Goal: Task Accomplishment & Management: Use online tool/utility

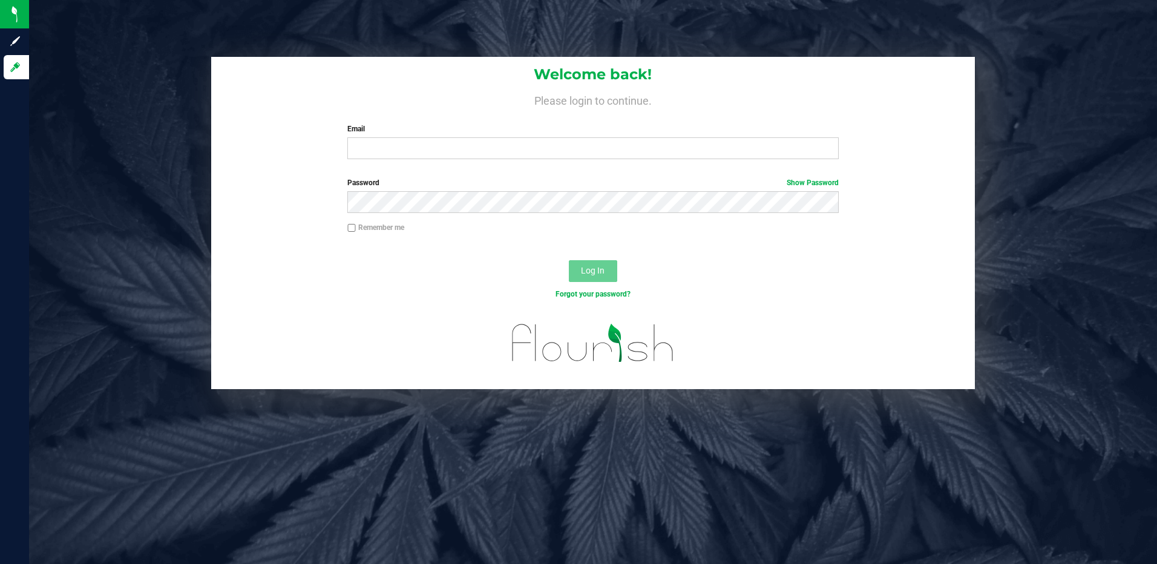
click at [396, 161] on div "Welcome back! Please login to continue. Email Required Please format your email…" at bounding box center [593, 113] width 764 height 112
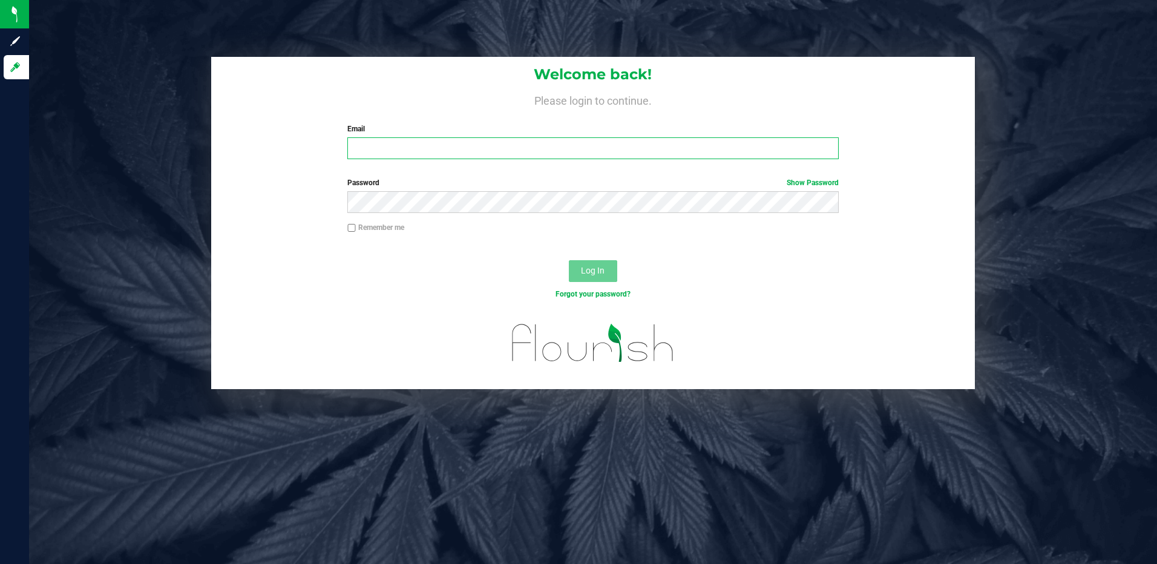
click at [399, 152] on input "Email" at bounding box center [592, 148] width 491 height 22
type input "[EMAIL_ADDRESS][DOMAIN_NAME]"
click at [569, 260] on button "Log In" at bounding box center [593, 271] width 48 height 22
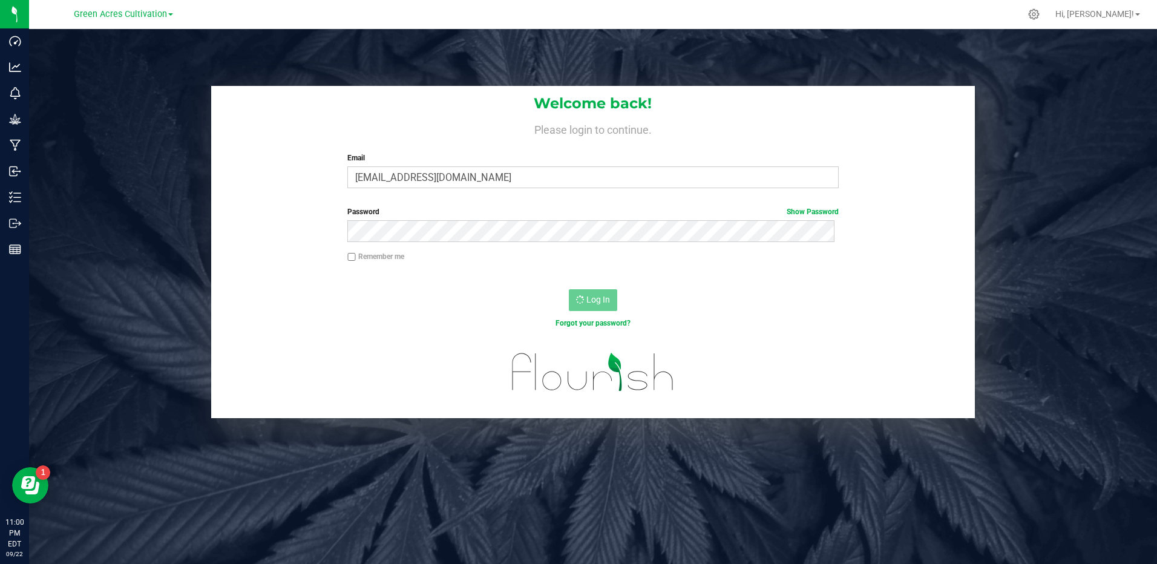
click at [159, 20] on div "Green Acres Cultivation" at bounding box center [123, 14] width 99 height 15
click at [160, 14] on span "Green Acres Cultivation" at bounding box center [120, 14] width 93 height 11
click at [171, 13] on link "Green Acres Cultivation" at bounding box center [123, 13] width 99 height 11
click at [171, 15] on span at bounding box center [170, 14] width 5 height 2
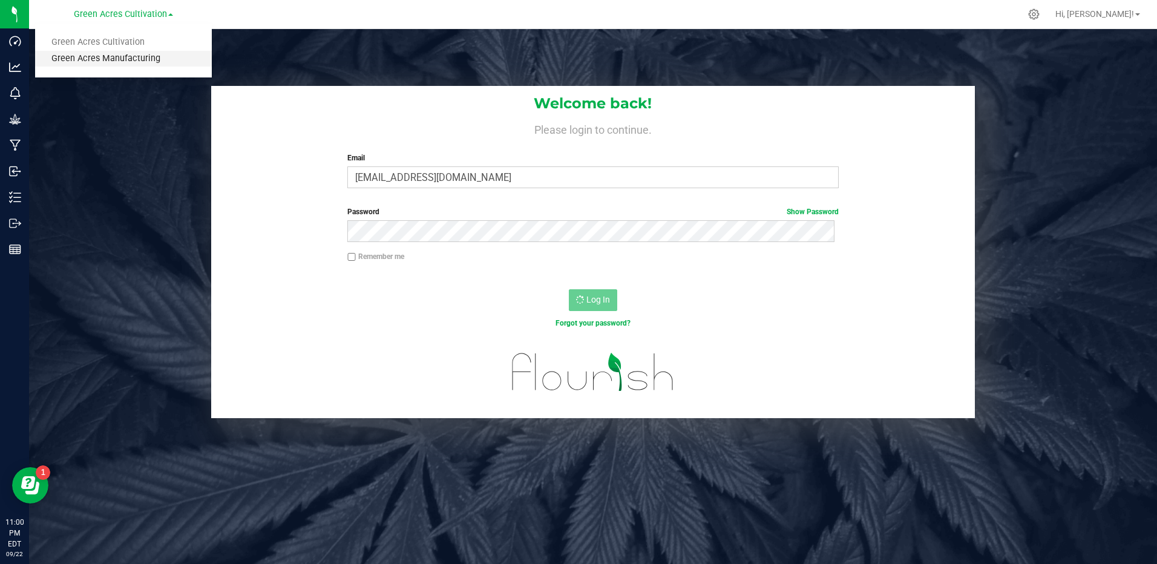
click at [154, 59] on link "Green Acres Manufacturing" at bounding box center [123, 59] width 177 height 16
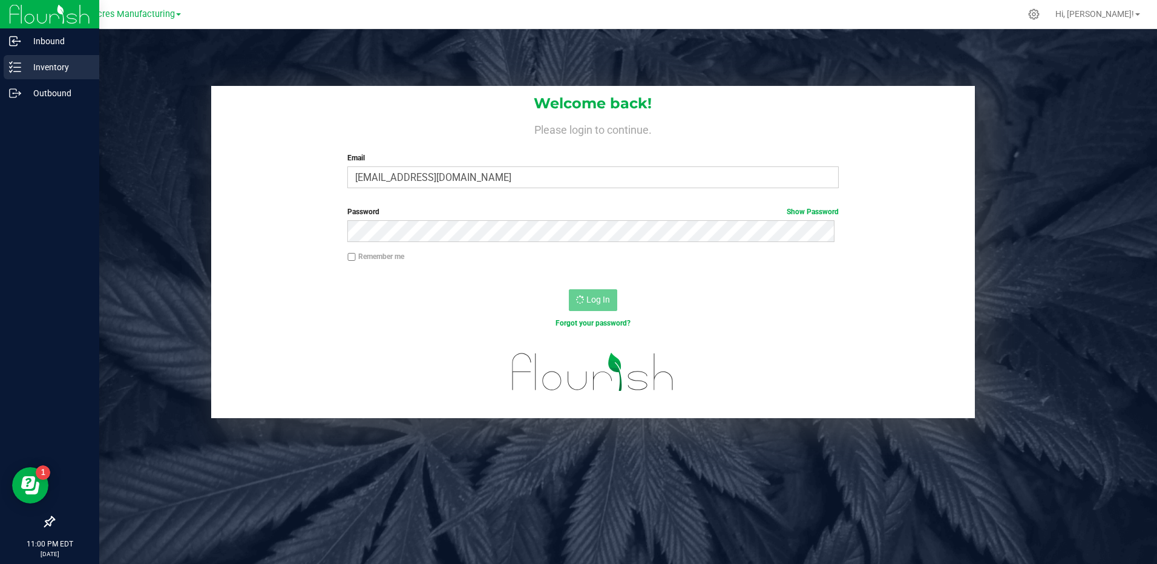
click at [42, 65] on p "Inventory" at bounding box center [57, 67] width 73 height 15
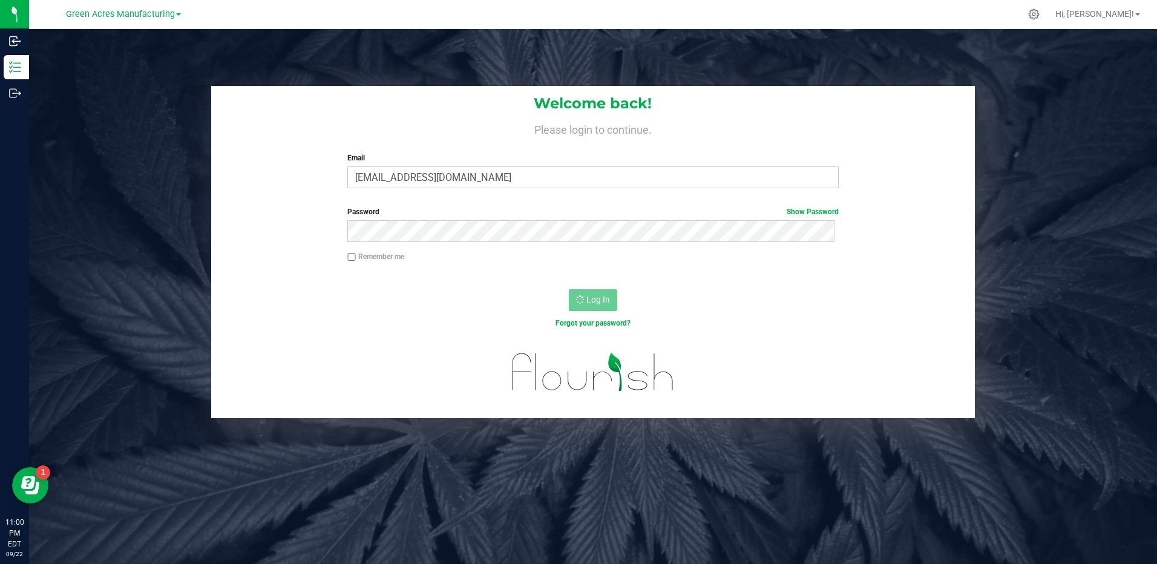
click at [175, 16] on link "Green Acres Manufacturing" at bounding box center [123, 13] width 115 height 11
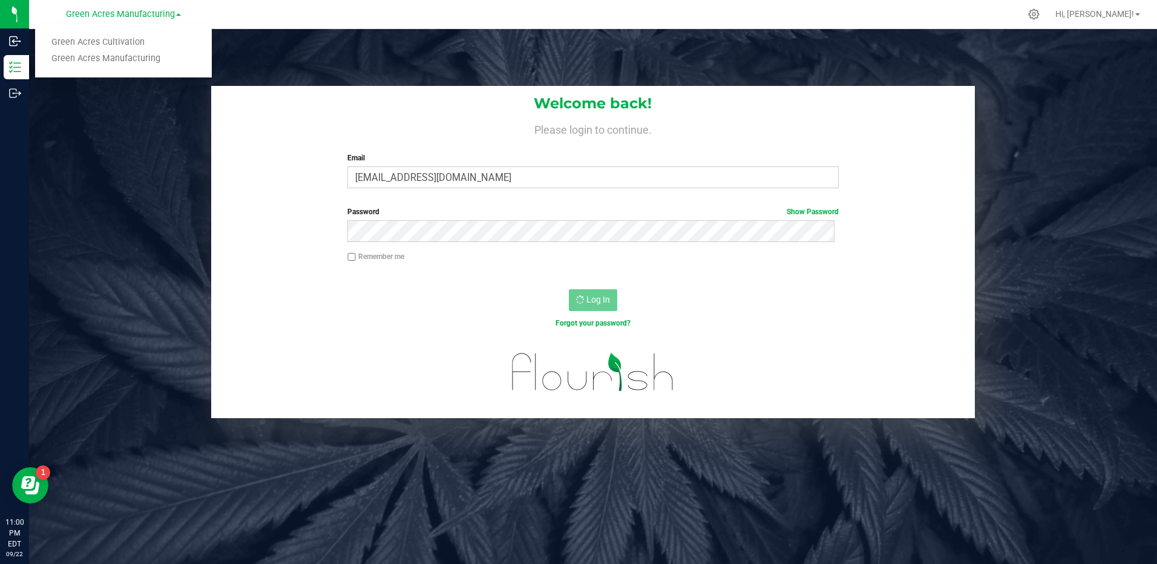
click at [299, 54] on div "Welcome back! Please login to continue. Email athames@liveparallel.com Required…" at bounding box center [593, 311] width 1128 height 564
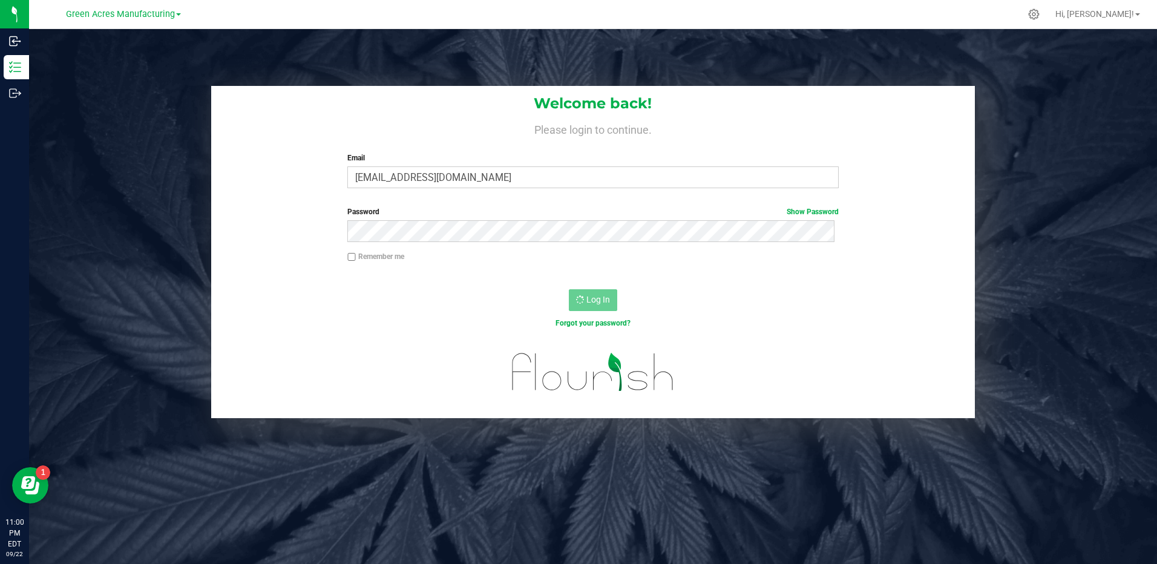
click at [176, 15] on span at bounding box center [178, 14] width 5 height 2
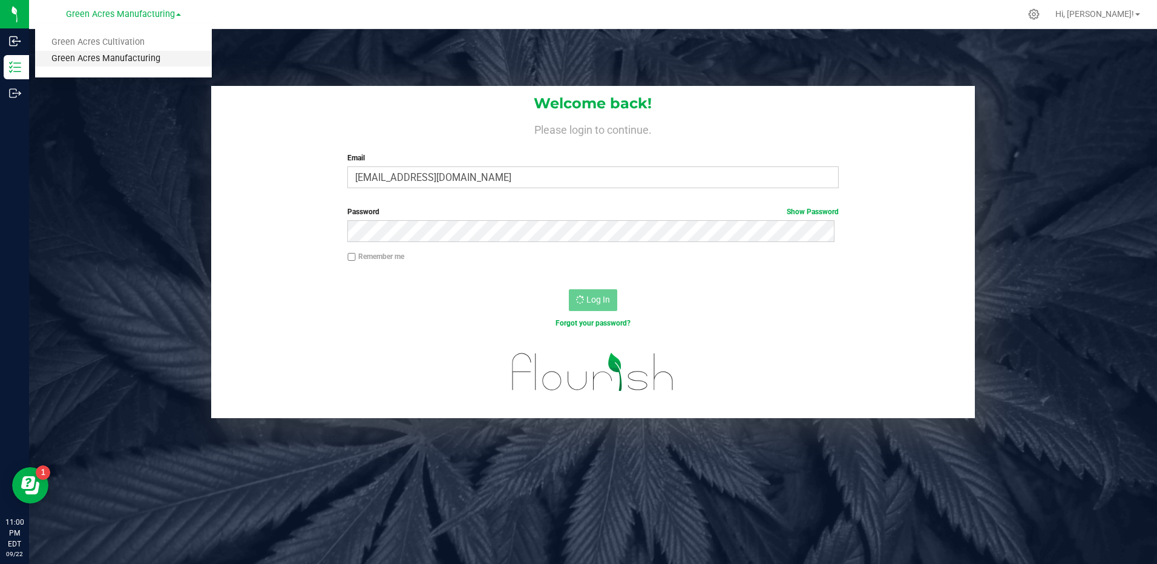
click at [126, 61] on link "Green Acres Manufacturing" at bounding box center [123, 59] width 177 height 16
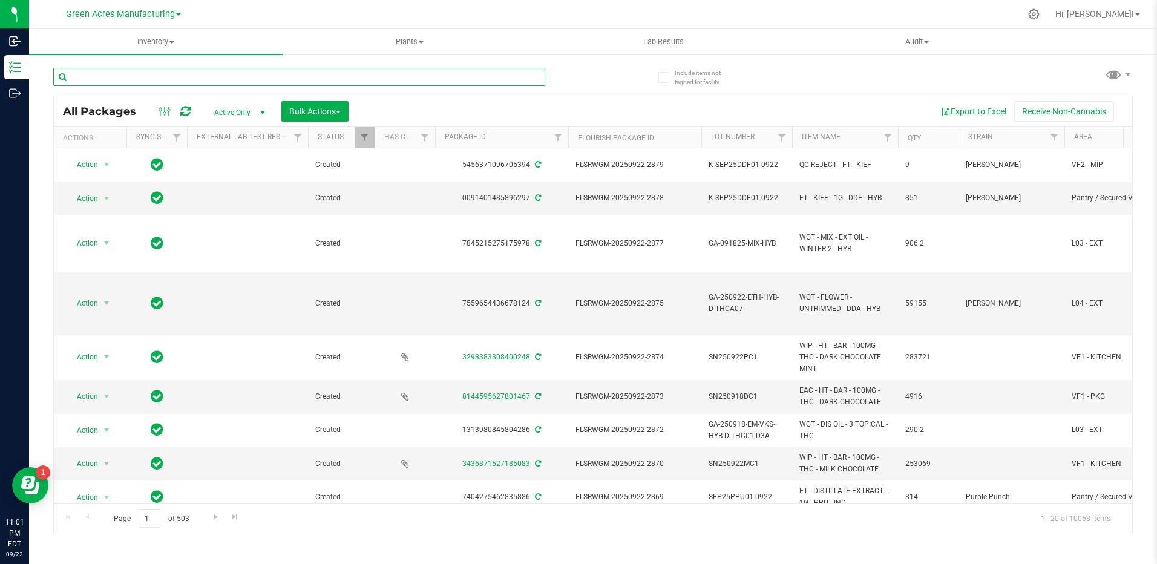
click at [195, 74] on input "text" at bounding box center [299, 77] width 492 height 18
click at [109, 72] on input "text" at bounding box center [299, 77] width 492 height 18
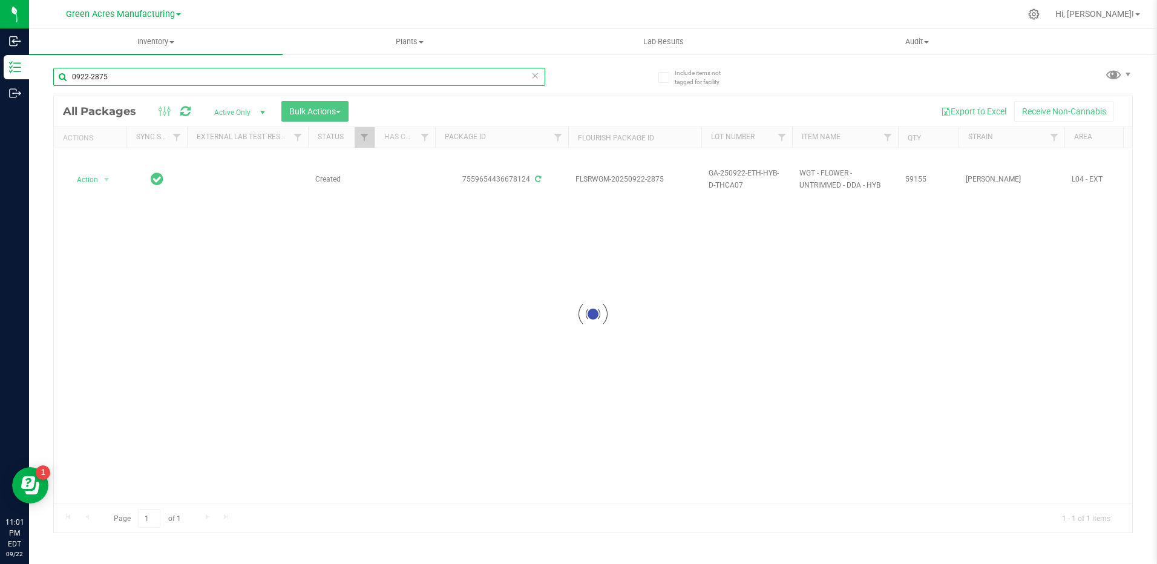
type input "0922-2875"
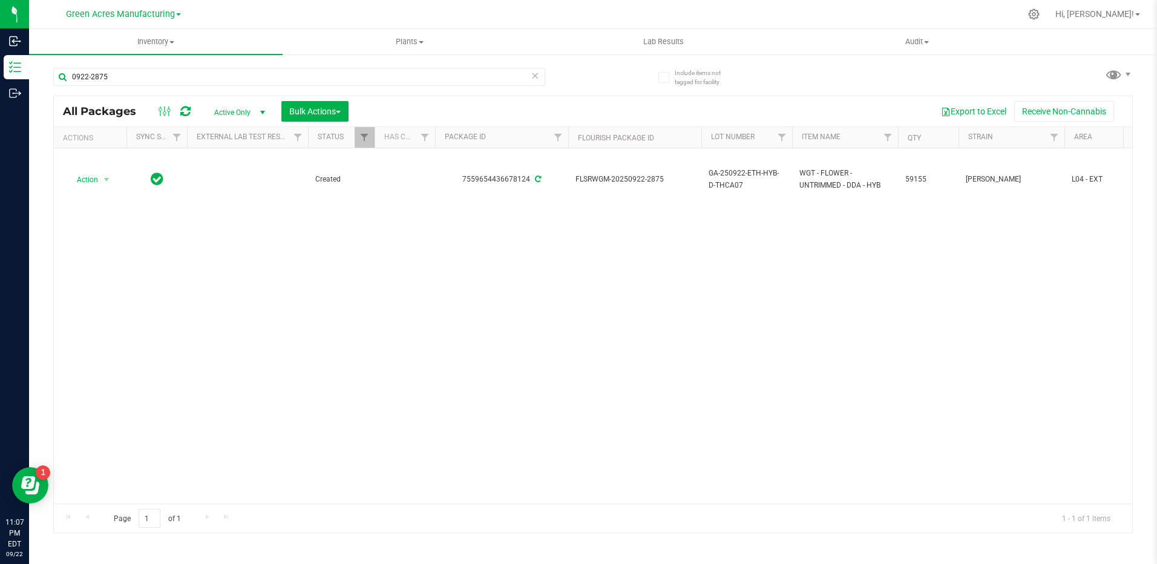
click at [851, 250] on div "Action Action Adjust qty Create package Edit attributes Global inventory Locate…" at bounding box center [593, 325] width 1078 height 355
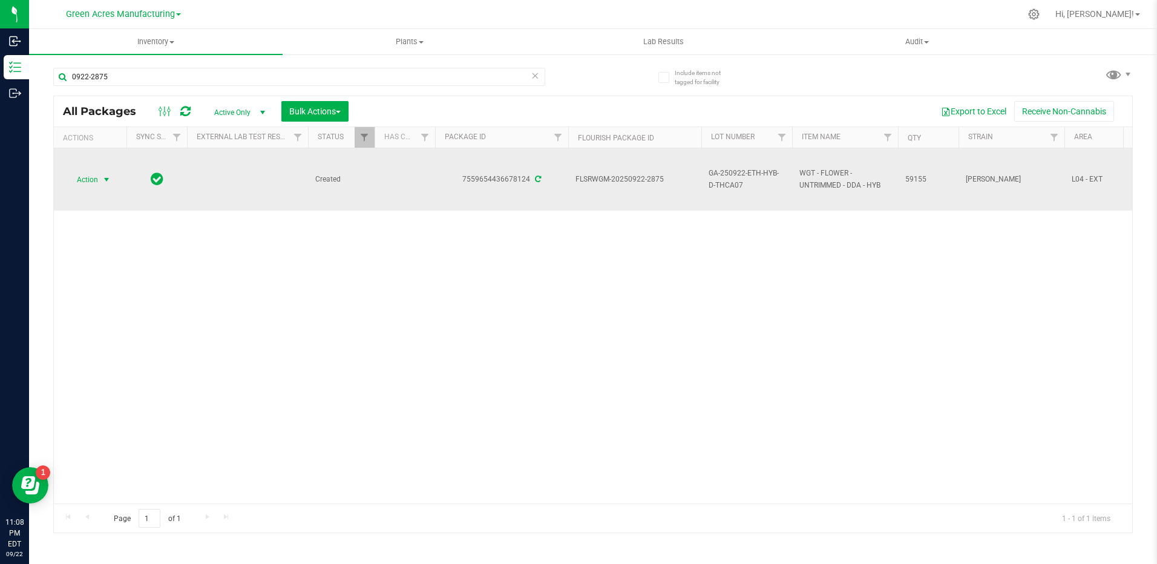
click at [107, 180] on span "select" at bounding box center [107, 180] width 10 height 10
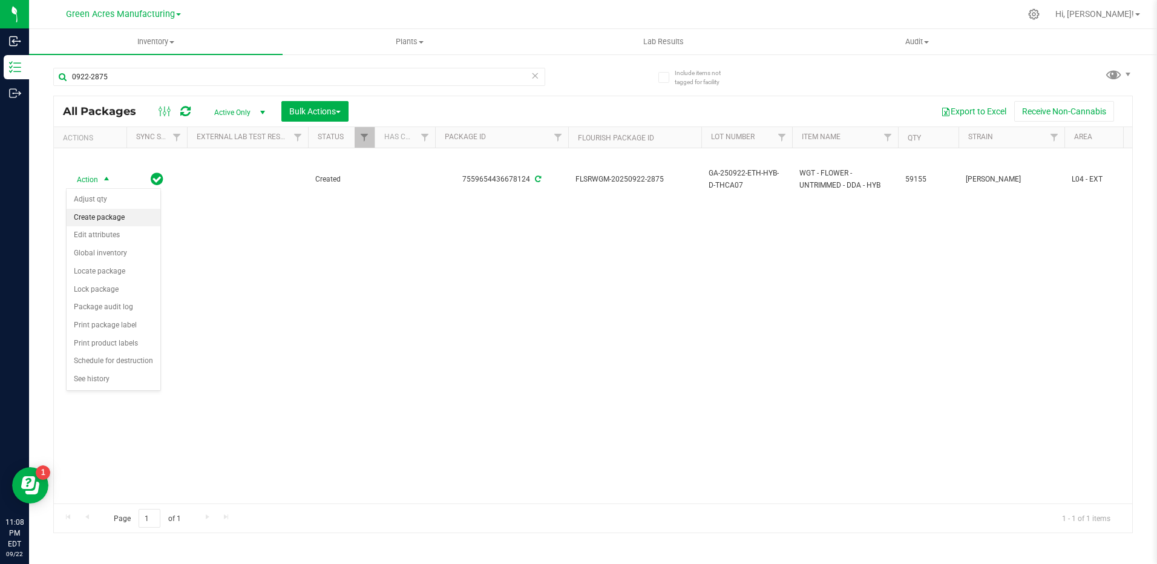
click at [127, 219] on li "Create package" at bounding box center [114, 218] width 94 height 18
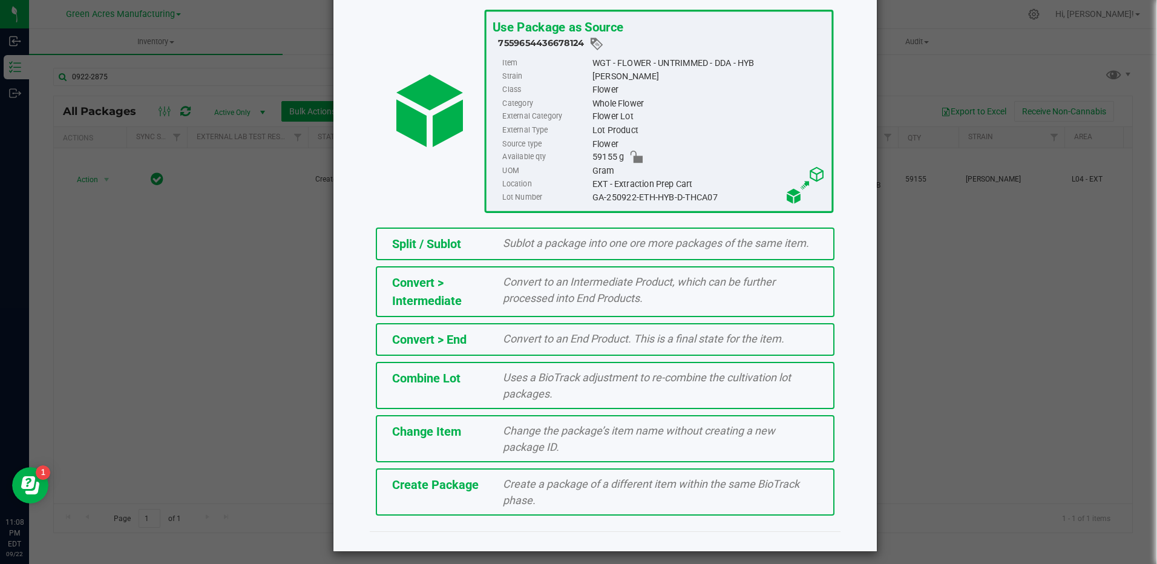
scroll to position [79, 0]
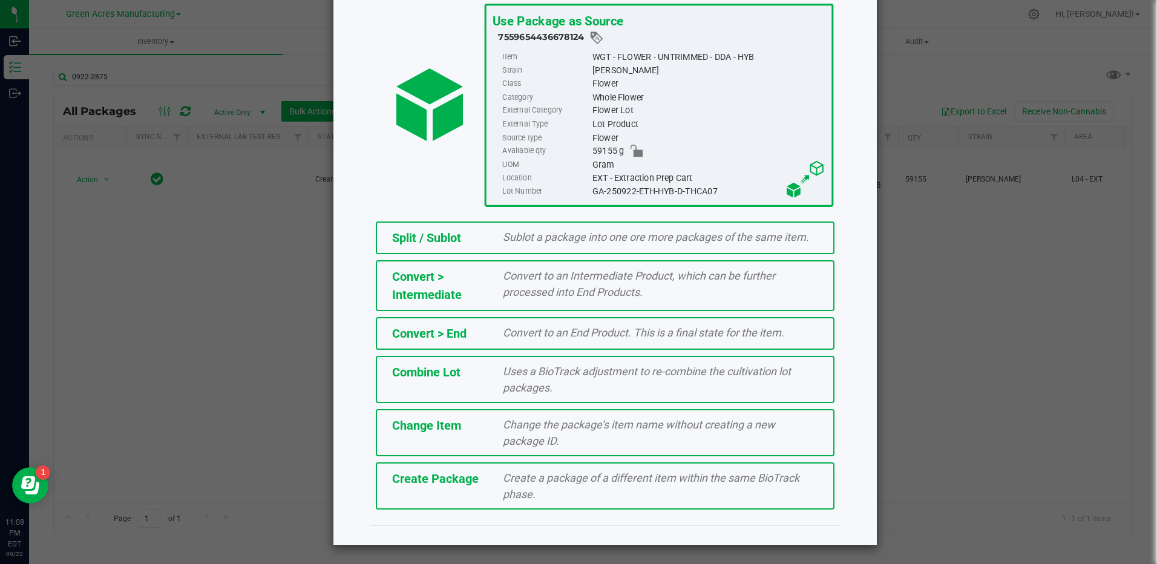
click at [495, 484] on div "Create a package of a different item within the same BioTrack phase." at bounding box center [660, 486] width 333 height 33
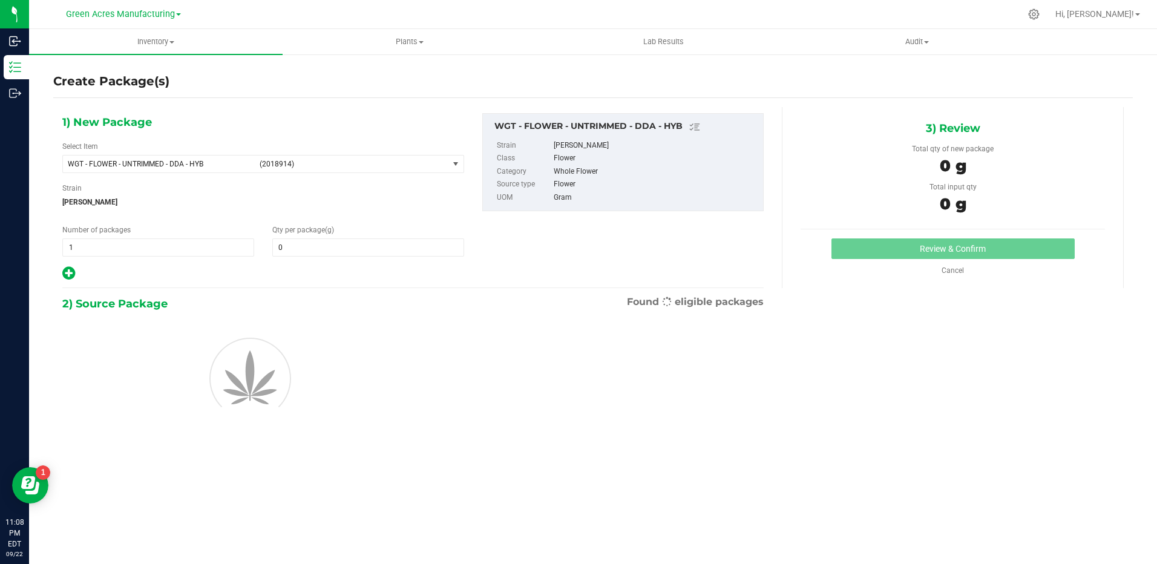
type input "0.0000"
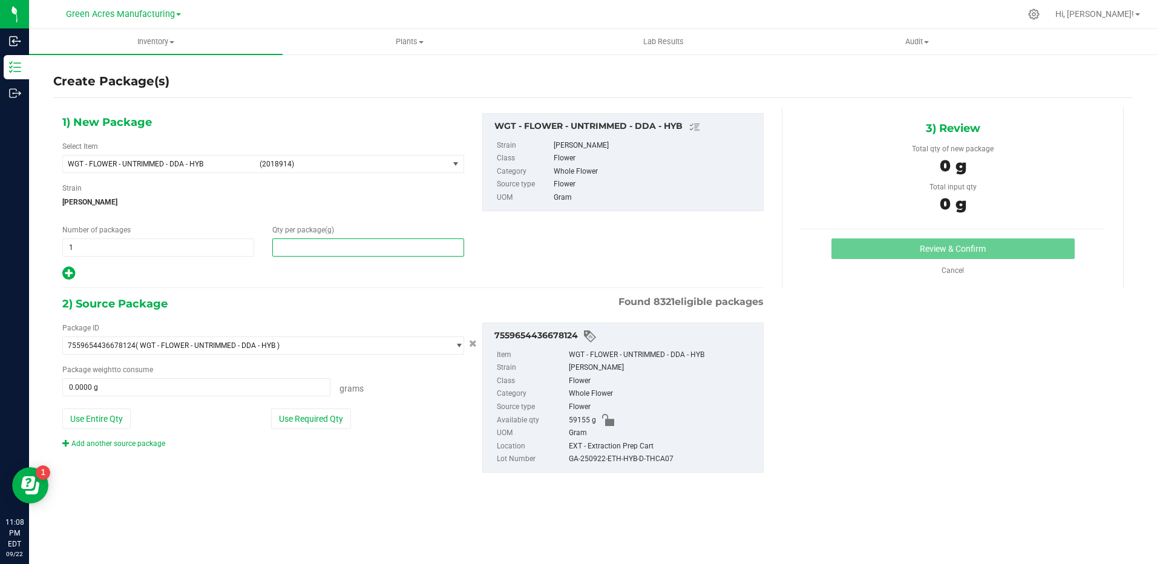
click at [349, 240] on span at bounding box center [368, 247] width 192 height 18
type input "0.0000"
click at [352, 163] on span "(2018914)" at bounding box center [352, 164] width 184 height 8
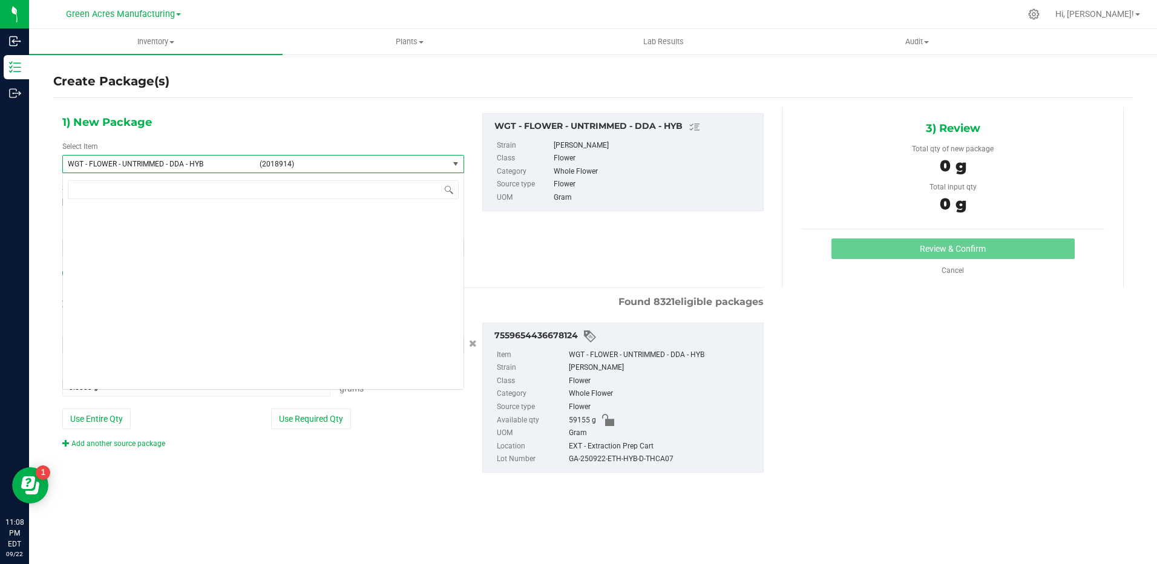
scroll to position [261601, 0]
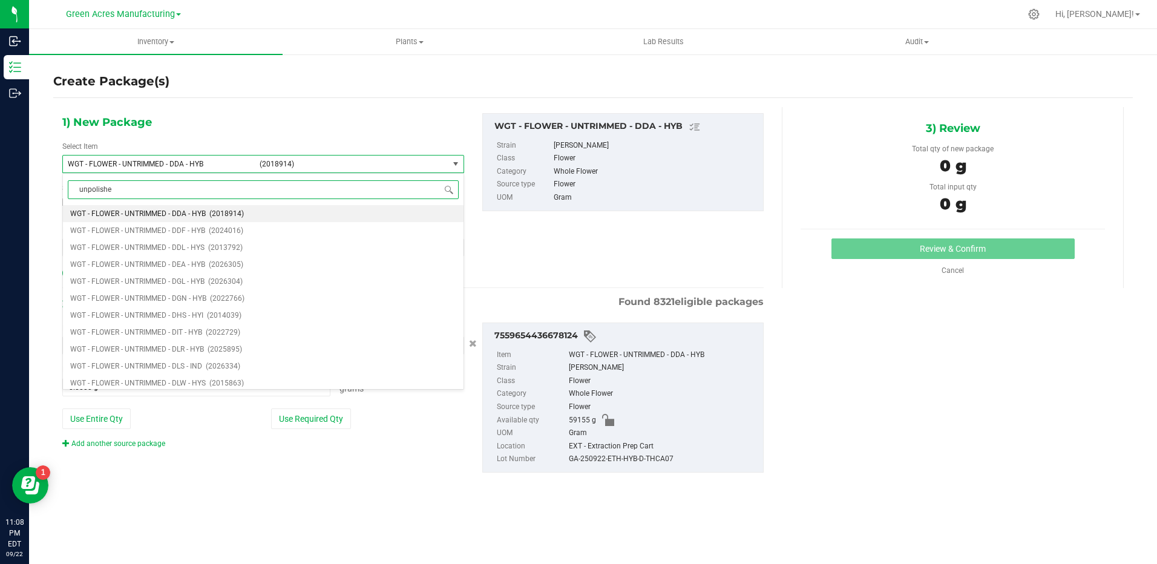
type input "unpolished"
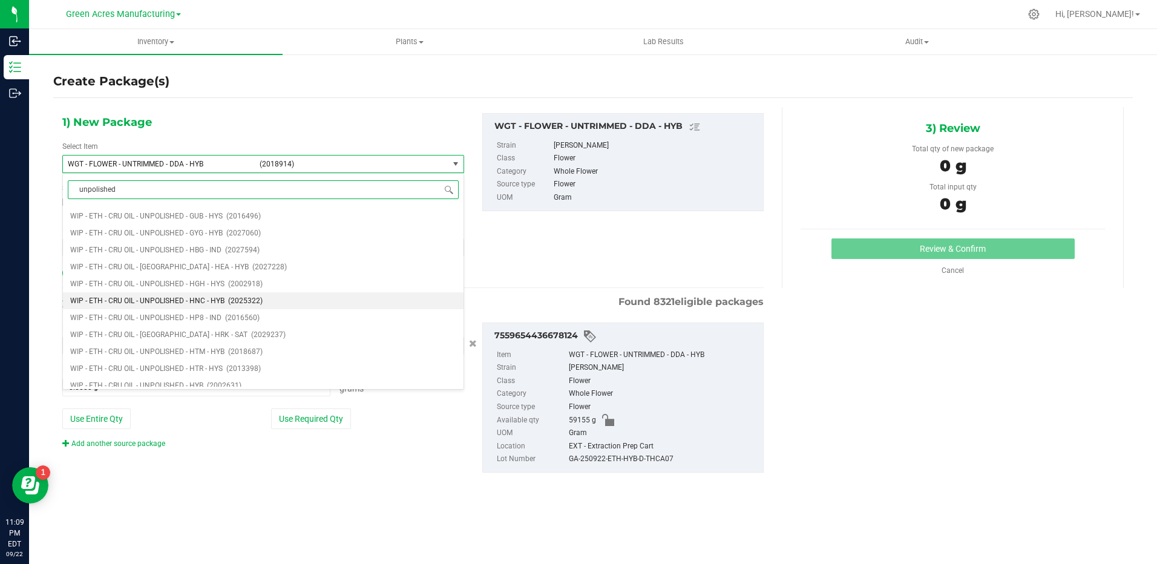
scroll to position [5446, 0]
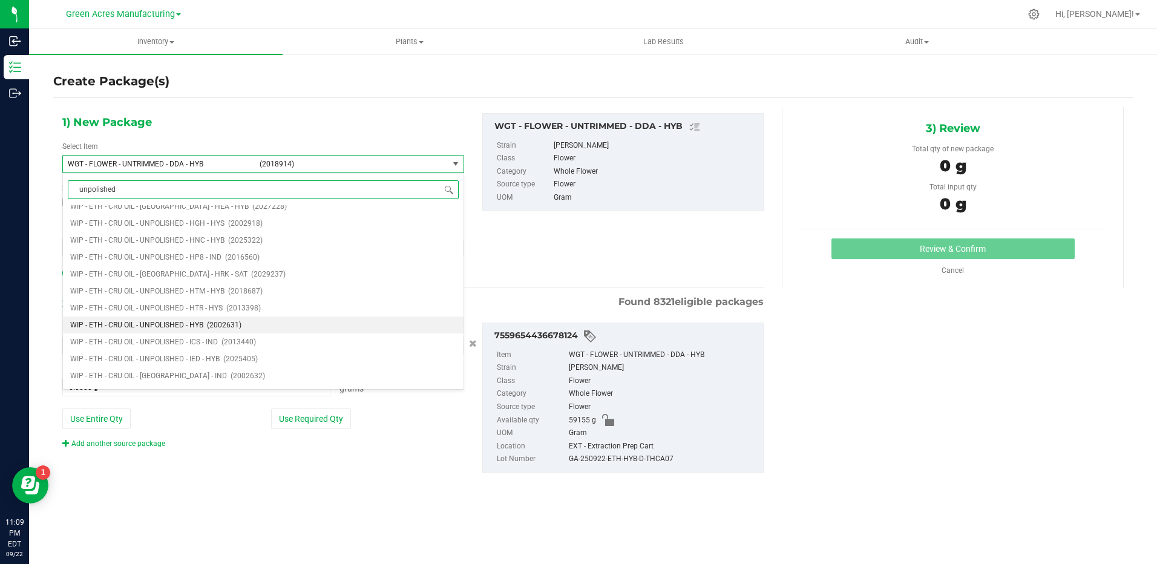
click at [157, 326] on span "WIP - ETH - CRU OIL - UNPOLISHED - HYB" at bounding box center [136, 325] width 133 height 8
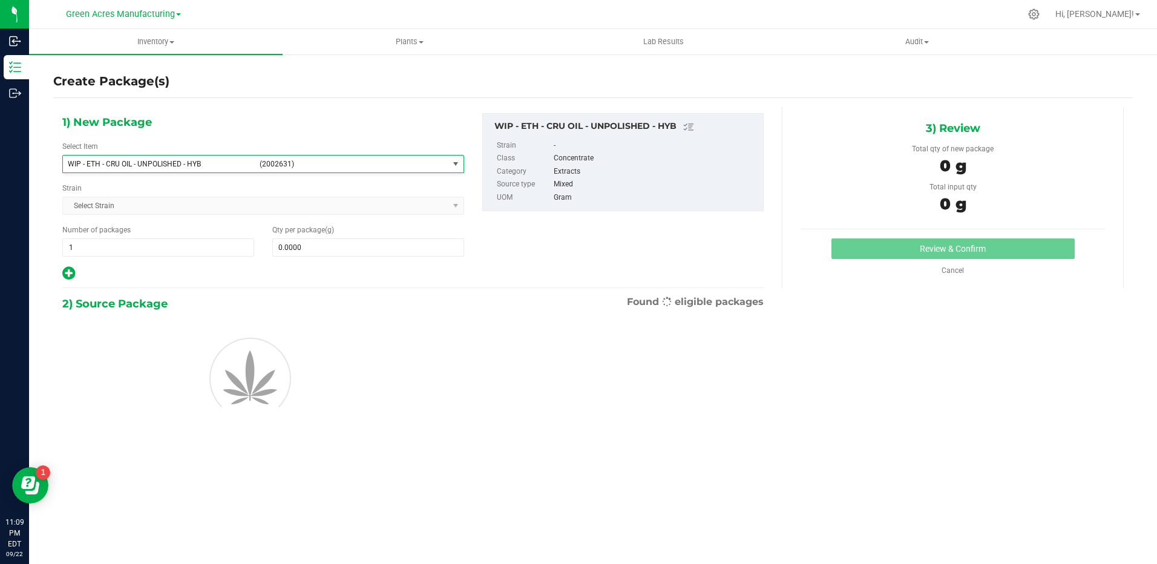
type input "0.0000"
click at [337, 246] on span at bounding box center [368, 247] width 192 height 18
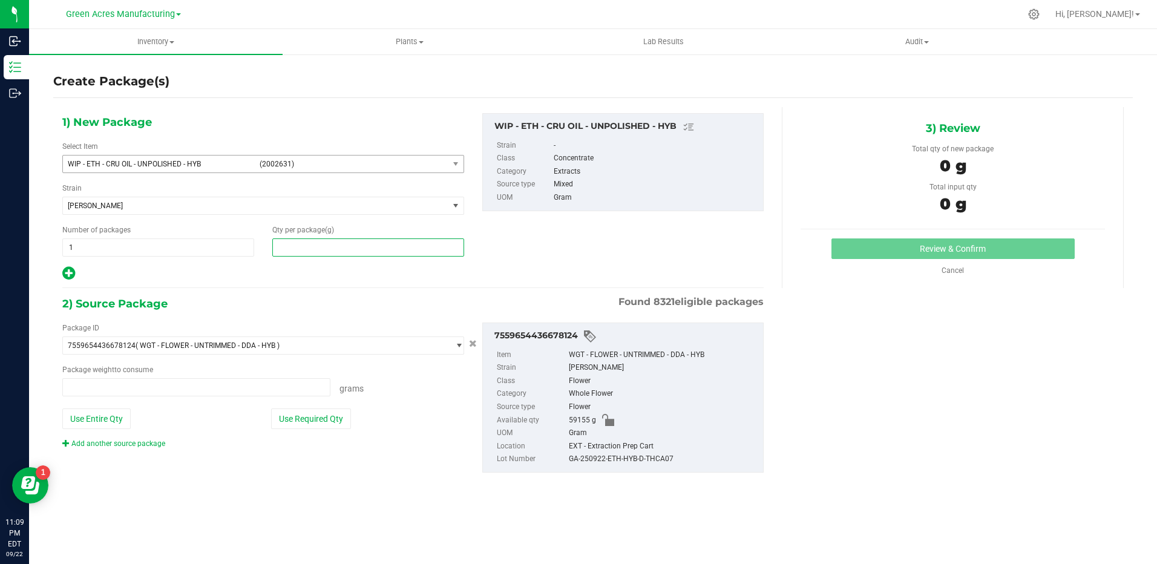
type input "0.0000 g"
click at [352, 244] on input "text" at bounding box center [368, 247] width 191 height 17
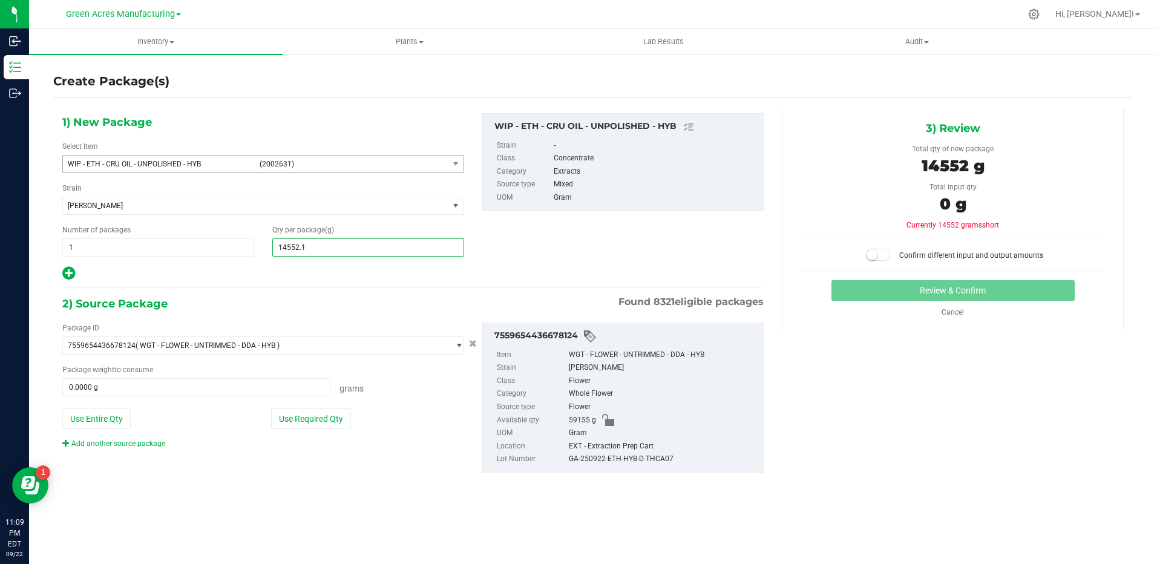
type input "14552.13"
type input "14,552.1300"
click at [102, 419] on button "Use Entire Qty" at bounding box center [96, 418] width 68 height 21
type input "59155.0000 g"
click at [882, 259] on span at bounding box center [878, 255] width 24 height 12
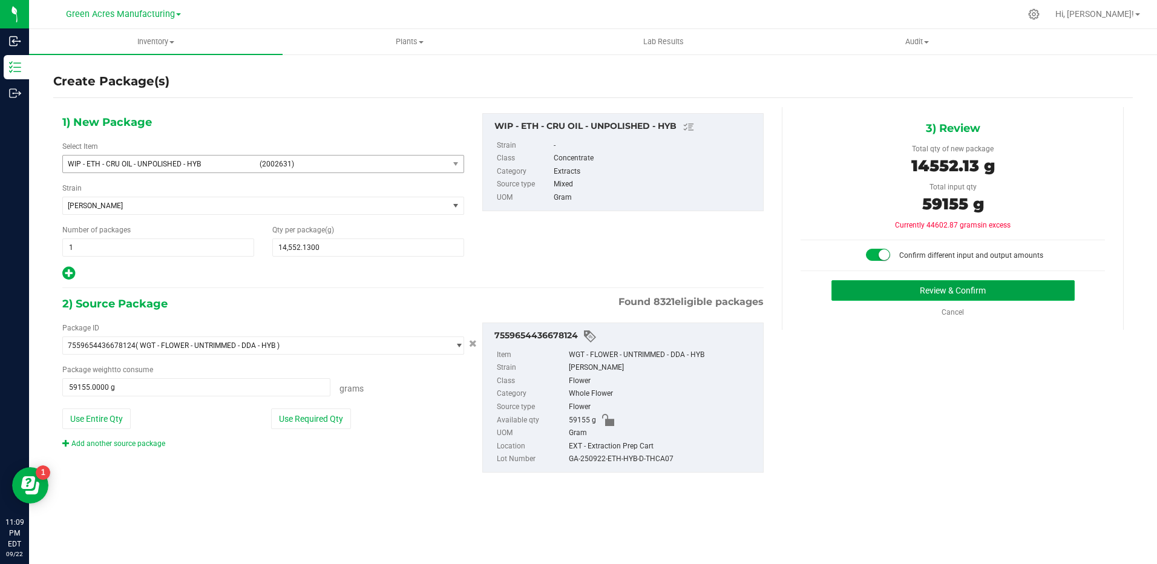
click at [901, 289] on button "Review & Confirm" at bounding box center [952, 290] width 243 height 21
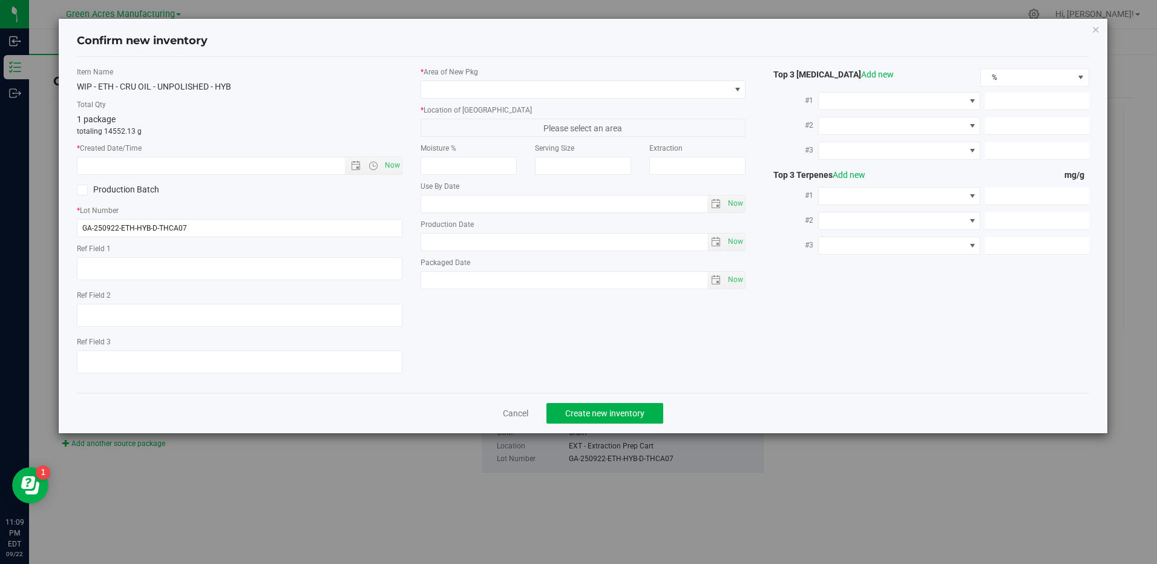
type textarea "936/12900 PBO"
click at [390, 166] on span "Now" at bounding box center [392, 166] width 21 height 18
type input "[DATE] 11:09 PM"
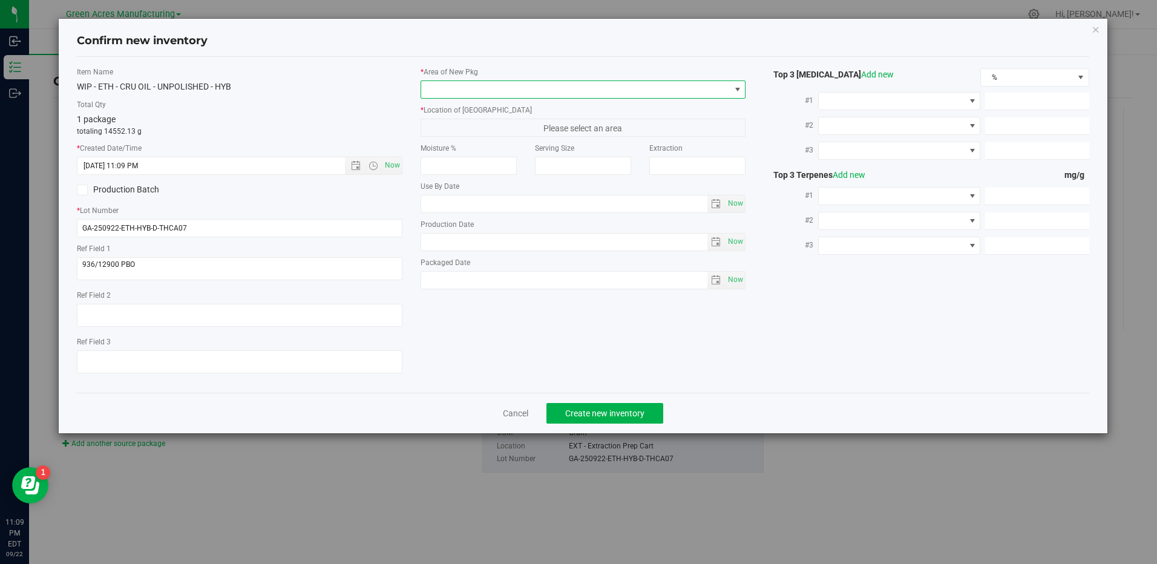
click at [473, 88] on span at bounding box center [575, 89] width 309 height 17
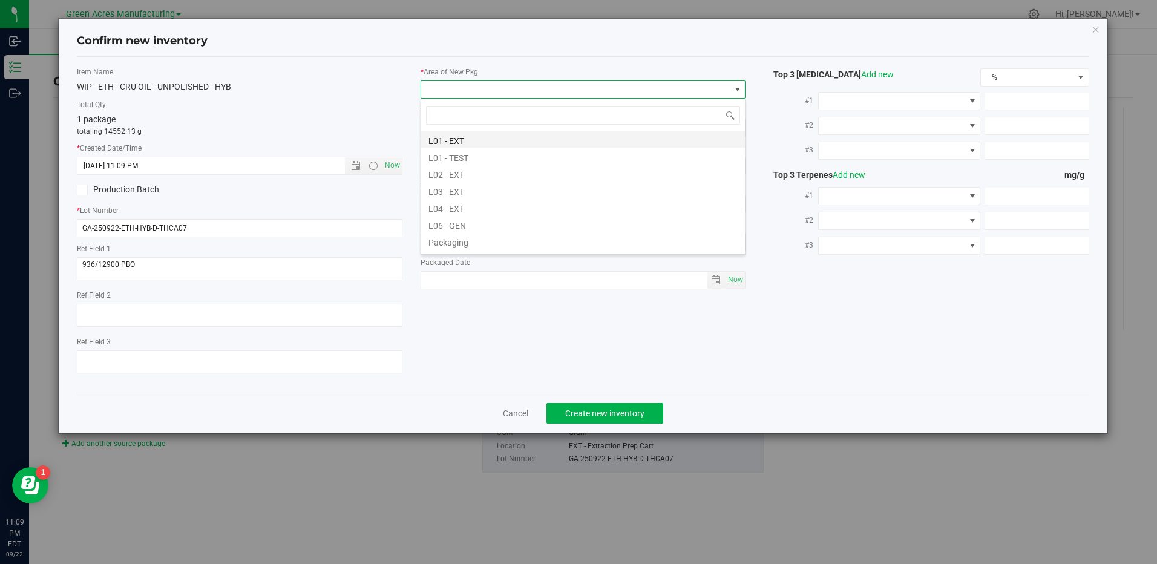
scroll to position [242, 0]
click at [469, 183] on li "L04 - EXT" at bounding box center [583, 185] width 324 height 17
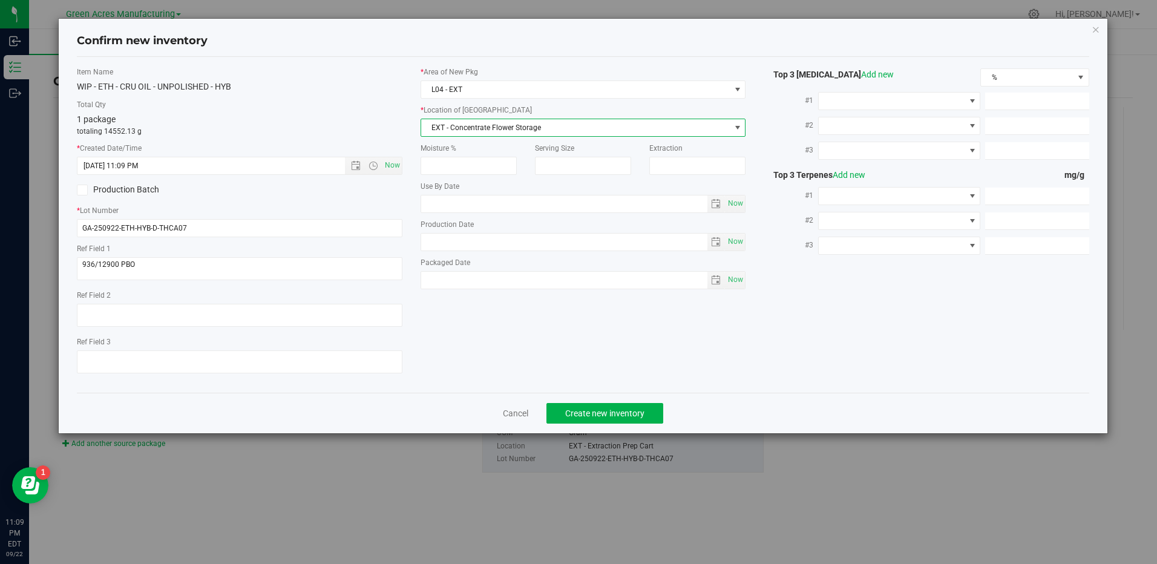
click at [482, 132] on span "EXT - Concentrate Flower Storage" at bounding box center [575, 127] width 309 height 17
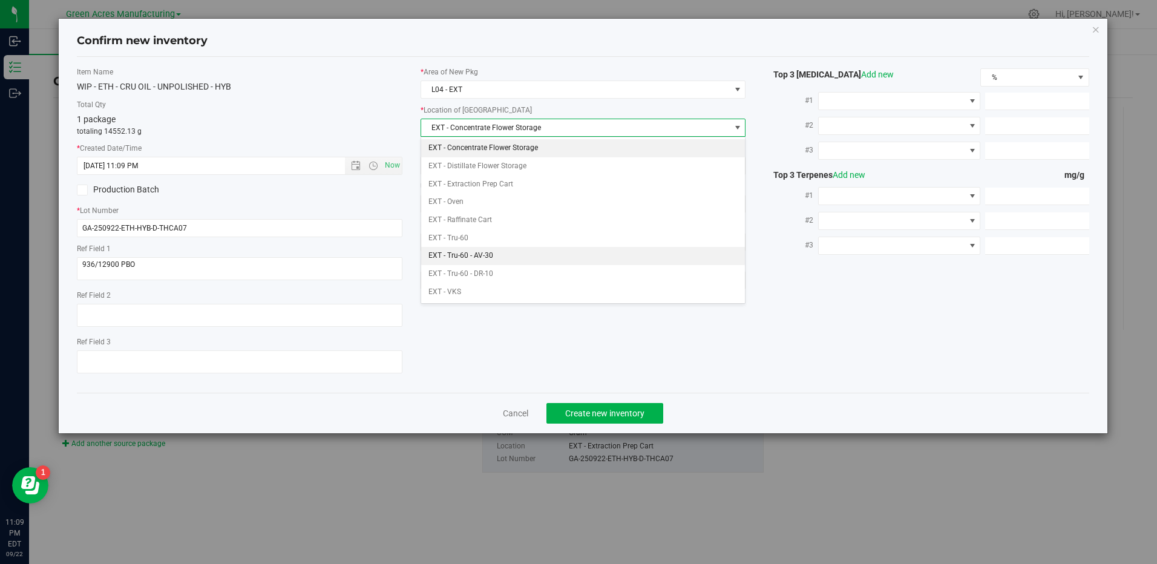
click at [502, 251] on li "EXT - Tru-60 - AV-30" at bounding box center [583, 256] width 324 height 18
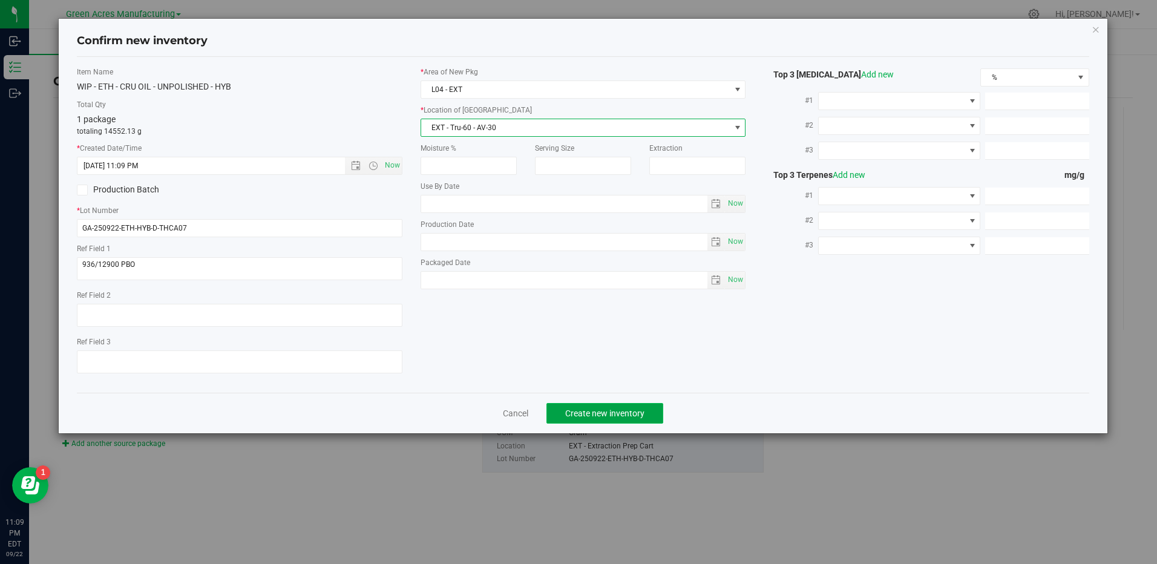
click at [588, 414] on span "Create new inventory" at bounding box center [604, 413] width 79 height 10
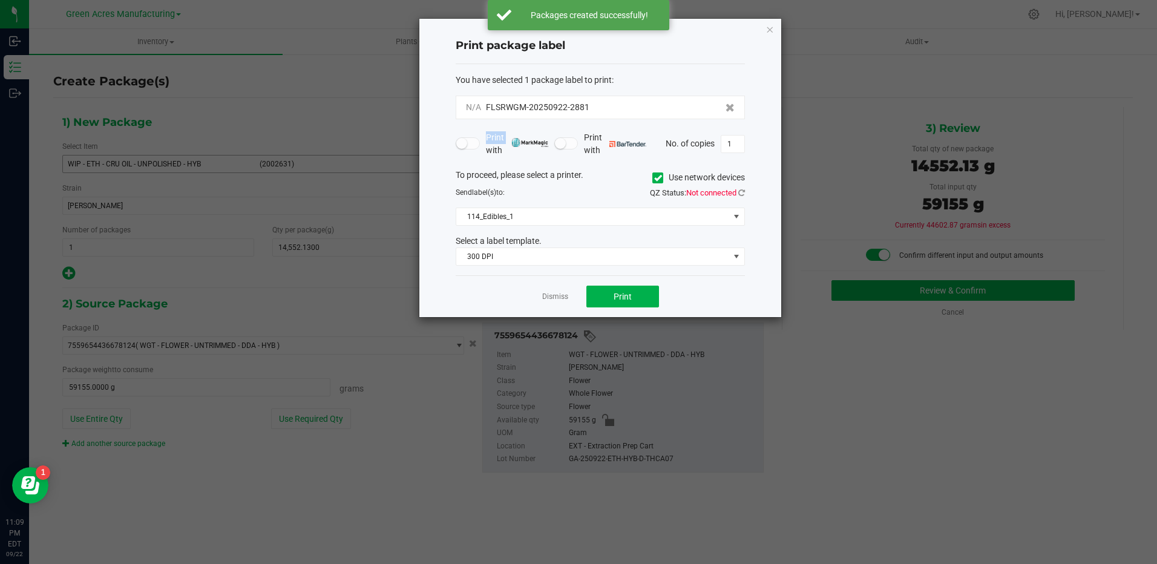
drag, startPoint x: 605, startPoint y: 112, endPoint x: 548, endPoint y: 119, distance: 57.9
click at [548, 119] on form "You have selected 1 package label to print : N/A FLSRWGM-20250922-2881 Print wi…" at bounding box center [600, 170] width 289 height 192
drag, startPoint x: 548, startPoint y: 119, endPoint x: 606, endPoint y: 108, distance: 59.7
click at [606, 108] on div "N/A FLSRWGM-20250922-2881" at bounding box center [600, 107] width 269 height 13
drag, startPoint x: 606, startPoint y: 108, endPoint x: 550, endPoint y: 110, distance: 56.3
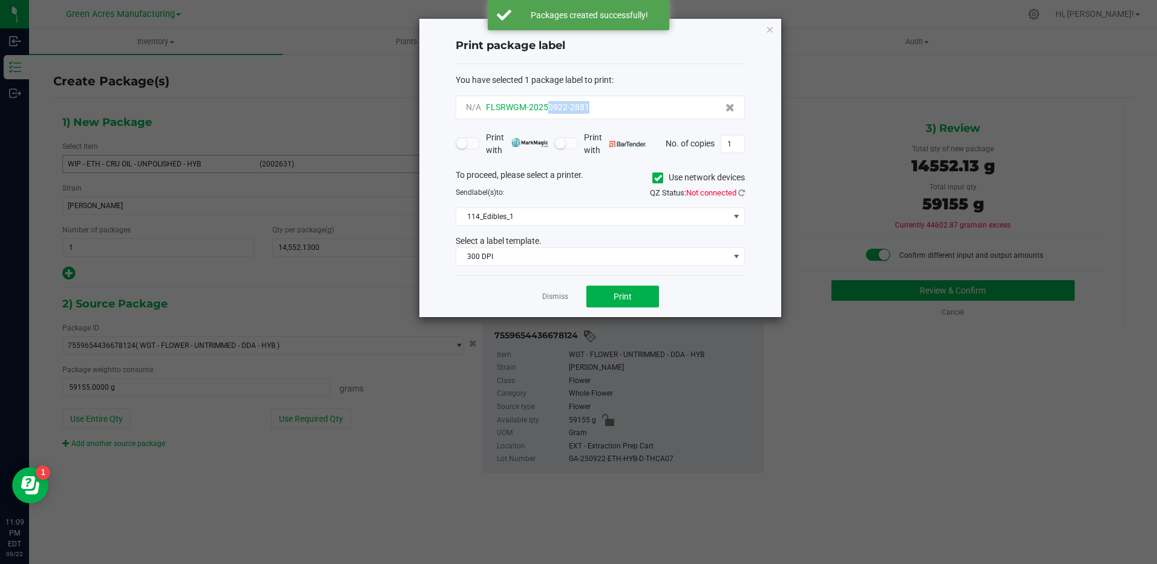
click at [550, 110] on div "N/A FLSRWGM-20250922-2881" at bounding box center [600, 107] width 269 height 13
copy span "0922-2881"
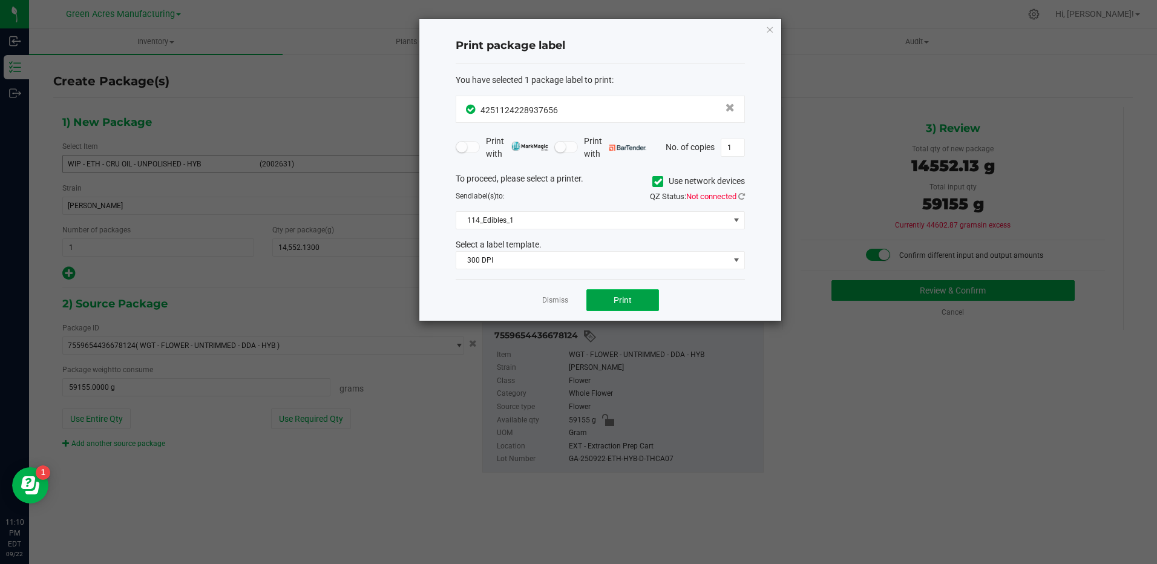
click at [631, 298] on span "Print" at bounding box center [623, 300] width 18 height 10
click at [631, 301] on span "Print" at bounding box center [623, 300] width 18 height 10
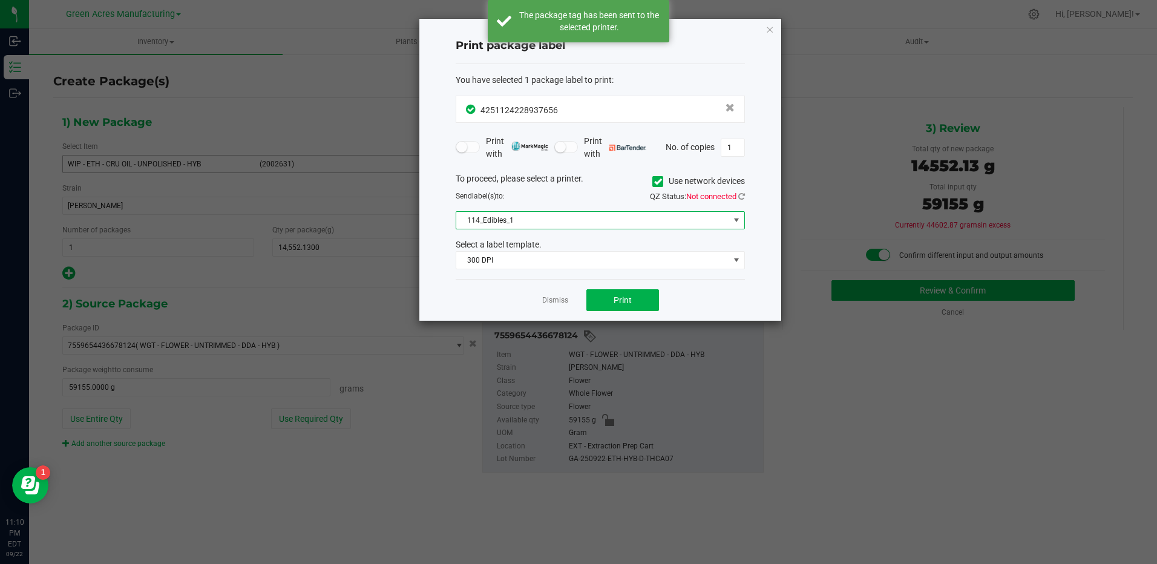
click at [568, 226] on span "114_Edibles_1" at bounding box center [592, 220] width 273 height 17
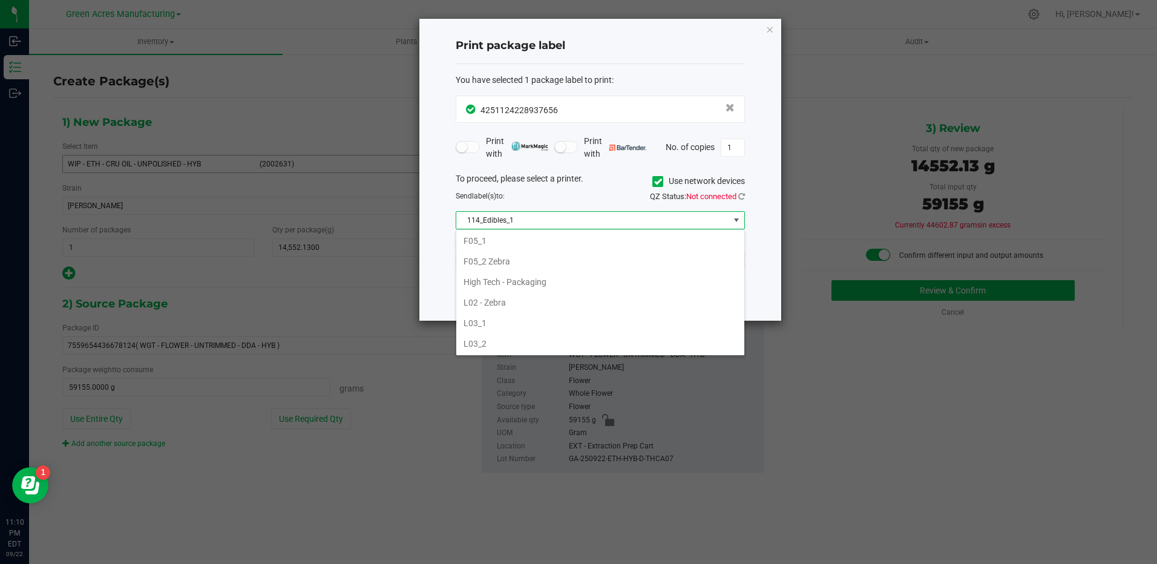
scroll to position [363, 0]
click at [520, 333] on li "L03_2" at bounding box center [600, 332] width 288 height 21
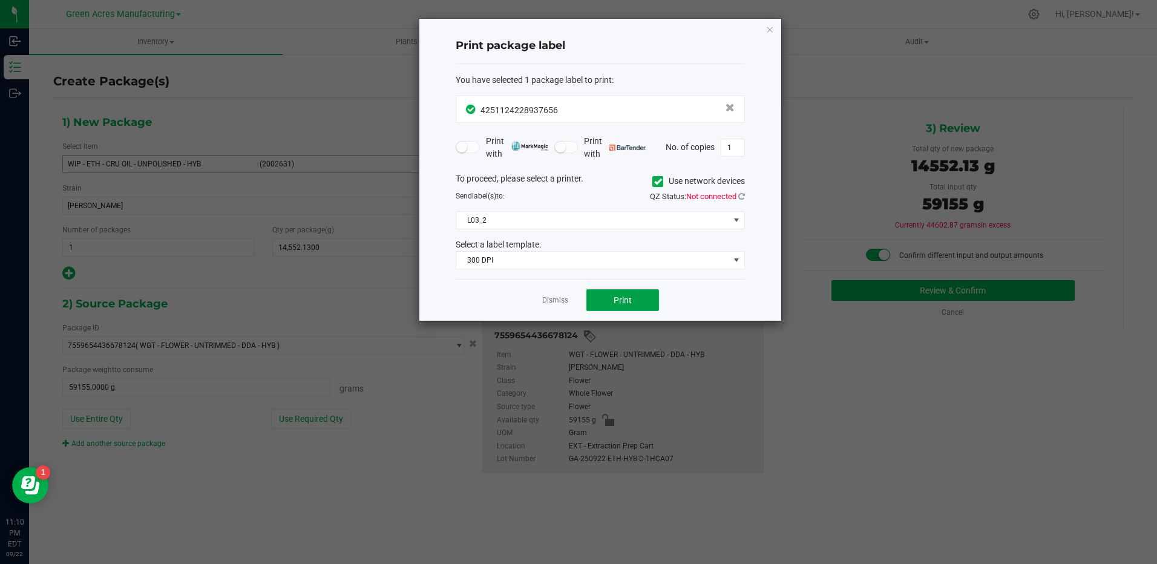
click at [629, 303] on span "Print" at bounding box center [623, 300] width 18 height 10
click at [616, 303] on span "Print" at bounding box center [623, 300] width 18 height 10
click at [549, 300] on link "Dismiss" at bounding box center [555, 300] width 26 height 10
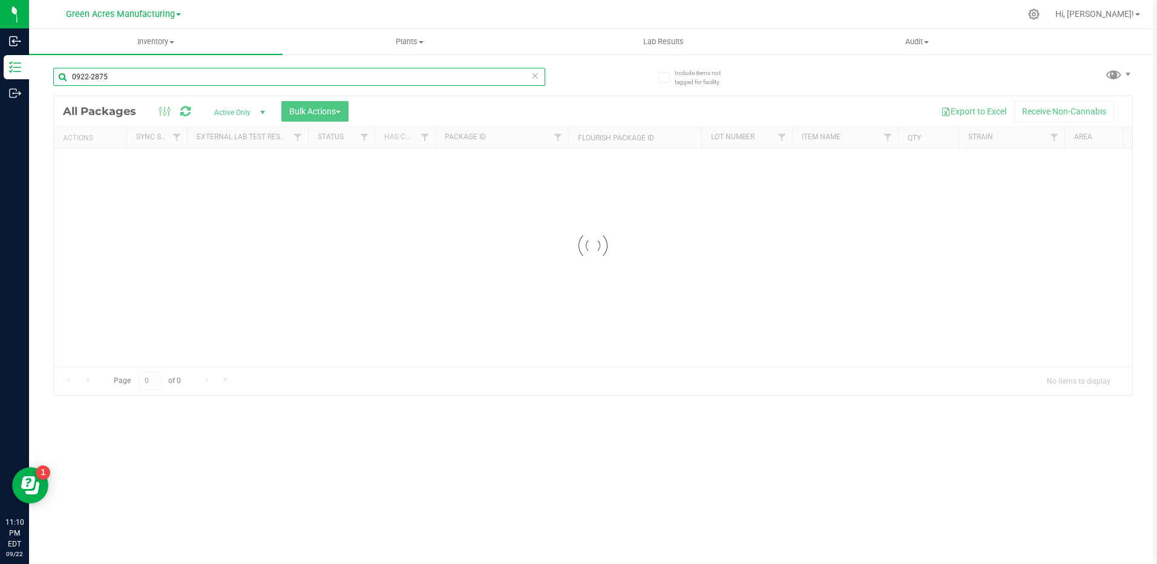
click at [157, 76] on input "0922-2875" at bounding box center [299, 77] width 492 height 18
drag, startPoint x: 158, startPoint y: 75, endPoint x: 136, endPoint y: 76, distance: 21.8
click at [136, 76] on input "0922-2875" at bounding box center [299, 77] width 492 height 18
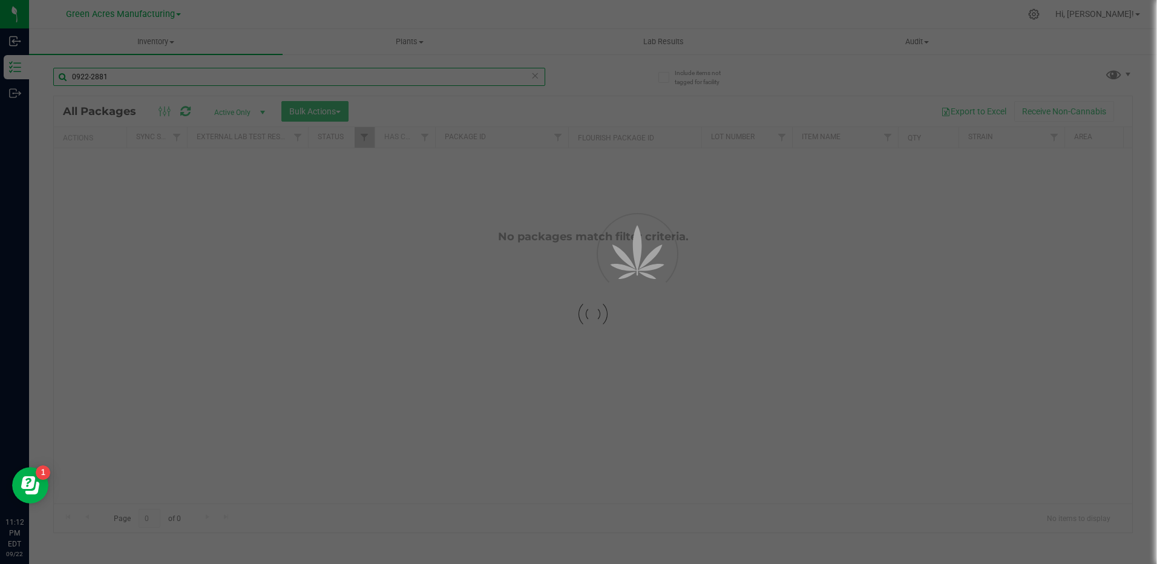
type input "0922-2881"
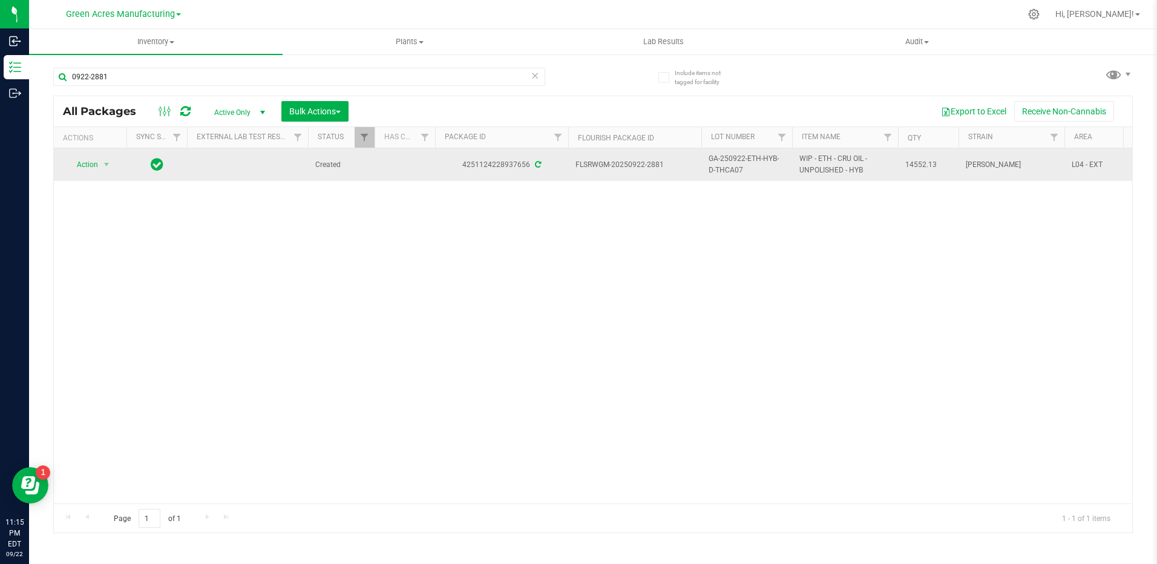
drag, startPoint x: 752, startPoint y: 170, endPoint x: 695, endPoint y: 158, distance: 58.2
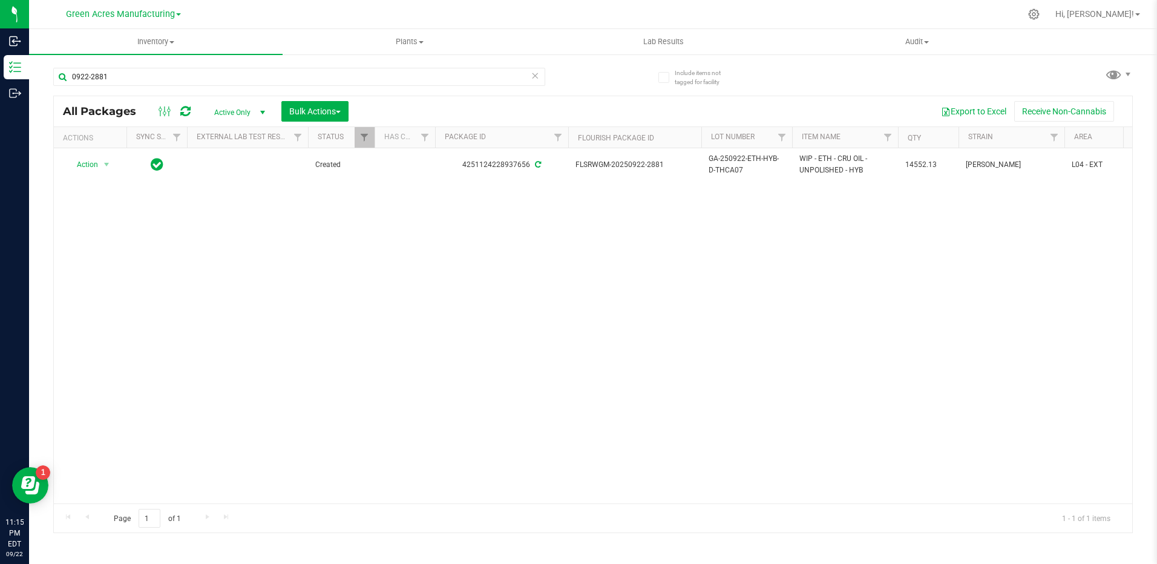
copy tr "GA-250922-ETH-HYB-D-THCA07"
click at [468, 239] on div "Action Action Adjust qty Create package Edit attributes Global inventory Locate…" at bounding box center [593, 325] width 1078 height 355
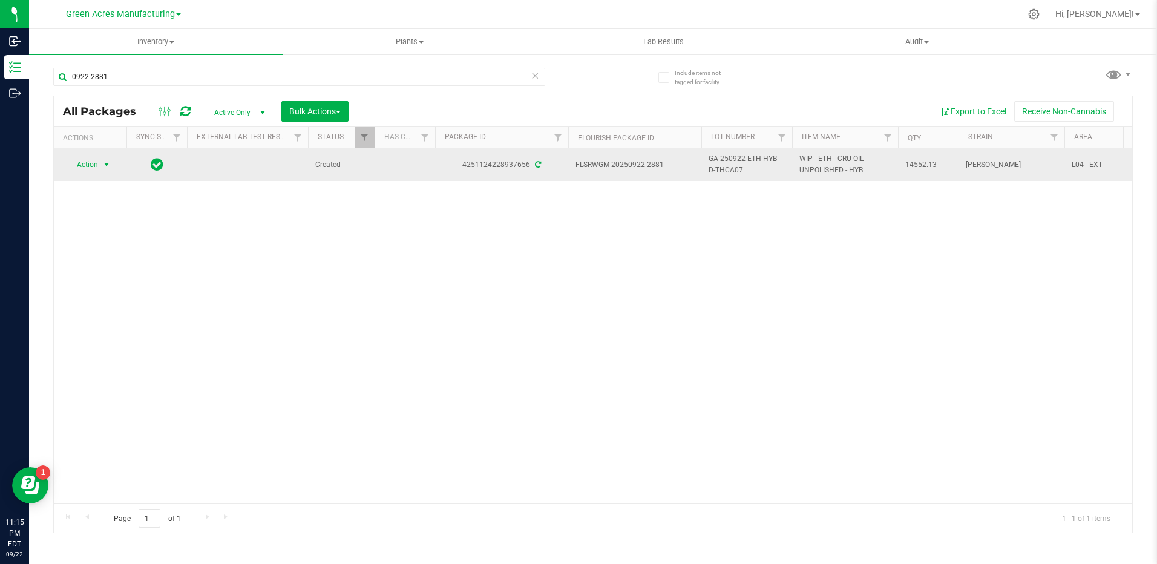
click at [109, 165] on span "select" at bounding box center [107, 165] width 10 height 10
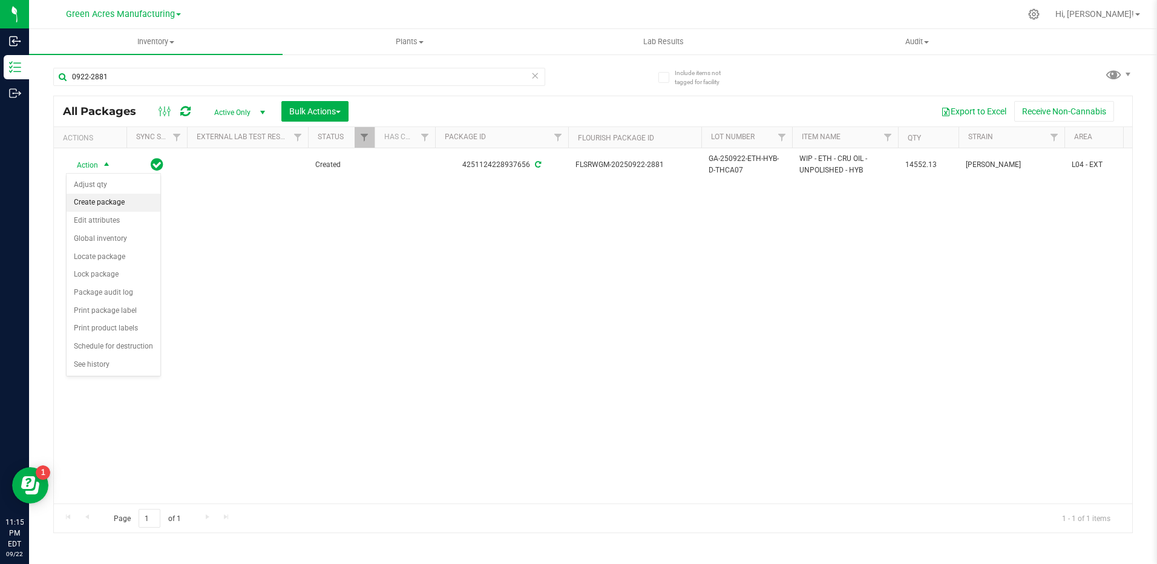
click at [115, 203] on li "Create package" at bounding box center [114, 203] width 94 height 18
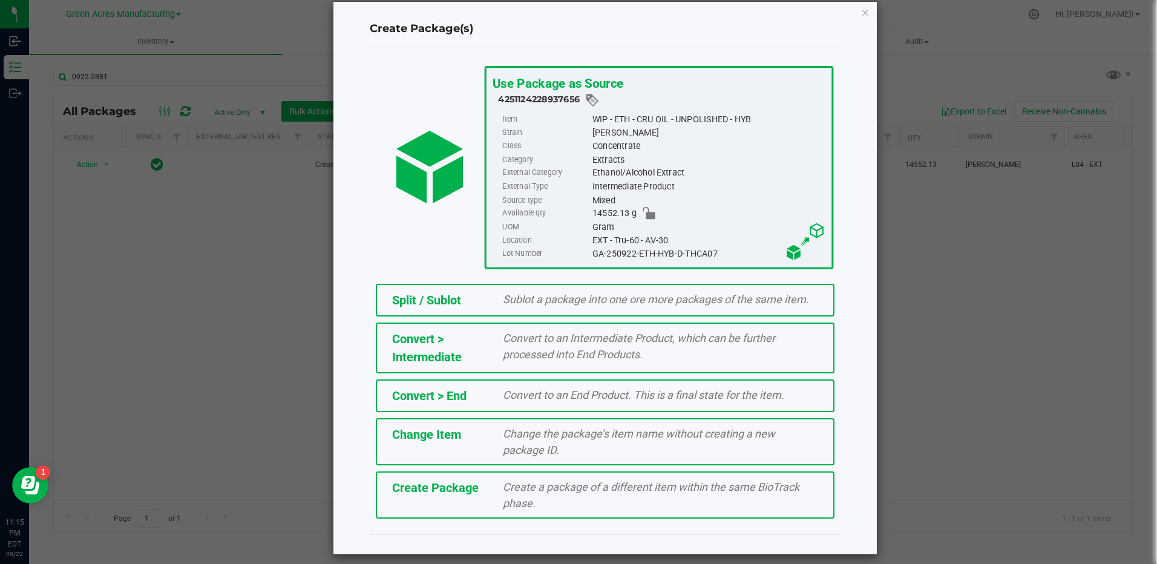
scroll to position [26, 0]
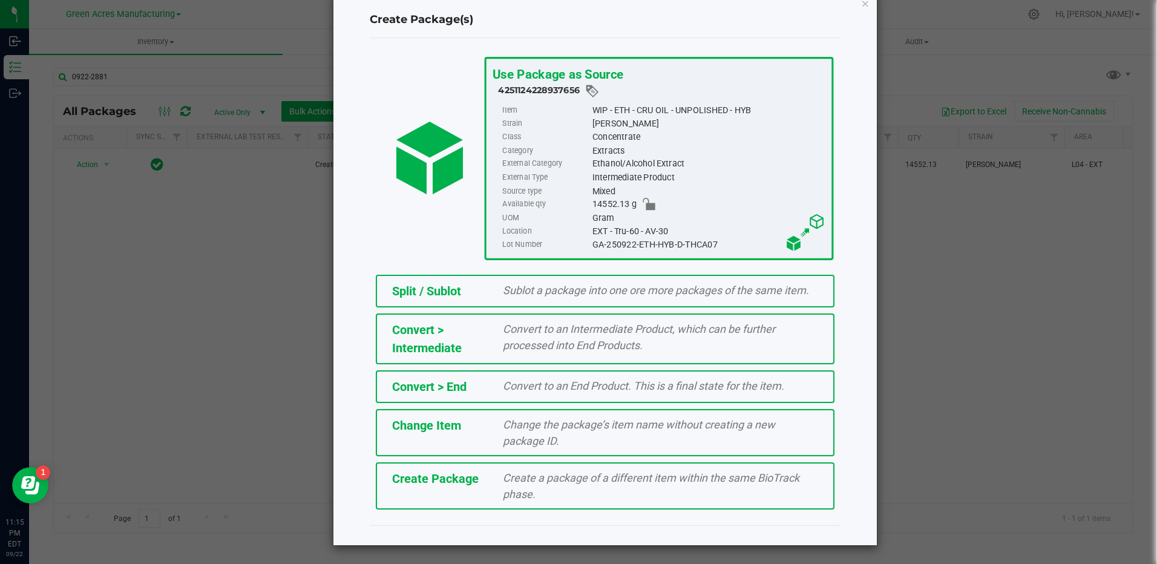
click at [497, 485] on div "Create a package of a different item within the same BioTrack phase." at bounding box center [660, 486] width 333 height 33
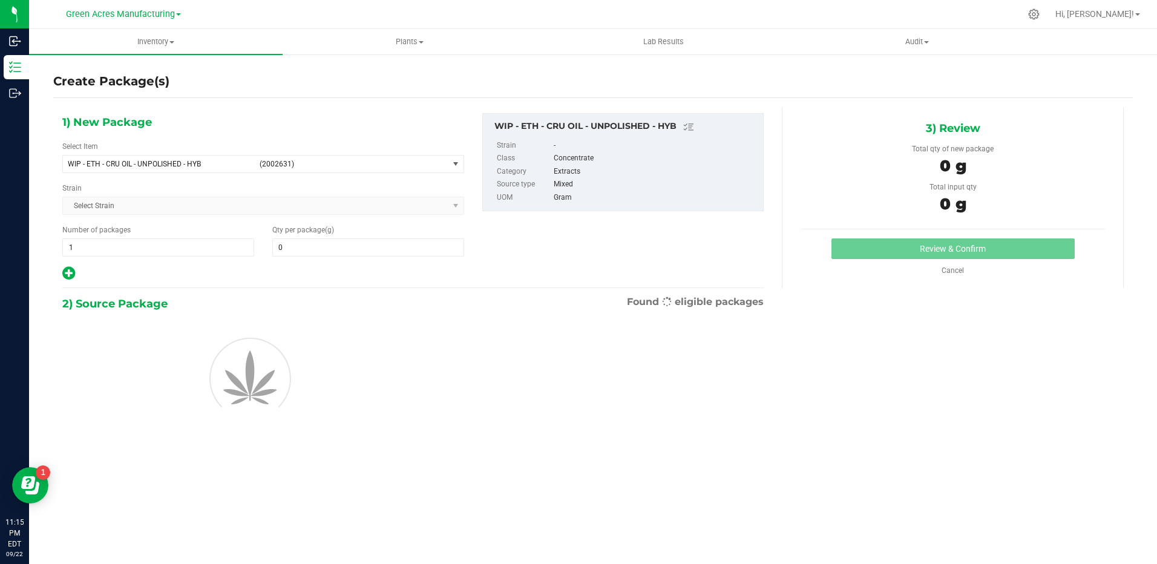
type input "0.0000"
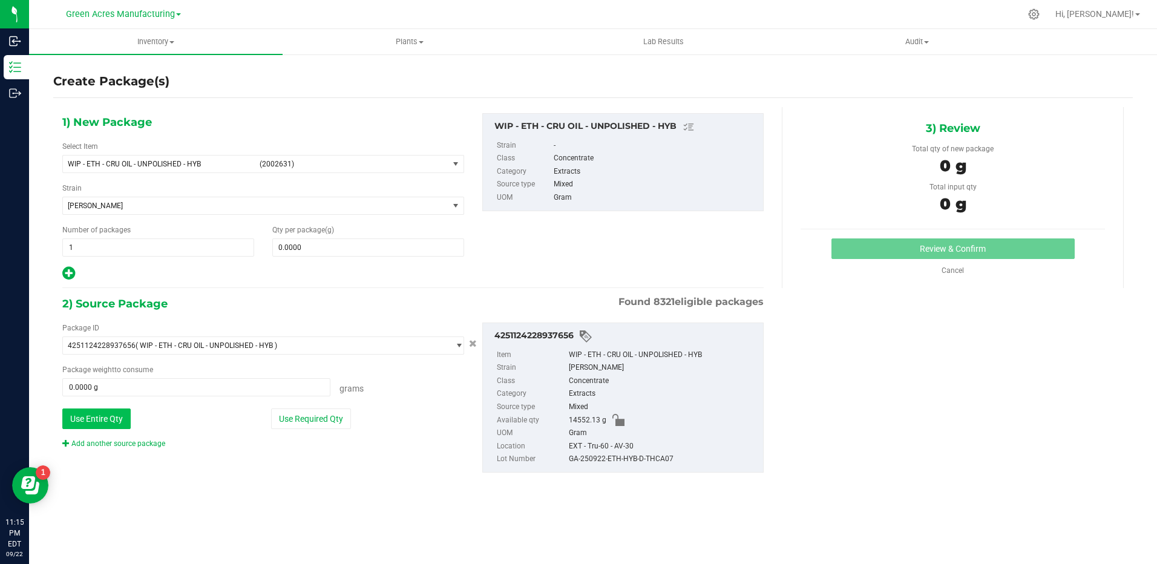
click at [118, 414] on button "Use Entire Qty" at bounding box center [96, 418] width 68 height 21
type input "14552.1300 g"
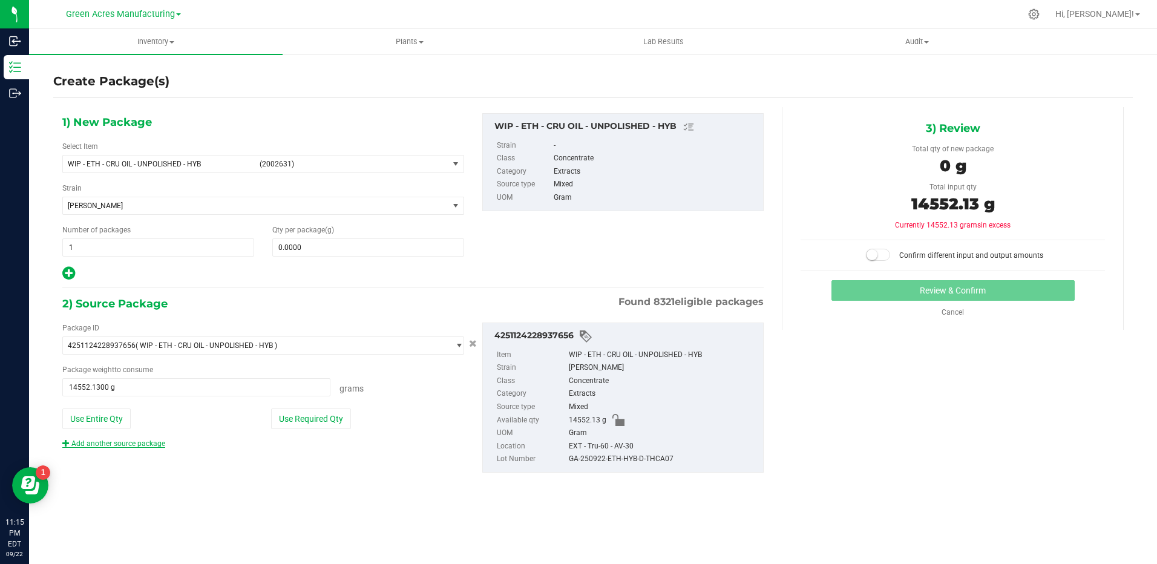
click at [133, 444] on link "Add another source package" at bounding box center [113, 443] width 103 height 8
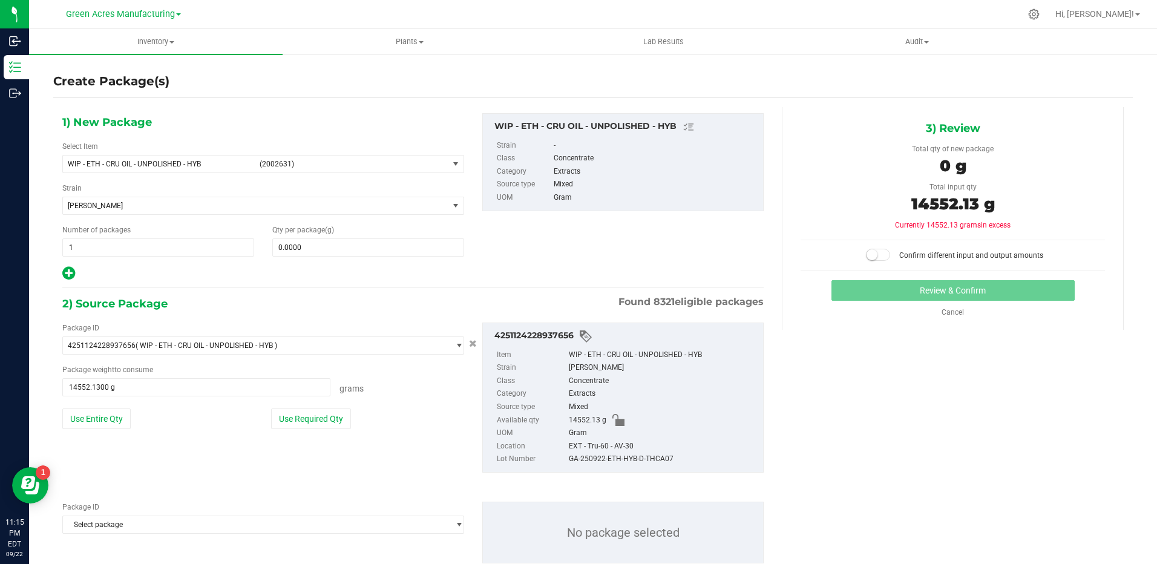
scroll to position [34, 0]
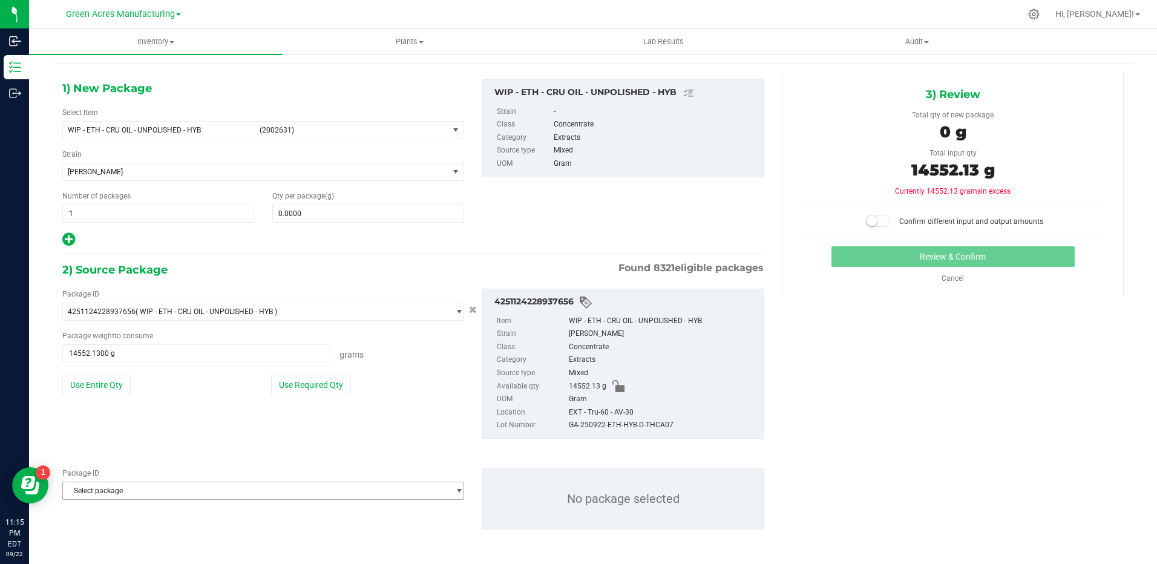
click at [157, 490] on span "Select package" at bounding box center [255, 490] width 385 height 17
click at [142, 489] on span "Select package" at bounding box center [255, 490] width 385 height 17
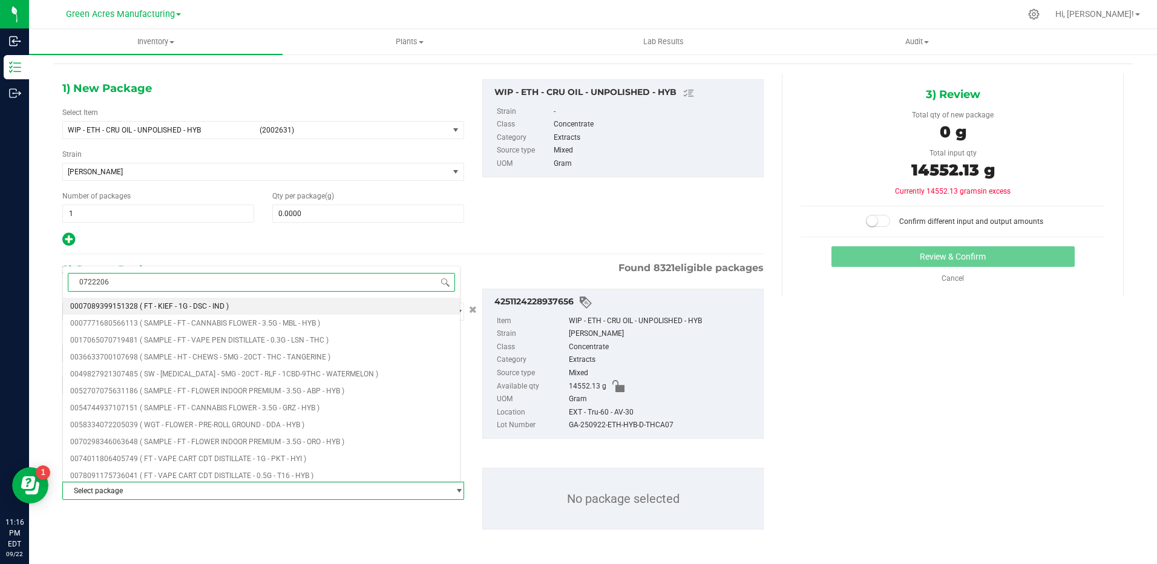
type input "07222069"
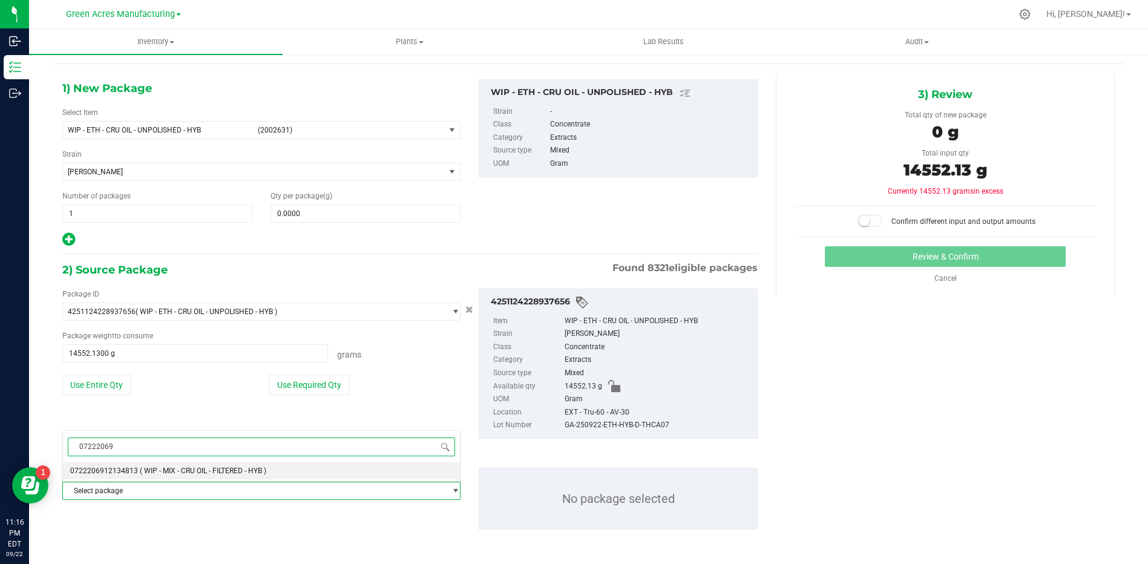
click at [200, 478] on li "0722206912134813 ( WIP - MIX - CRU OIL - FILTERED - HYB )" at bounding box center [261, 470] width 397 height 17
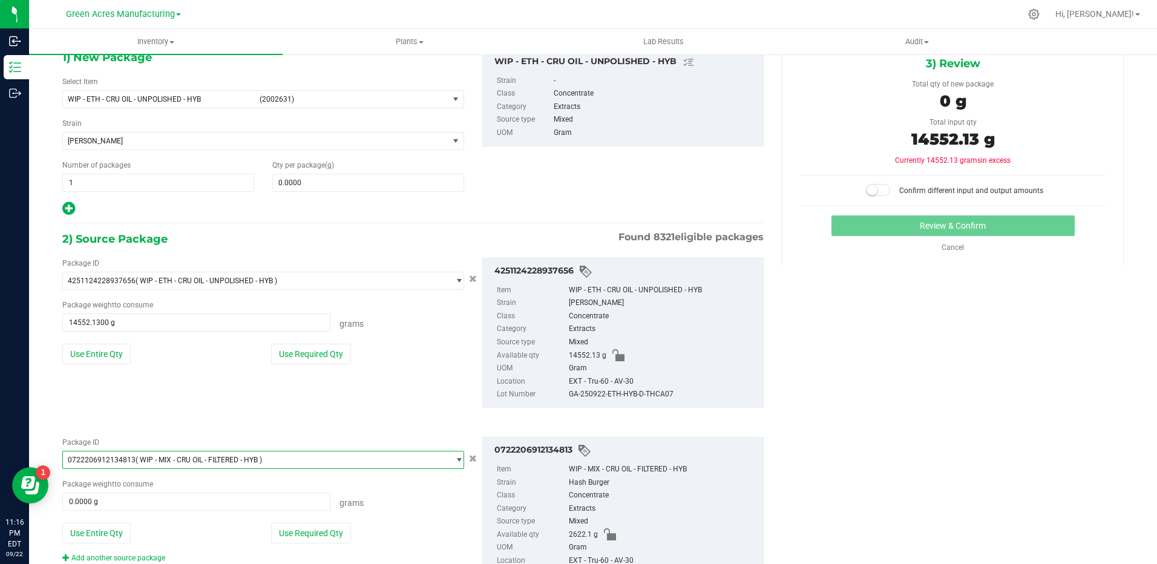
scroll to position [122, 0]
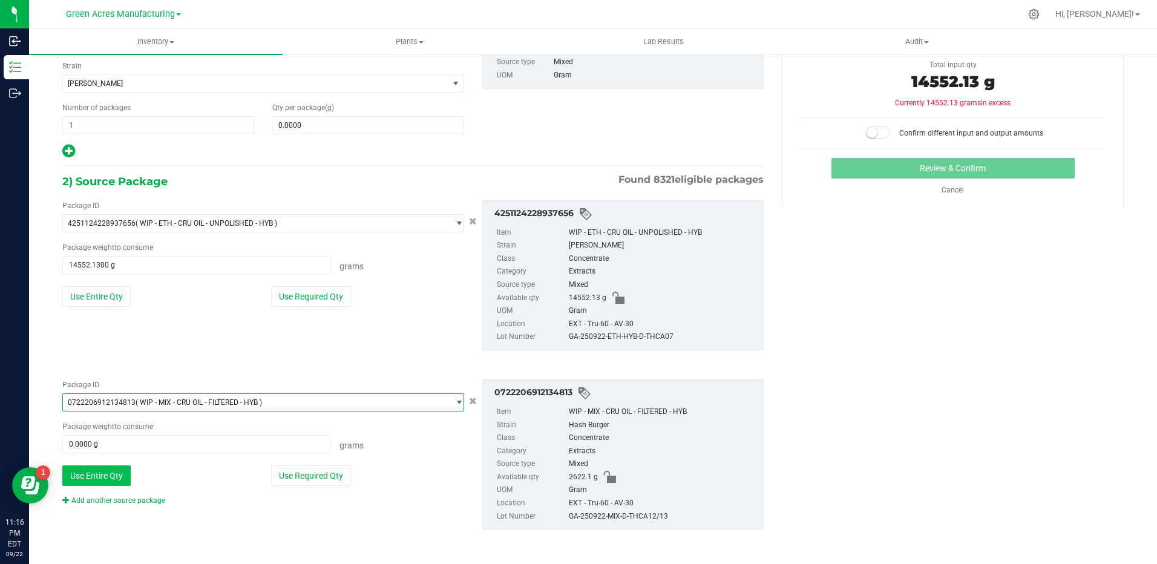
click at [116, 476] on button "Use Entire Qty" at bounding box center [96, 475] width 68 height 21
type input "2622.1000 g"
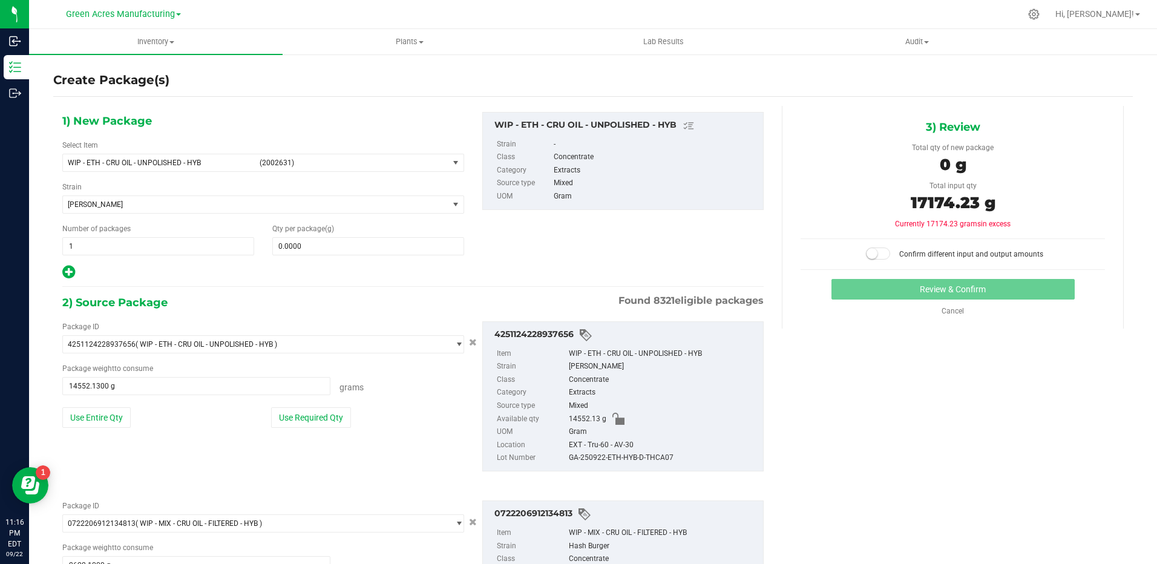
scroll to position [0, 0]
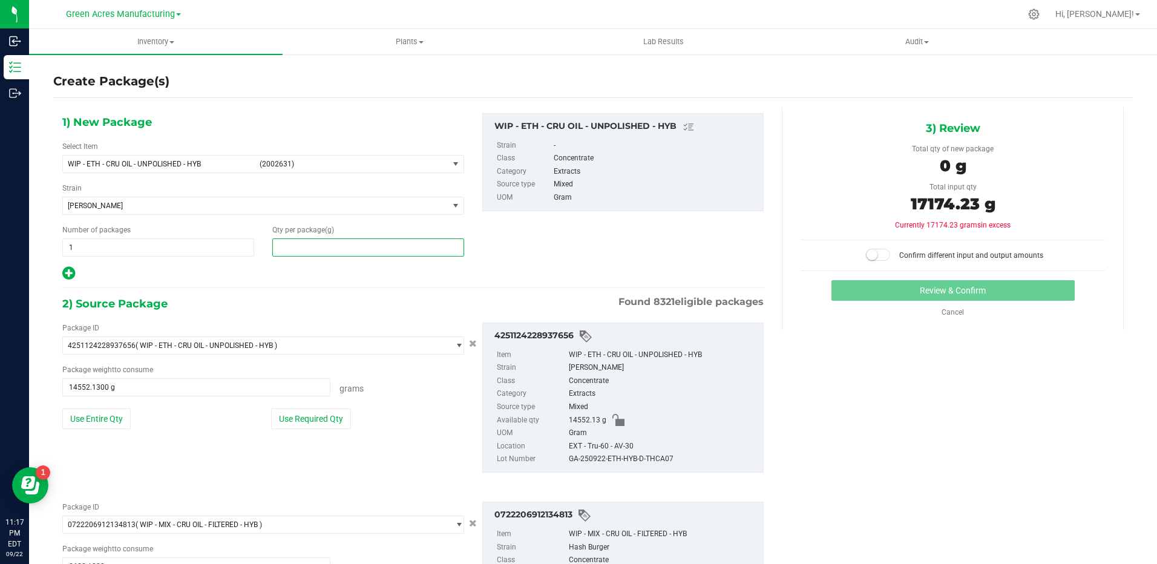
click at [312, 249] on span at bounding box center [368, 247] width 192 height 18
type input "17174.23"
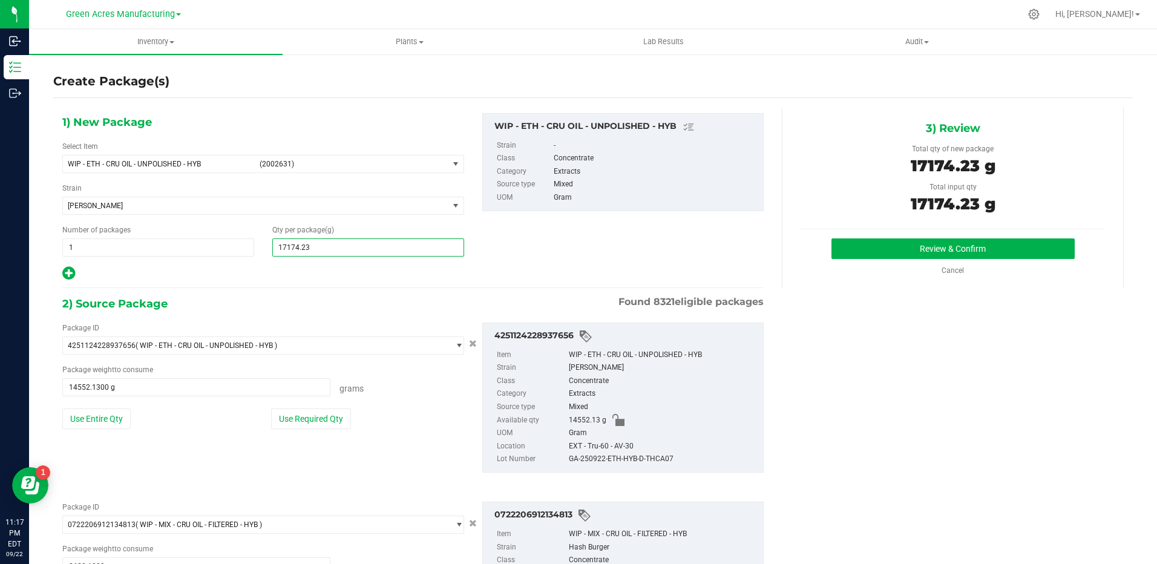
type input "17,174.2300"
click at [879, 249] on button "Review & Confirm" at bounding box center [952, 248] width 243 height 21
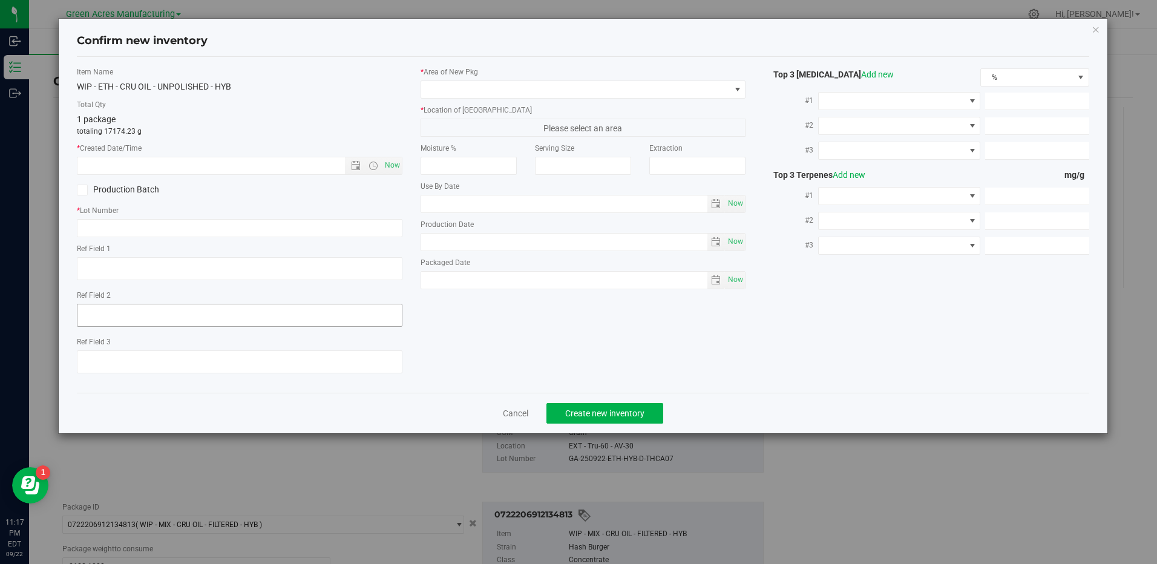
type textarea "936/12900 PBO"
click at [397, 163] on span "Now" at bounding box center [392, 166] width 21 height 18
type input "[DATE] 11:17 PM"
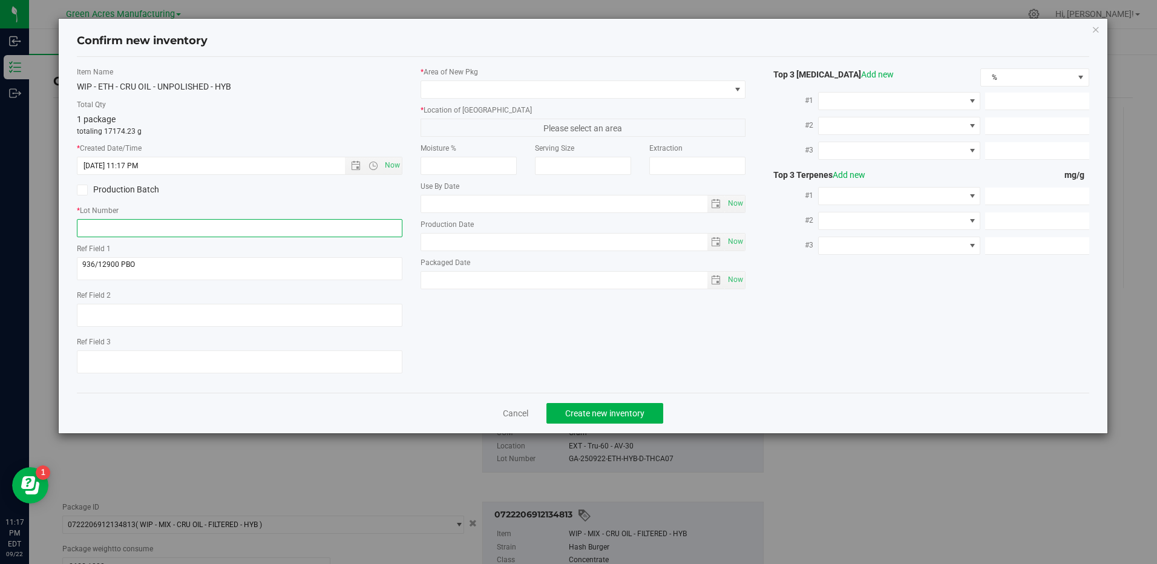
click at [168, 230] on input "text" at bounding box center [239, 228] width 325 height 18
paste input "44602.87"
type input "44602.87"
drag, startPoint x: 137, startPoint y: 229, endPoint x: 68, endPoint y: 234, distance: 69.2
click at [69, 234] on div "Item Name WIP - ETH - CRU OIL - UNPOLISHED - HYB Total Qty 1 package totaling 1…" at bounding box center [239, 225] width 343 height 316
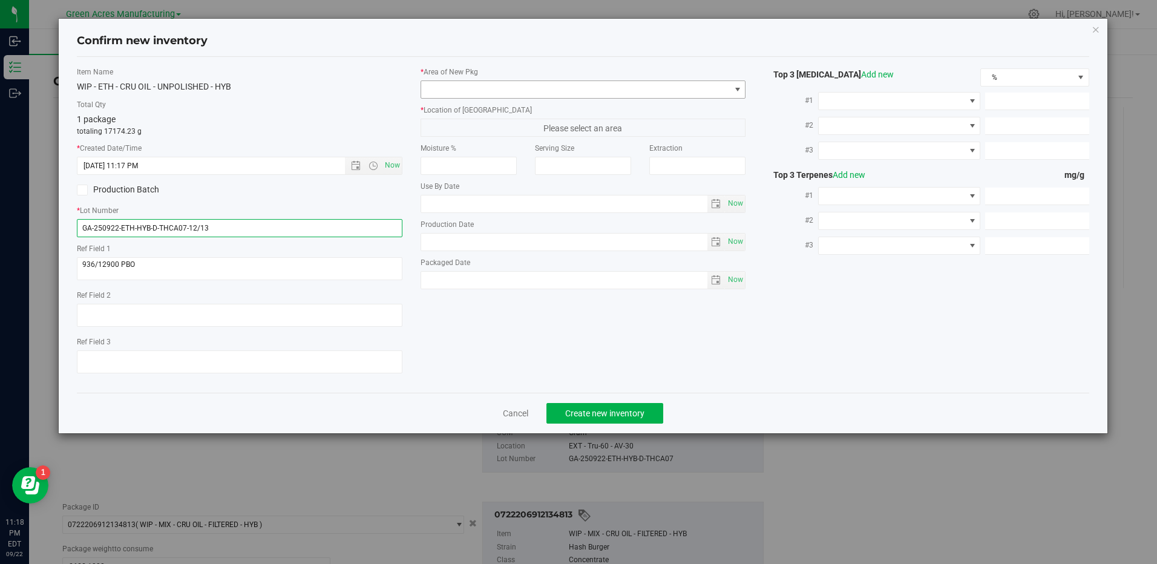
type input "GA-250922-ETH-HYB-D-THCA07-12/13"
click at [738, 91] on span at bounding box center [738, 90] width 10 height 10
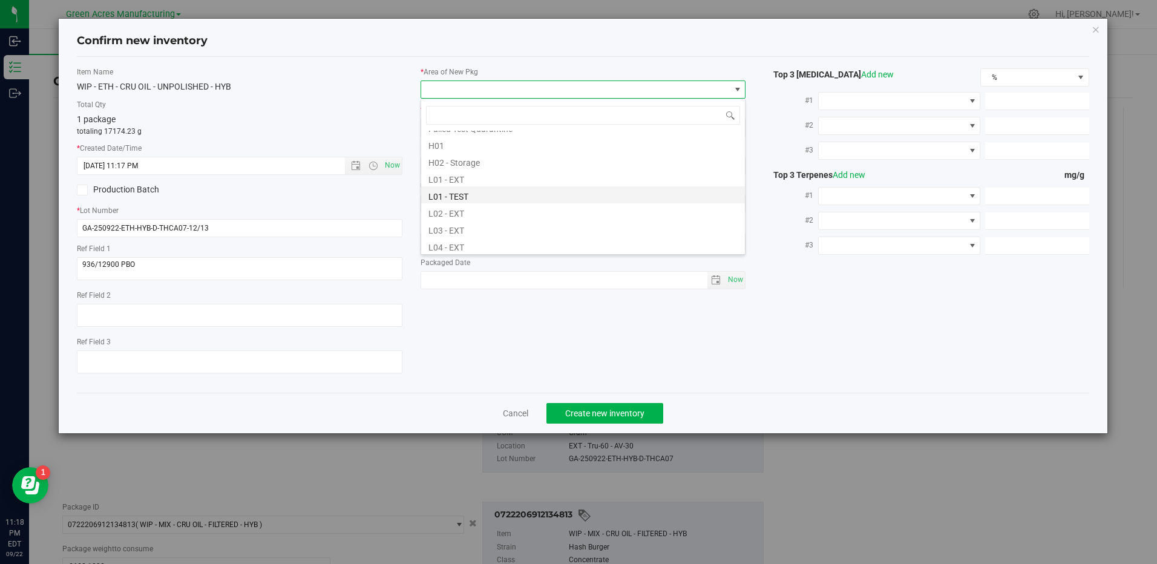
scroll to position [242, 0]
click at [460, 186] on li "L04 - EXT" at bounding box center [583, 185] width 324 height 17
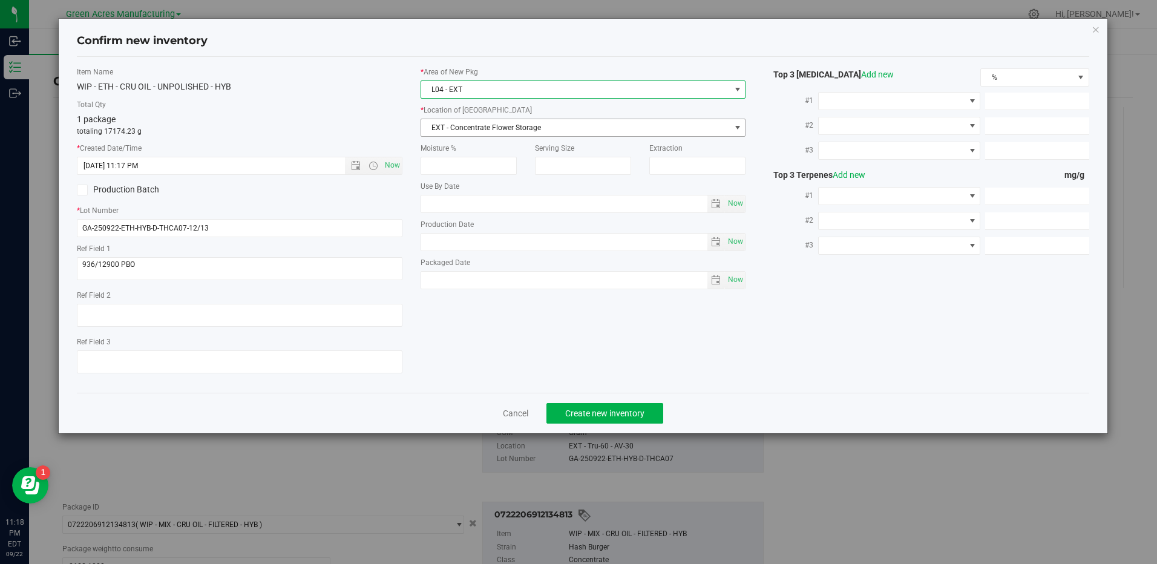
click at [480, 127] on span "EXT - Concentrate Flower Storage" at bounding box center [575, 127] width 309 height 17
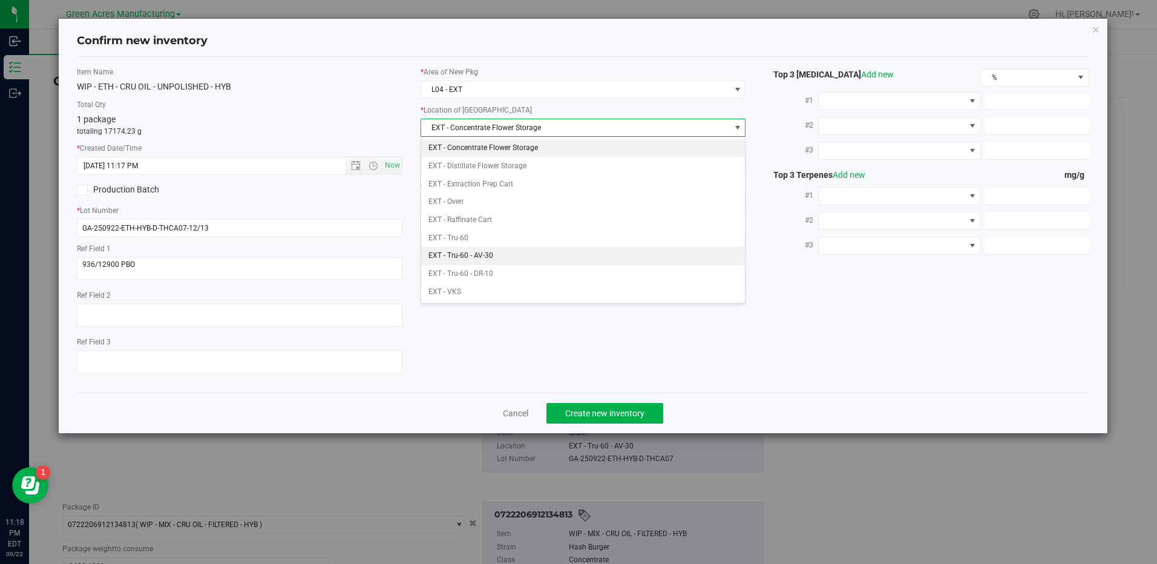
click at [495, 254] on li "EXT - Tru-60 - AV-30" at bounding box center [583, 256] width 324 height 18
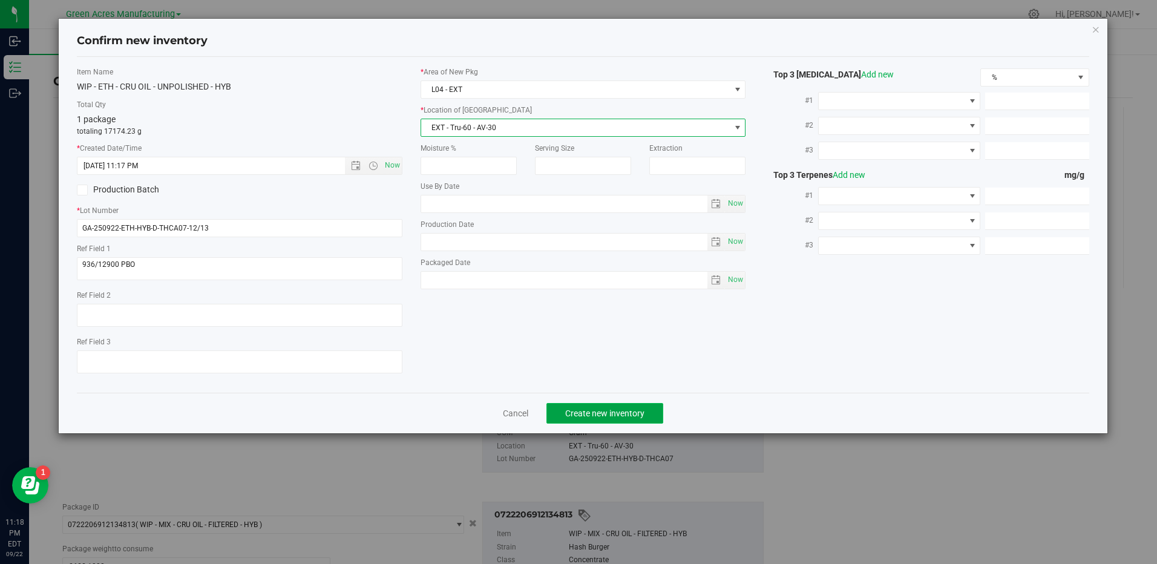
click at [603, 414] on span "Create new inventory" at bounding box center [604, 413] width 79 height 10
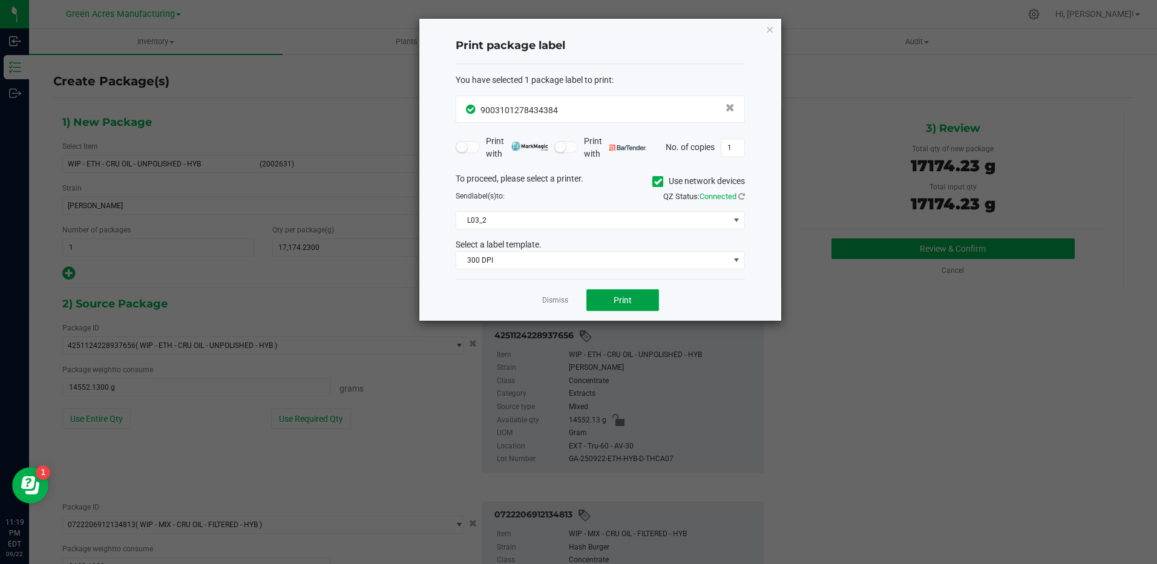
click at [637, 301] on button "Print" at bounding box center [622, 300] width 73 height 22
click at [559, 300] on link "Dismiss" at bounding box center [555, 300] width 26 height 10
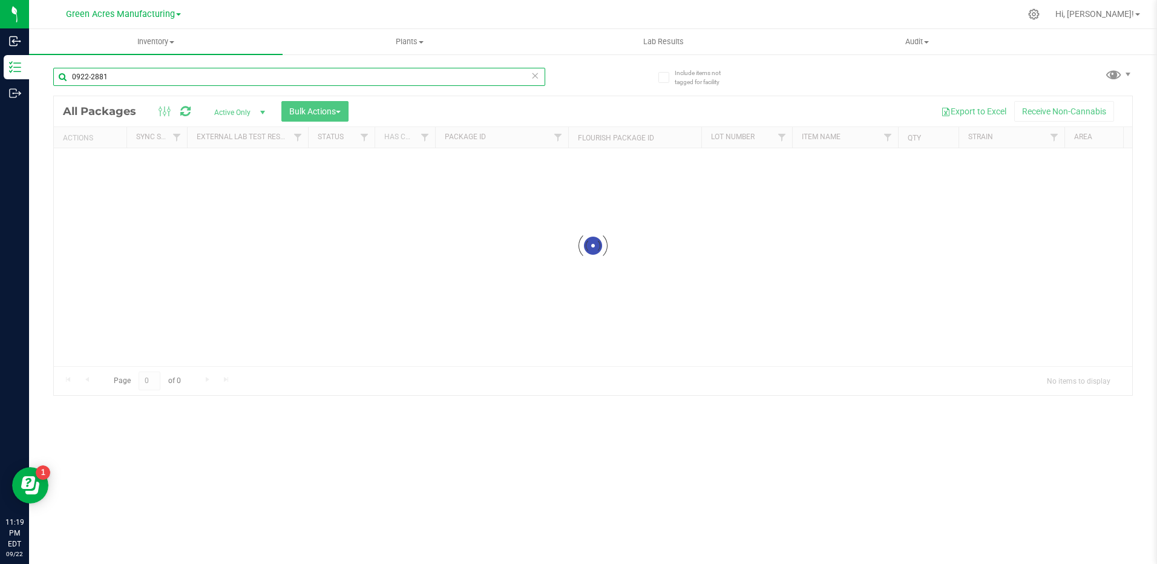
click at [143, 73] on input "0922-2881" at bounding box center [299, 77] width 492 height 18
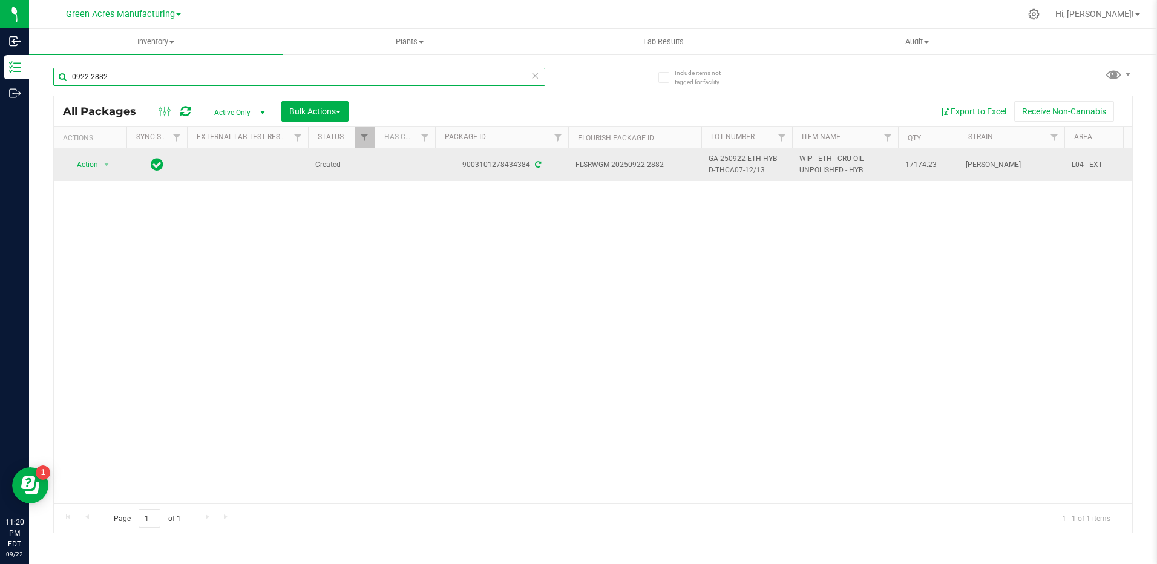
type input "0922-2882"
drag, startPoint x: 766, startPoint y: 171, endPoint x: 704, endPoint y: 161, distance: 62.5
click at [704, 161] on td "GA-250922-ETH-HYB-D-THCA07-12/13" at bounding box center [746, 164] width 91 height 33
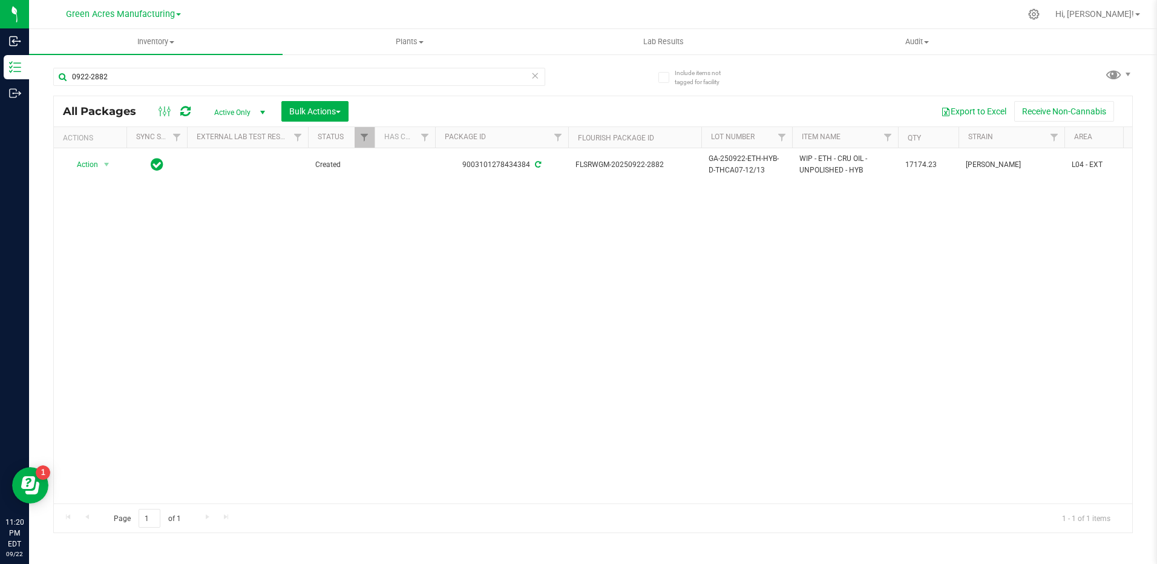
copy span "GA-250922-ETH-HYB-D-THCA07-12/13"
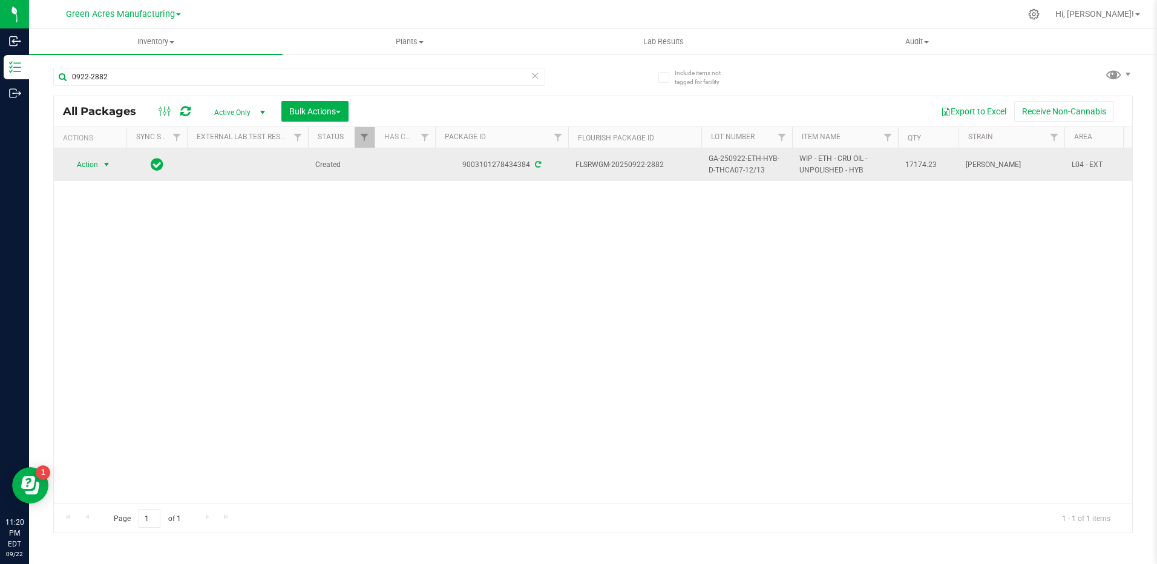
click at [106, 167] on span "select" at bounding box center [107, 165] width 10 height 10
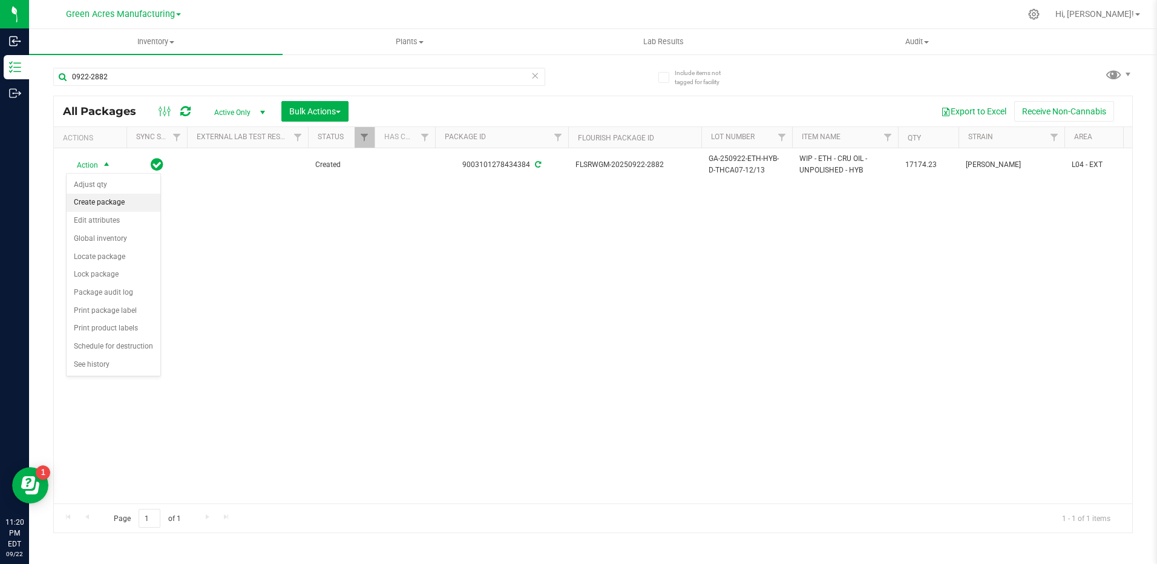
click at [108, 201] on li "Create package" at bounding box center [114, 203] width 94 height 18
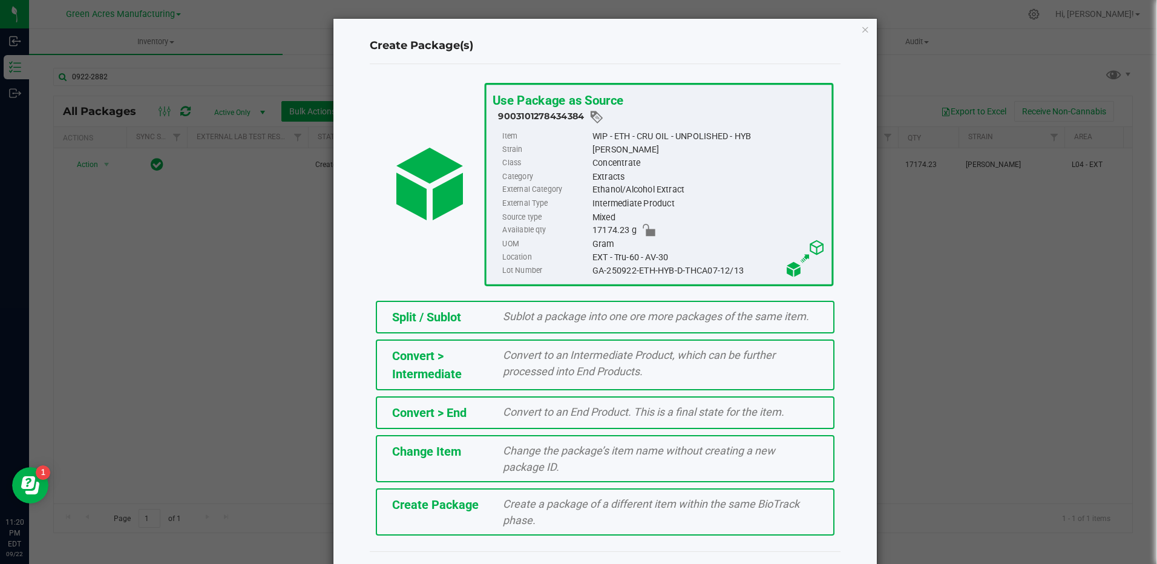
scroll to position [26, 0]
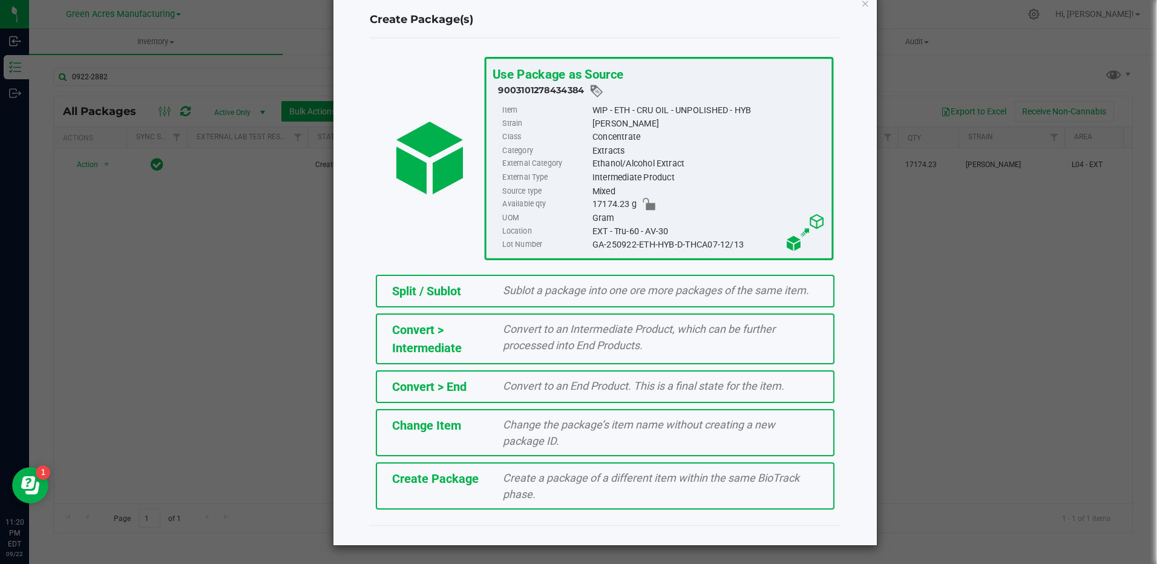
click at [465, 487] on div "Create Package" at bounding box center [438, 479] width 111 height 18
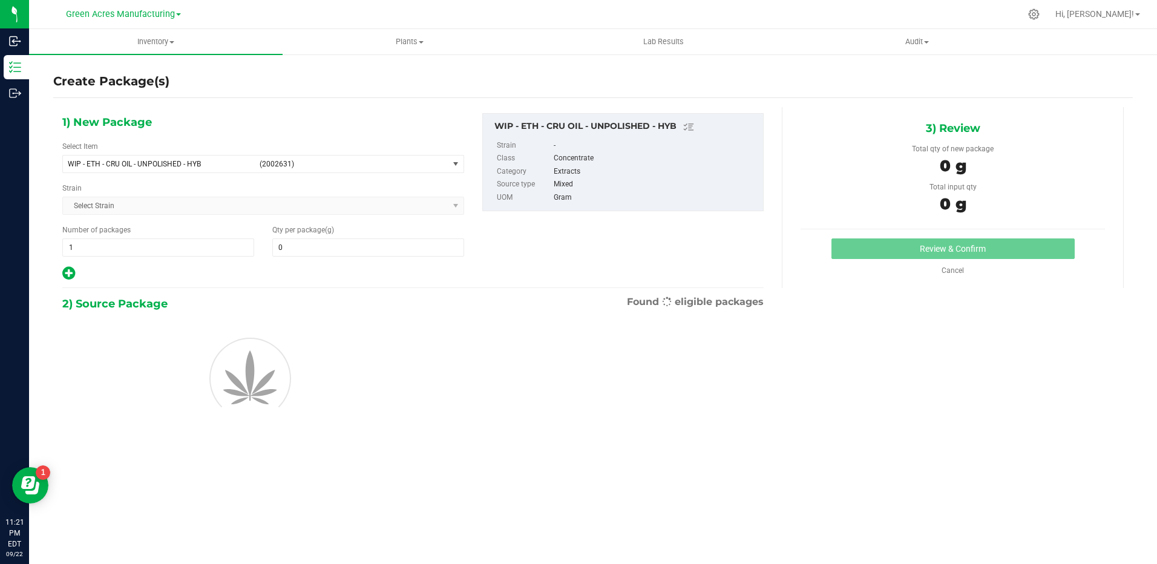
type input "0.0000"
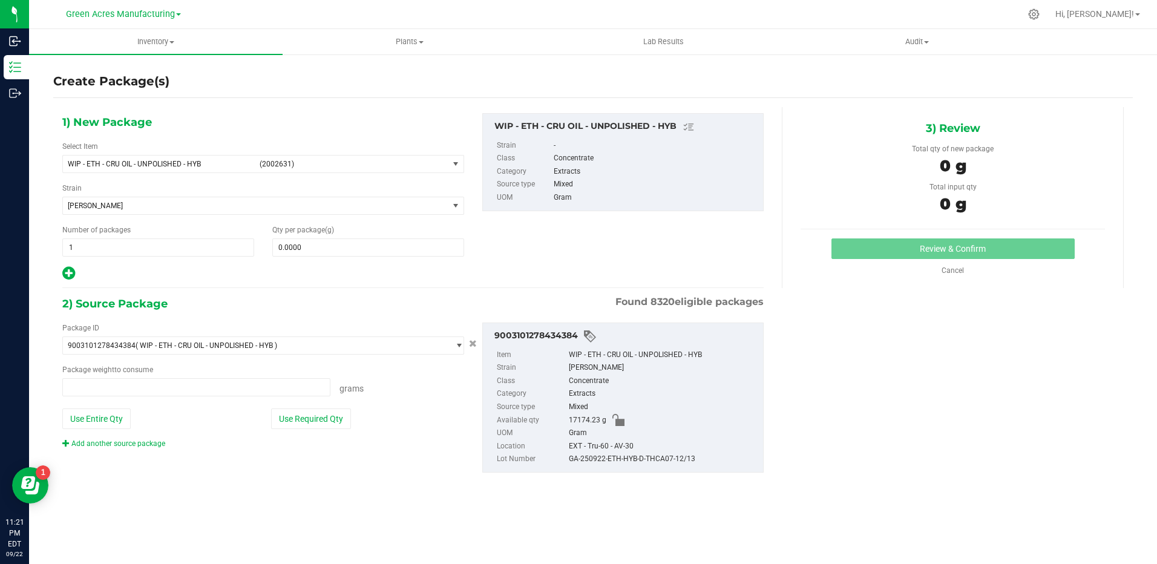
type input "0.0000 g"
click at [418, 162] on span "(2002631)" at bounding box center [352, 164] width 184 height 8
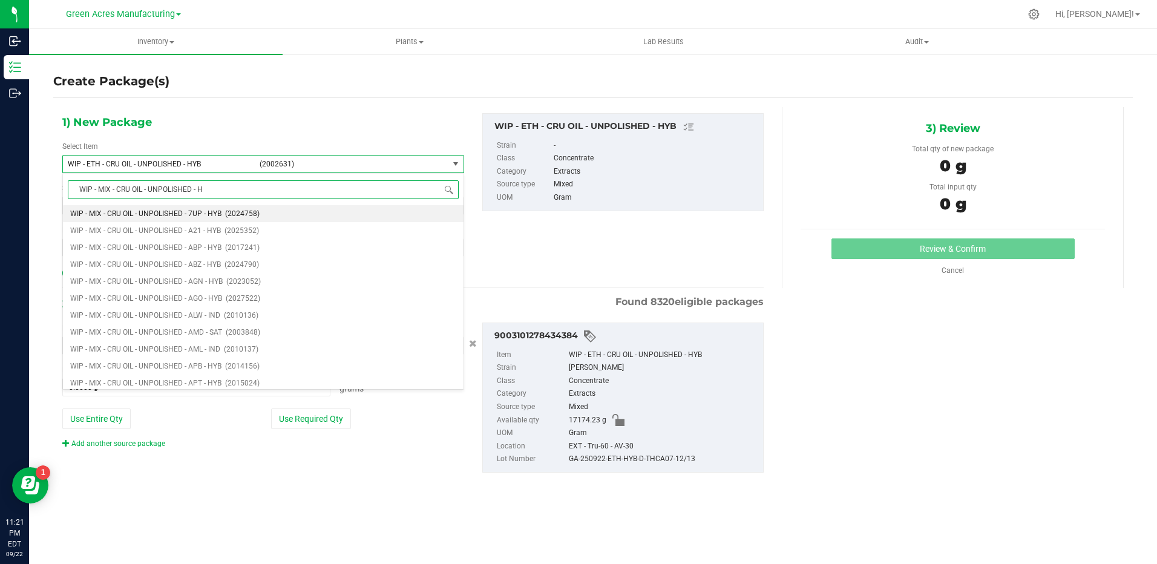
type input "WIP - MIX - CRU OIL - UNPOLISHED - HY"
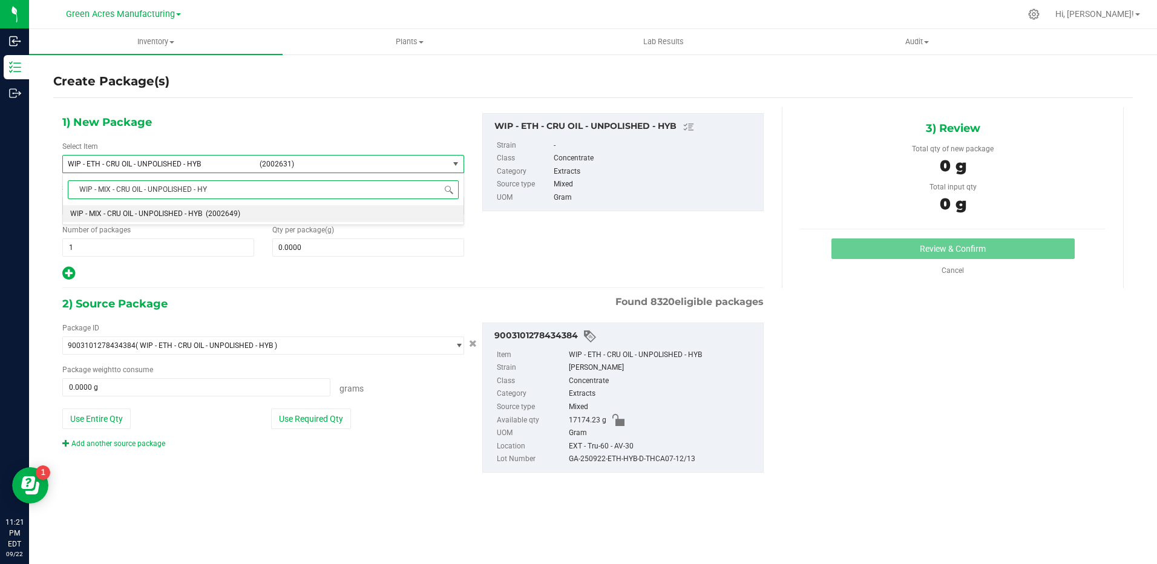
click at [205, 211] on li "WIP - MIX - CRU OIL - UNPOLISHED - HYB (2002649)" at bounding box center [263, 213] width 401 height 17
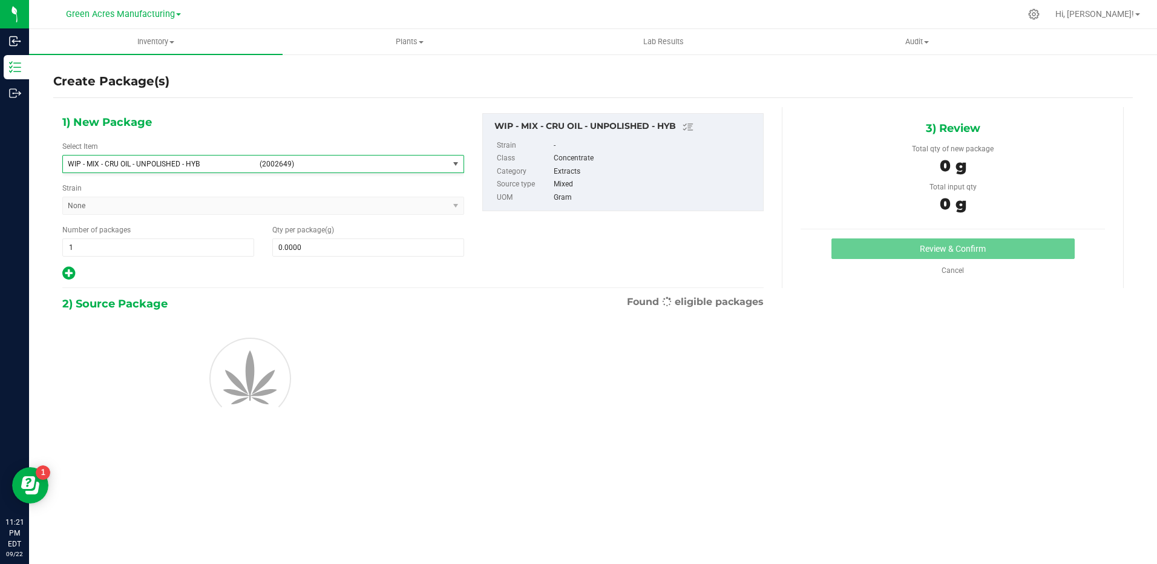
type input "0.0000"
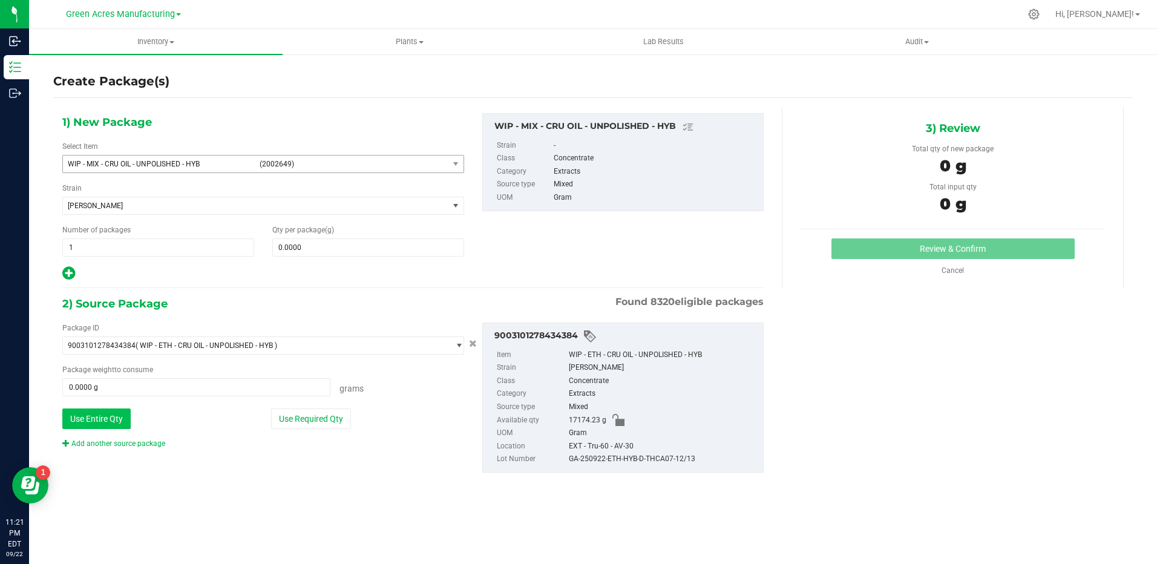
click at [116, 418] on button "Use Entire Qty" at bounding box center [96, 418] width 68 height 21
type input "17174.2300 g"
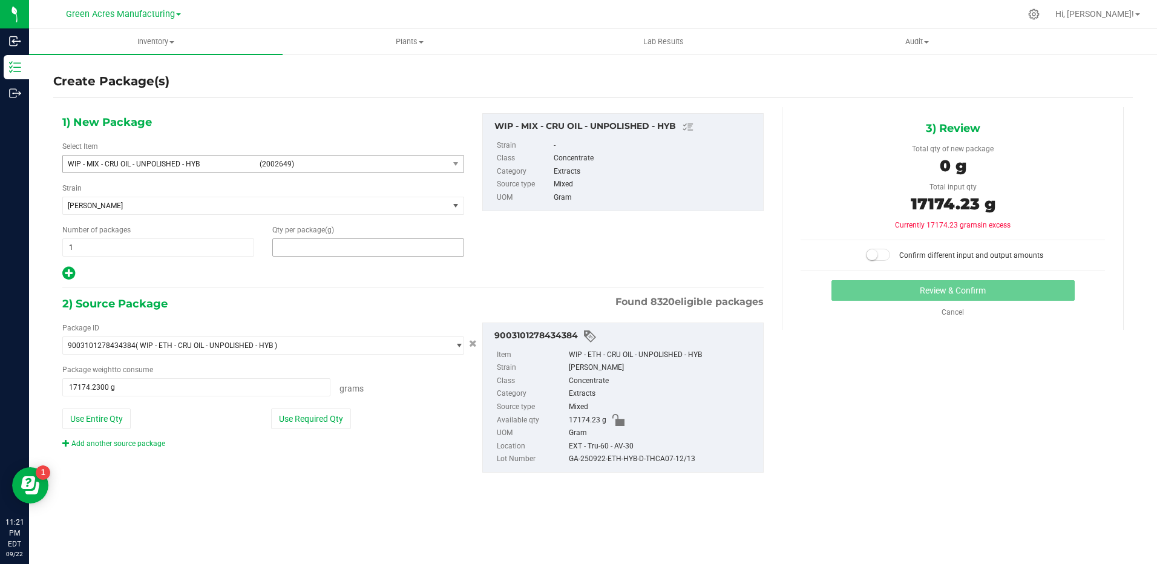
click at [311, 245] on span at bounding box center [368, 247] width 192 height 18
type input "17174.23"
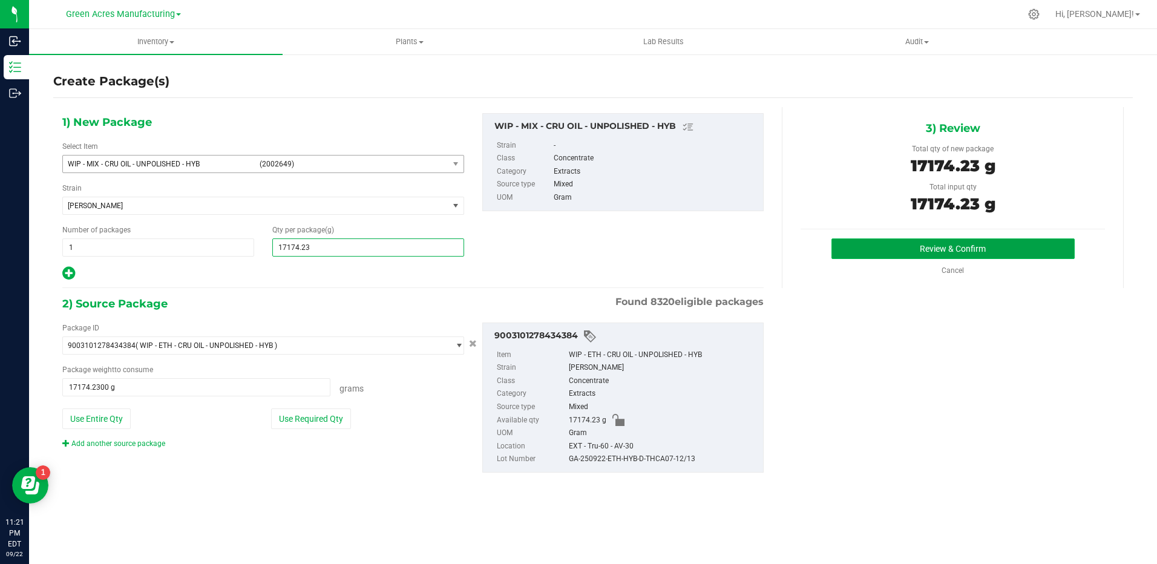
type input "17,174.2300"
click at [988, 240] on button "Review & Confirm" at bounding box center [952, 248] width 243 height 21
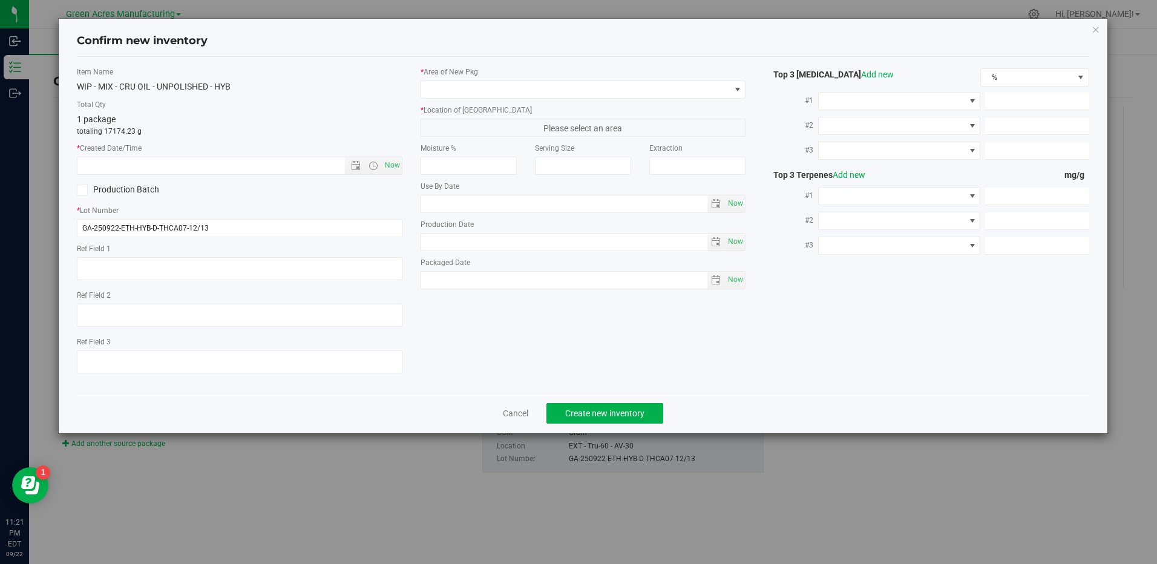
type textarea "936/12900 PBO"
click at [398, 163] on span "Now" at bounding box center [392, 166] width 21 height 18
type input "[DATE] 11:21 PM"
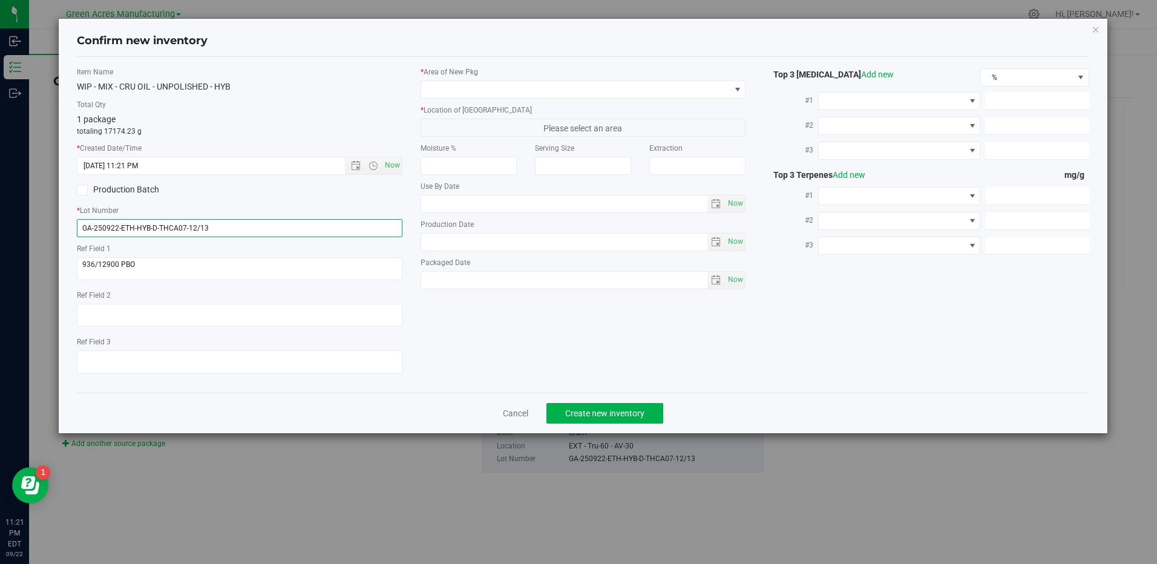
click at [133, 228] on input "GA-250922-ETH-HYB-D-THCA07-12/13" at bounding box center [239, 228] width 325 height 18
click at [225, 229] on input "GA-250922-MIX-HYB-D-THCA07-12/13" at bounding box center [239, 228] width 325 height 18
type input "GA-250922-MIX-HYB-D-THCA07-12/13"
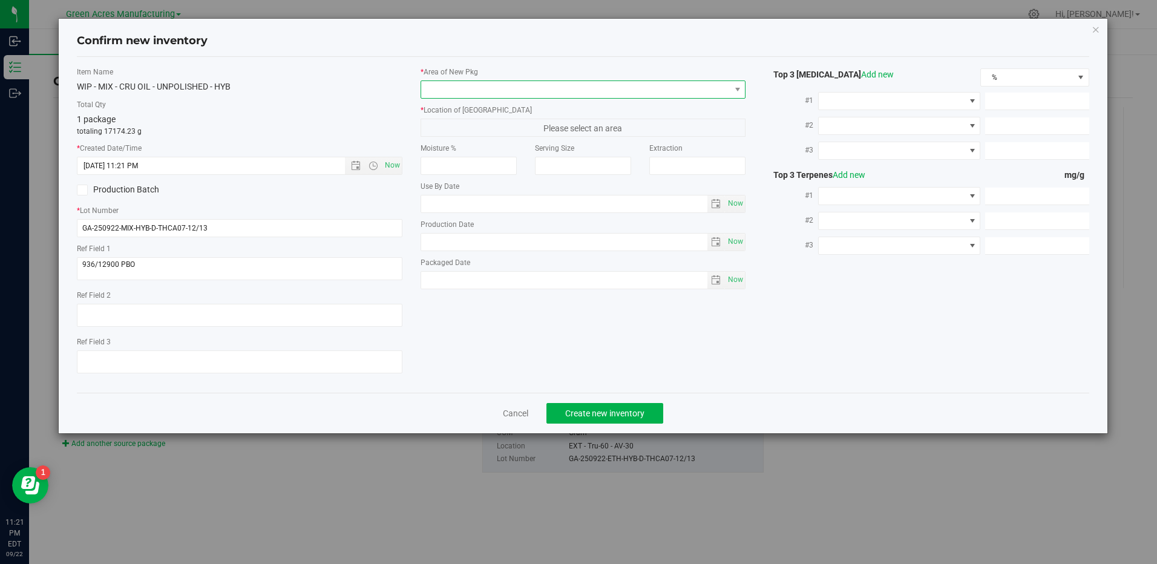
click at [447, 88] on span at bounding box center [575, 89] width 309 height 17
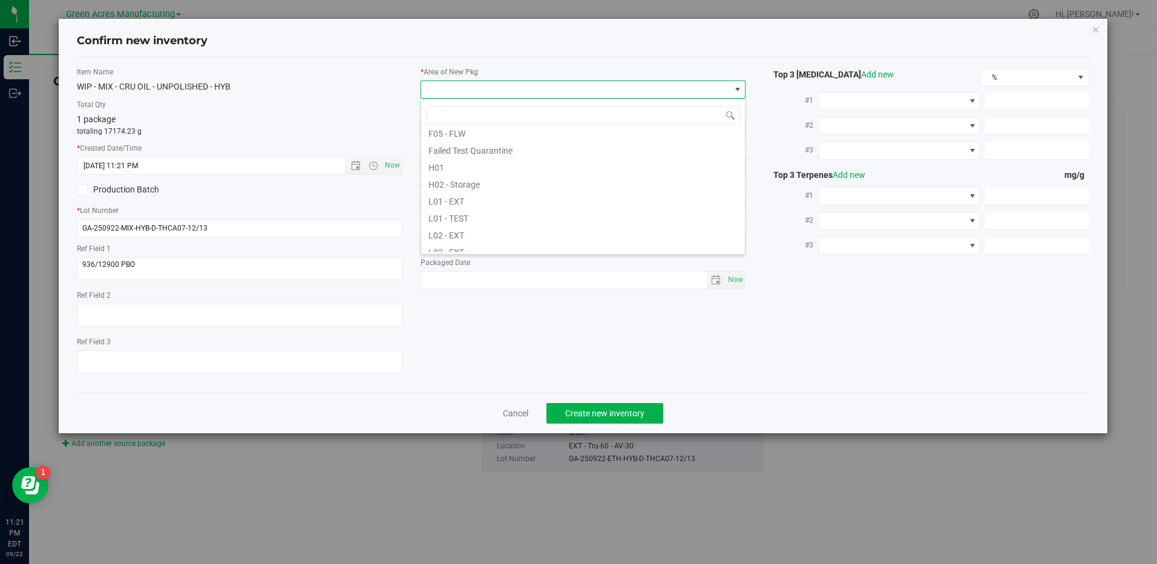
scroll to position [182, 0]
click at [475, 243] on li "L04 - EXT" at bounding box center [583, 245] width 324 height 17
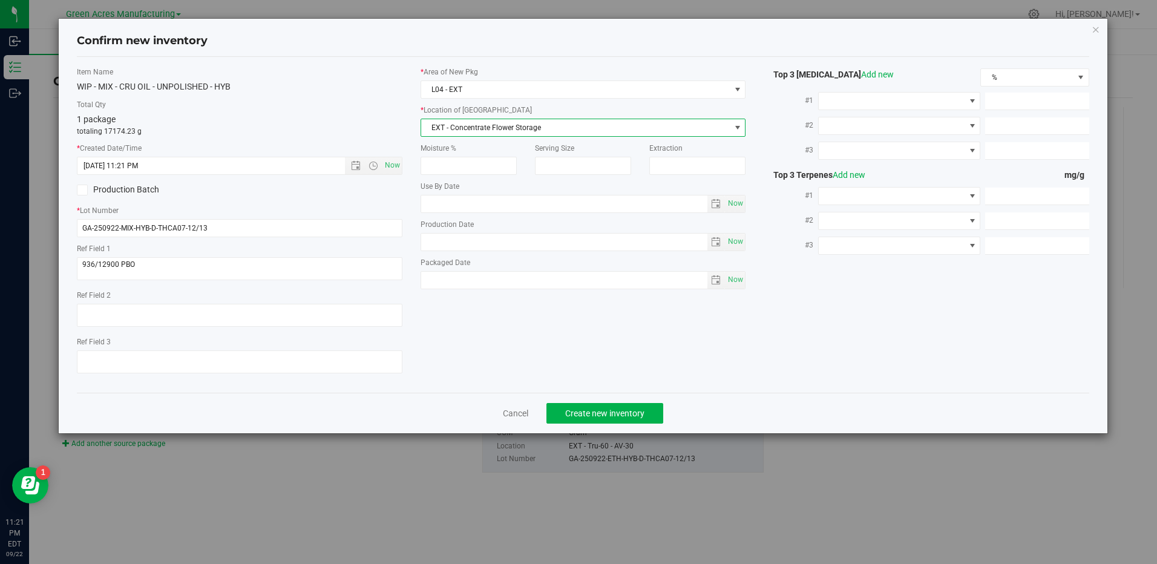
click at [480, 127] on span "EXT - Concentrate Flower Storage" at bounding box center [575, 127] width 309 height 17
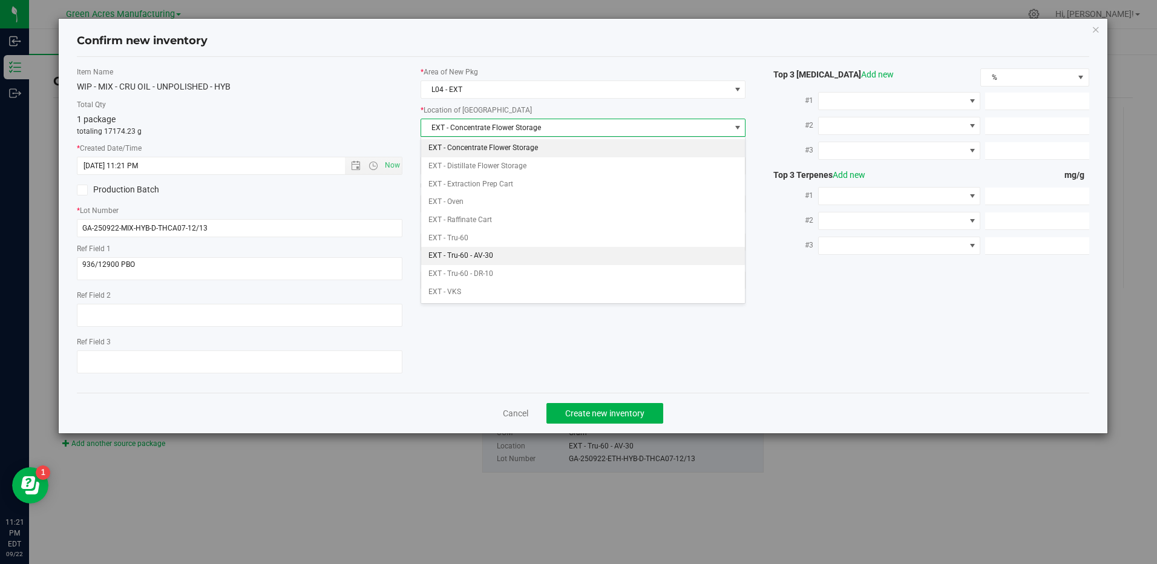
click at [500, 253] on li "EXT - Tru-60 - AV-30" at bounding box center [583, 256] width 324 height 18
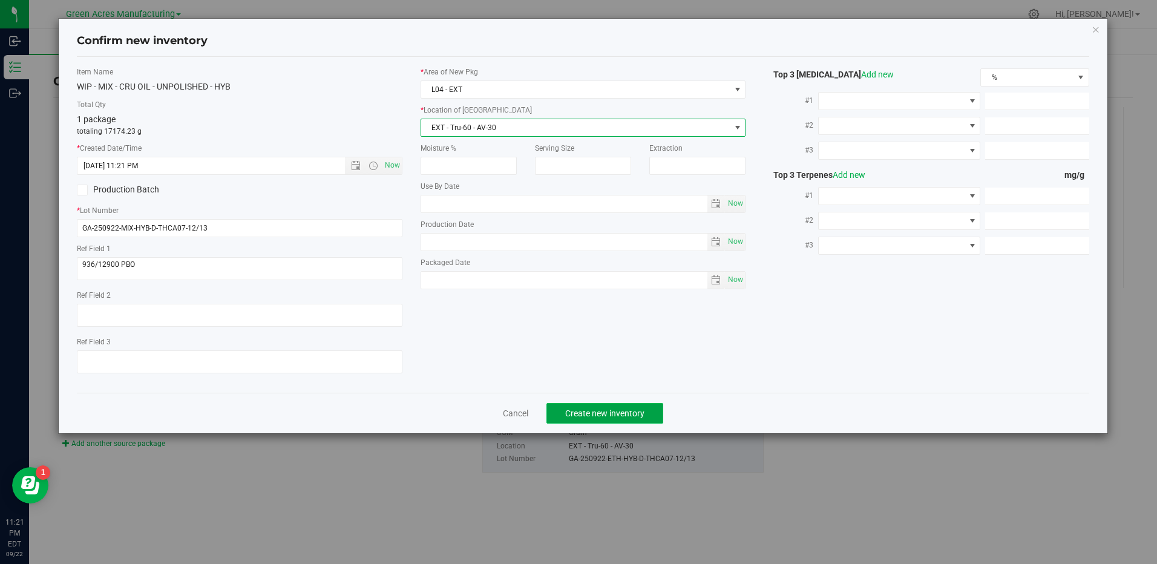
click at [626, 413] on span "Create new inventory" at bounding box center [604, 413] width 79 height 10
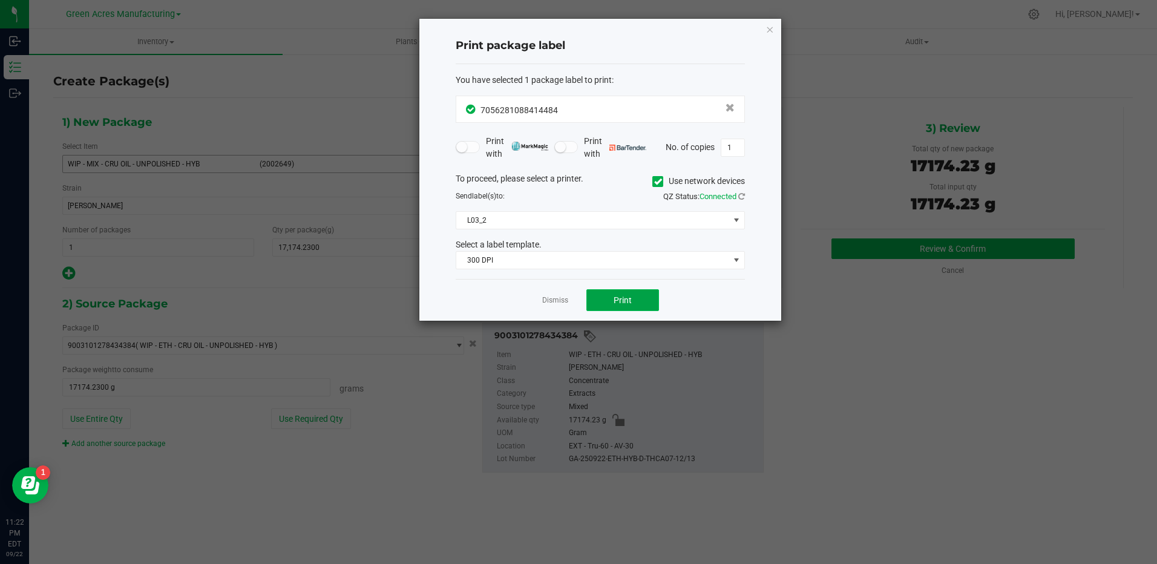
click at [629, 307] on button "Print" at bounding box center [622, 300] width 73 height 22
click at [588, 306] on button "Print" at bounding box center [622, 300] width 73 height 22
click at [618, 302] on span "Print" at bounding box center [623, 300] width 18 height 10
click at [559, 299] on link "Dismiss" at bounding box center [555, 300] width 26 height 10
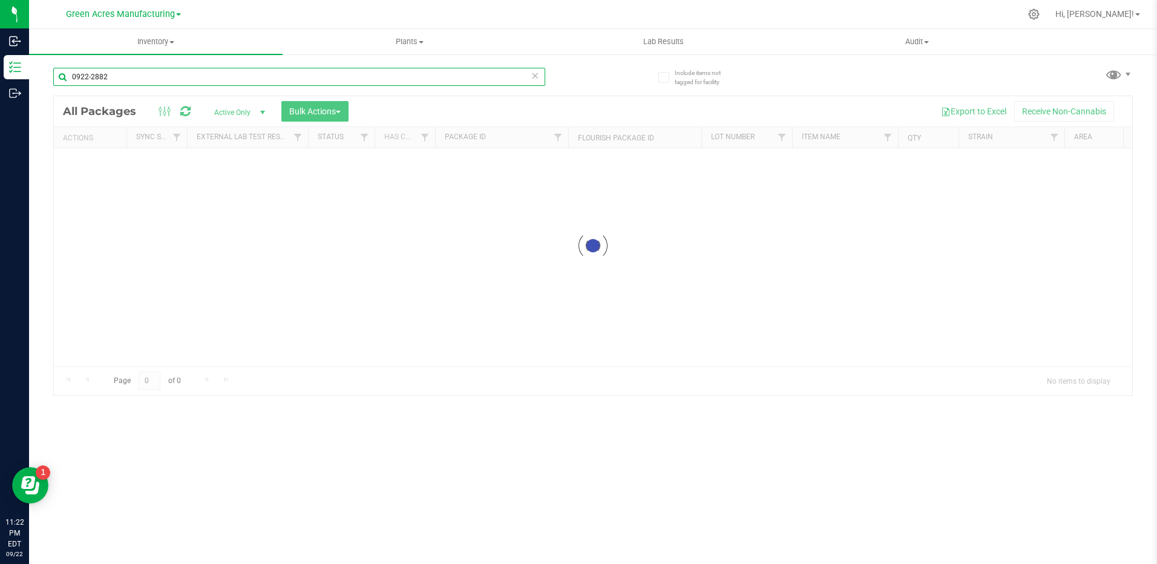
click at [137, 68] on input "0922-2882" at bounding box center [299, 77] width 492 height 18
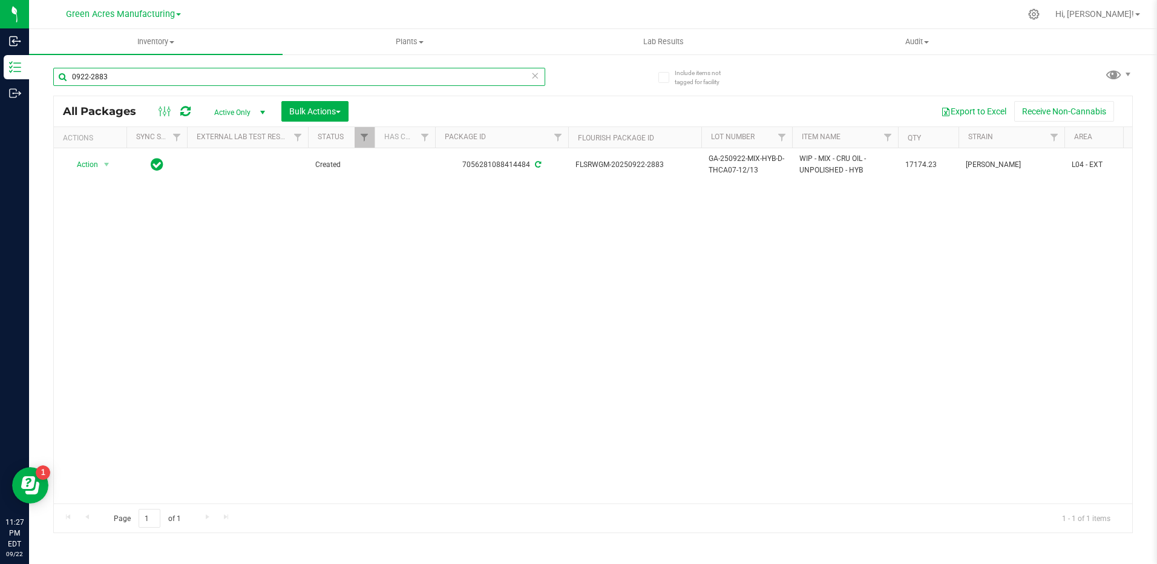
type input "0922-2883"
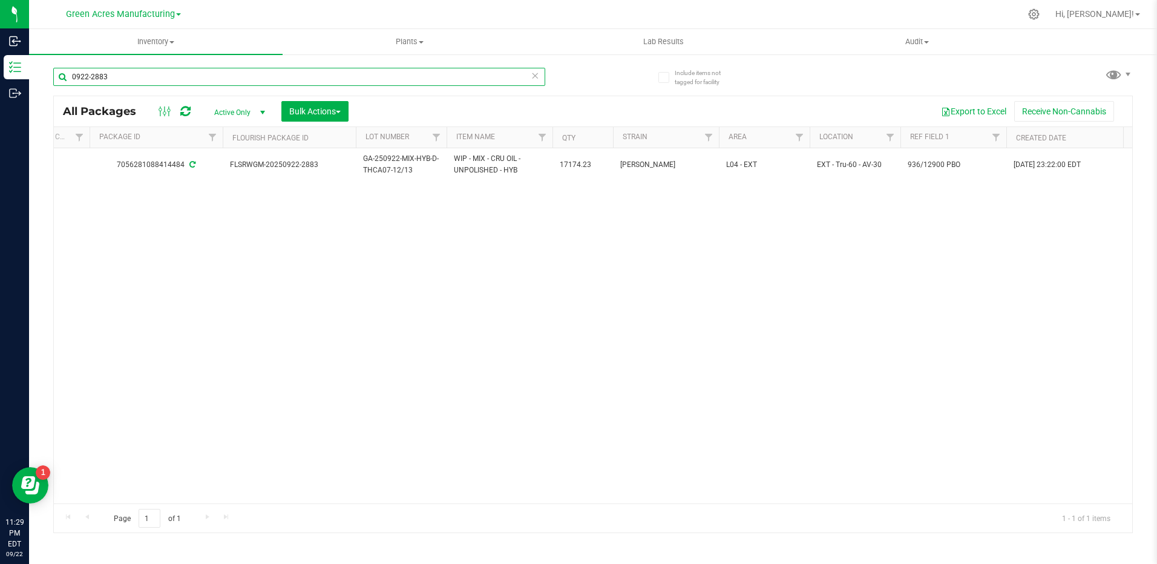
scroll to position [0, 381]
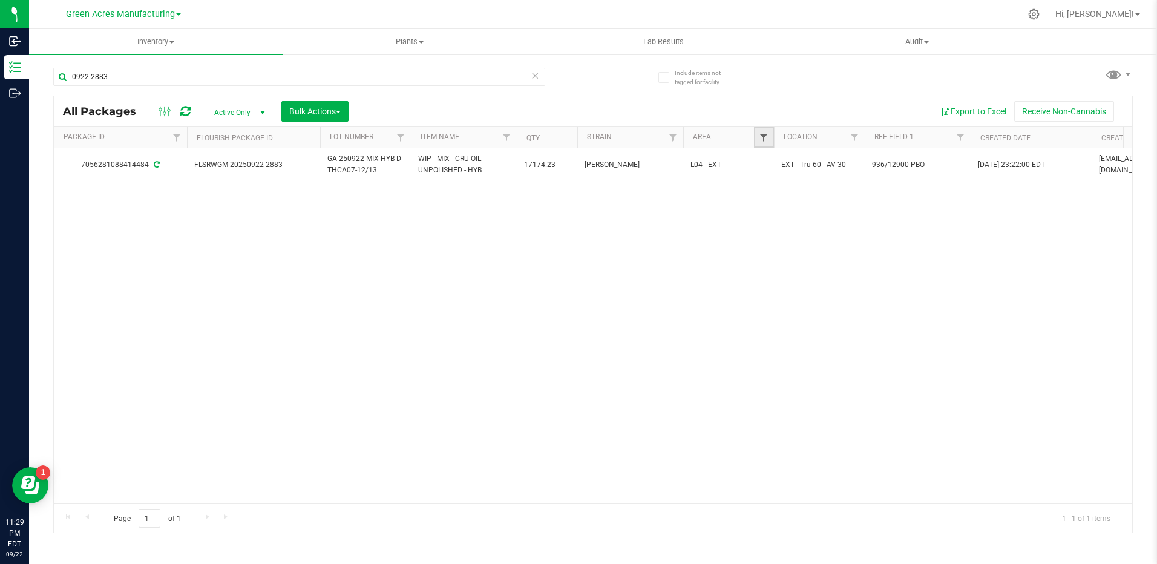
click at [761, 137] on span "Filter" at bounding box center [764, 138] width 10 height 10
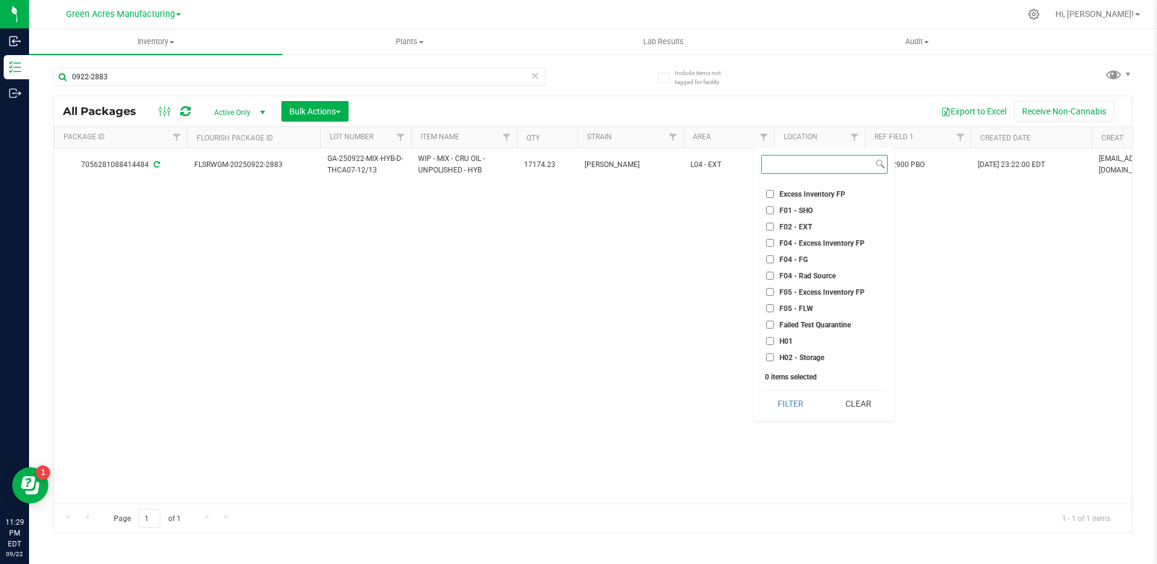
scroll to position [121, 0]
click at [768, 312] on input "L01 - EXT" at bounding box center [770, 313] width 8 height 8
checkbox input "true"
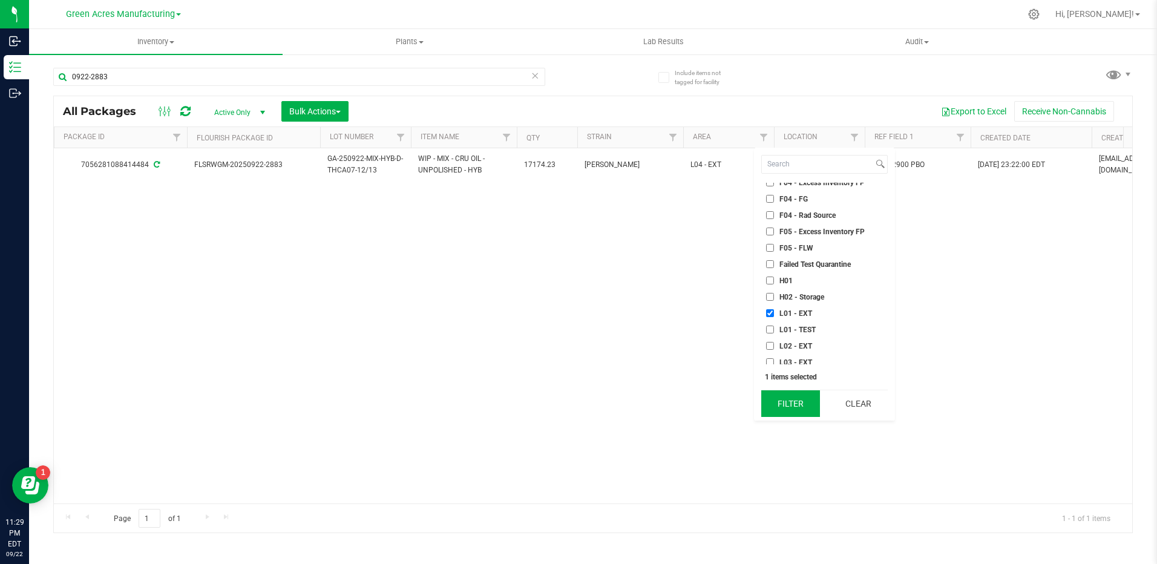
click at [793, 407] on button "Filter" at bounding box center [790, 403] width 59 height 27
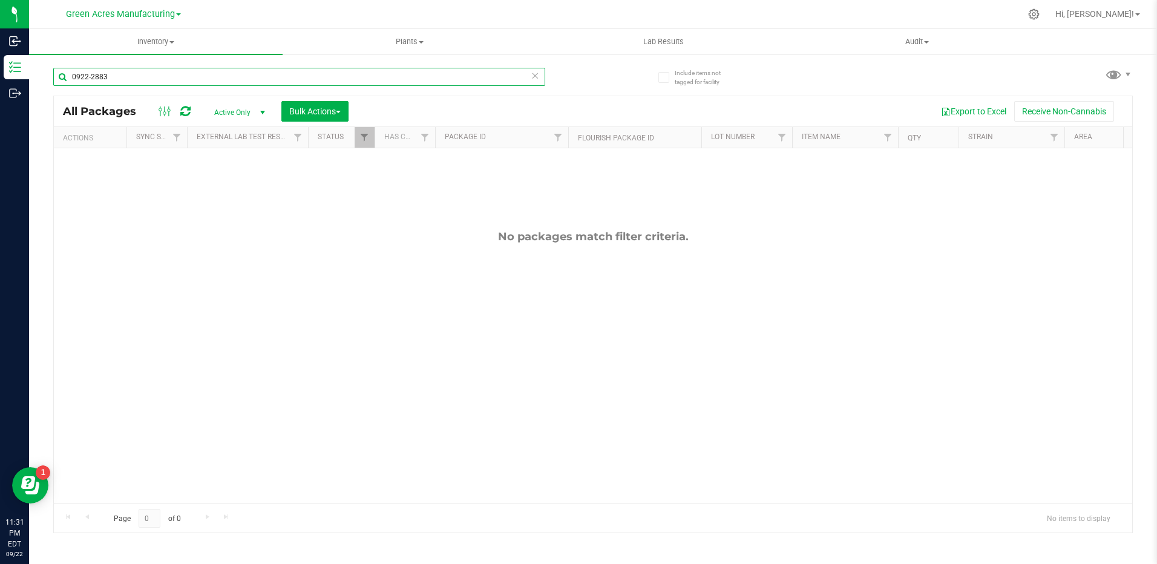
drag, startPoint x: 133, startPoint y: 80, endPoint x: 46, endPoint y: 86, distance: 86.7
click at [46, 86] on div "Include items not tagged for facility 0922-2883 All Packages Active Only Active…" at bounding box center [593, 237] width 1128 height 369
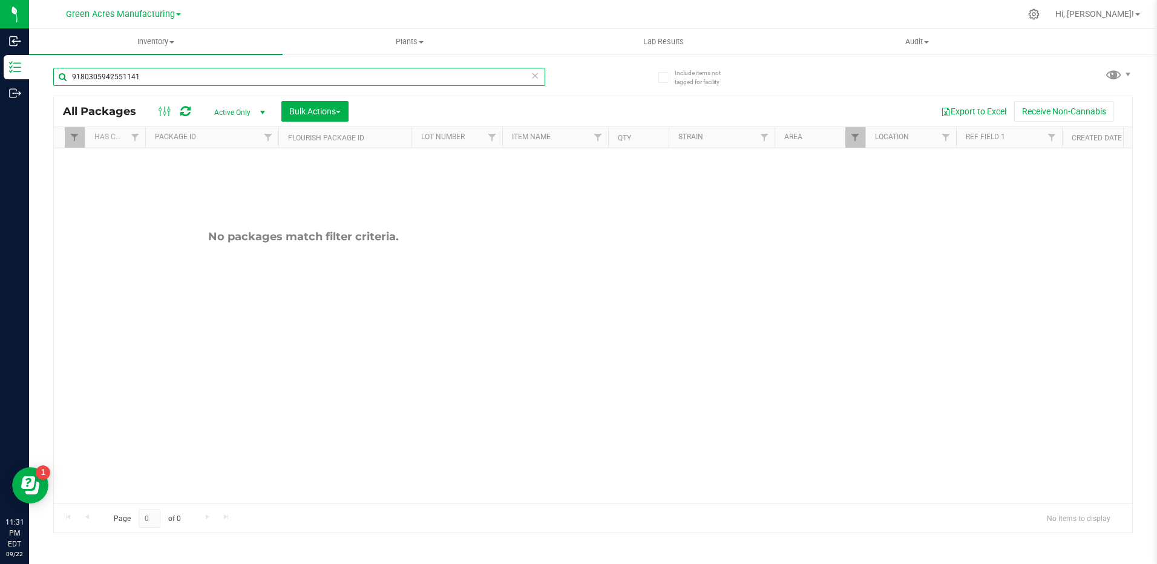
scroll to position [0, 291]
click at [857, 136] on span "Filter" at bounding box center [854, 138] width 10 height 10
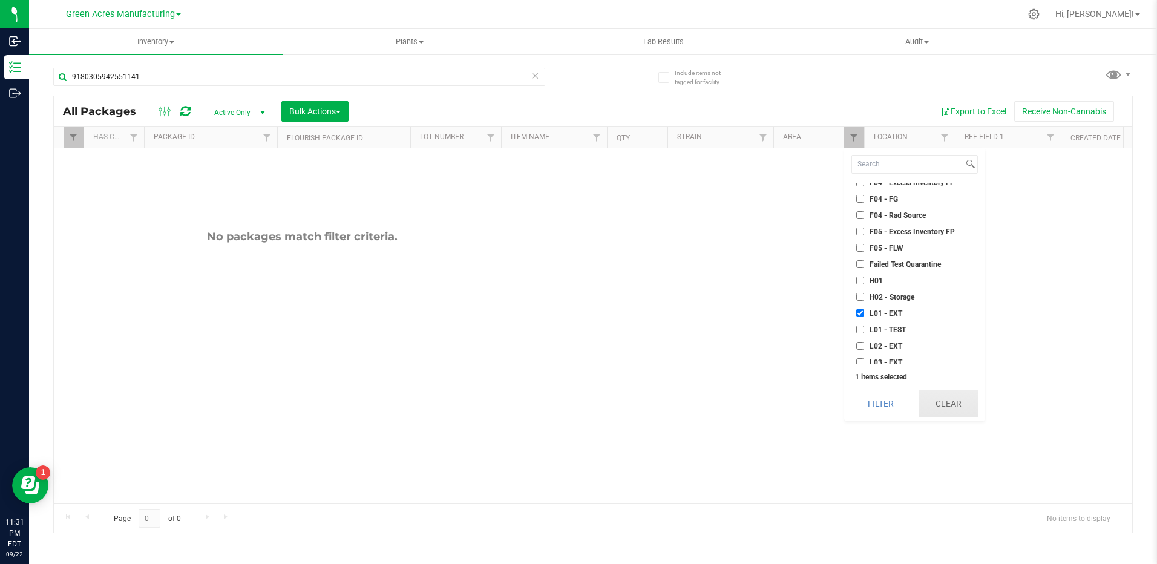
click at [960, 413] on button "Clear" at bounding box center [948, 403] width 59 height 27
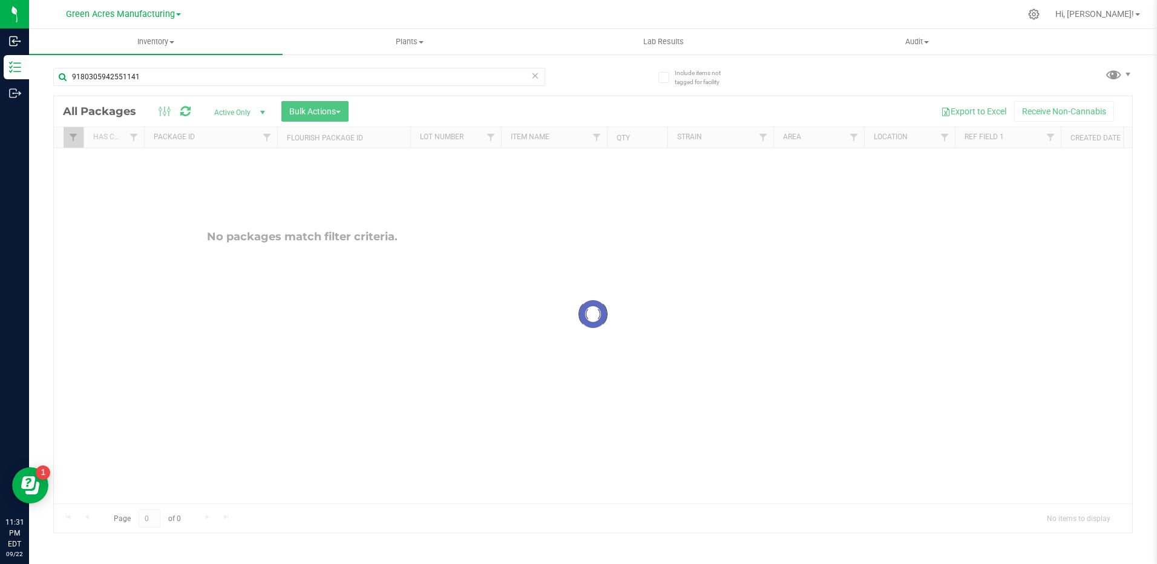
drag, startPoint x: 474, startPoint y: 496, endPoint x: 188, endPoint y: 477, distance: 286.8
click at [189, 480] on div at bounding box center [593, 314] width 1078 height 436
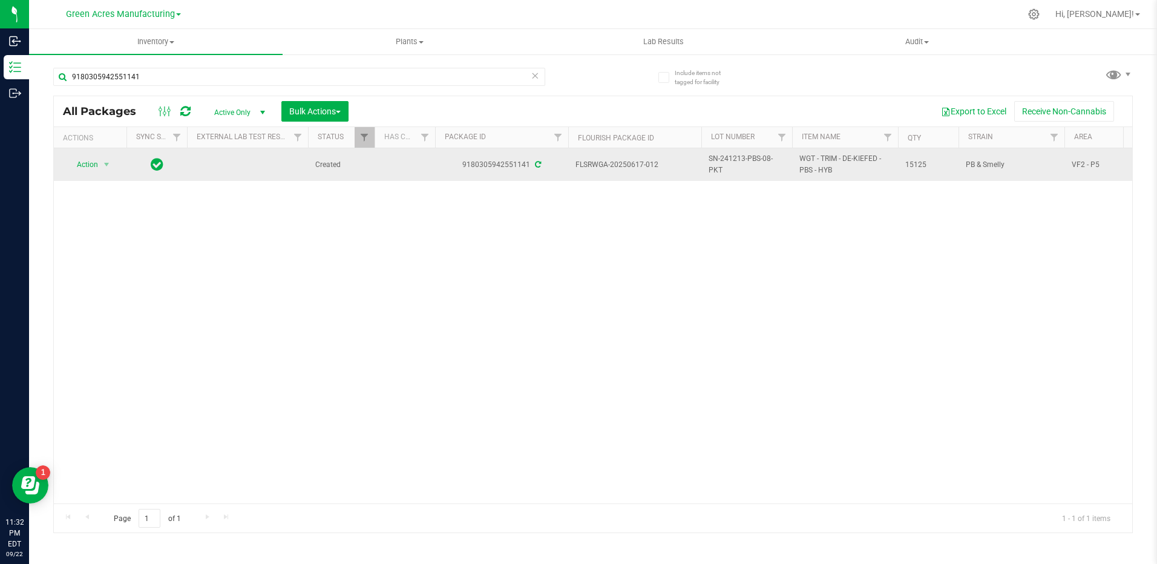
drag, startPoint x: 661, startPoint y: 166, endPoint x: 626, endPoint y: 166, distance: 35.7
click at [626, 166] on span "FLSRWGA-20250617-012" at bounding box center [634, 164] width 119 height 11
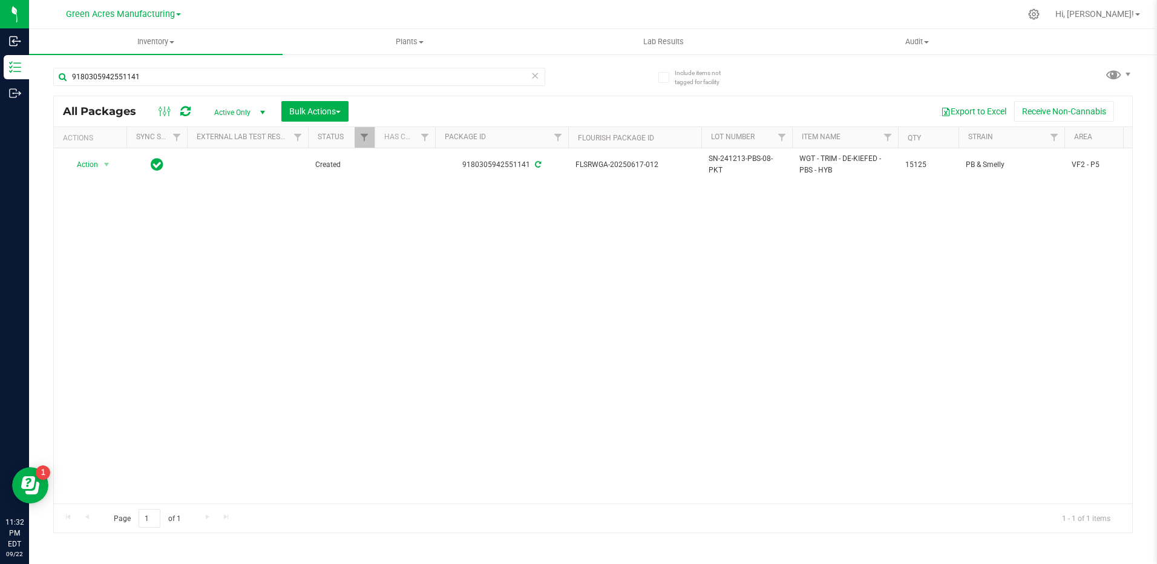
copy span "0617-012"
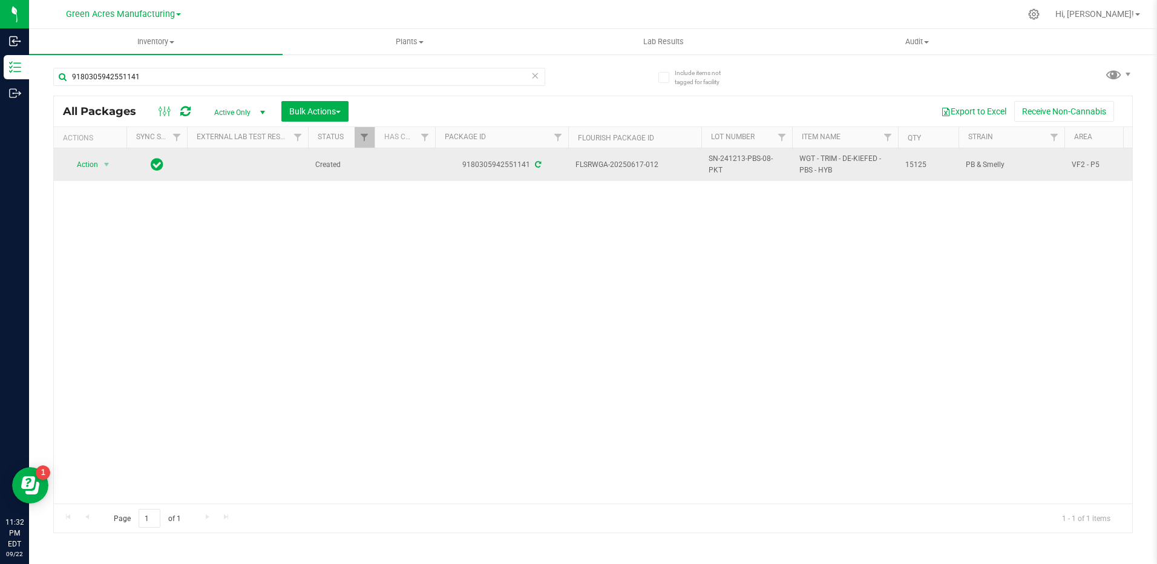
click at [724, 169] on td "SN-241213-PBS-08-PKT" at bounding box center [746, 164] width 91 height 33
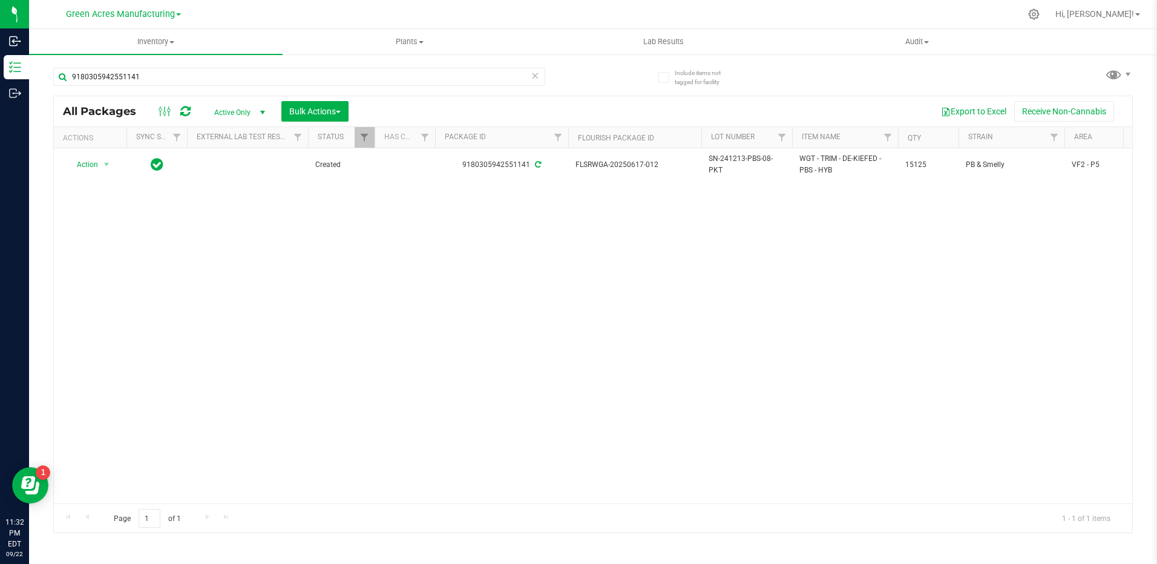
copy span "SN-241213-PBS-08-PKT"
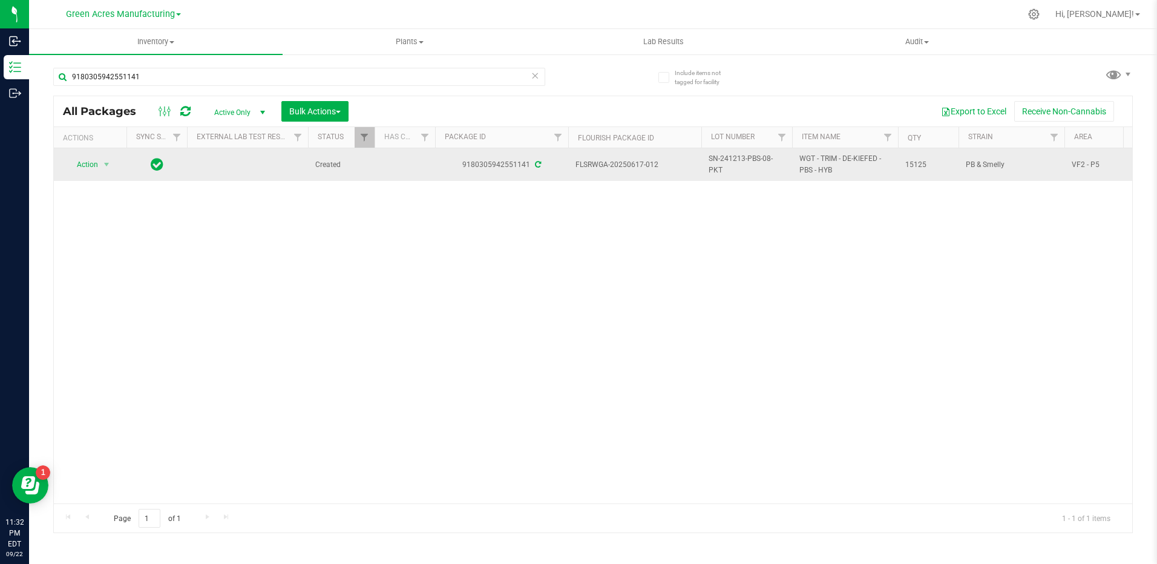
drag, startPoint x: 930, startPoint y: 168, endPoint x: 905, endPoint y: 165, distance: 24.9
click at [905, 165] on span "15125" at bounding box center [928, 164] width 46 height 11
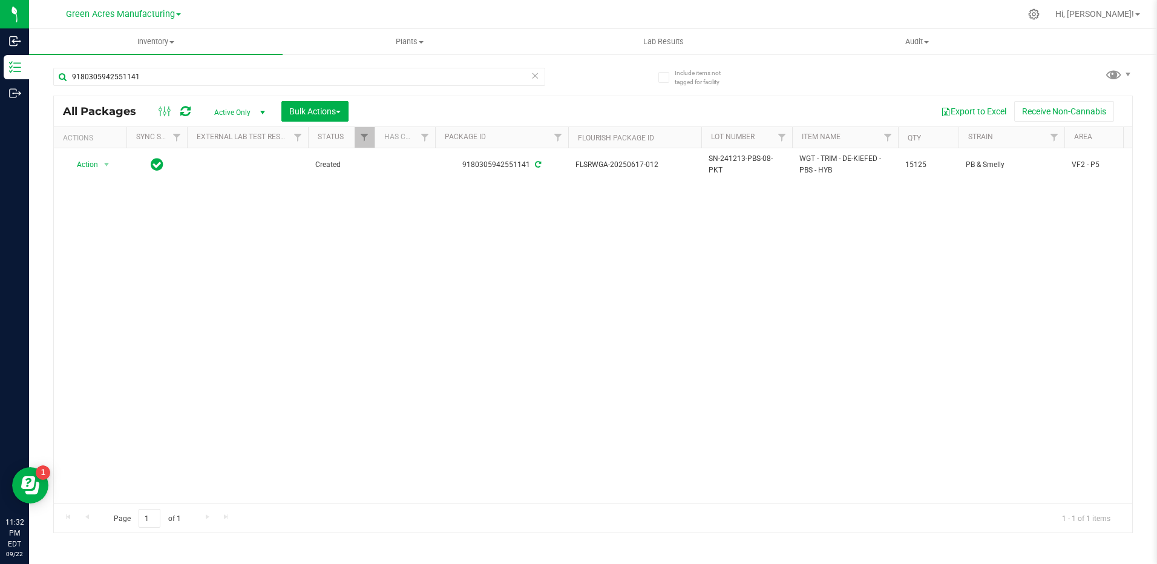
copy span "15125"
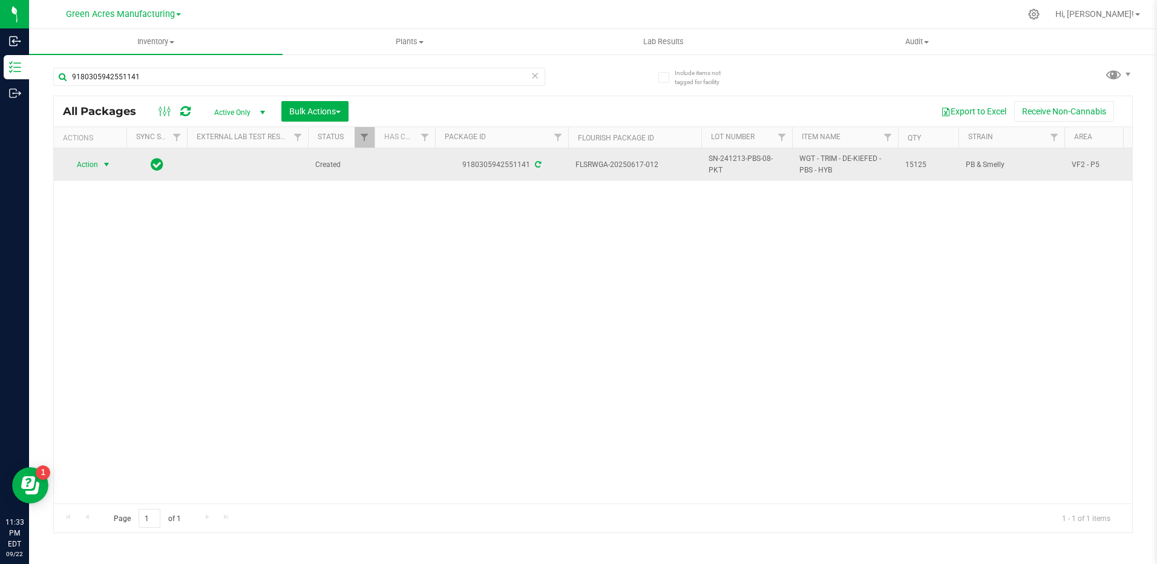
click at [105, 168] on span "select" at bounding box center [107, 165] width 10 height 10
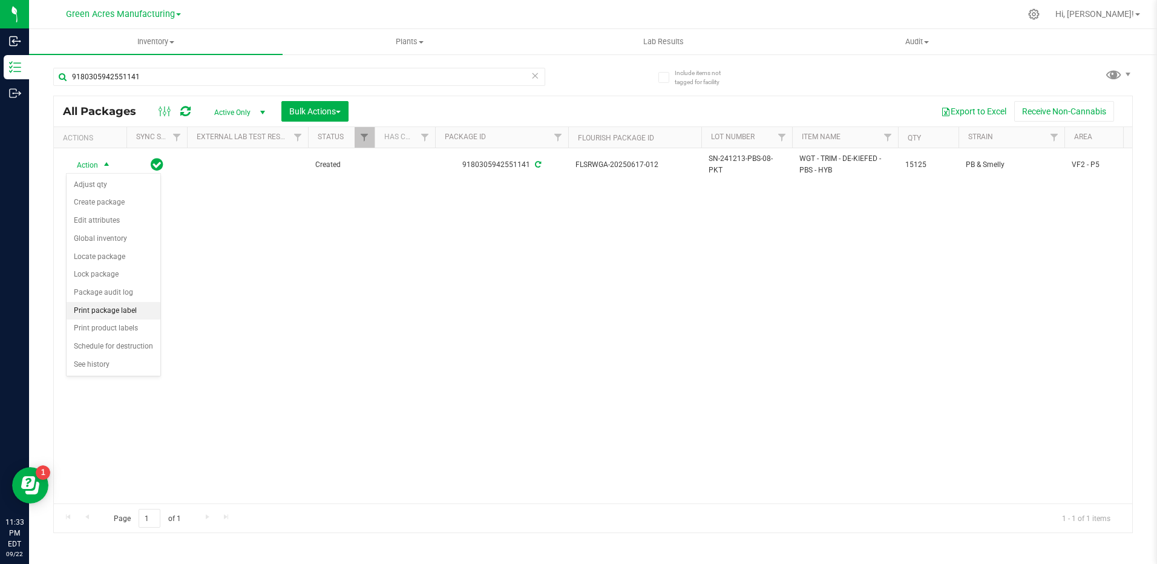
click at [134, 311] on li "Print package label" at bounding box center [114, 311] width 94 height 18
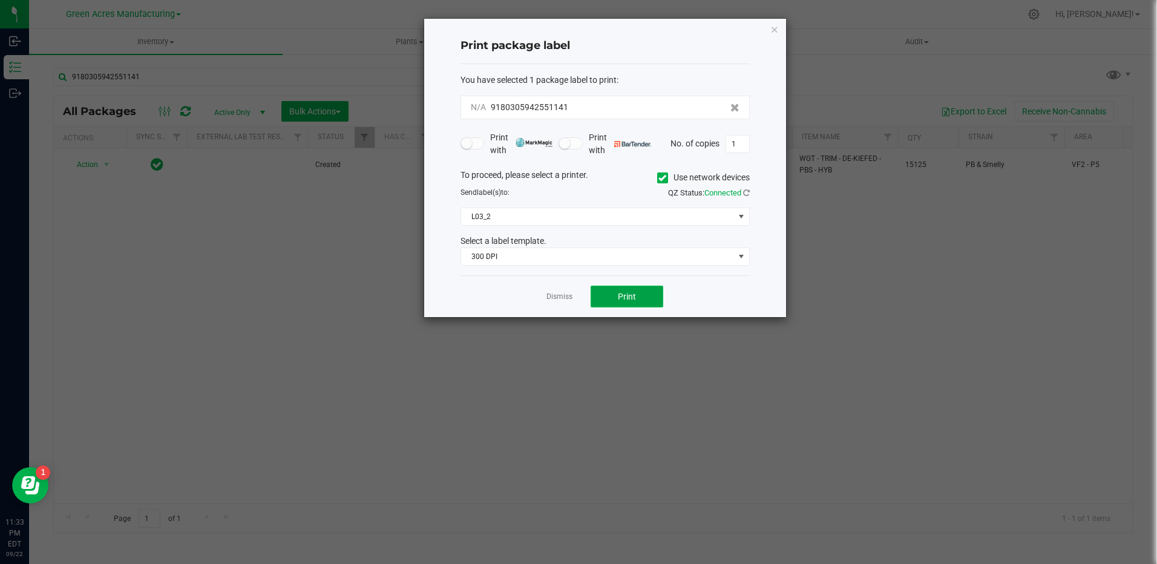
click at [620, 303] on button "Print" at bounding box center [627, 297] width 73 height 22
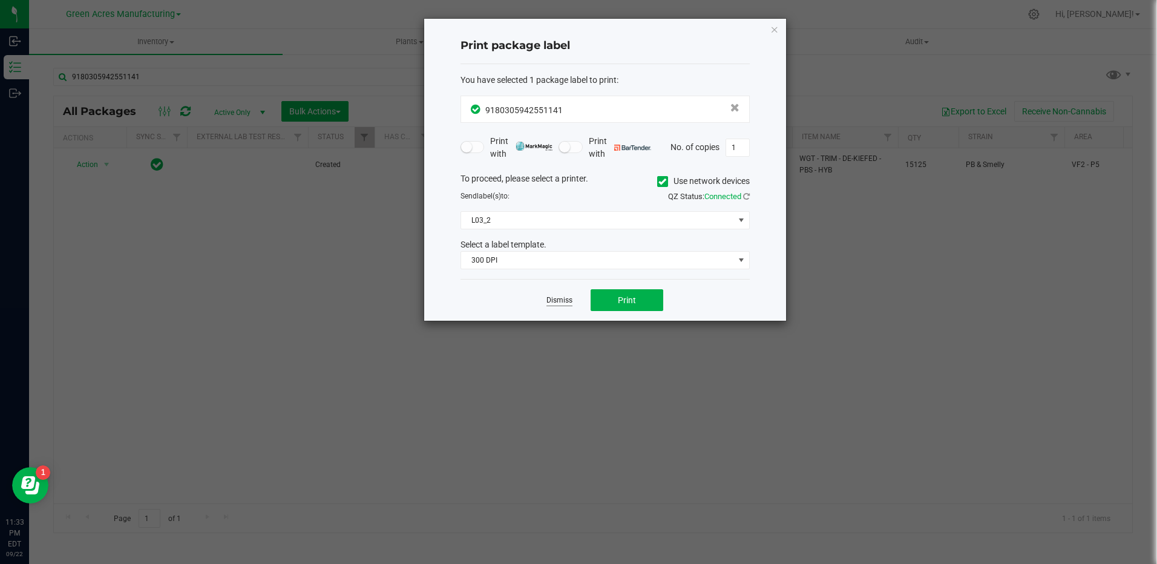
click at [557, 303] on link "Dismiss" at bounding box center [559, 300] width 26 height 10
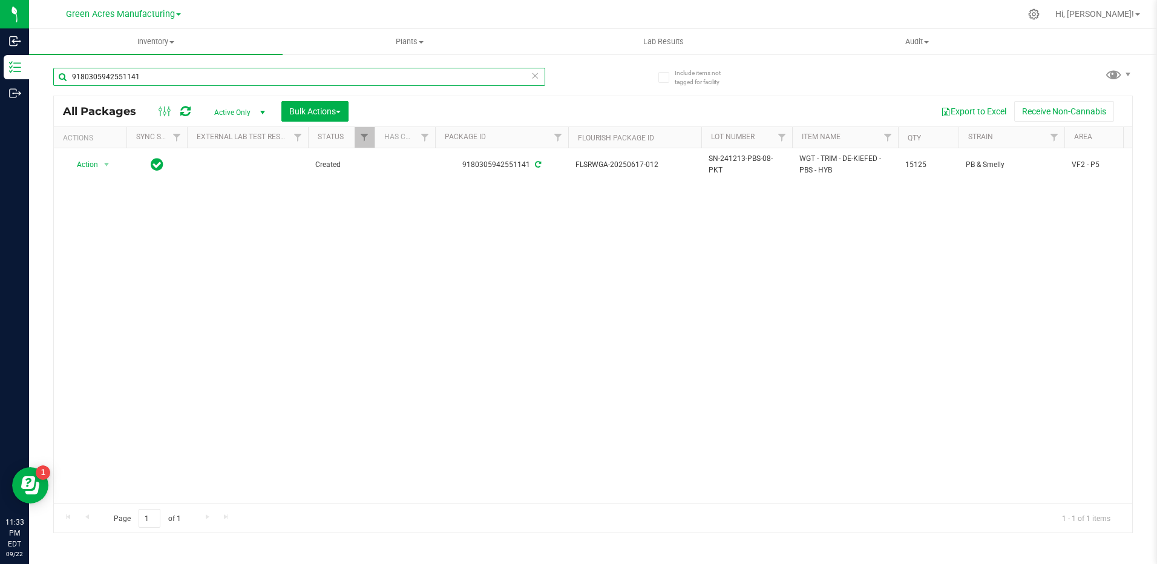
drag, startPoint x: 162, startPoint y: 78, endPoint x: 48, endPoint y: 86, distance: 114.0
click at [51, 80] on div "Include items not tagged for facility 9180305942551141 All Packages Active Only…" at bounding box center [593, 237] width 1128 height 369
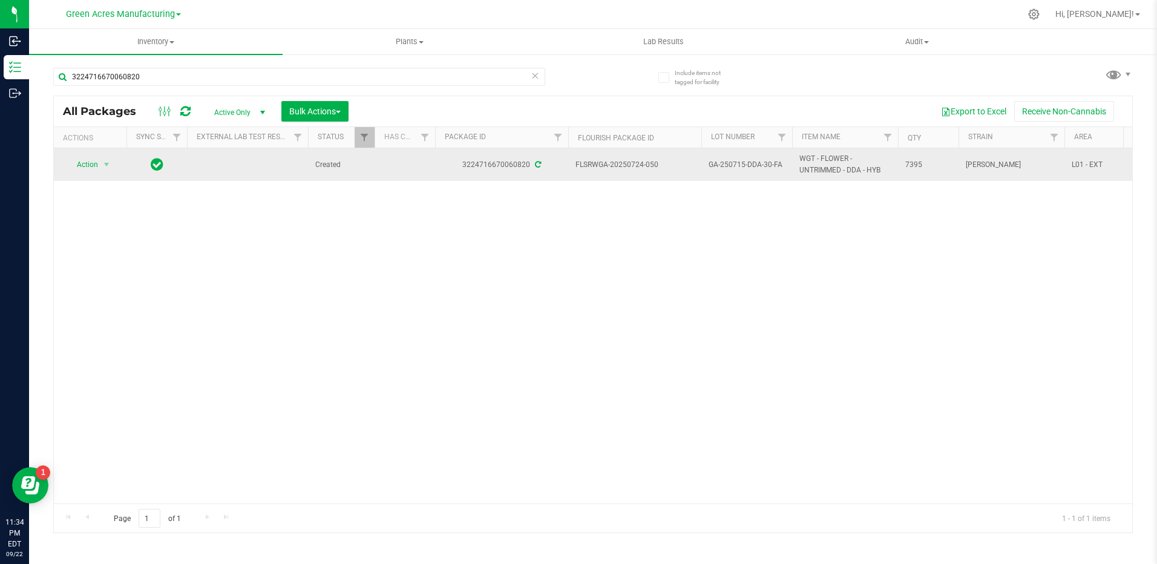
drag, startPoint x: 662, startPoint y: 165, endPoint x: 626, endPoint y: 168, distance: 35.8
click at [626, 168] on span "FLSRWGA-20250724-050" at bounding box center [634, 164] width 119 height 11
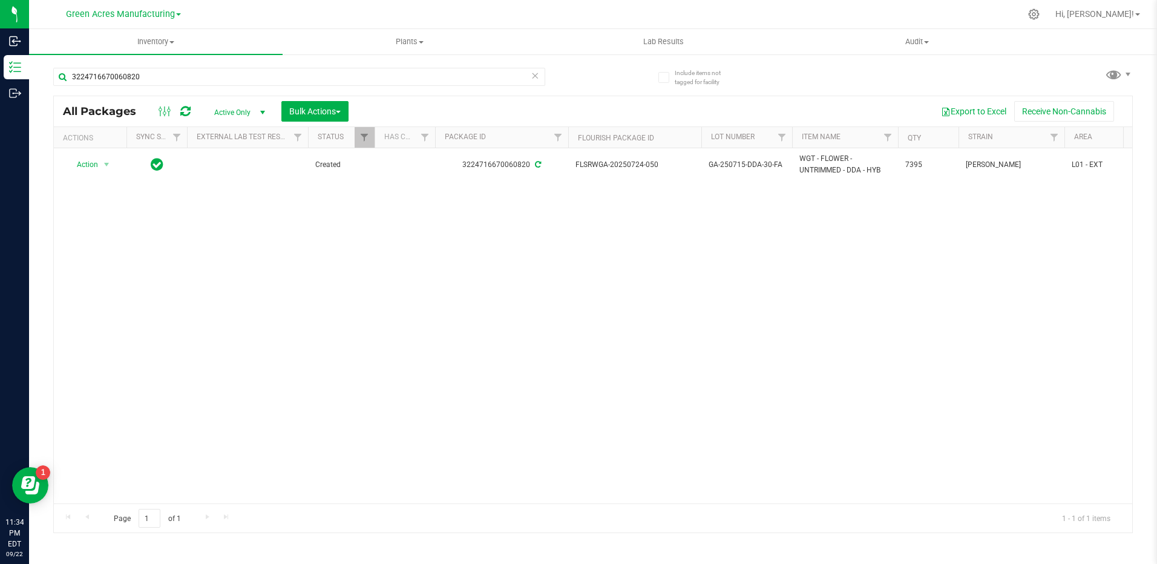
copy span "0724-050"
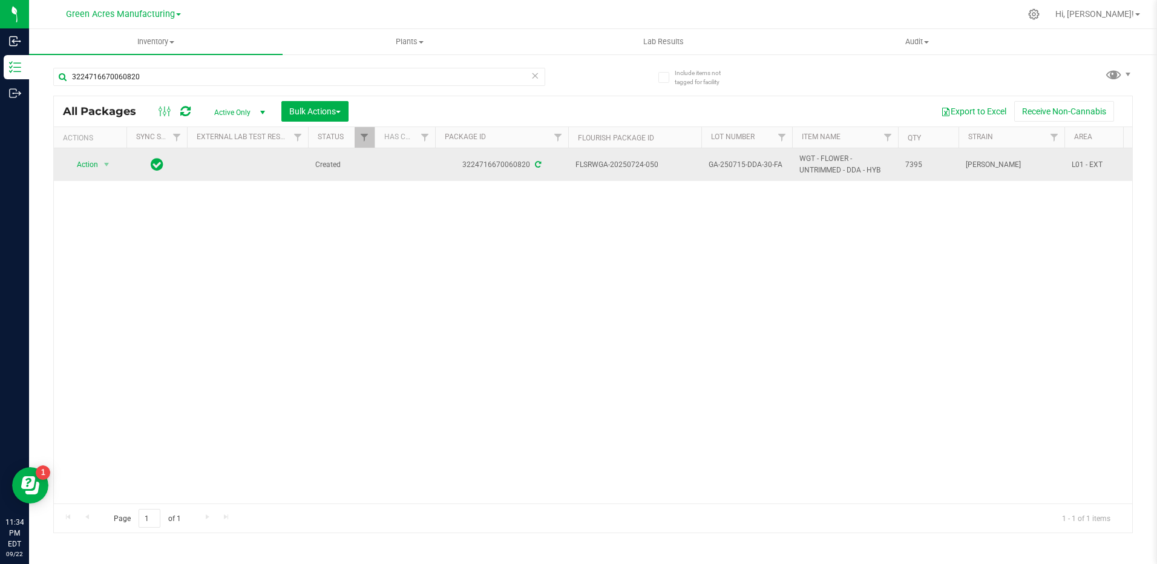
drag, startPoint x: 782, startPoint y: 168, endPoint x: 710, endPoint y: 173, distance: 72.2
click at [710, 173] on td "GA-250715-DDA-30-FA" at bounding box center [746, 164] width 91 height 33
copy span "GA-250715-DDA-30-FA"
drag, startPoint x: 925, startPoint y: 165, endPoint x: 901, endPoint y: 169, distance: 24.6
click at [901, 169] on td "7395" at bounding box center [928, 164] width 61 height 33
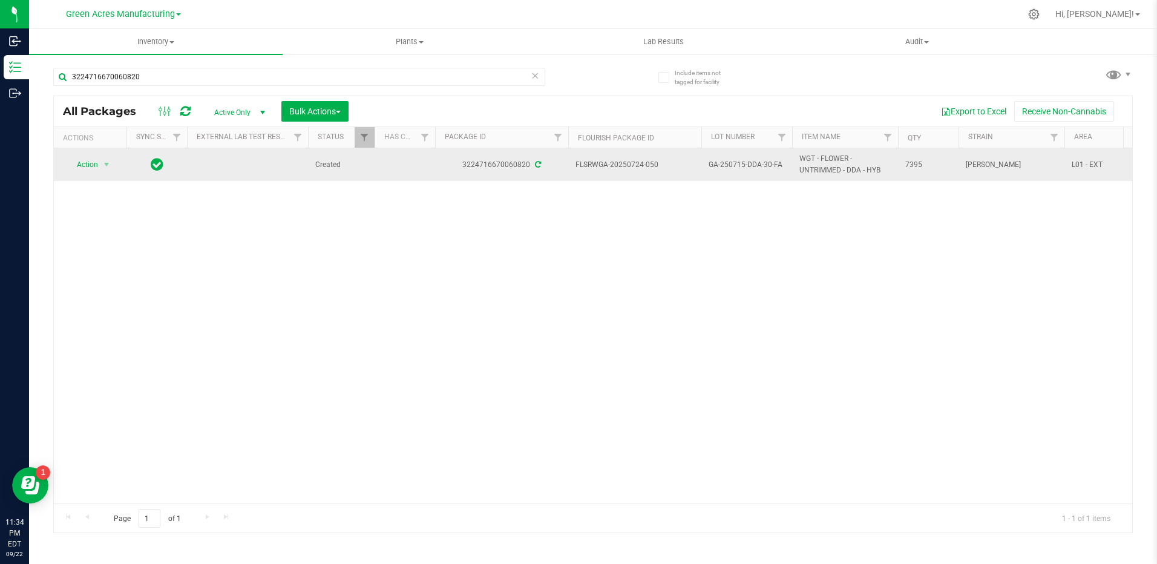
copy span "7395"
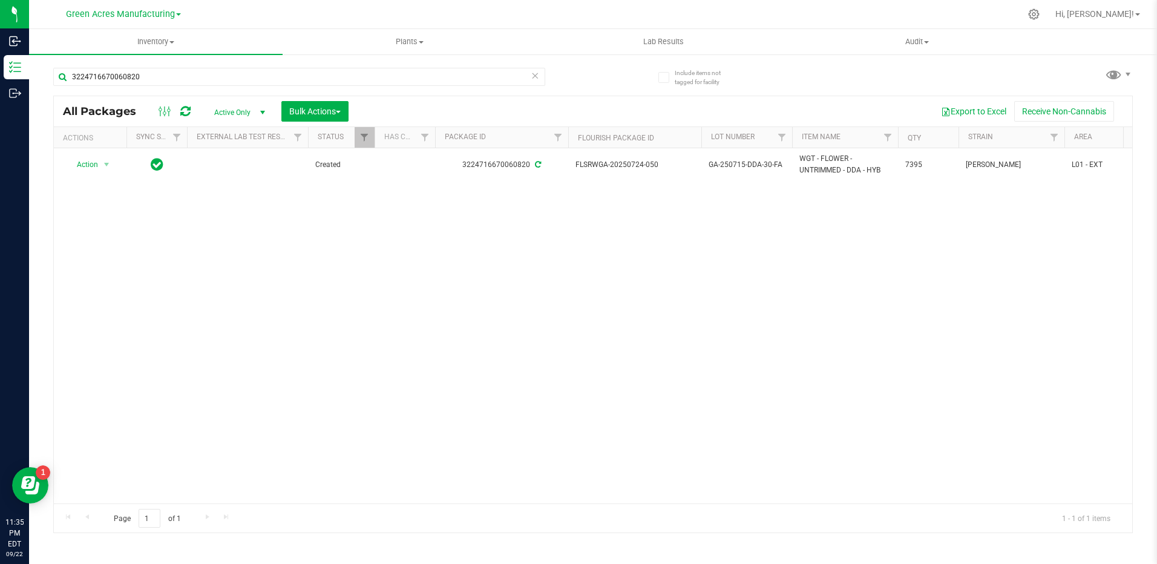
click at [822, 266] on div "Action Action Adjust qty Create package Edit attributes Global inventory Locate…" at bounding box center [593, 325] width 1078 height 355
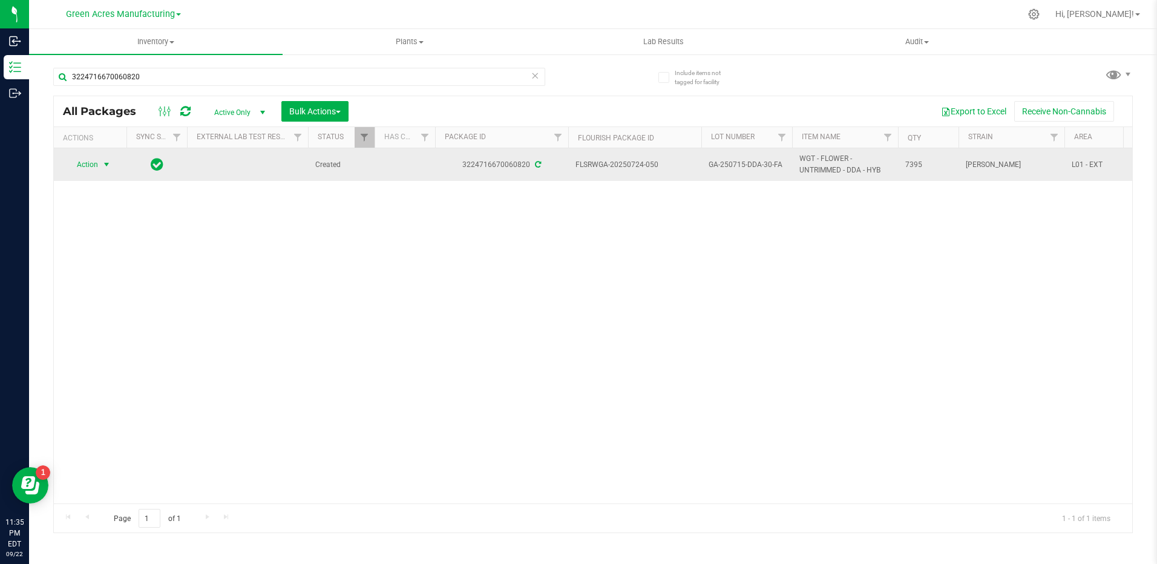
click at [111, 162] on span "select" at bounding box center [107, 165] width 10 height 10
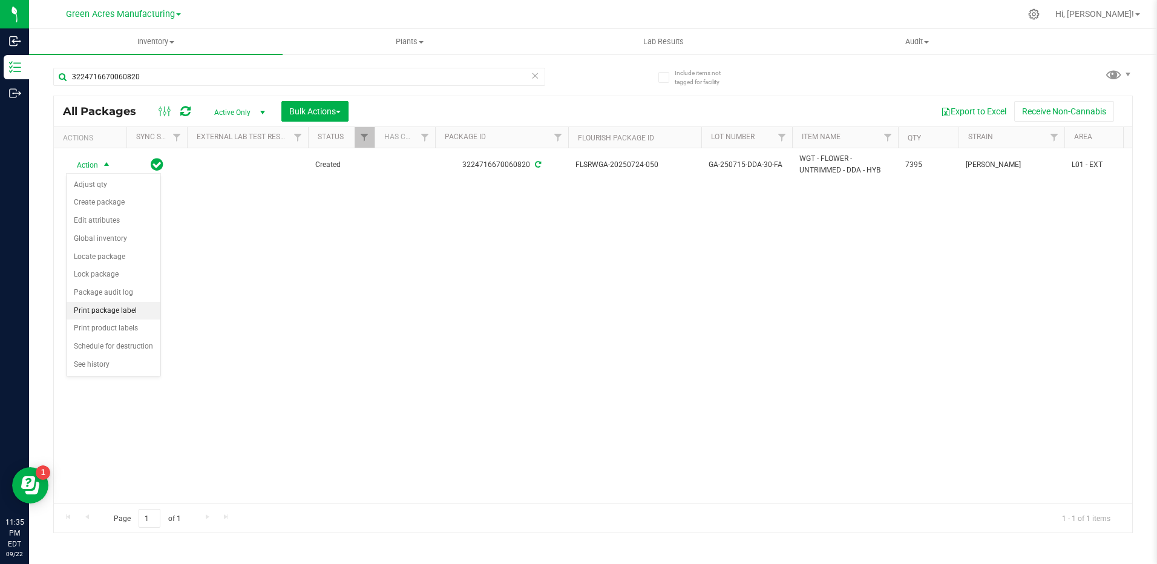
click at [136, 313] on li "Print package label" at bounding box center [114, 311] width 94 height 18
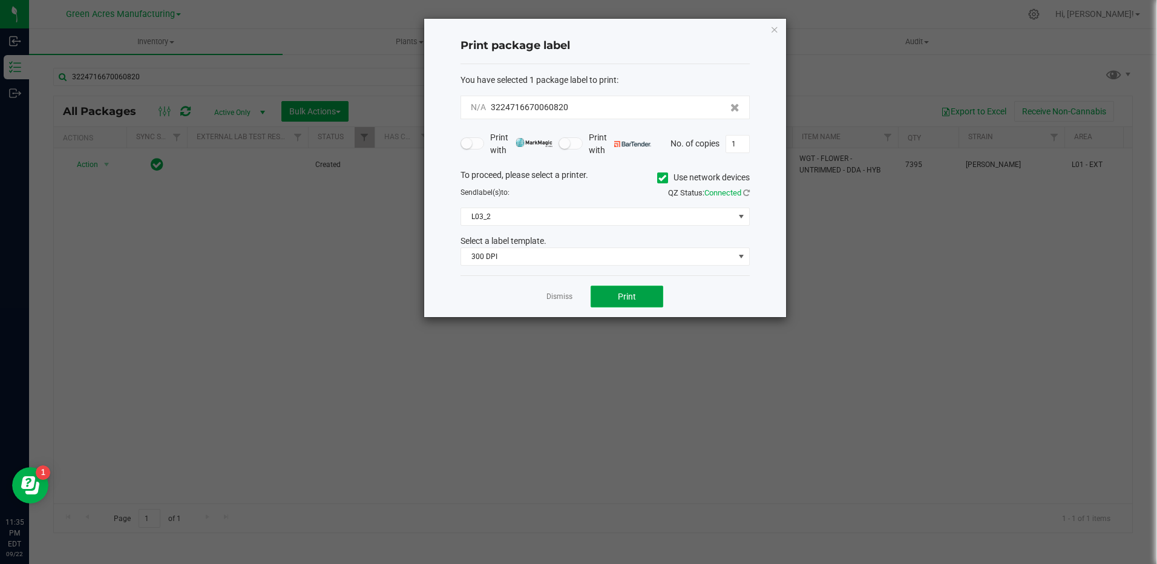
click at [623, 306] on button "Print" at bounding box center [627, 297] width 73 height 22
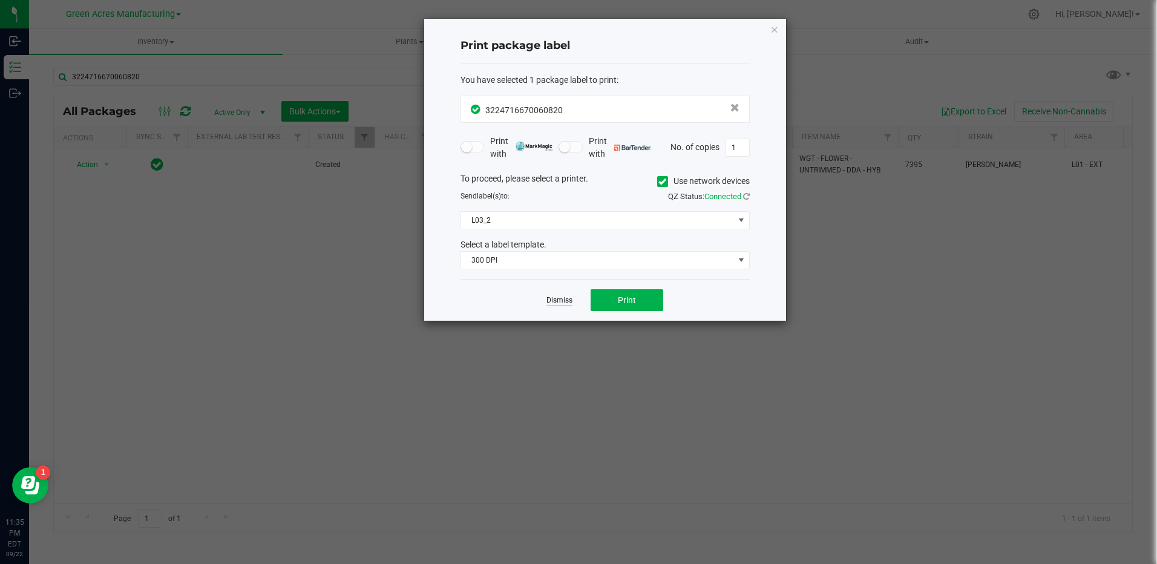
click at [553, 301] on link "Dismiss" at bounding box center [559, 300] width 26 height 10
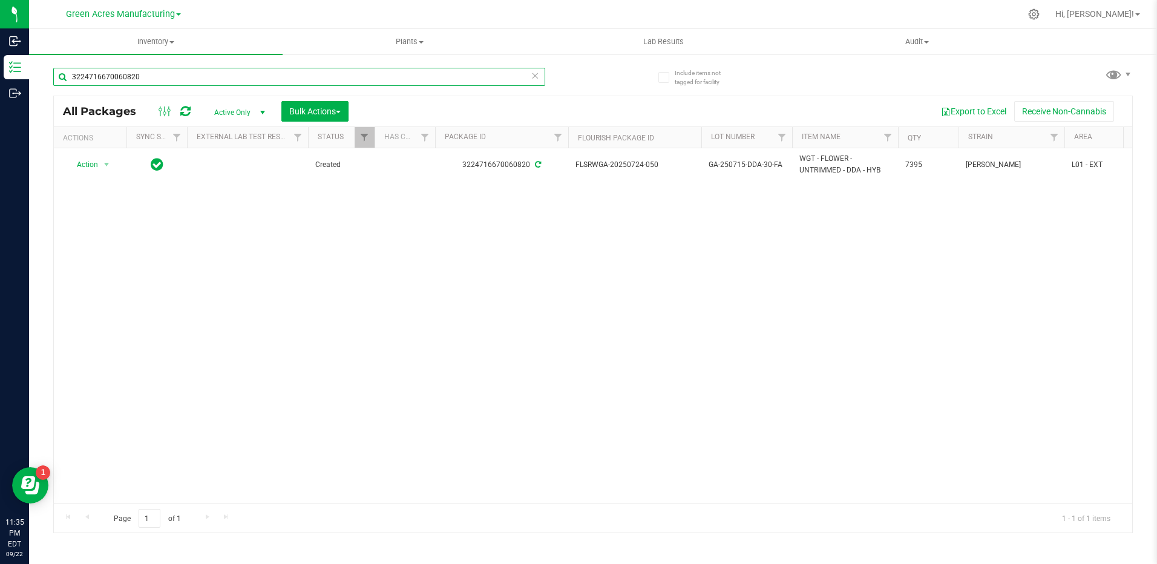
drag, startPoint x: 168, startPoint y: 74, endPoint x: 59, endPoint y: 72, distance: 109.5
click at [59, 72] on input "3224716670060820" at bounding box center [299, 77] width 492 height 18
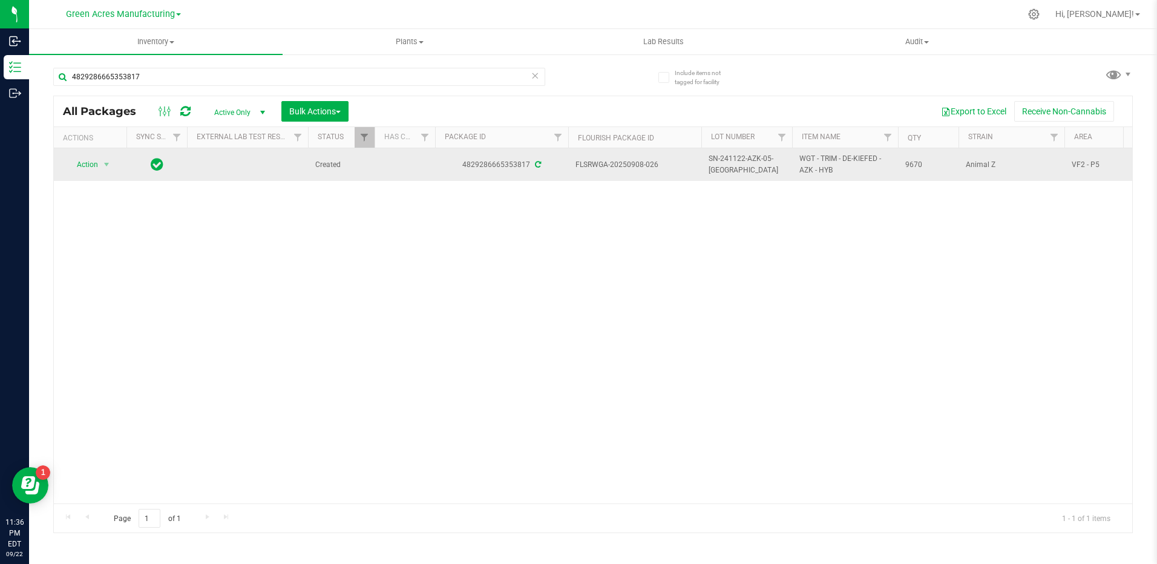
drag, startPoint x: 661, startPoint y: 166, endPoint x: 628, endPoint y: 169, distance: 34.0
click at [628, 169] on span "FLSRWGA-20250908-026" at bounding box center [634, 164] width 119 height 11
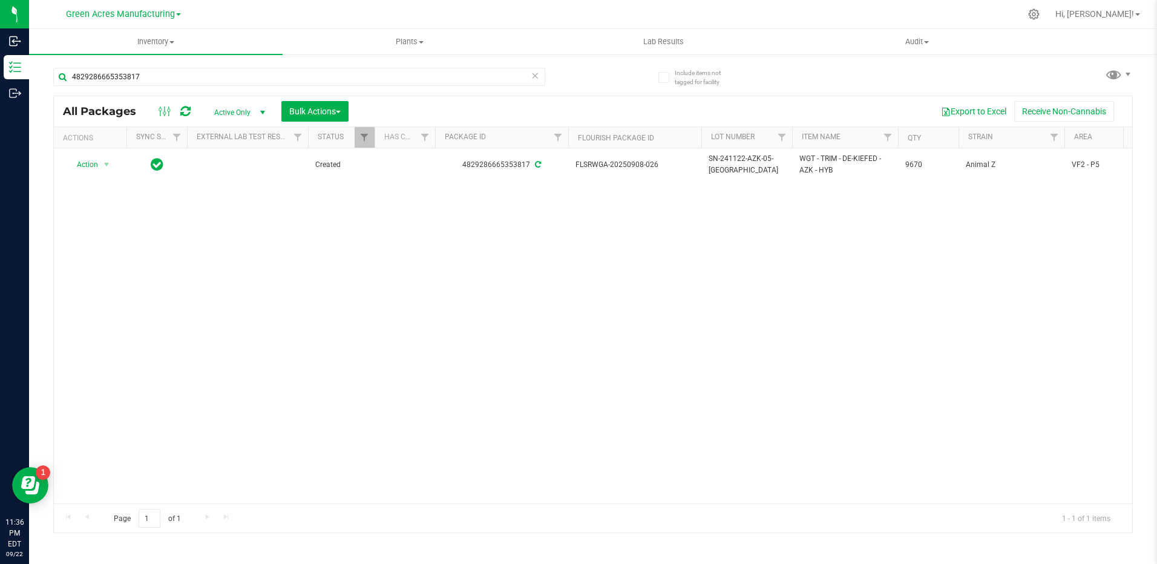
copy span "0908-026"
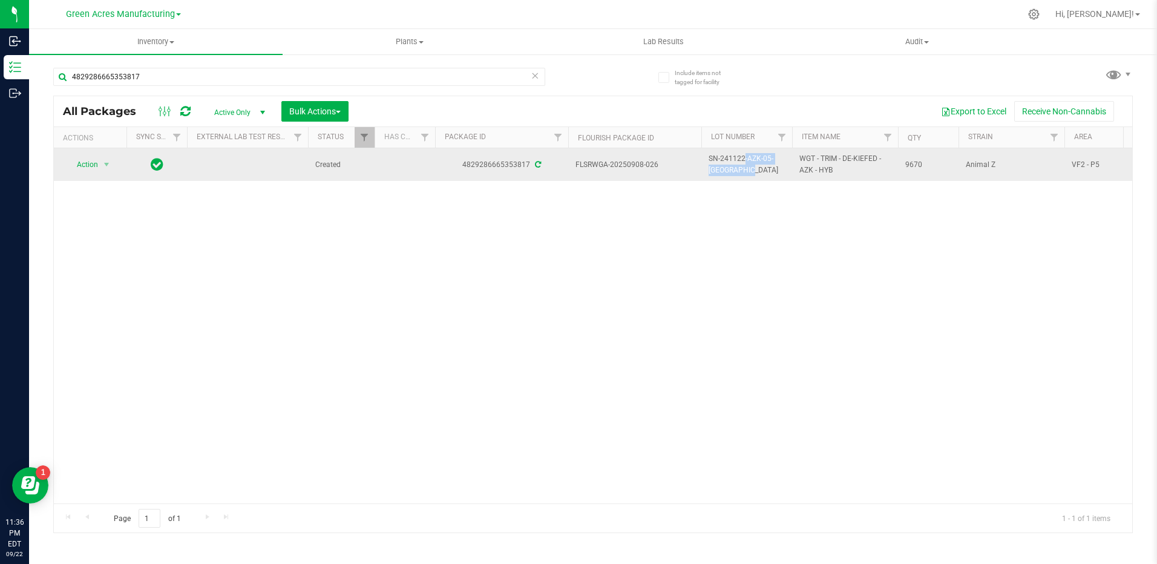
drag, startPoint x: 784, startPoint y: 165, endPoint x: 706, endPoint y: 172, distance: 77.9
click at [706, 172] on td "SN-241122-AZK-05-[GEOGRAPHIC_DATA]" at bounding box center [746, 164] width 91 height 33
drag, startPoint x: 922, startPoint y: 175, endPoint x: 906, endPoint y: 177, distance: 16.5
click at [906, 177] on td "9670" at bounding box center [928, 164] width 61 height 33
click at [916, 164] on span "9670" at bounding box center [928, 164] width 46 height 11
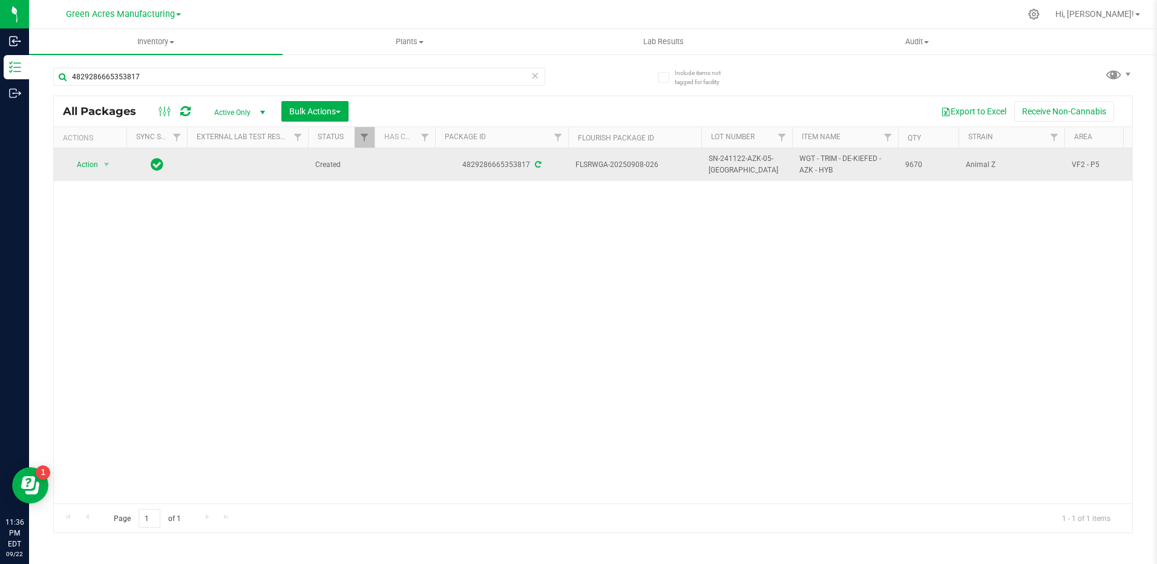
drag, startPoint x: 928, startPoint y: 164, endPoint x: 901, endPoint y: 171, distance: 28.2
click at [901, 171] on td "9670" at bounding box center [928, 164] width 61 height 33
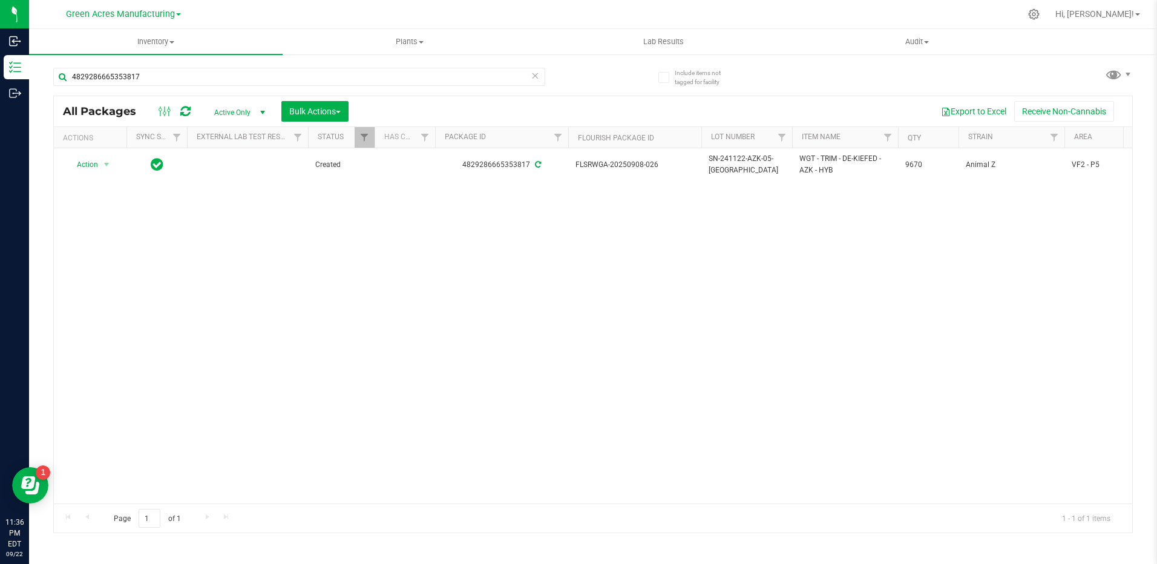
click at [798, 311] on div "Action Action Adjust qty Create package Edit attributes Global inventory Locate…" at bounding box center [593, 325] width 1078 height 355
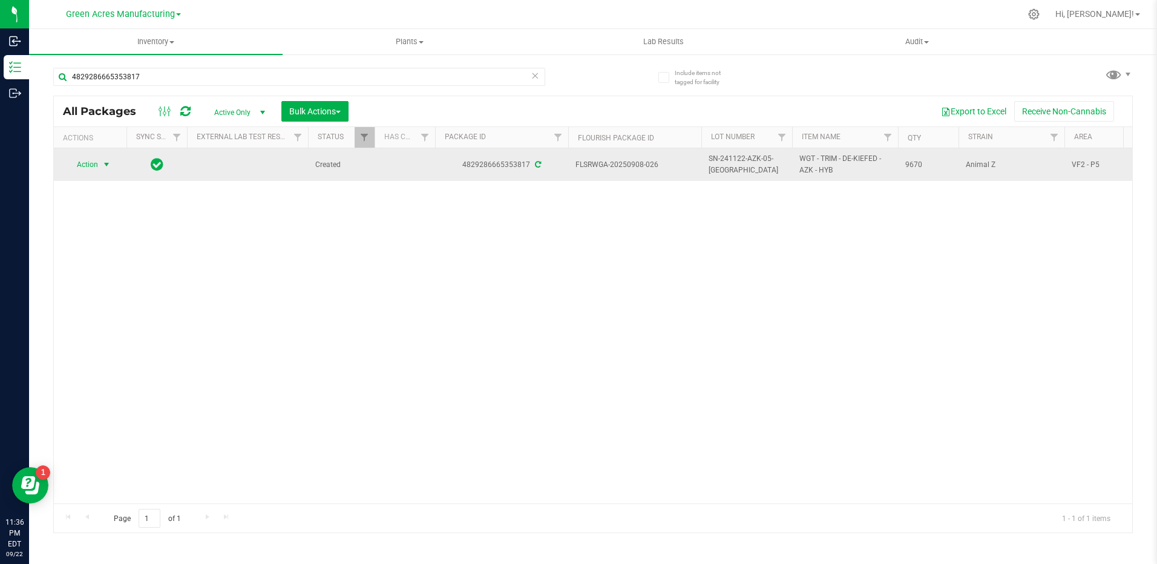
click at [107, 165] on span "select" at bounding box center [107, 165] width 10 height 10
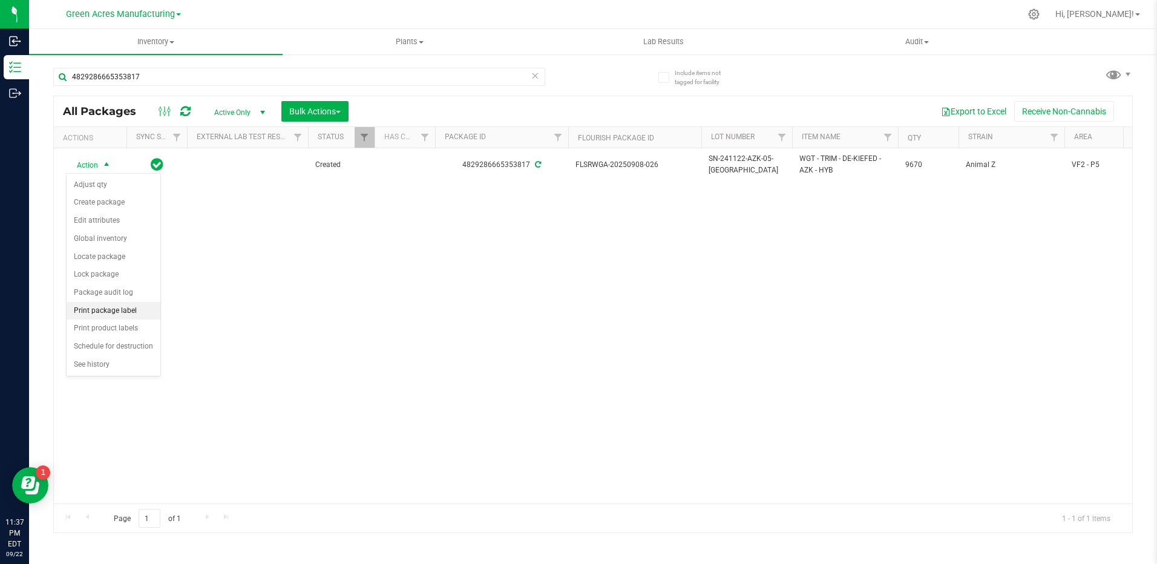
click at [140, 312] on li "Print package label" at bounding box center [114, 311] width 94 height 18
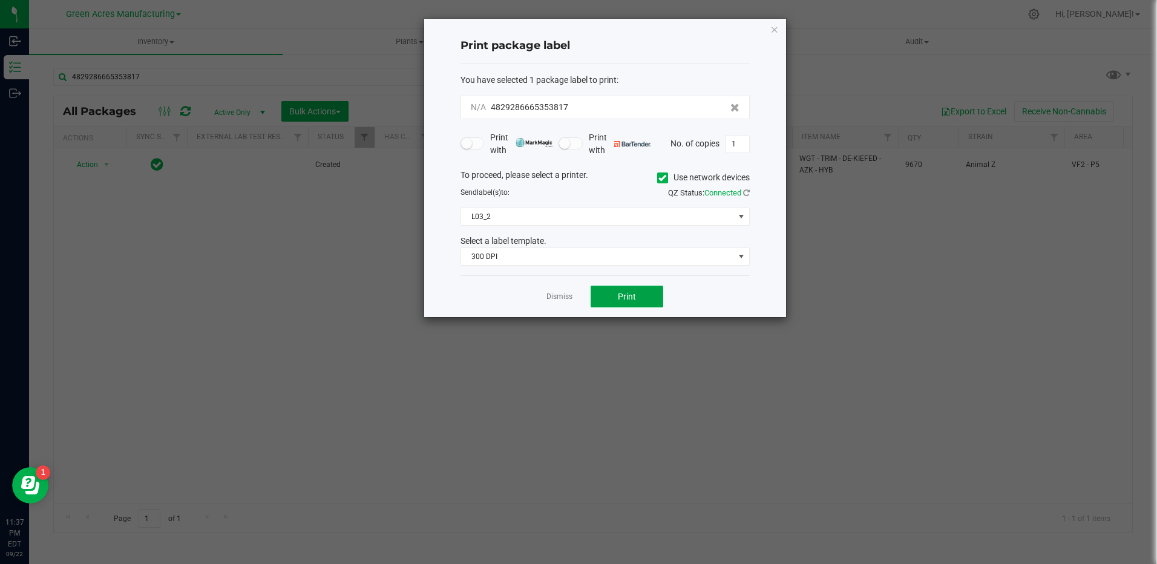
click at [622, 297] on span "Print" at bounding box center [627, 297] width 18 height 10
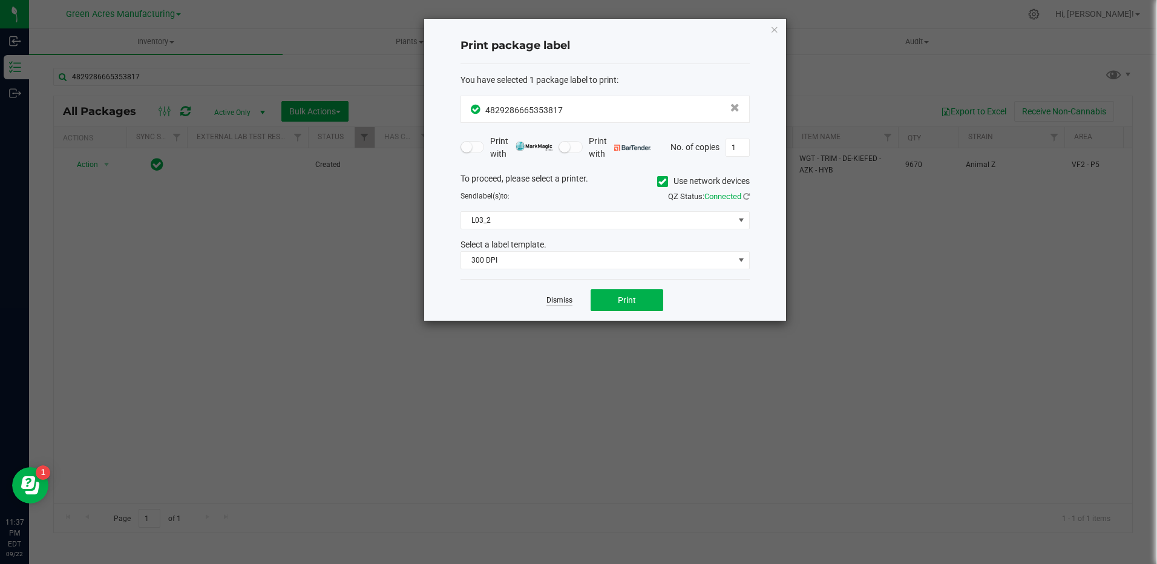
click at [558, 295] on link "Dismiss" at bounding box center [559, 300] width 26 height 10
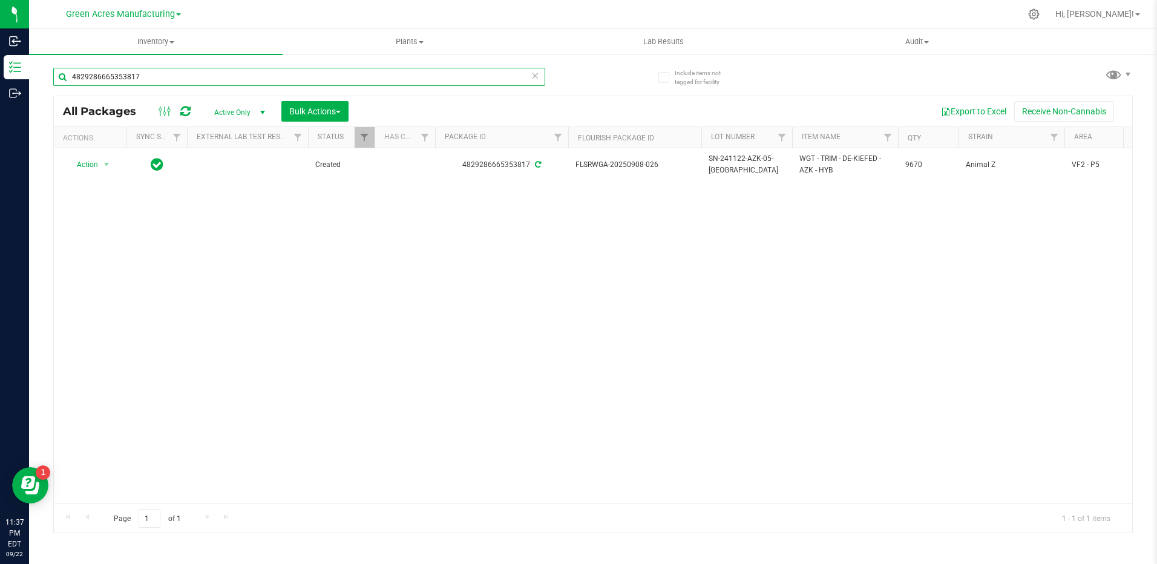
drag, startPoint x: 149, startPoint y: 74, endPoint x: 48, endPoint y: 80, distance: 101.2
click at [49, 80] on div "Include items not tagged for facility 4829286665353817 All Packages Active Only…" at bounding box center [593, 237] width 1128 height 369
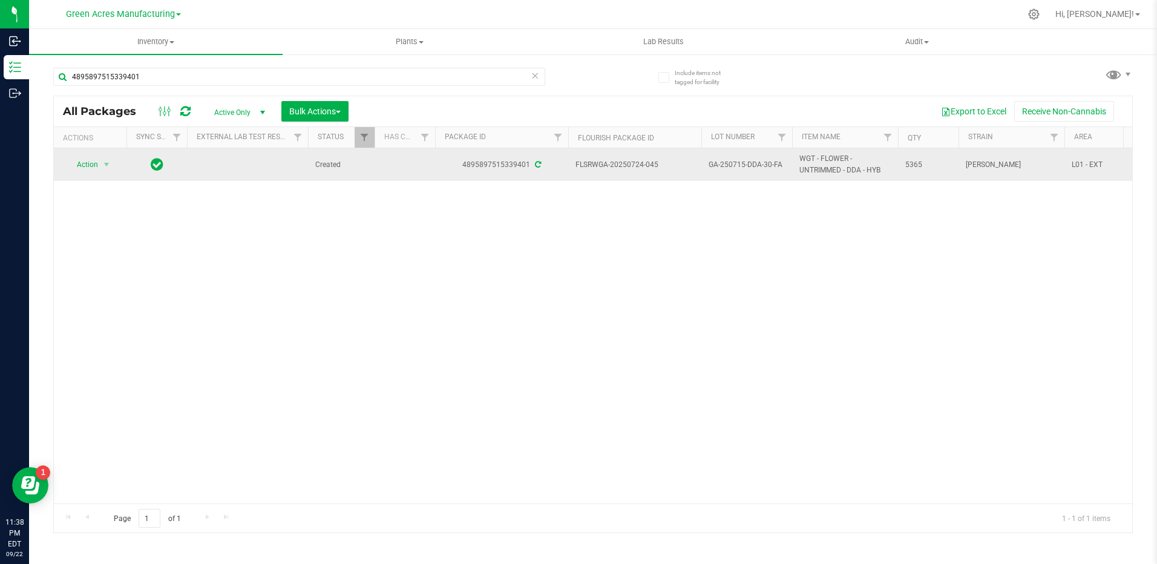
drag, startPoint x: 650, startPoint y: 174, endPoint x: 625, endPoint y: 167, distance: 26.3
click at [625, 167] on span "FLSRWGA-20250724-045" at bounding box center [634, 164] width 119 height 11
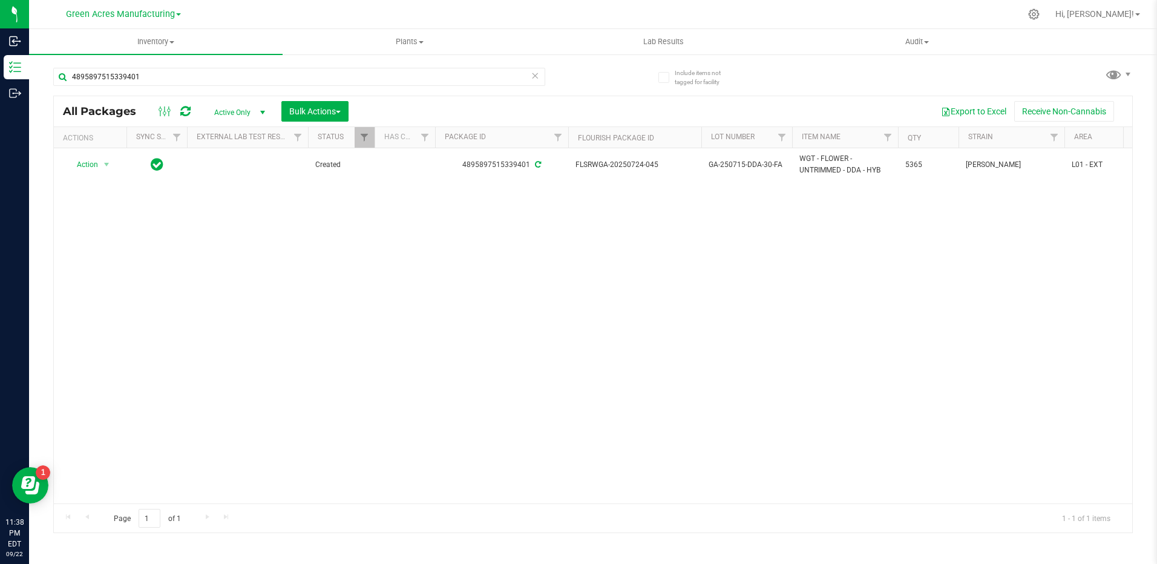
drag, startPoint x: 625, startPoint y: 167, endPoint x: 662, endPoint y: 251, distance: 91.6
click at [662, 251] on div "Action Action Adjust qty Create package Edit attributes Global inventory Locate…" at bounding box center [593, 325] width 1078 height 355
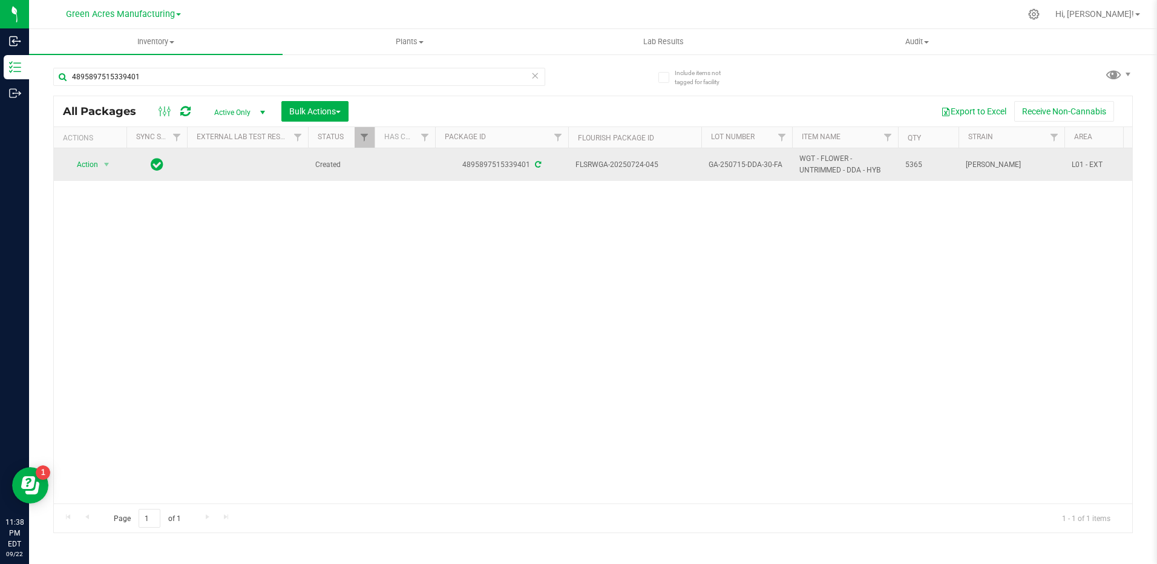
drag, startPoint x: 664, startPoint y: 166, endPoint x: 627, endPoint y: 169, distance: 37.6
click at [627, 169] on span "FLSRWGA-20250724-045" at bounding box center [634, 164] width 119 height 11
drag, startPoint x: 782, startPoint y: 166, endPoint x: 708, endPoint y: 165, distance: 73.8
click at [708, 165] on td "GA-250715-DDA-30-FA" at bounding box center [746, 164] width 91 height 33
drag, startPoint x: 939, startPoint y: 165, endPoint x: 902, endPoint y: 167, distance: 37.0
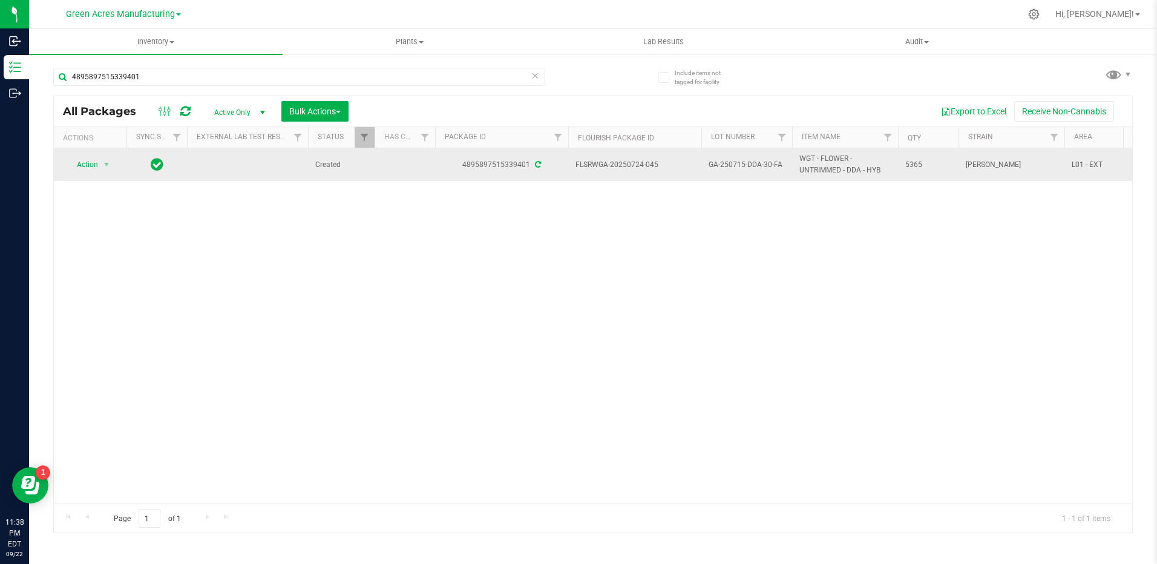
click at [902, 167] on td "5365" at bounding box center [928, 164] width 61 height 33
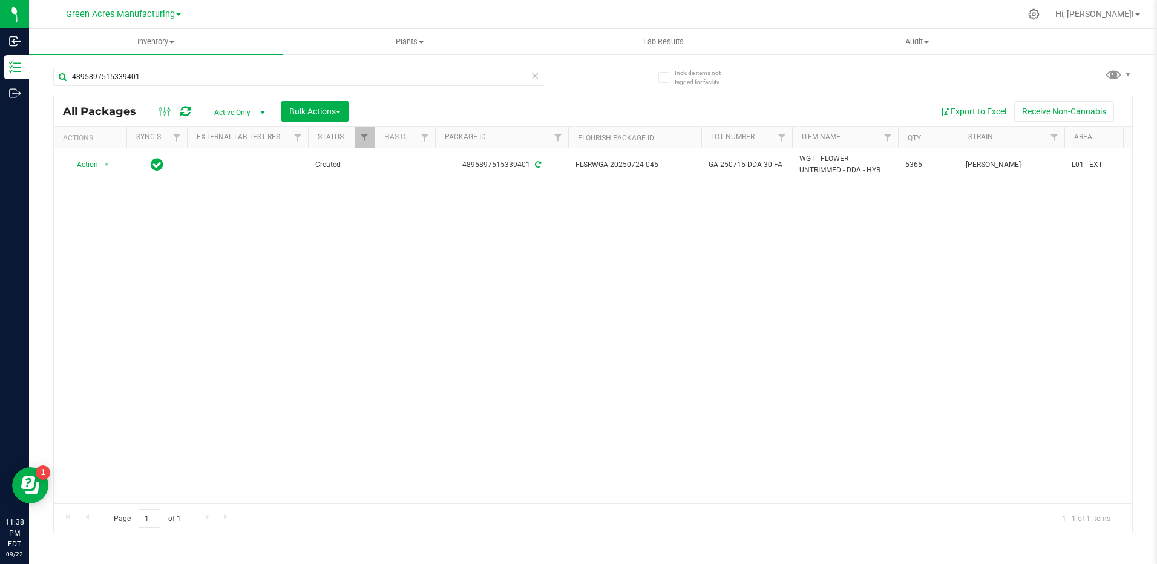
click at [804, 312] on div "Action Action Adjust qty Create package Edit attributes Global inventory Locate…" at bounding box center [593, 325] width 1078 height 355
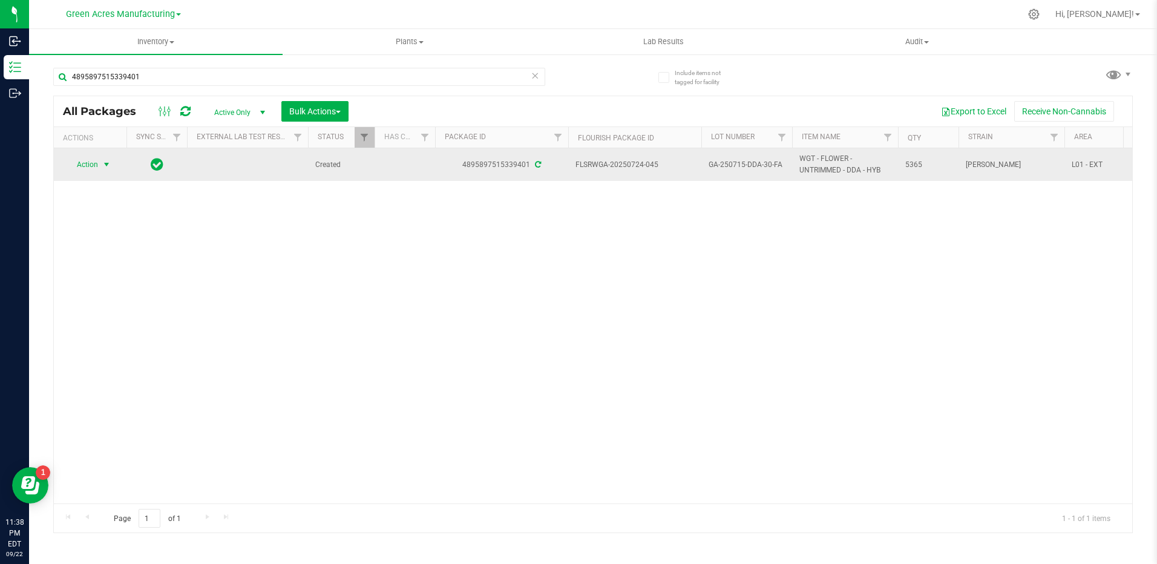
click at [105, 163] on span "select" at bounding box center [107, 165] width 10 height 10
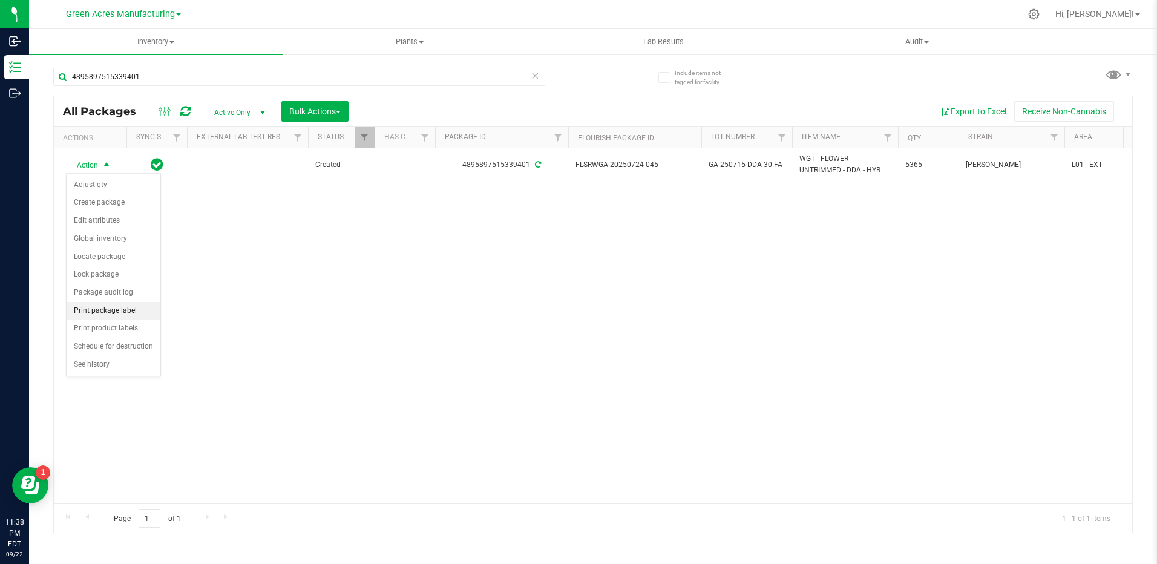
click at [134, 305] on li "Print package label" at bounding box center [114, 311] width 94 height 18
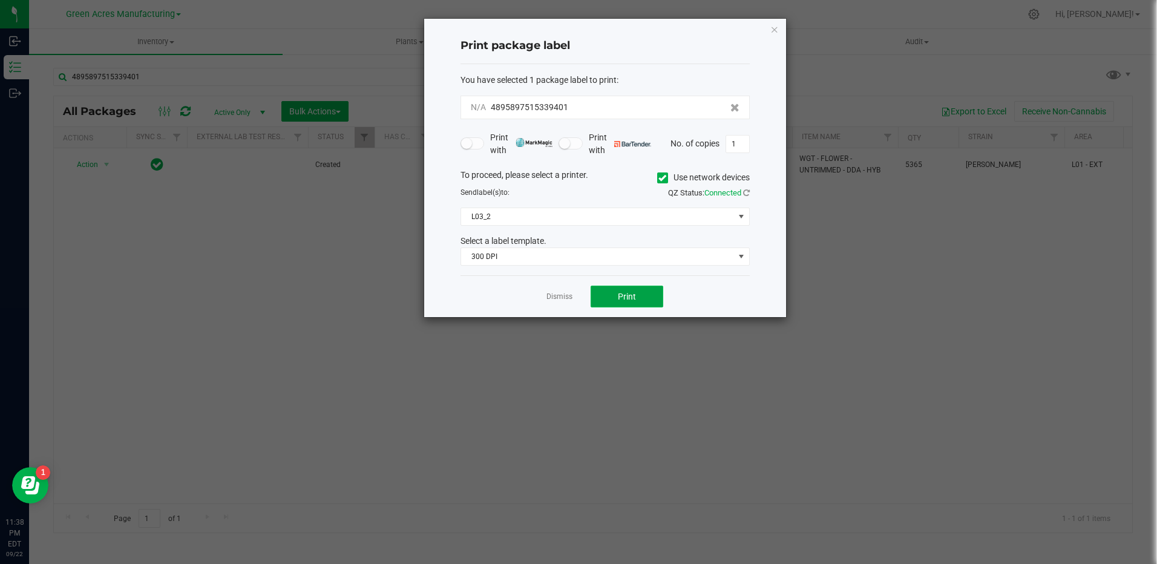
click at [628, 297] on span "Print" at bounding box center [627, 297] width 18 height 10
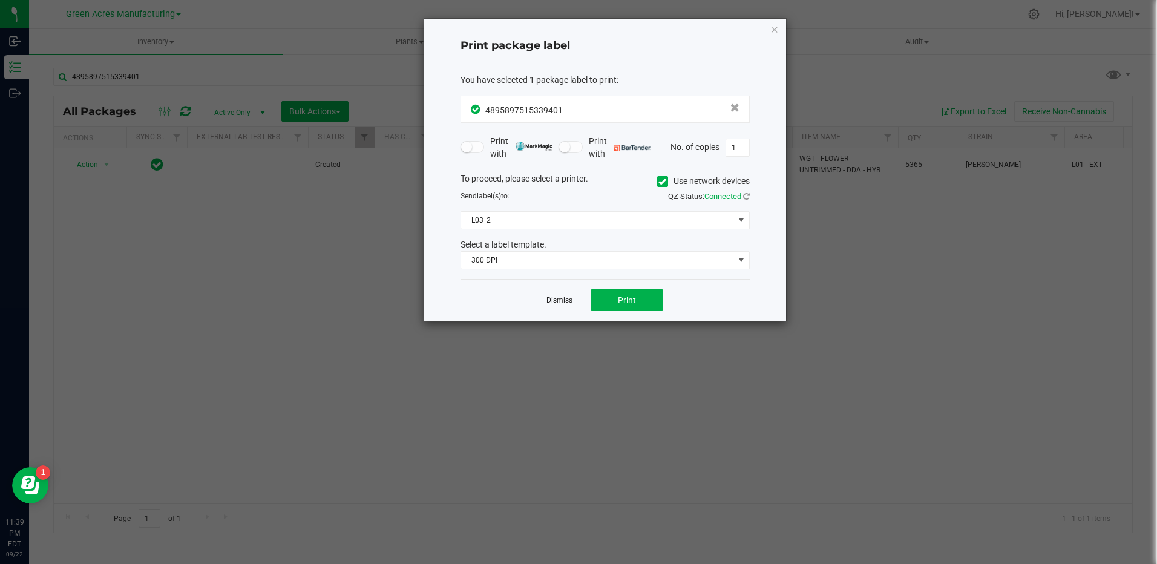
click at [563, 303] on link "Dismiss" at bounding box center [559, 300] width 26 height 10
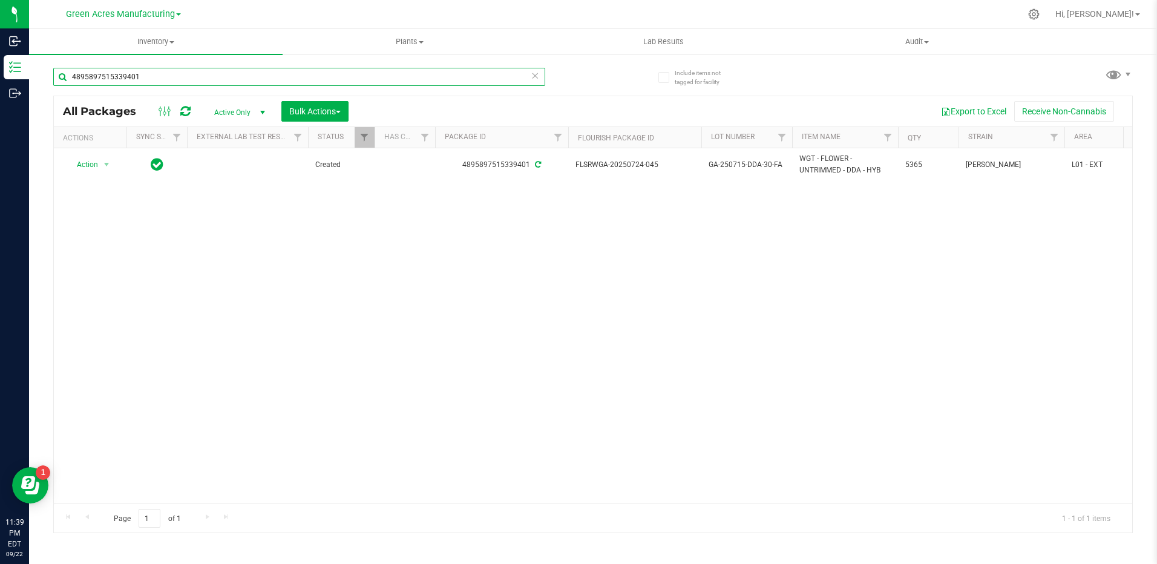
drag, startPoint x: 151, startPoint y: 78, endPoint x: 67, endPoint y: 79, distance: 84.7
click at [67, 79] on input "4895897515339401" at bounding box center [299, 77] width 492 height 18
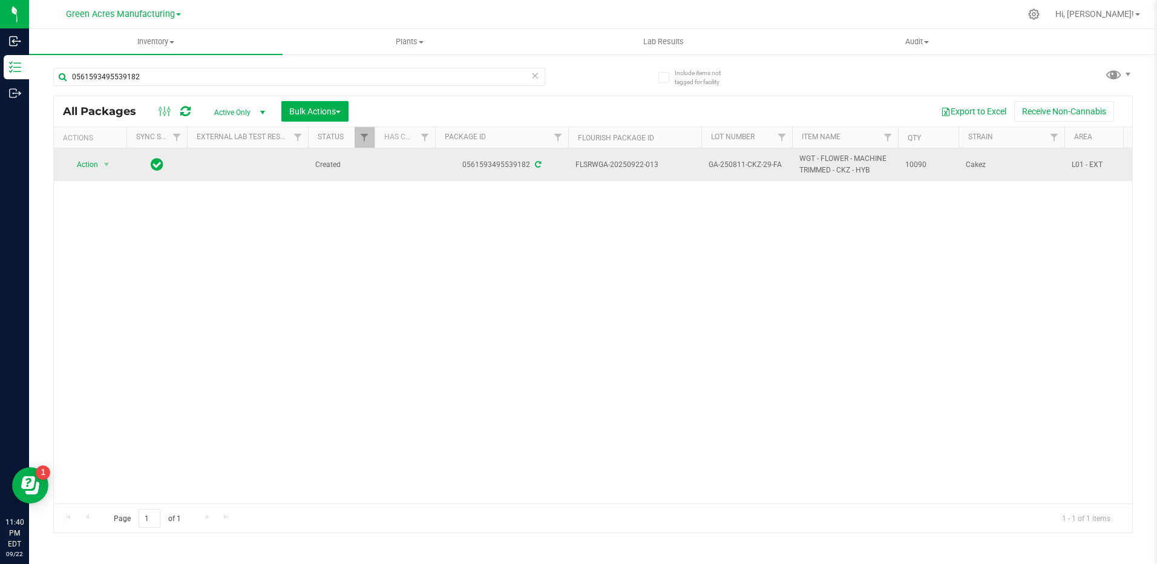
drag, startPoint x: 671, startPoint y: 165, endPoint x: 625, endPoint y: 170, distance: 46.3
click at [625, 170] on span "FLSRWGA-20250922-013" at bounding box center [634, 164] width 119 height 11
drag, startPoint x: 786, startPoint y: 167, endPoint x: 716, endPoint y: 171, distance: 69.7
click at [716, 171] on td "GA-250811-CKZ-29-FA" at bounding box center [746, 164] width 91 height 33
drag, startPoint x: 931, startPoint y: 165, endPoint x: 902, endPoint y: 169, distance: 30.0
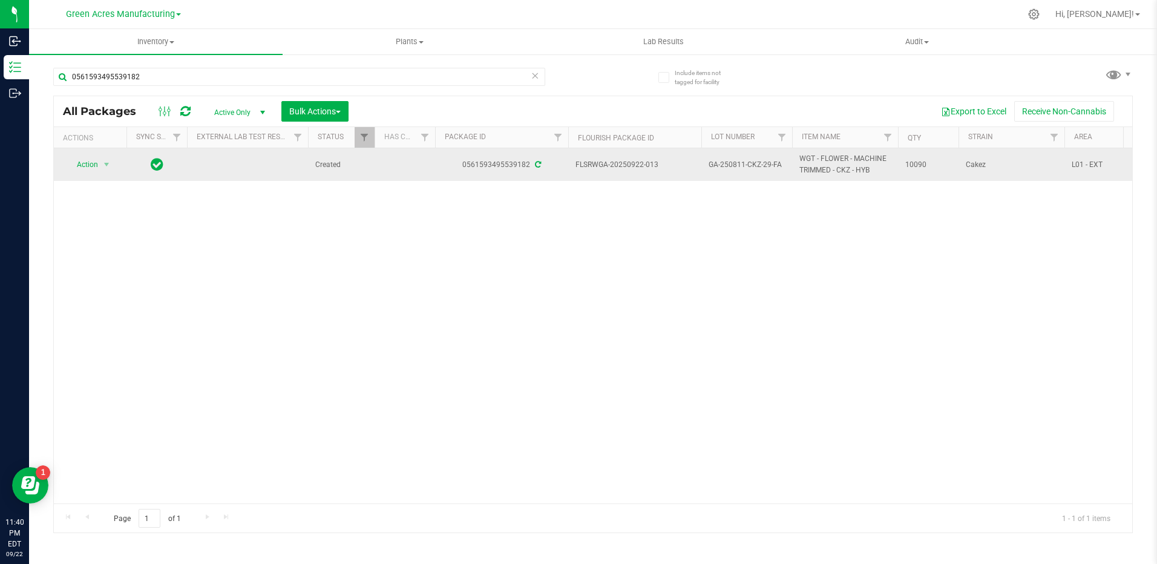
click at [902, 169] on td "10090" at bounding box center [928, 164] width 61 height 33
click at [107, 169] on span "select" at bounding box center [107, 165] width 10 height 10
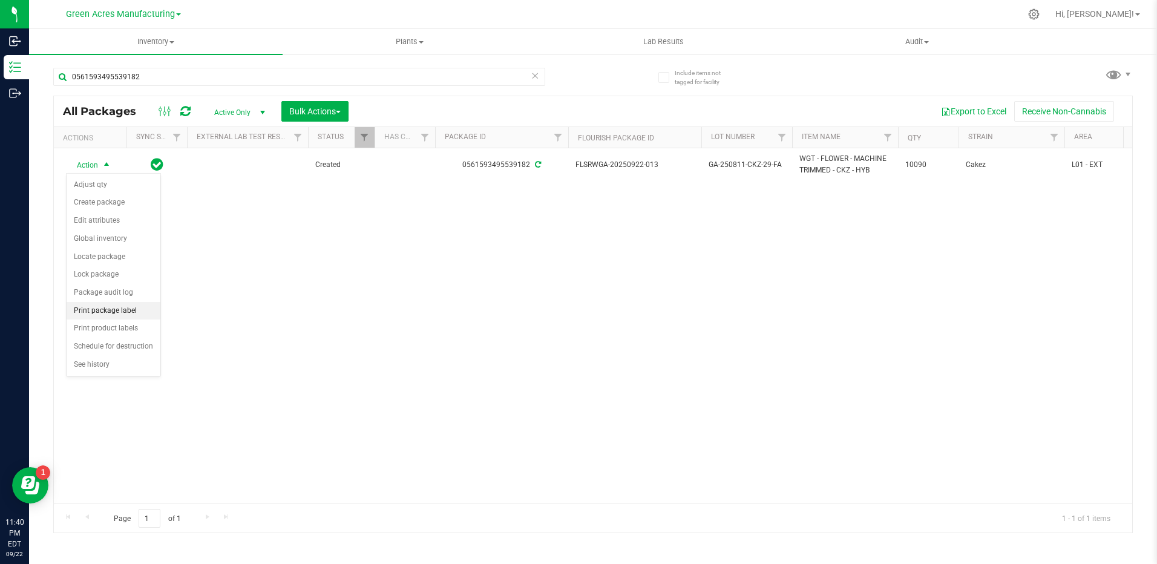
click at [140, 310] on li "Print package label" at bounding box center [114, 311] width 94 height 18
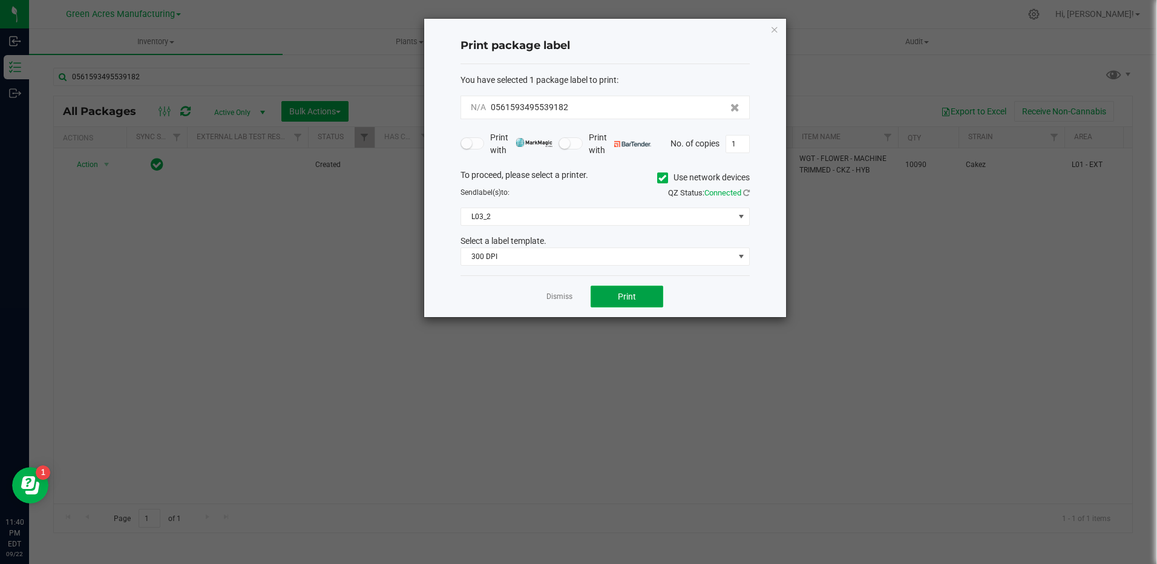
click at [632, 292] on span "Print" at bounding box center [627, 297] width 18 height 10
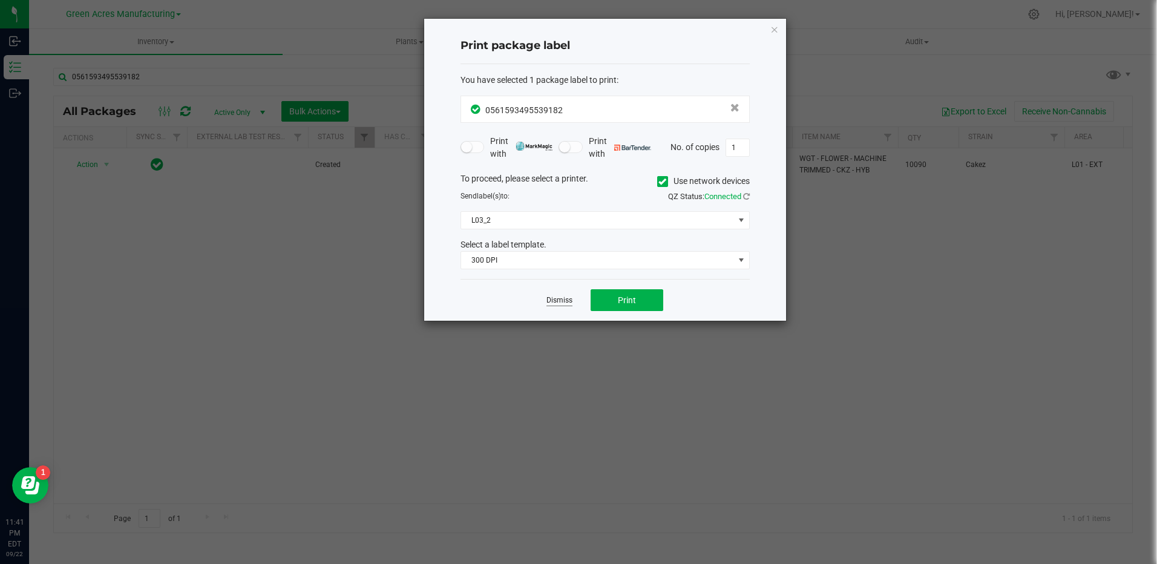
click at [559, 299] on link "Dismiss" at bounding box center [559, 300] width 26 height 10
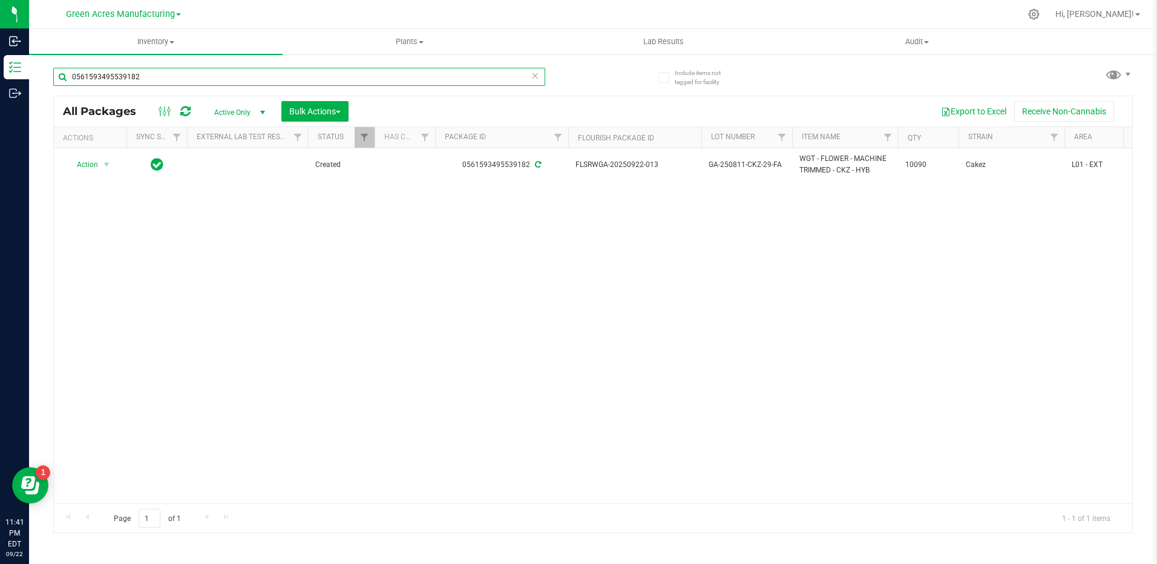
drag, startPoint x: 84, startPoint y: 77, endPoint x: 57, endPoint y: 83, distance: 27.8
click at [57, 83] on input "0561593495539182" at bounding box center [299, 77] width 492 height 18
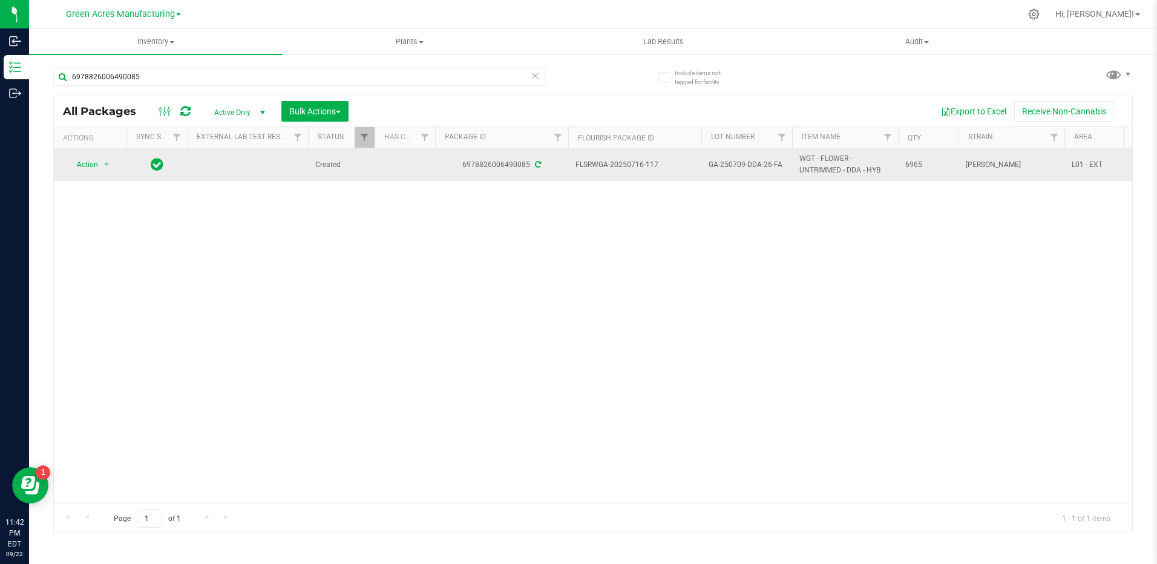
drag, startPoint x: 675, startPoint y: 167, endPoint x: 625, endPoint y: 168, distance: 49.6
click at [625, 168] on span "FLSRWGA-20250716-117" at bounding box center [634, 164] width 119 height 11
drag, startPoint x: 782, startPoint y: 166, endPoint x: 709, endPoint y: 171, distance: 73.4
click at [709, 171] on td "GA-250709-DDA-26-FA" at bounding box center [746, 164] width 91 height 33
drag, startPoint x: 926, startPoint y: 166, endPoint x: 903, endPoint y: 165, distance: 23.0
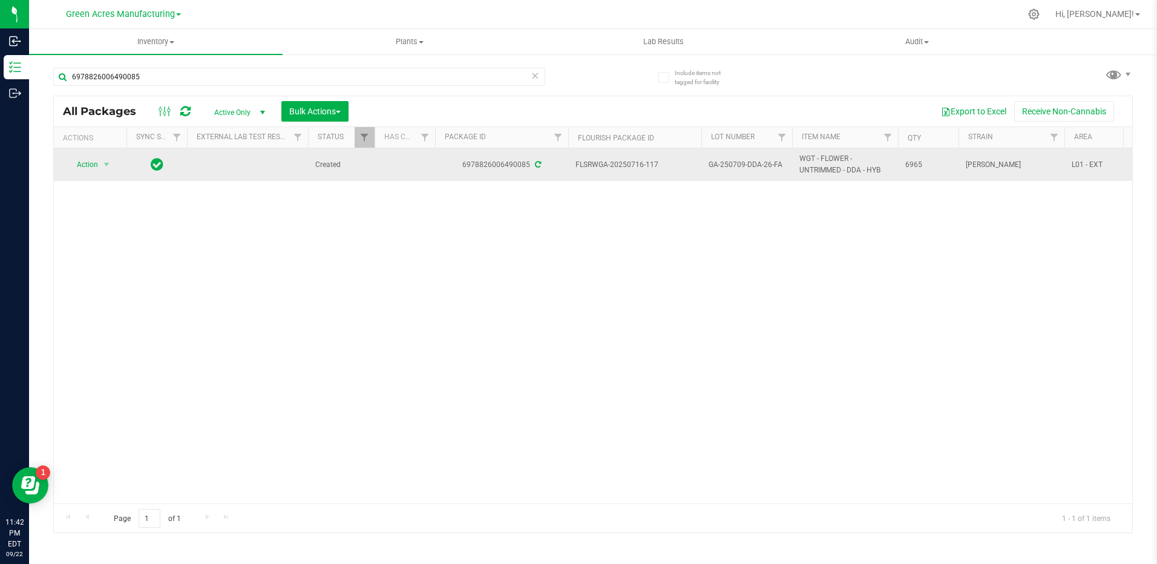
click at [903, 165] on td "6965" at bounding box center [928, 164] width 61 height 33
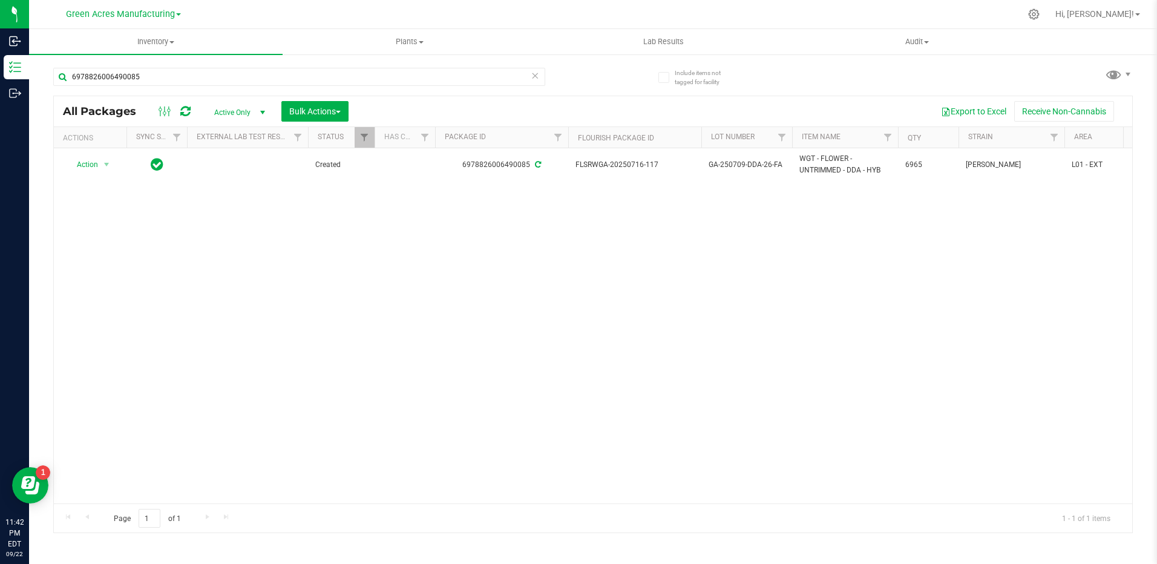
click at [874, 209] on div "Action Action Adjust qty Create package Edit attributes Global inventory Locate…" at bounding box center [593, 325] width 1078 height 355
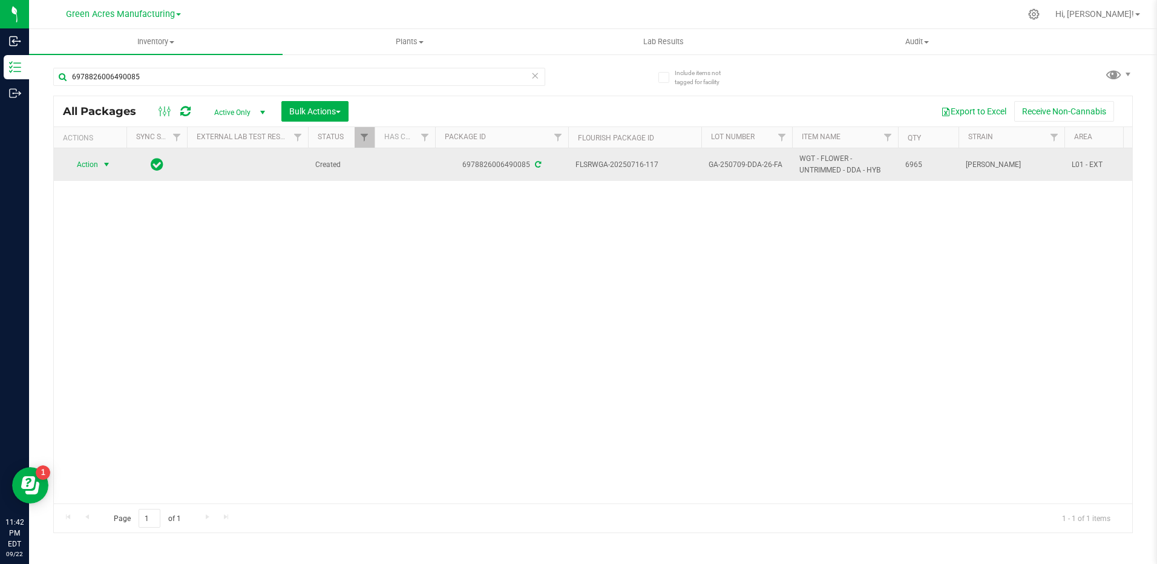
click at [107, 163] on span "select" at bounding box center [107, 165] width 10 height 10
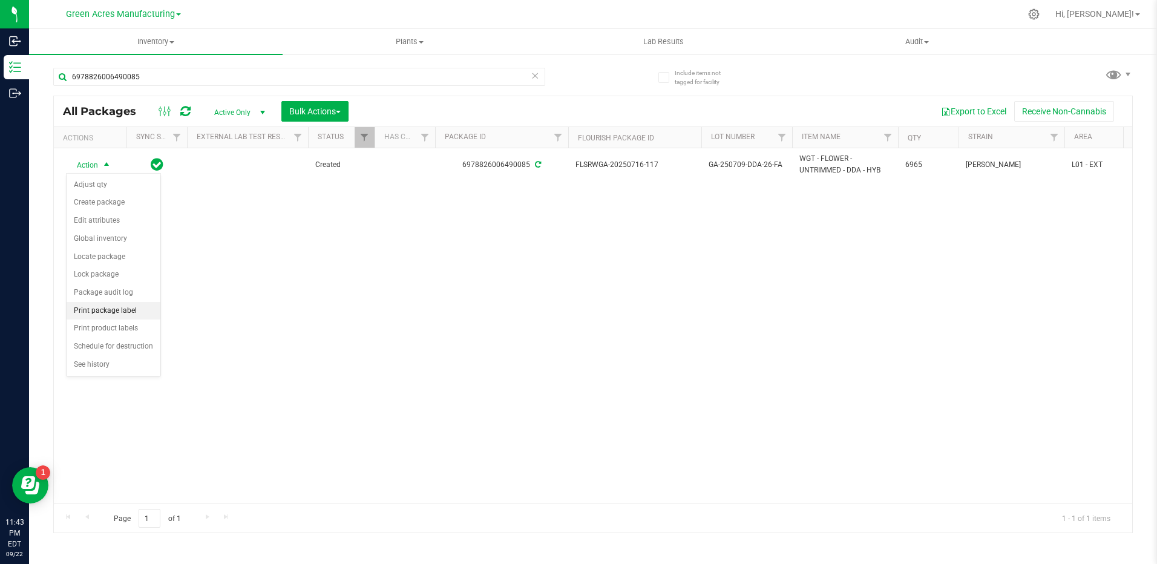
click at [139, 310] on li "Print package label" at bounding box center [114, 311] width 94 height 18
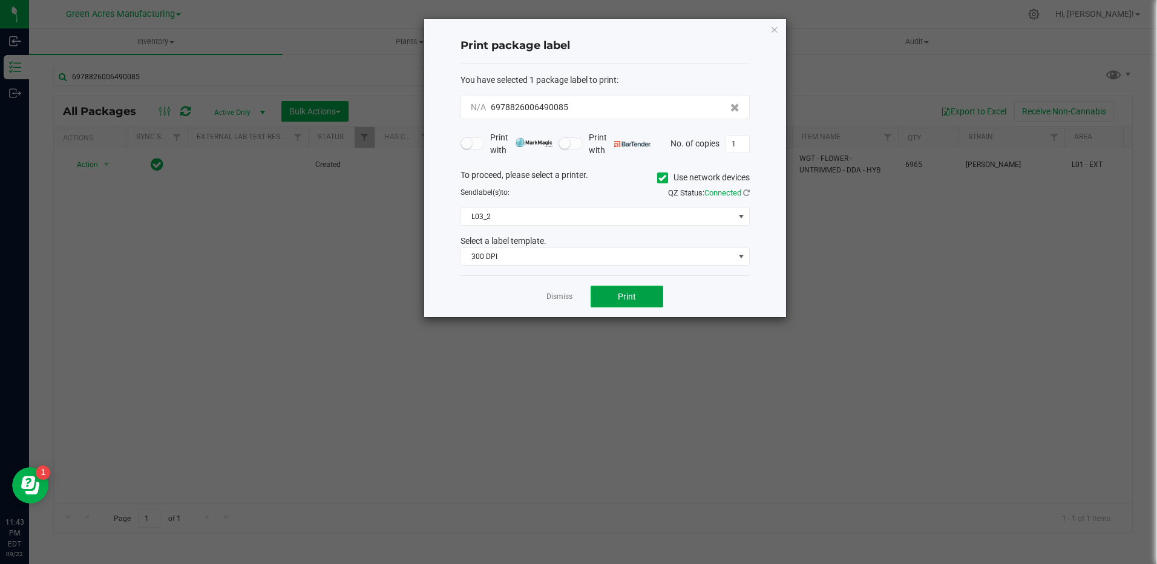
click at [652, 301] on button "Print" at bounding box center [627, 297] width 73 height 22
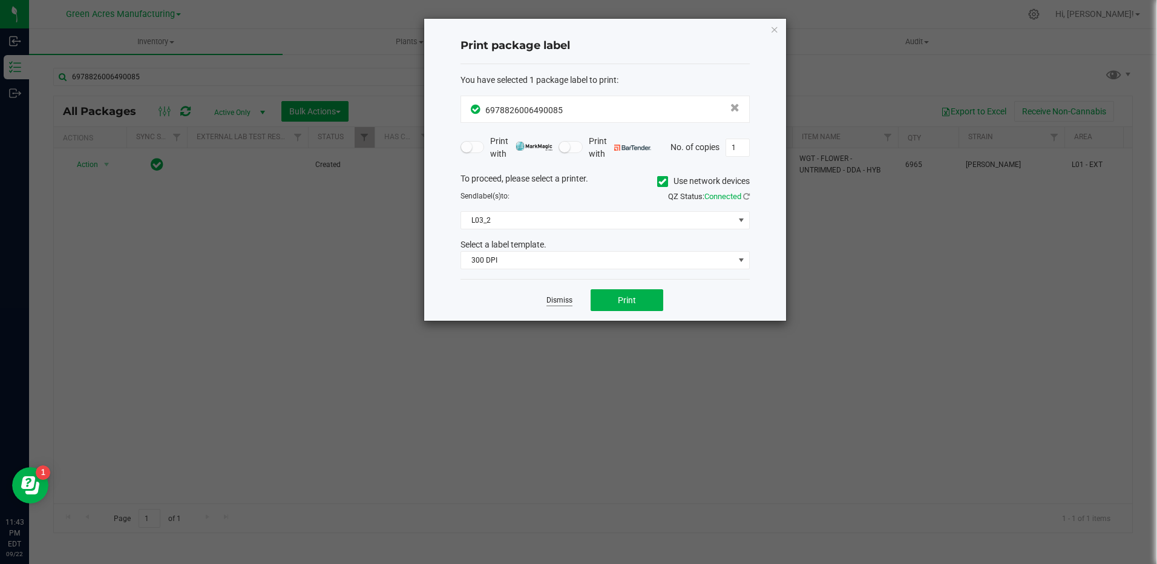
click at [567, 298] on link "Dismiss" at bounding box center [559, 300] width 26 height 10
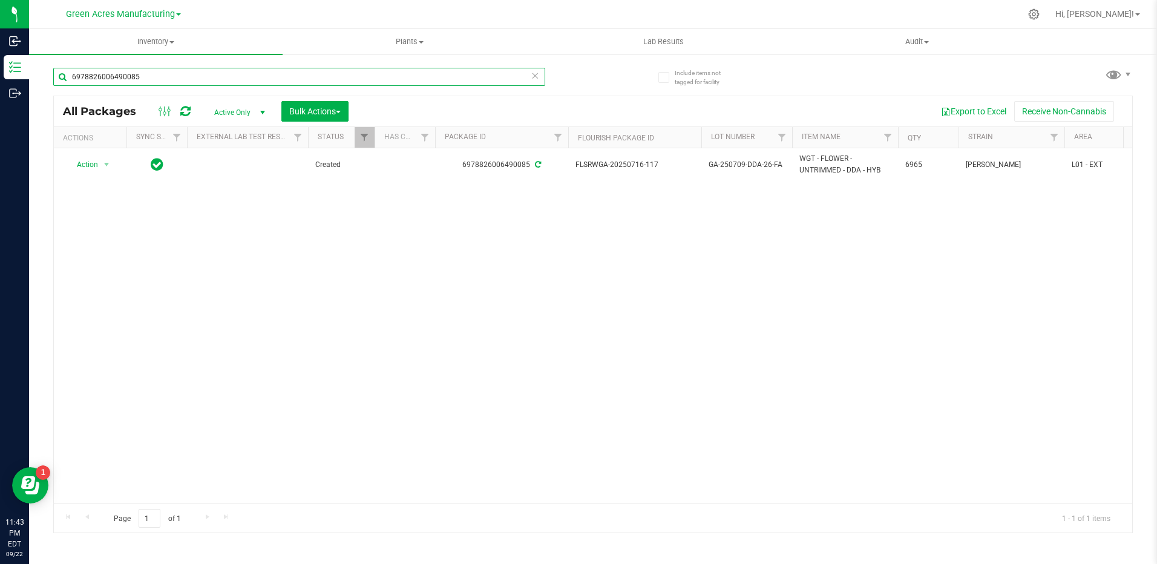
drag, startPoint x: 183, startPoint y: 78, endPoint x: 57, endPoint y: 82, distance: 125.9
click at [59, 82] on input "6978826006490085" at bounding box center [299, 77] width 492 height 18
drag, startPoint x: 163, startPoint y: 77, endPoint x: 46, endPoint y: 88, distance: 117.2
click at [53, 79] on input "6978826006490085" at bounding box center [299, 77] width 492 height 18
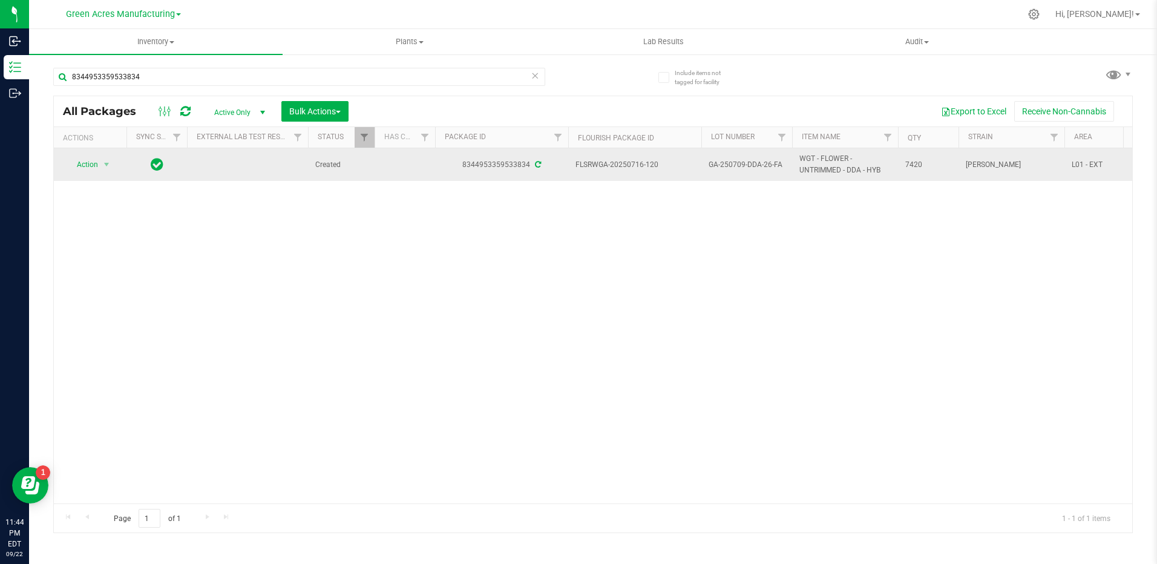
drag, startPoint x: 663, startPoint y: 169, endPoint x: 627, endPoint y: 168, distance: 35.7
click at [627, 168] on span "FLSRWGA-20250716-120" at bounding box center [634, 164] width 119 height 11
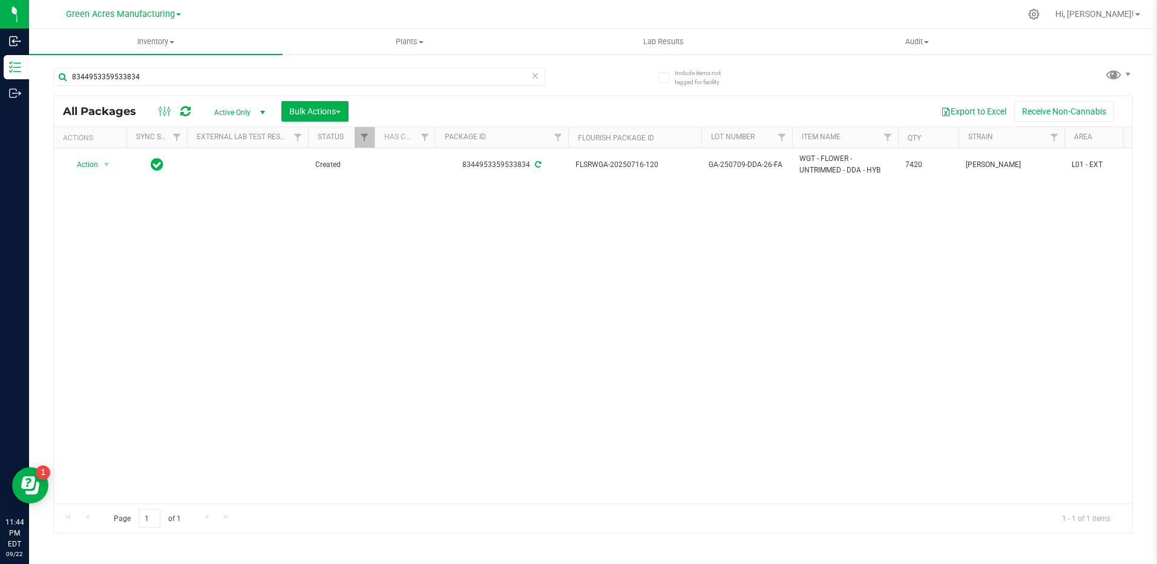
click at [565, 235] on div "Action Action Adjust qty Create package Edit attributes Global inventory Locate…" at bounding box center [593, 325] width 1078 height 355
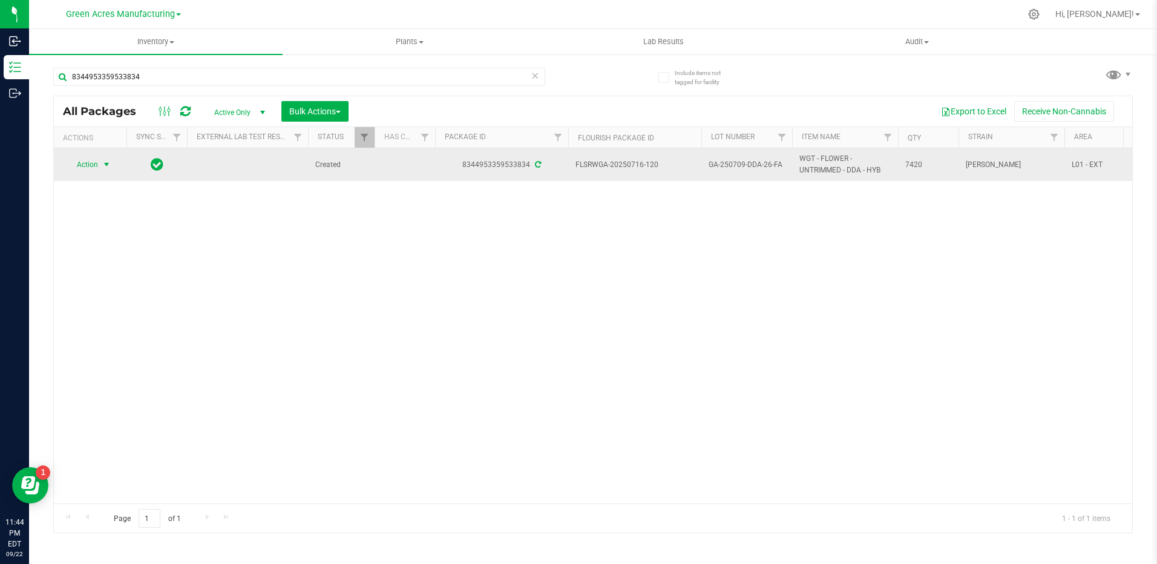
click at [106, 165] on span "select" at bounding box center [107, 165] width 10 height 10
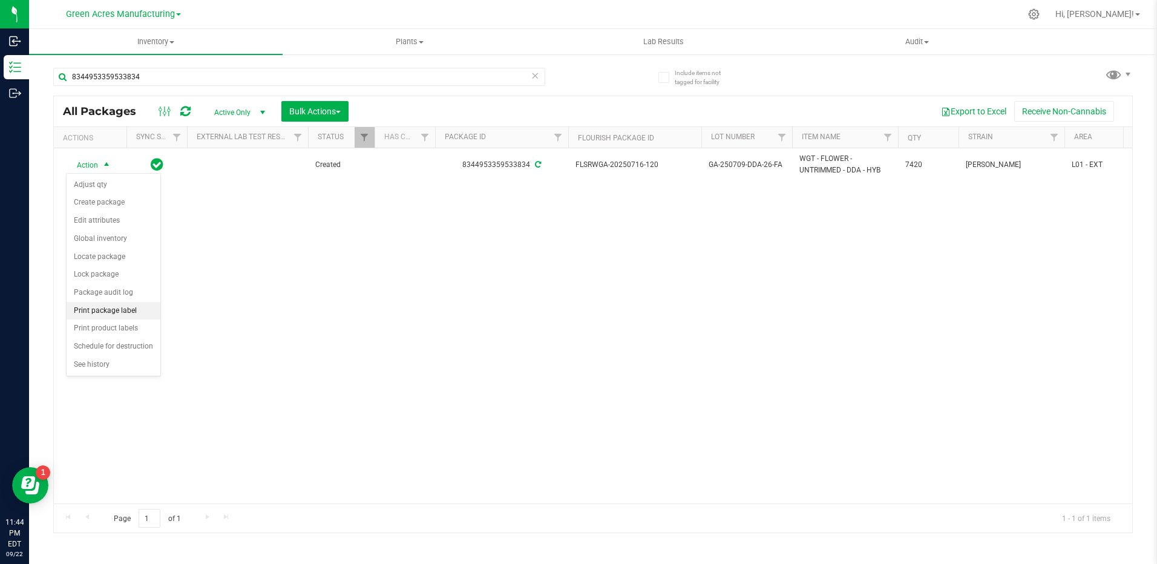
click at [136, 314] on li "Print package label" at bounding box center [114, 311] width 94 height 18
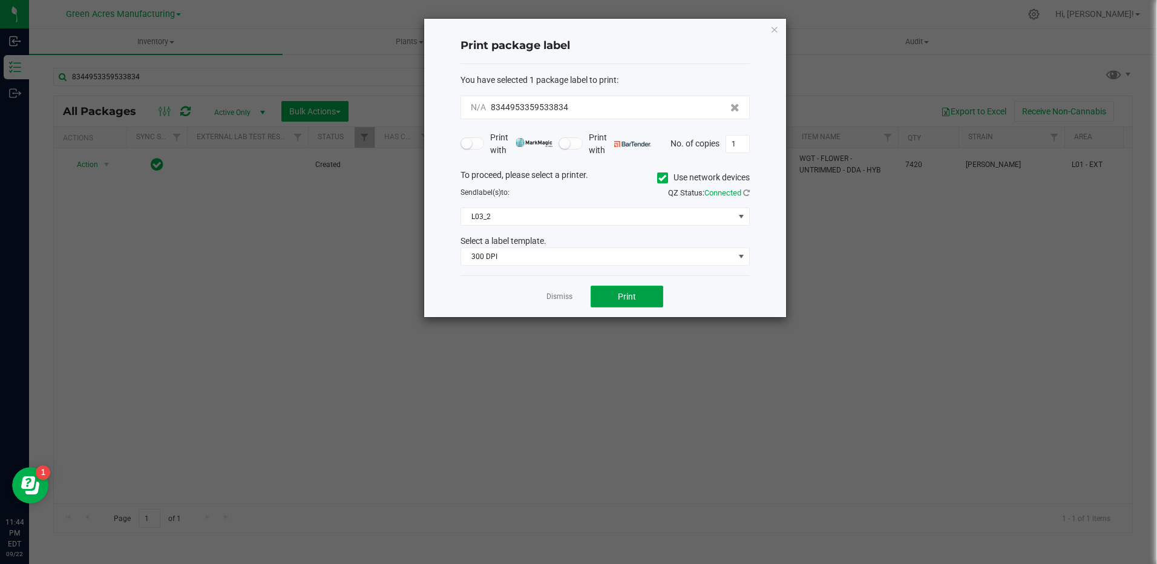
click at [632, 292] on span "Print" at bounding box center [627, 297] width 18 height 10
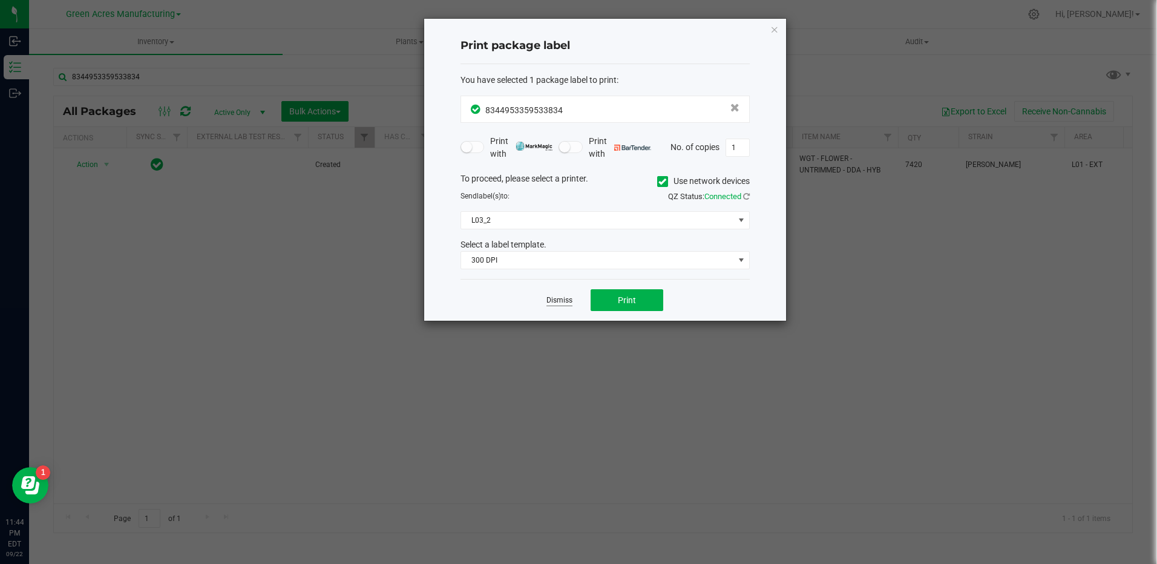
click at [562, 297] on link "Dismiss" at bounding box center [559, 300] width 26 height 10
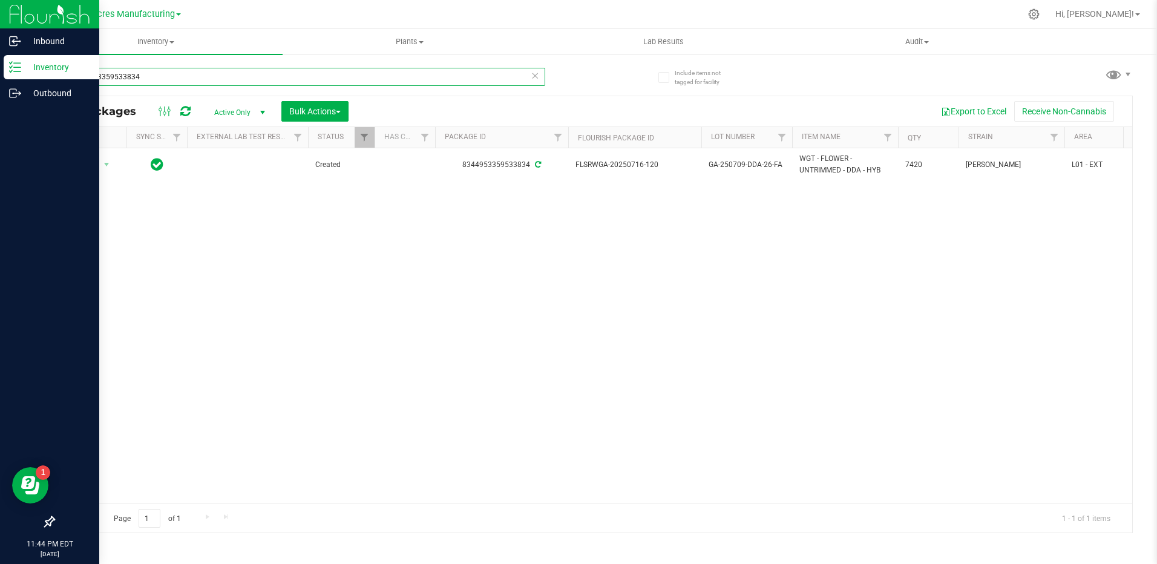
drag, startPoint x: 113, startPoint y: 76, endPoint x: 28, endPoint y: 76, distance: 84.7
click at [29, 76] on div "Include items not tagged for facility 8344953359533834 All Packages Active Only…" at bounding box center [593, 237] width 1128 height 369
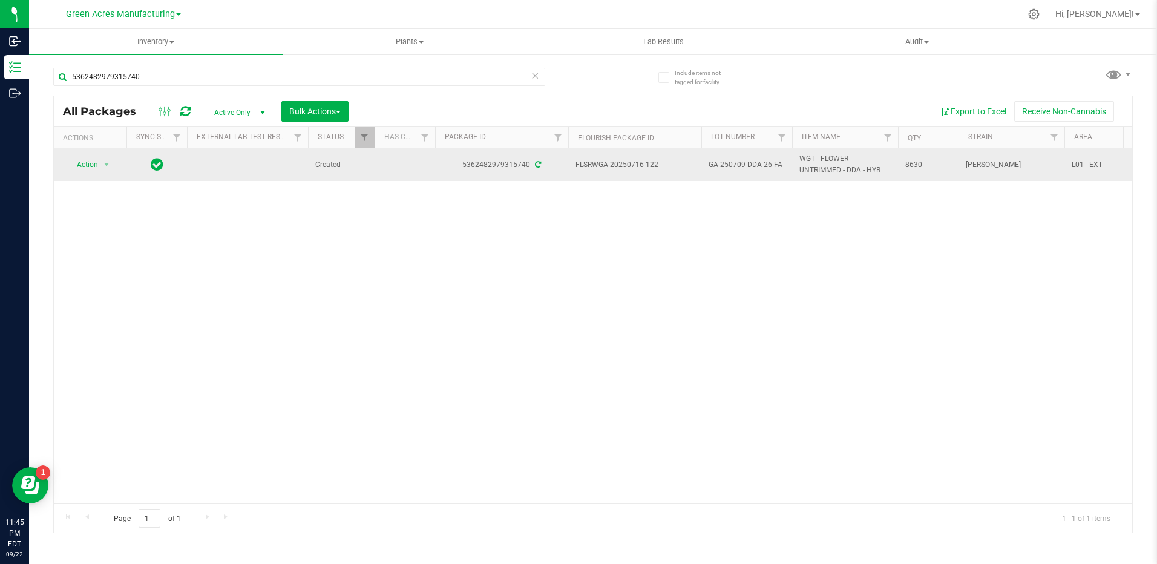
drag, startPoint x: 669, startPoint y: 168, endPoint x: 627, endPoint y: 168, distance: 42.4
click at [627, 168] on span "FLSRWGA-20250716-122" at bounding box center [634, 164] width 119 height 11
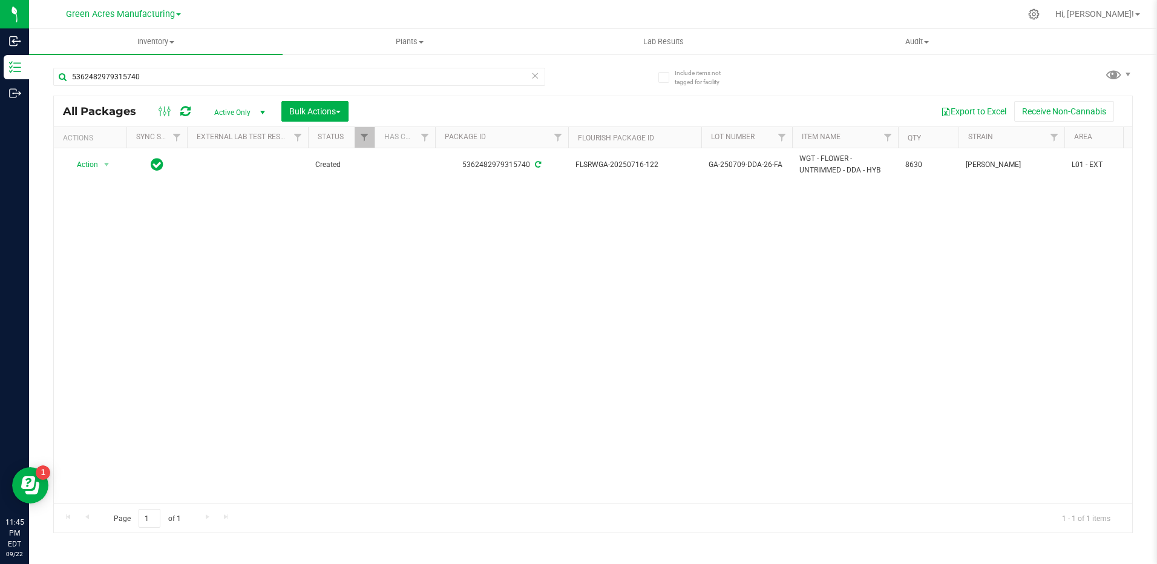
click at [524, 238] on div "Action Action Adjust qty Create package Edit attributes Global inventory Locate…" at bounding box center [593, 325] width 1078 height 355
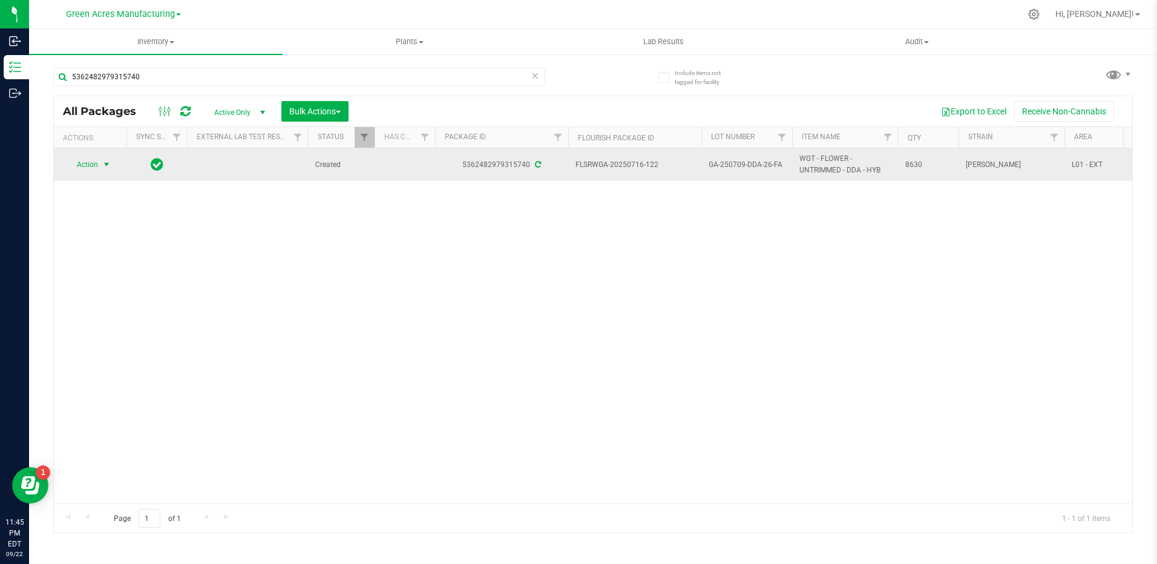
click at [109, 162] on span "select" at bounding box center [107, 165] width 10 height 10
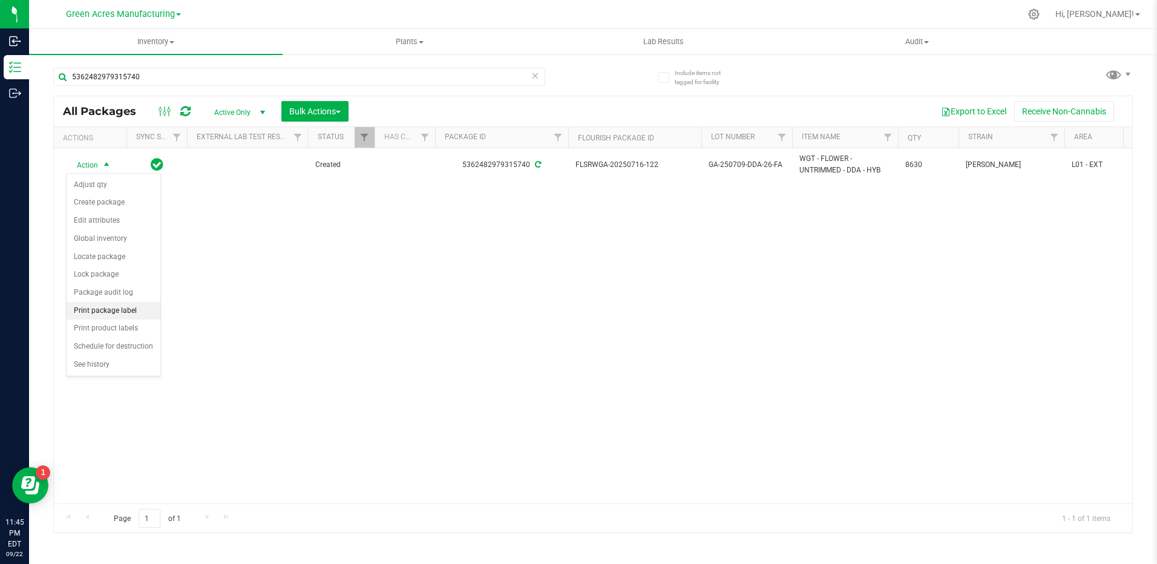
click at [136, 308] on li "Print package label" at bounding box center [114, 311] width 94 height 18
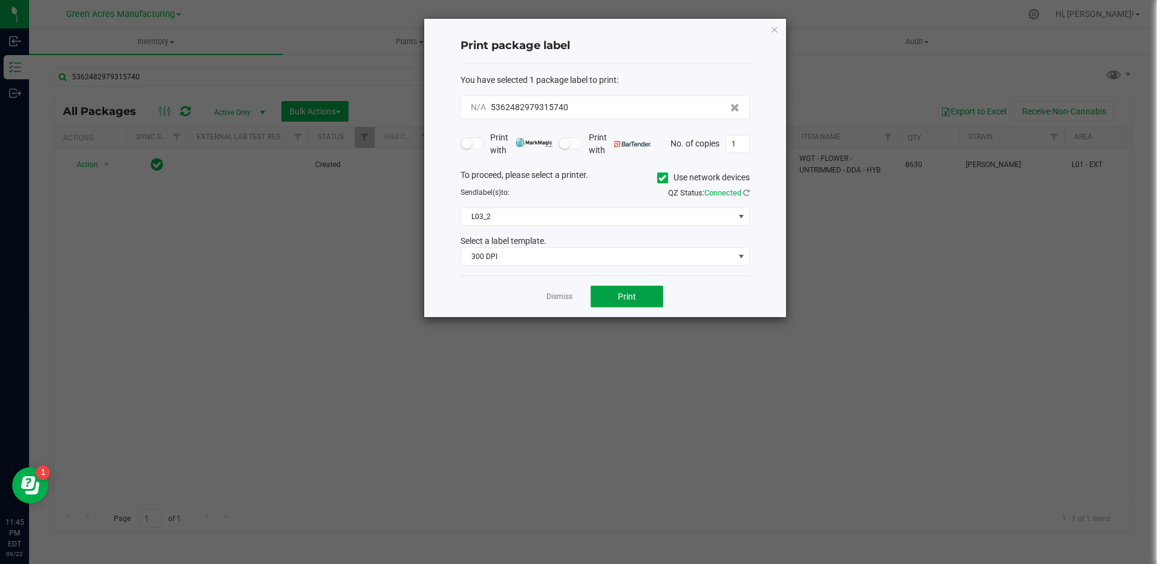
click at [628, 294] on span "Print" at bounding box center [627, 297] width 18 height 10
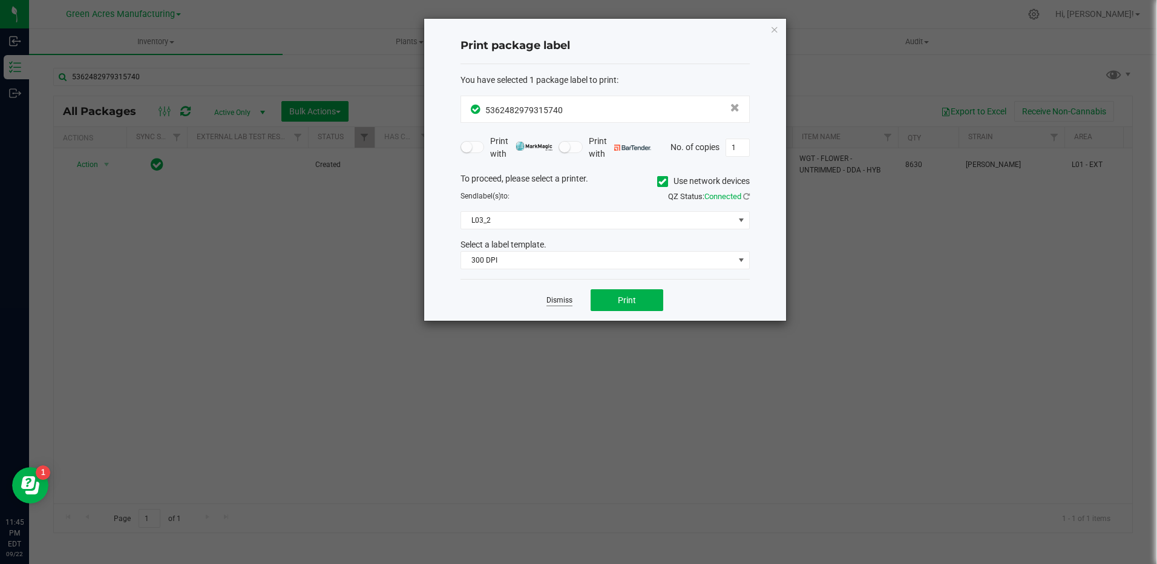
click at [565, 301] on link "Dismiss" at bounding box center [559, 300] width 26 height 10
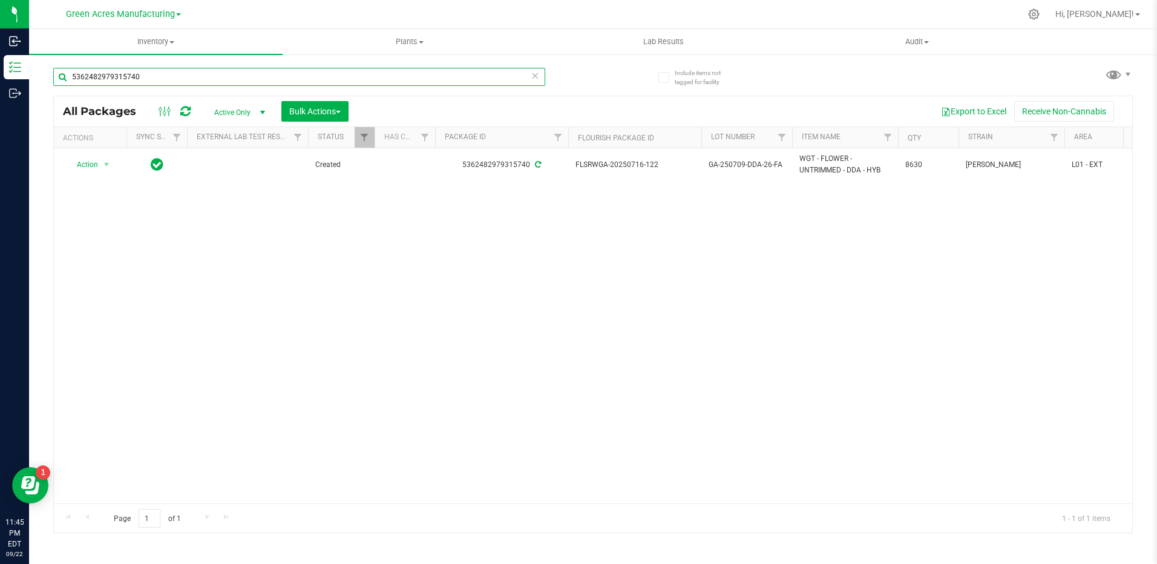
drag, startPoint x: 189, startPoint y: 77, endPoint x: 39, endPoint y: 77, distance: 150.1
click at [39, 77] on div "Include items not tagged for facility 5362482979315740 All Packages Active Only…" at bounding box center [593, 237] width 1128 height 369
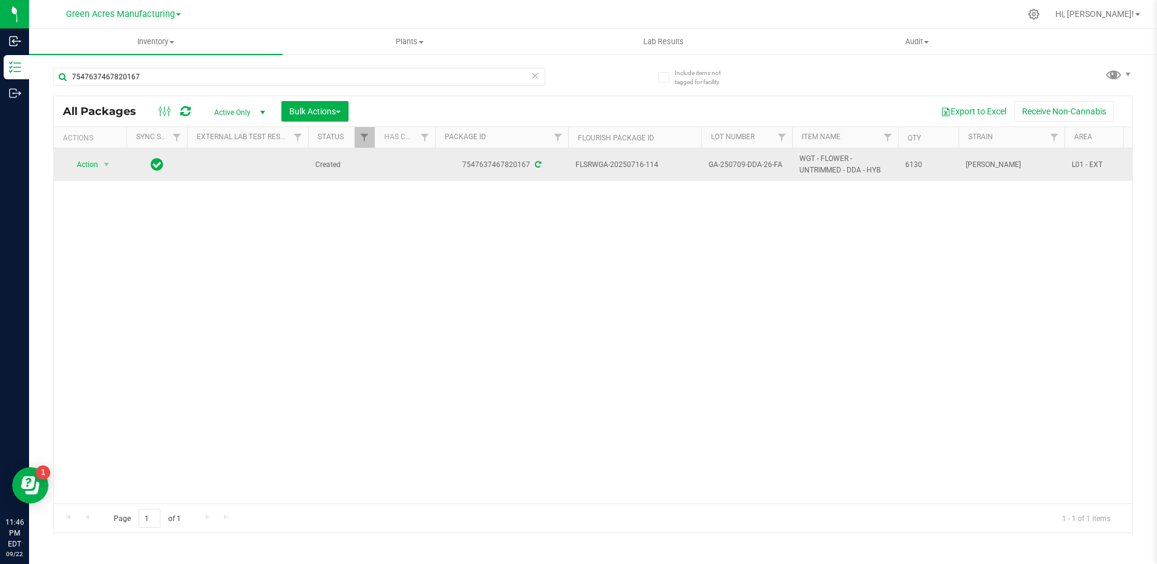
drag, startPoint x: 663, startPoint y: 160, endPoint x: 627, endPoint y: 168, distance: 37.2
click at [627, 168] on span "FLSRWGA-20250716-114" at bounding box center [634, 164] width 119 height 11
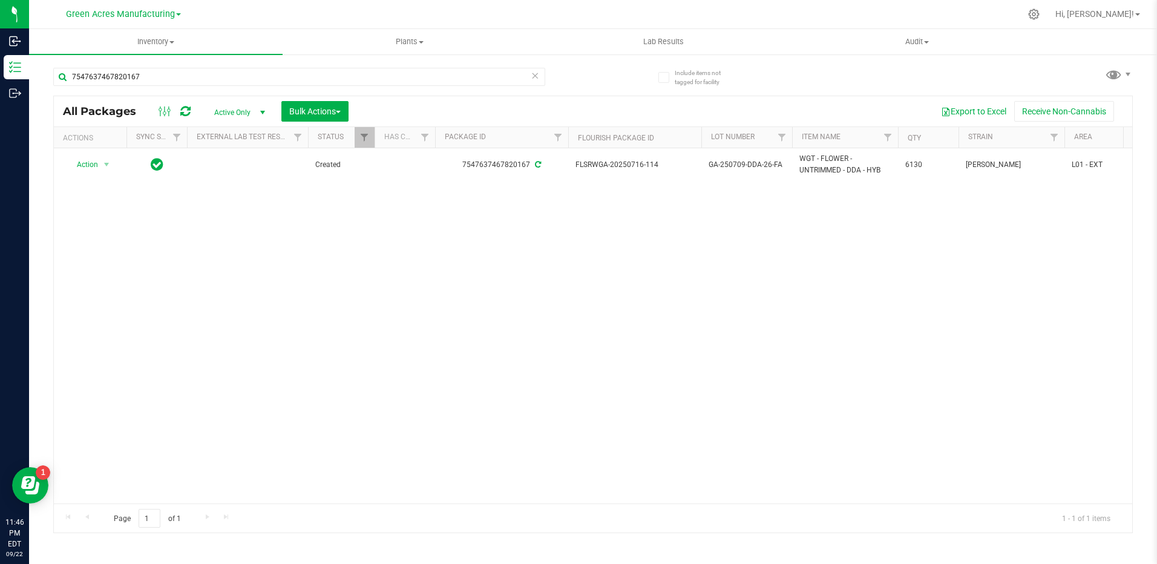
click at [537, 251] on div "Action Action Adjust qty Create package Edit attributes Global inventory Locate…" at bounding box center [593, 325] width 1078 height 355
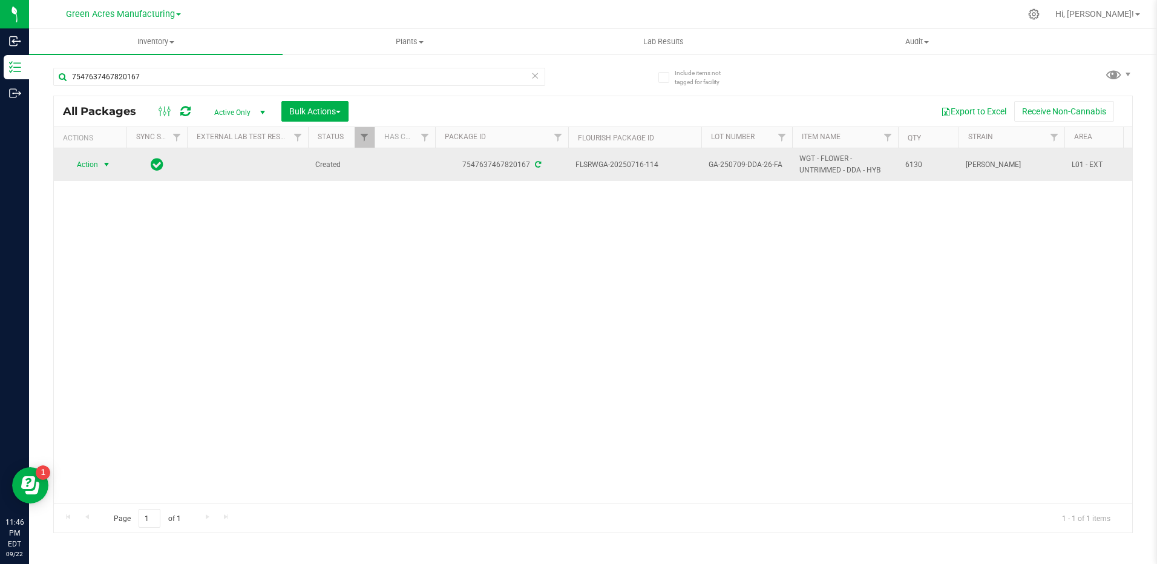
click at [109, 163] on span "select" at bounding box center [107, 165] width 10 height 10
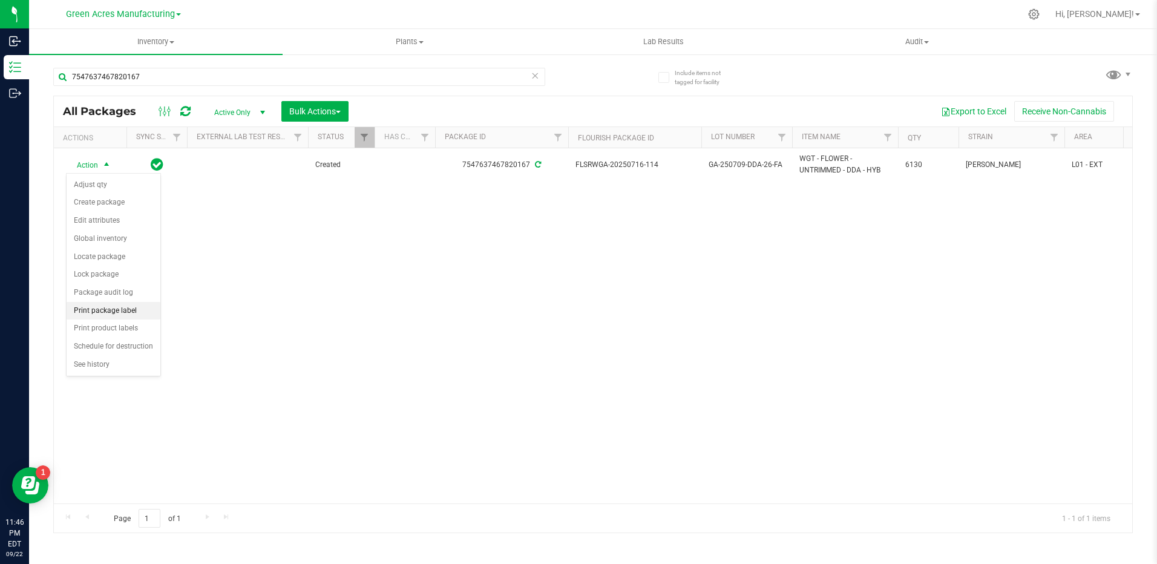
click at [139, 305] on li "Print package label" at bounding box center [114, 311] width 94 height 18
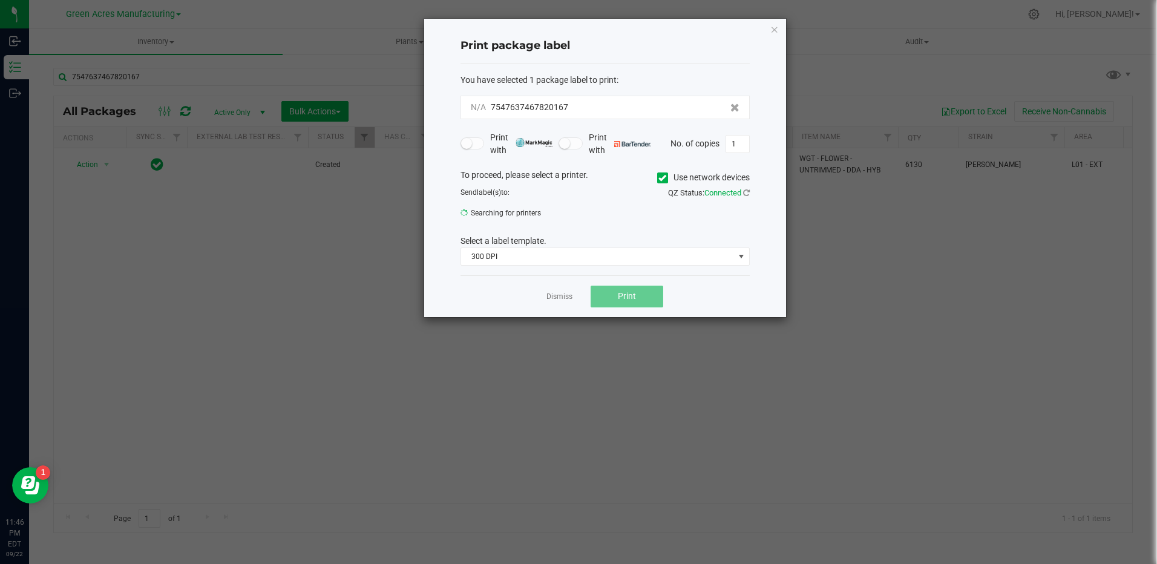
click at [638, 299] on button "Print" at bounding box center [627, 297] width 73 height 22
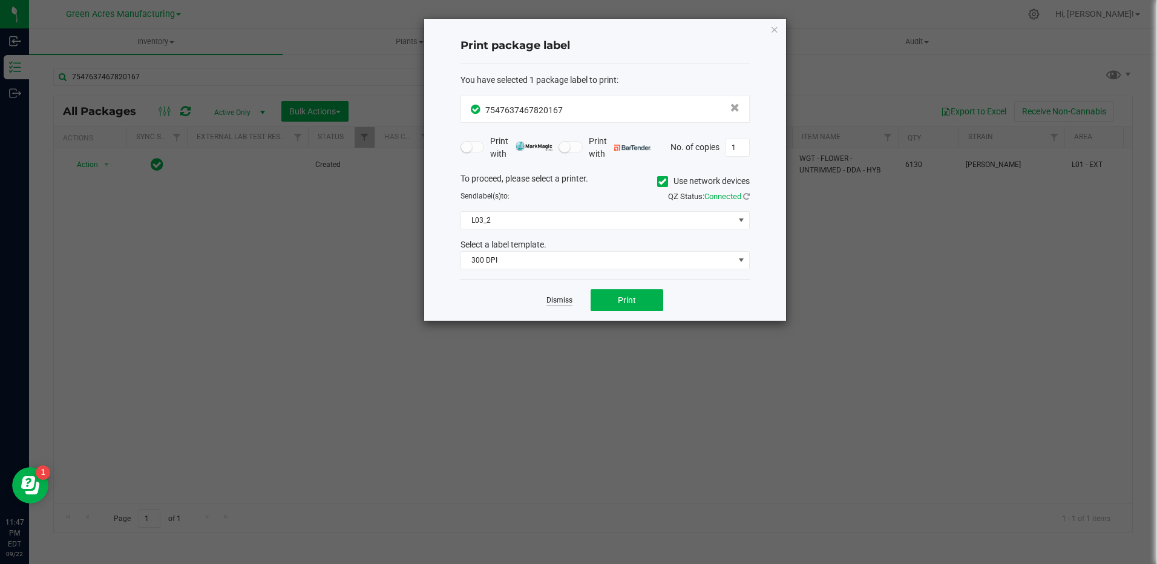
click at [559, 301] on link "Dismiss" at bounding box center [559, 300] width 26 height 10
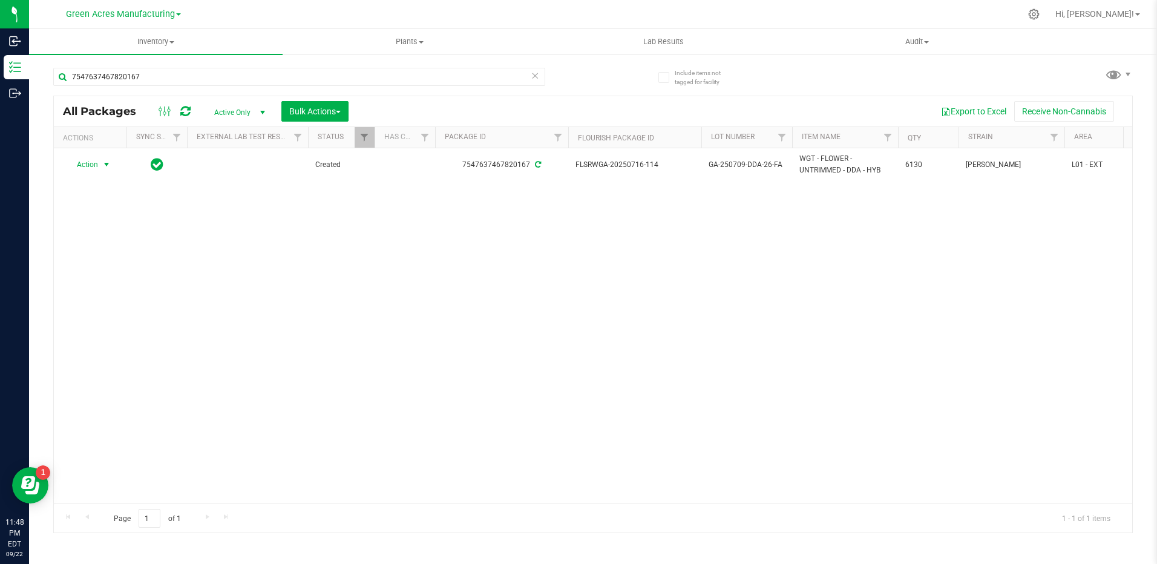
click at [622, 336] on div "Action Action Adjust qty Create package Edit attributes Global inventory Locate…" at bounding box center [593, 325] width 1078 height 355
drag, startPoint x: 188, startPoint y: 75, endPoint x: 52, endPoint y: 84, distance: 135.9
click at [54, 84] on input "7547637467820167" at bounding box center [299, 77] width 492 height 18
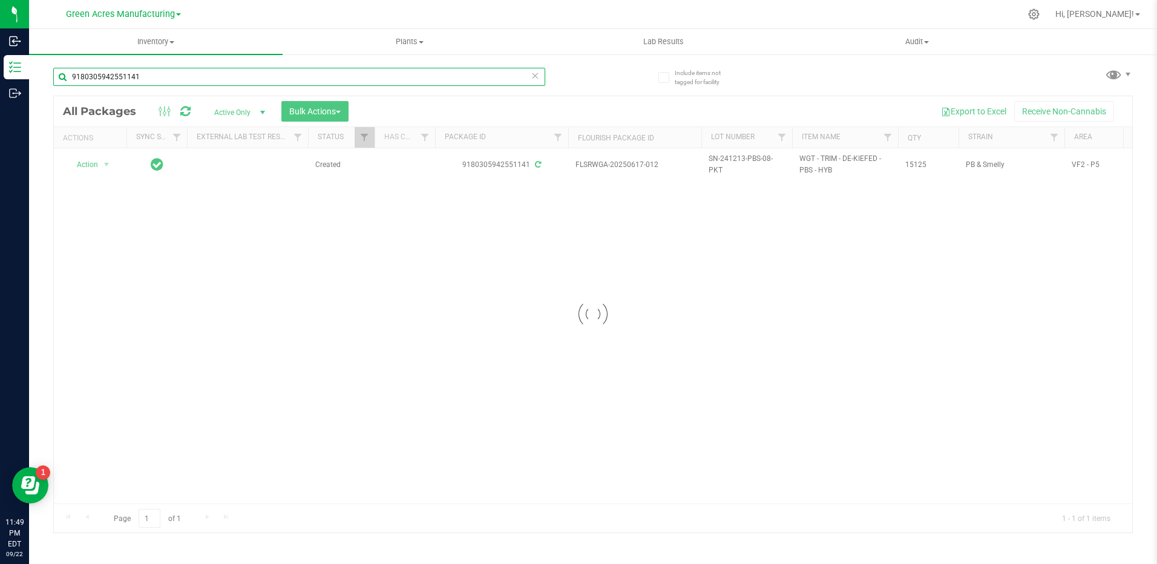
type input "9180305942551141"
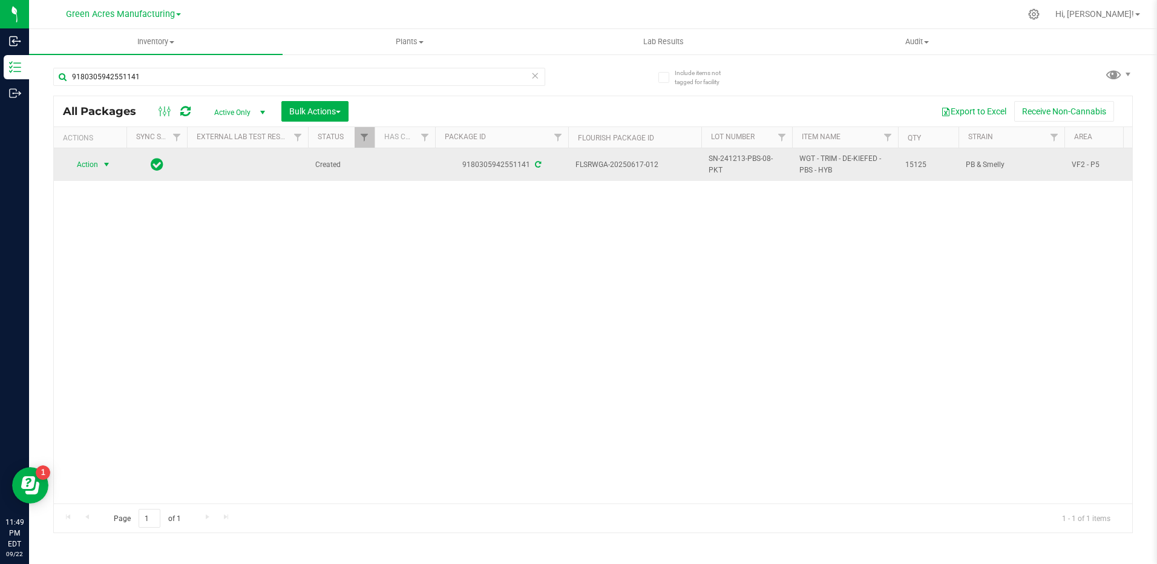
click at [111, 170] on span "select" at bounding box center [106, 164] width 15 height 17
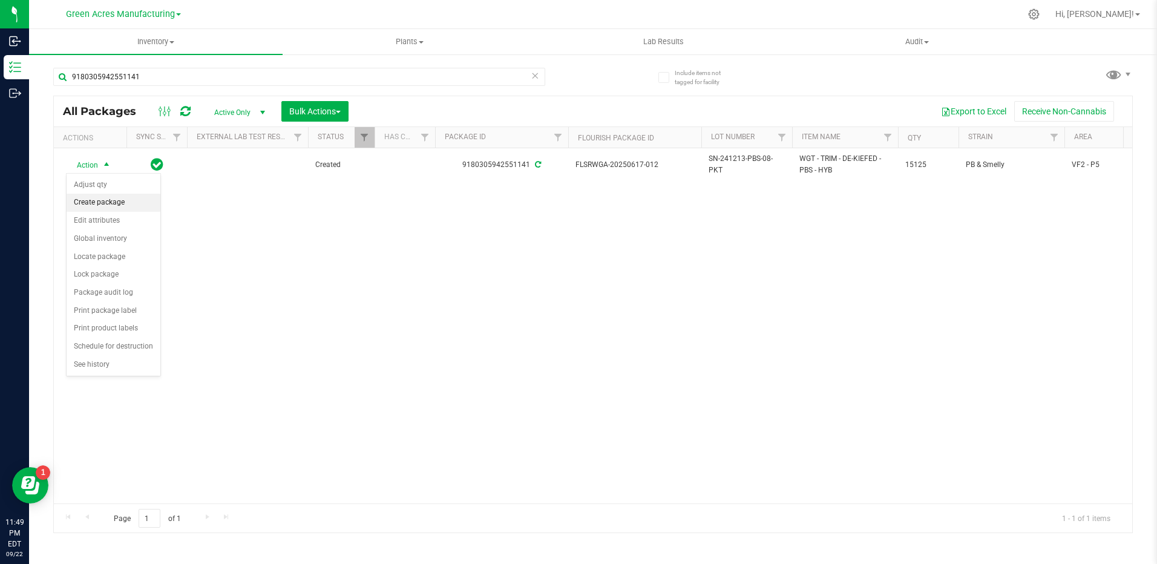
click at [116, 198] on li "Create package" at bounding box center [114, 203] width 94 height 18
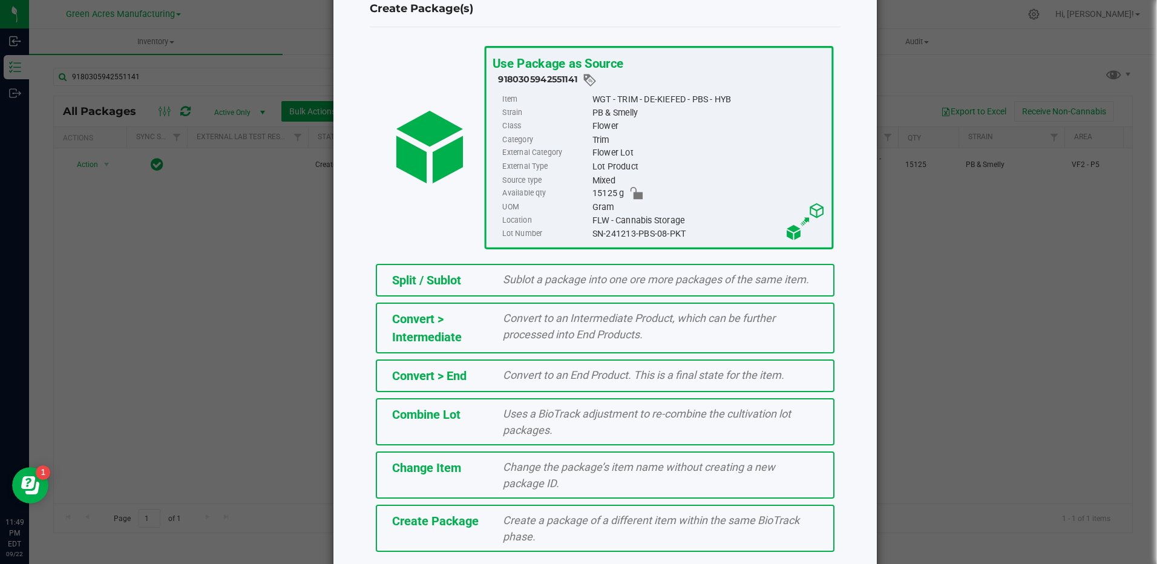
scroll to position [79, 0]
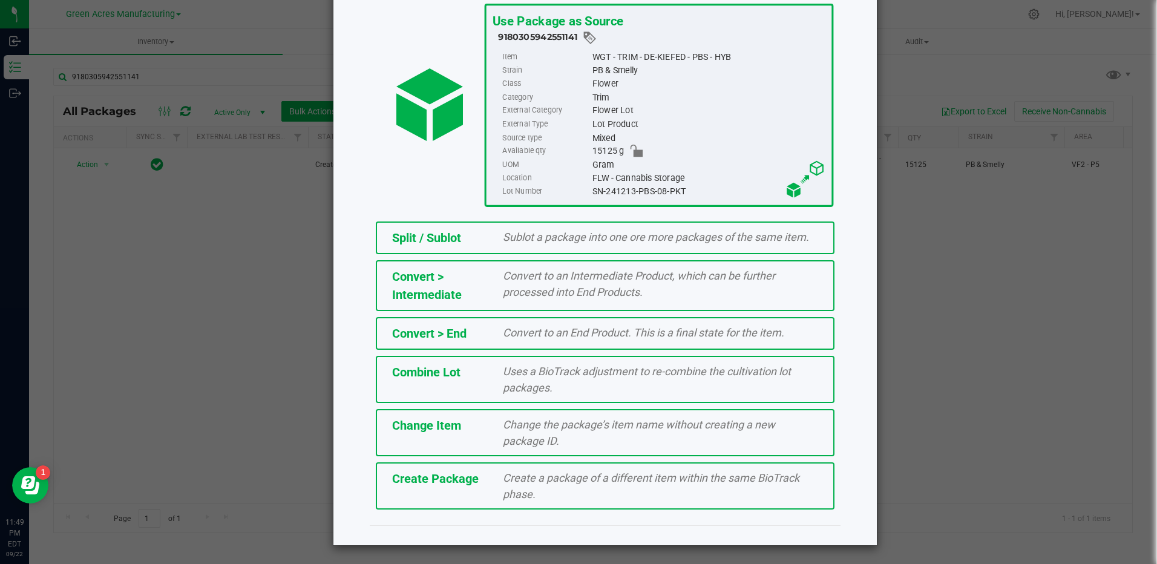
click at [494, 483] on div "Create a package of a different item within the same BioTrack phase." at bounding box center [660, 486] width 333 height 33
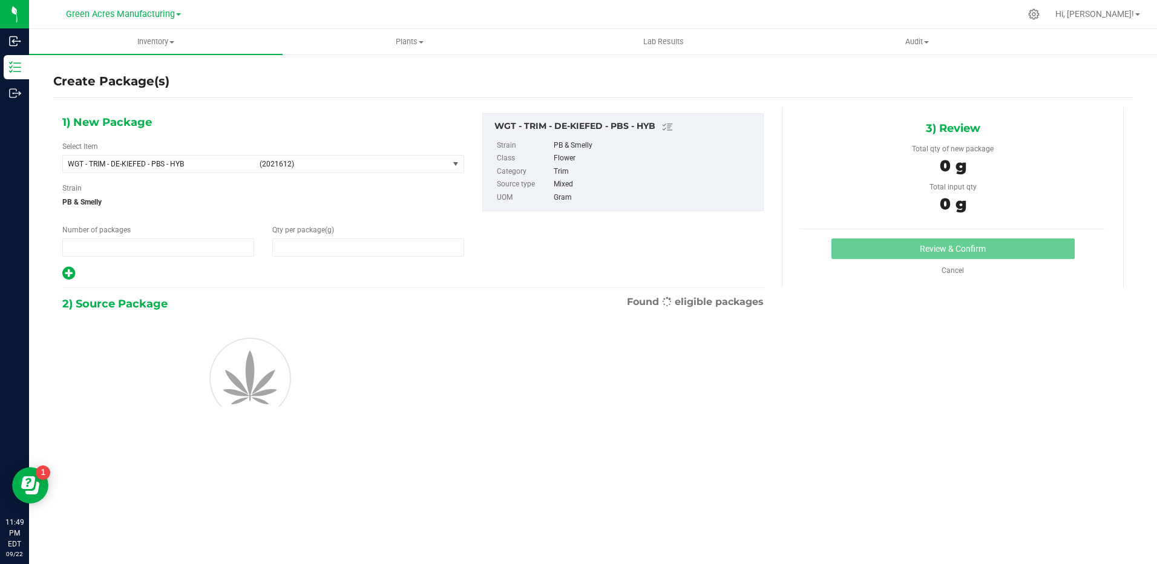
type input "1"
type input "0.0000"
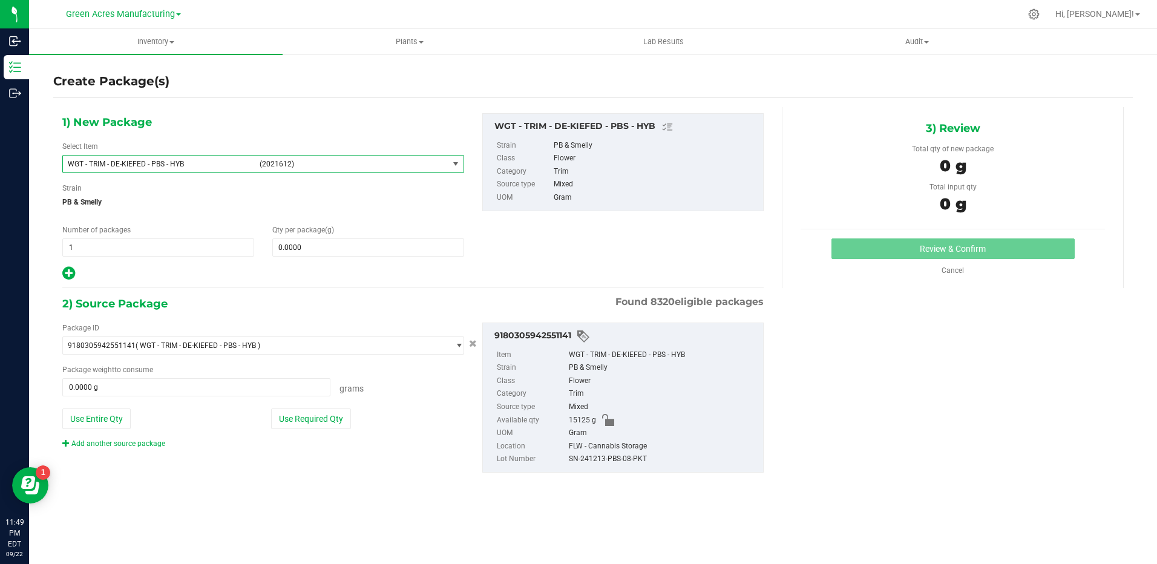
click at [460, 163] on span "select" at bounding box center [456, 164] width 10 height 10
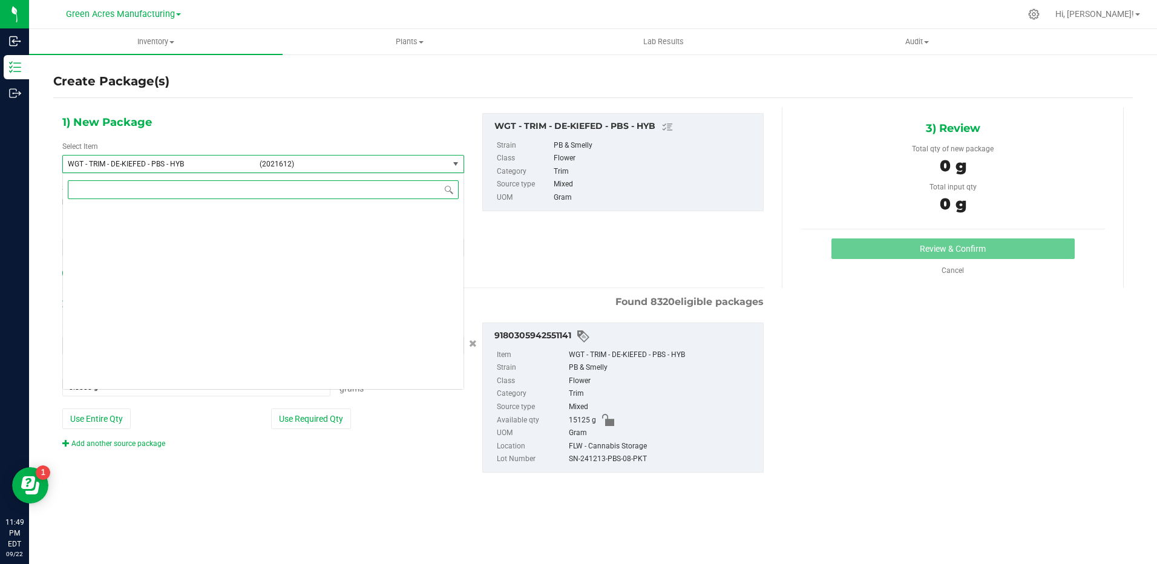
scroll to position [292423, 0]
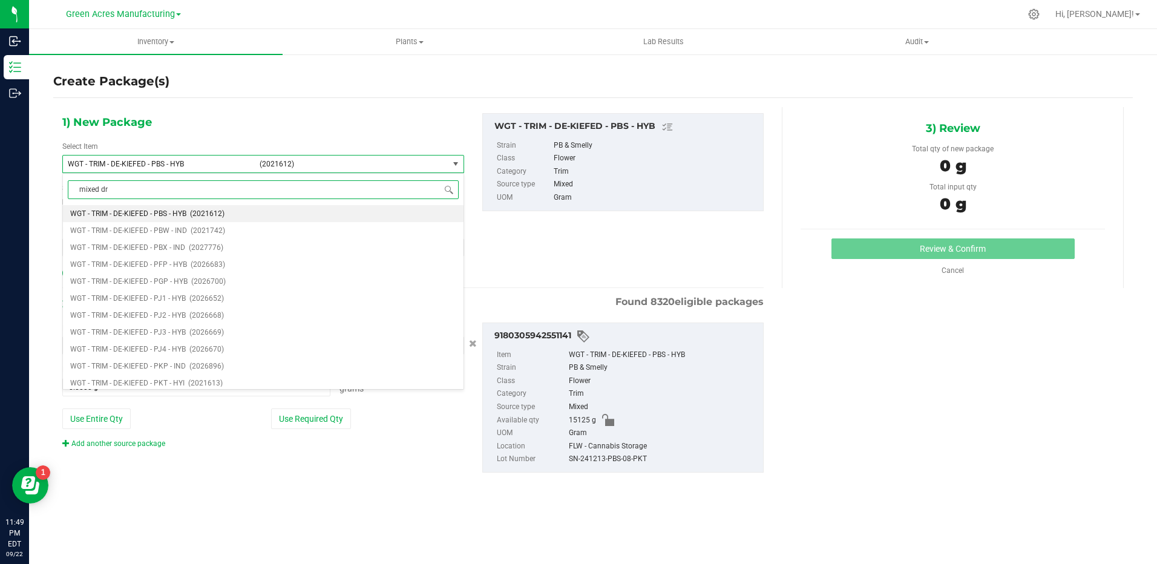
type input "mixed dry"
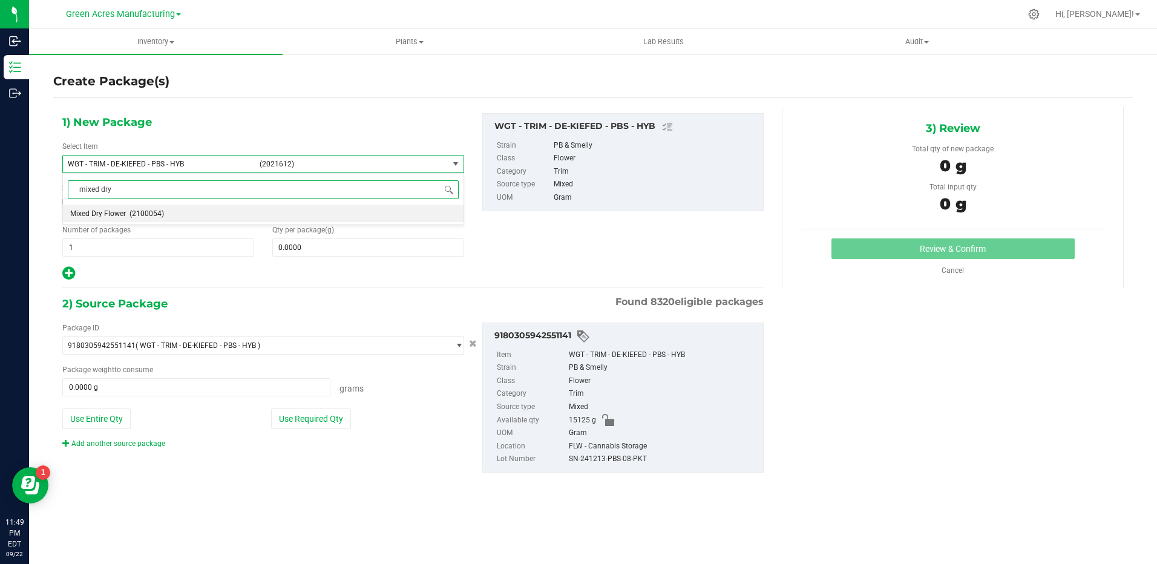
click at [175, 214] on li "Mixed Dry Flower (2100054)" at bounding box center [263, 213] width 401 height 17
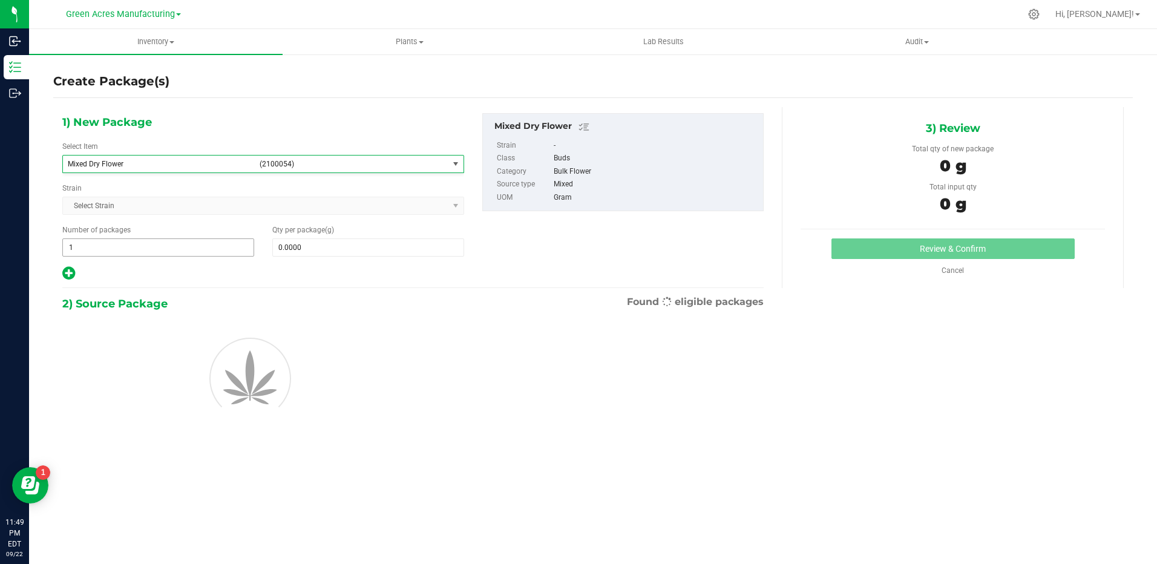
type input "0.0000"
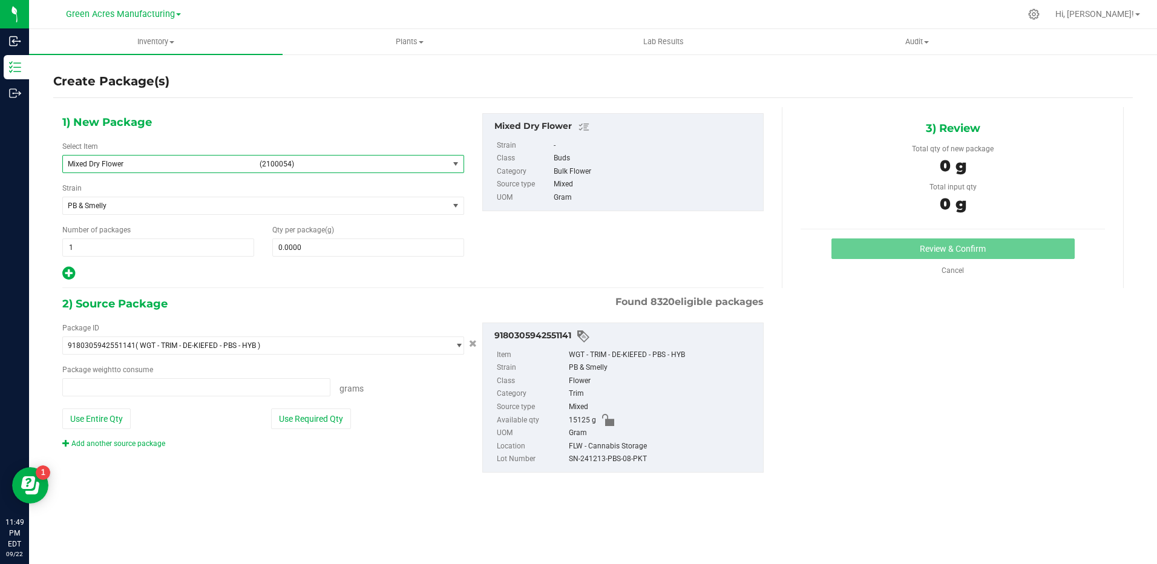
type input "0.0000 g"
click at [126, 442] on link "Add another source package" at bounding box center [113, 443] width 103 height 8
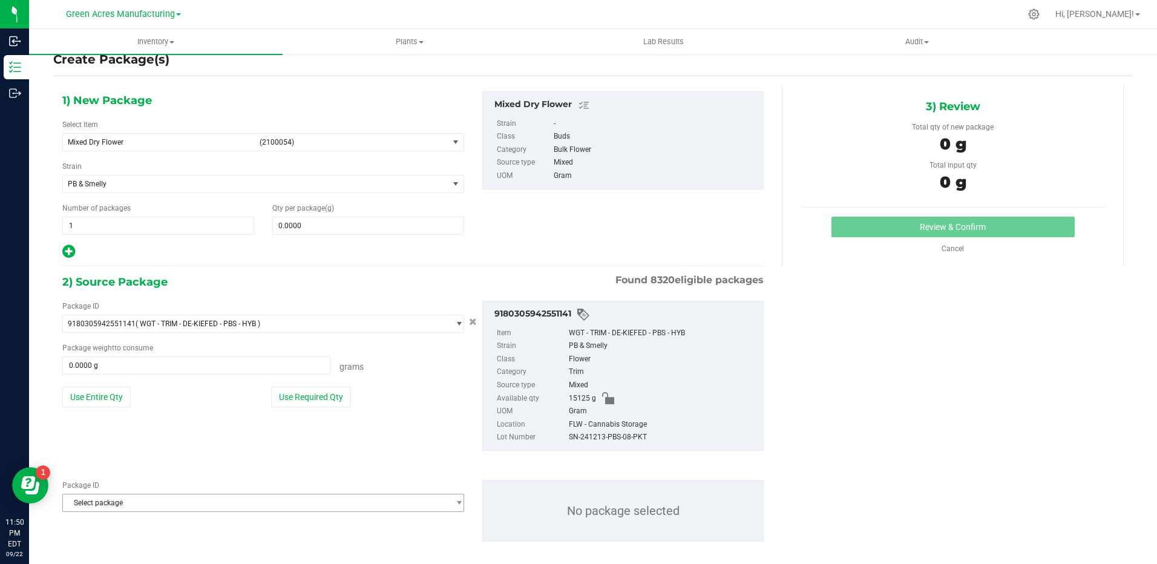
scroll to position [34, 0]
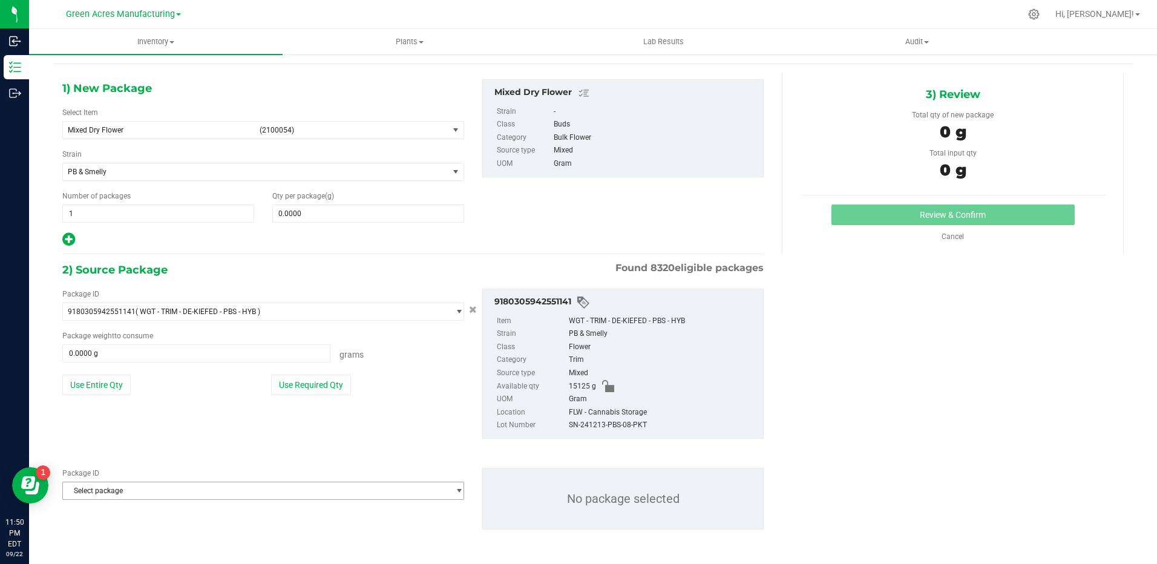
click at [157, 492] on span "Select package" at bounding box center [255, 490] width 385 height 17
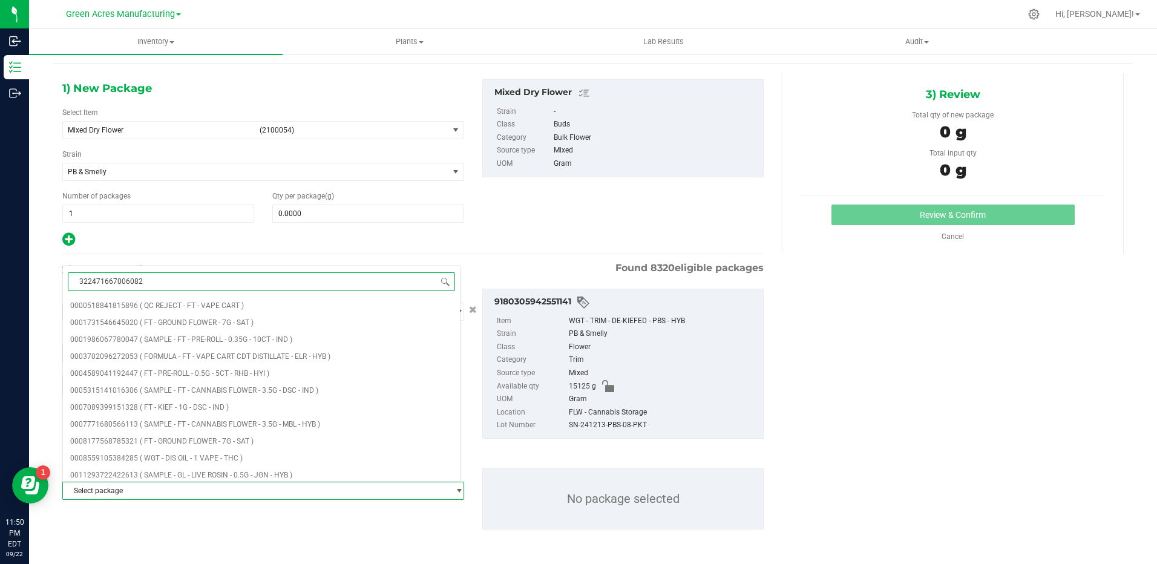
type input "3224716670060820"
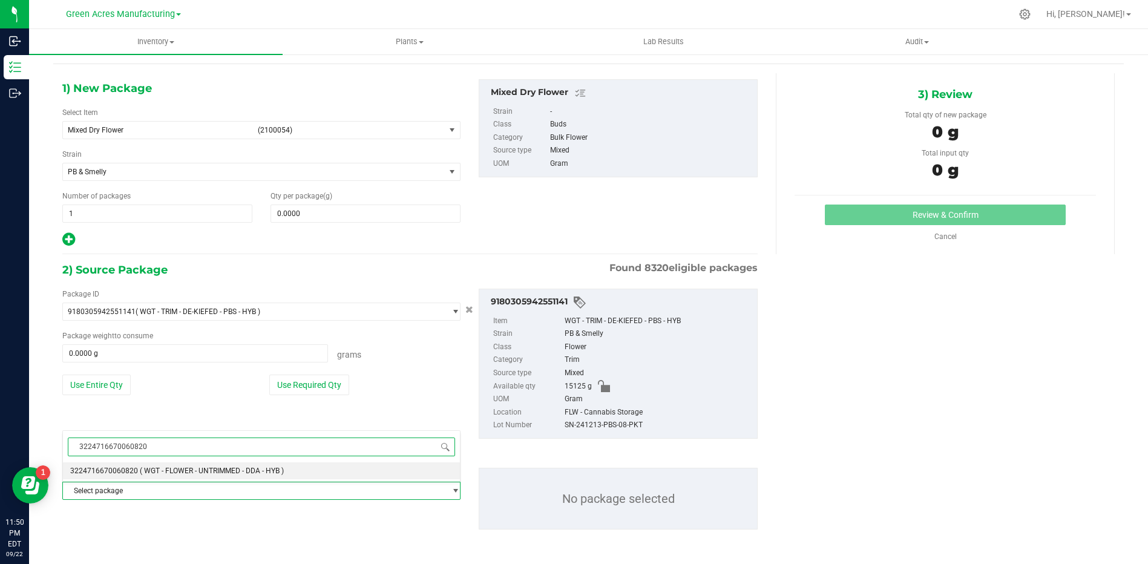
click at [145, 471] on span "( WGT - FLOWER - UNTRIMMED - DDA - HYB )" at bounding box center [212, 471] width 144 height 8
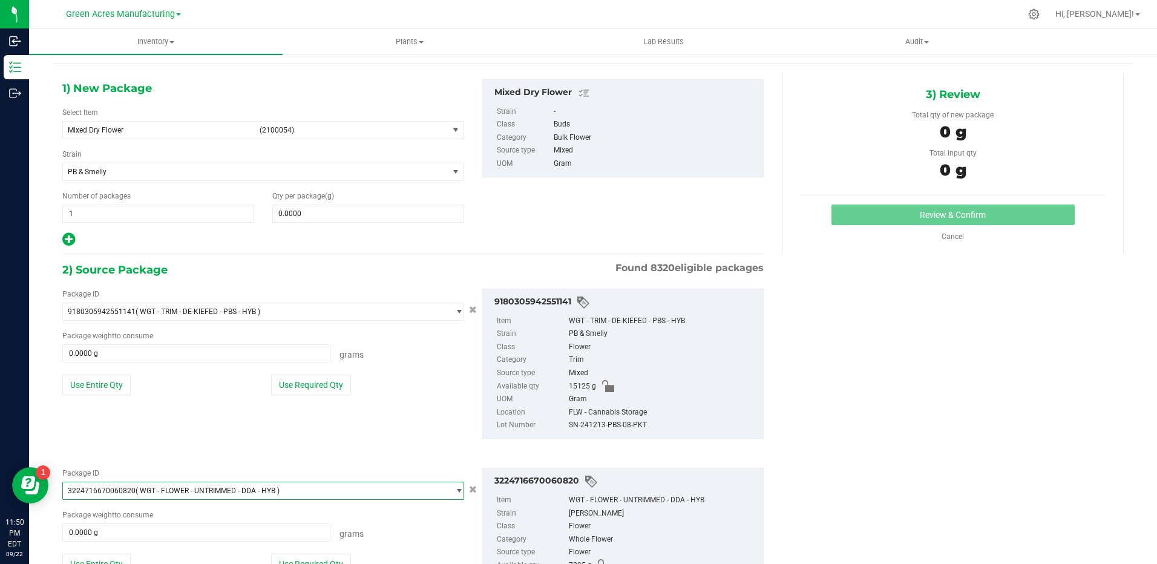
scroll to position [122, 0]
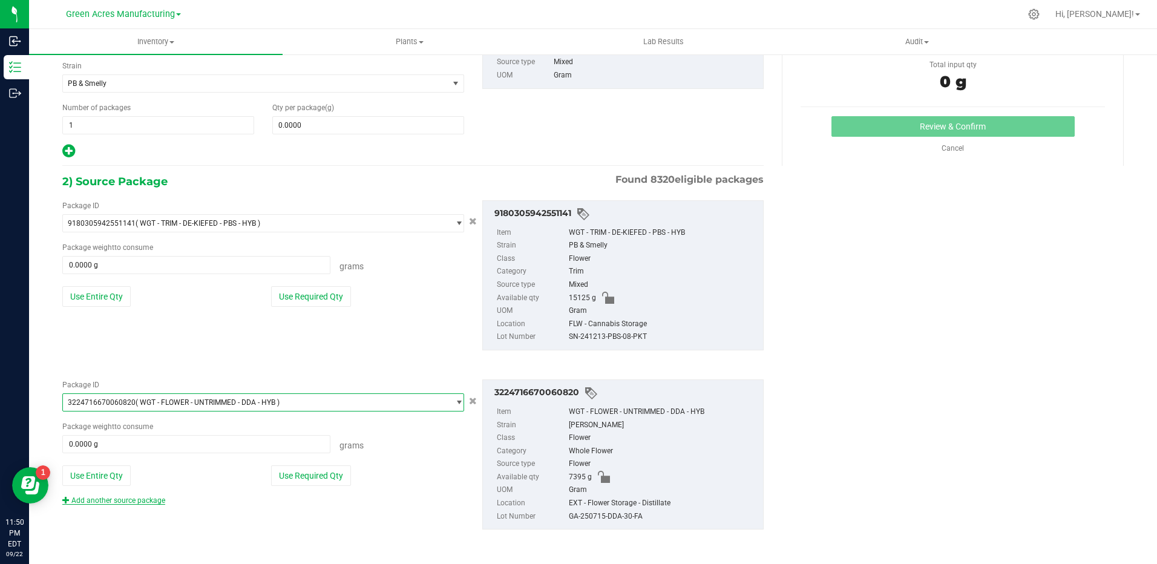
click at [131, 497] on link "Add another source package" at bounding box center [113, 500] width 103 height 8
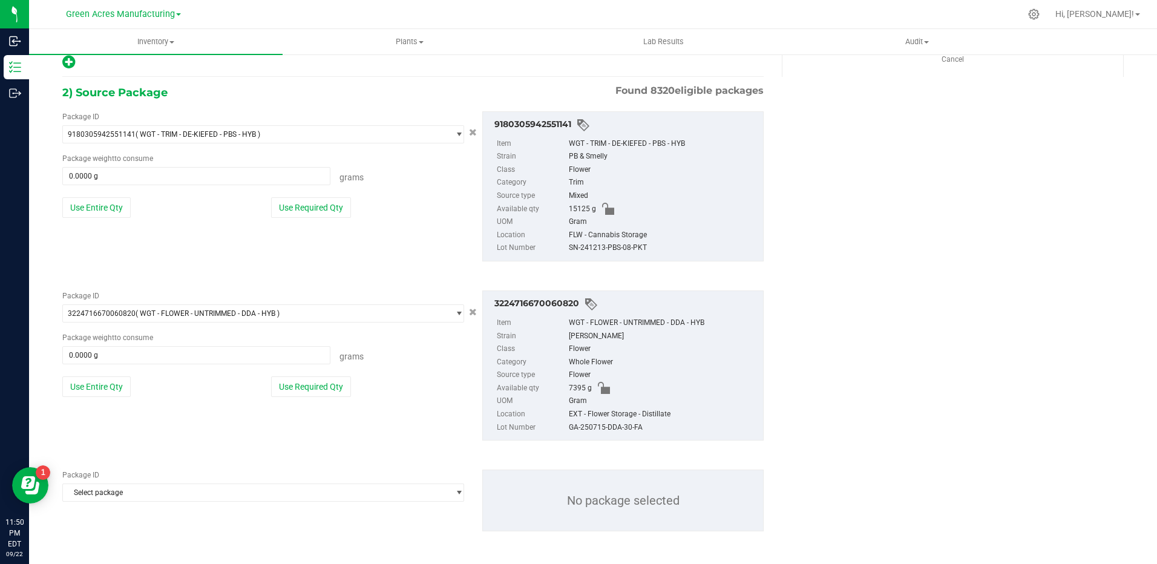
scroll to position [213, 0]
click at [183, 488] on span "Select package" at bounding box center [255, 490] width 385 height 17
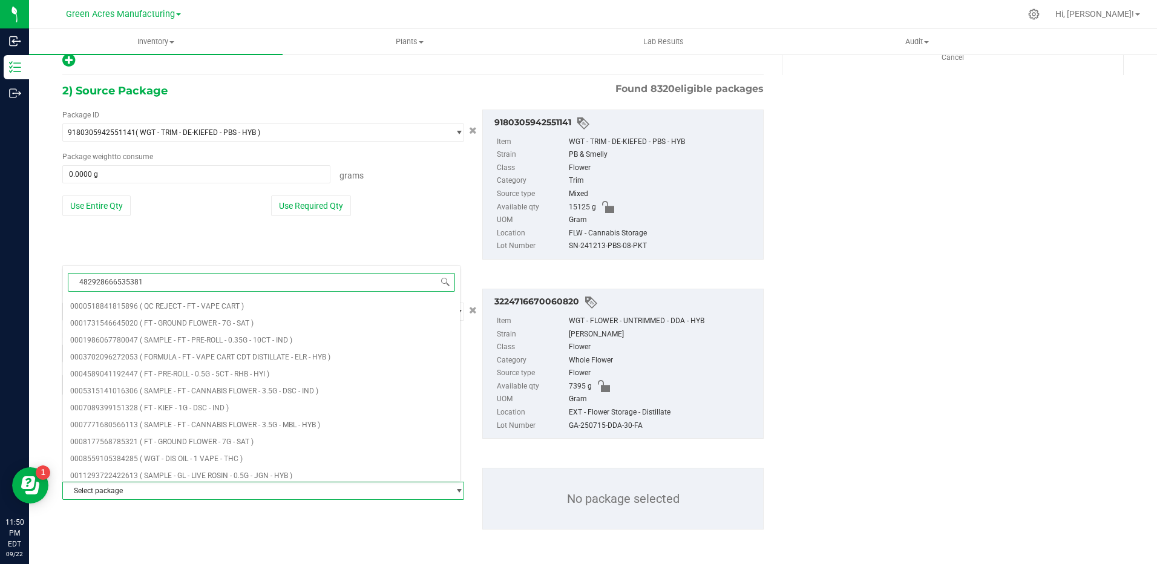
type input "4829286665353817"
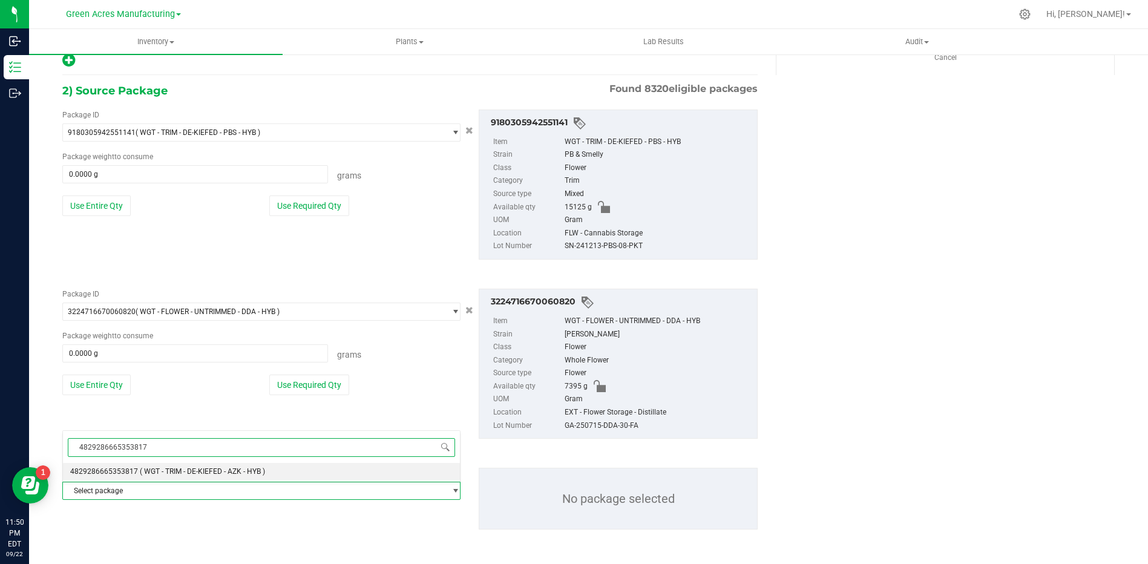
click at [186, 470] on span "( WGT - TRIM - DE-KIEFED - AZK - HYB )" at bounding box center [202, 471] width 125 height 8
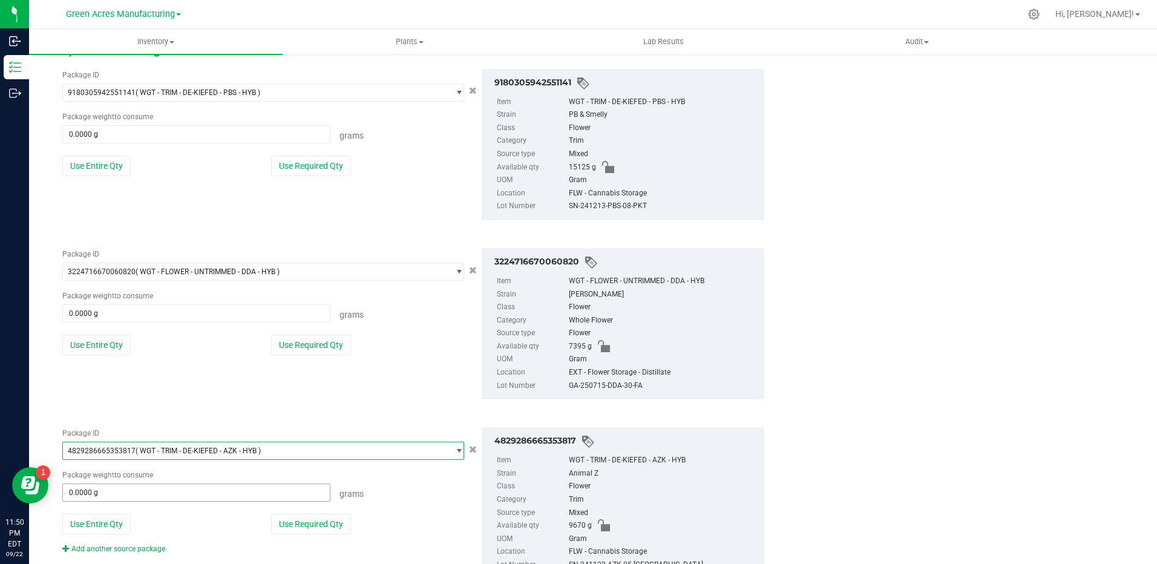
scroll to position [302, 0]
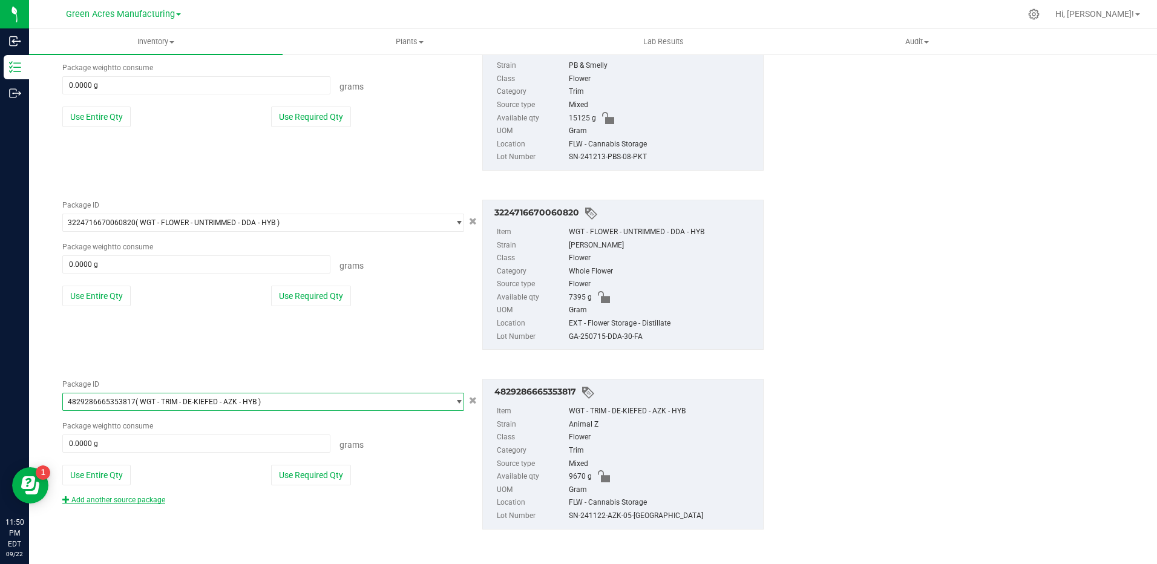
click at [119, 498] on link "Add another source package" at bounding box center [113, 500] width 103 height 8
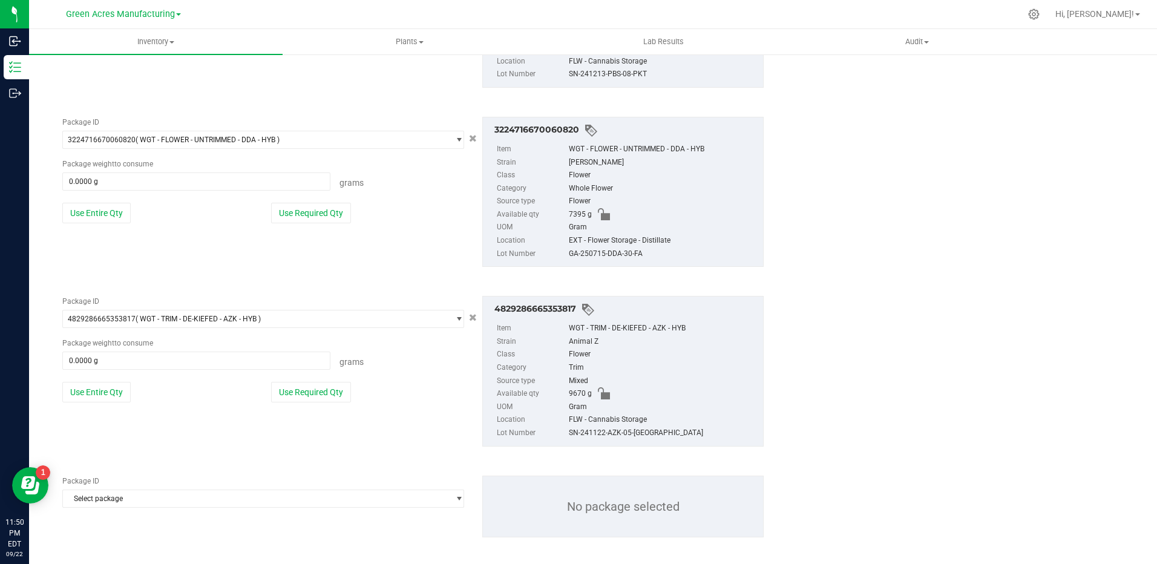
scroll to position [393, 0]
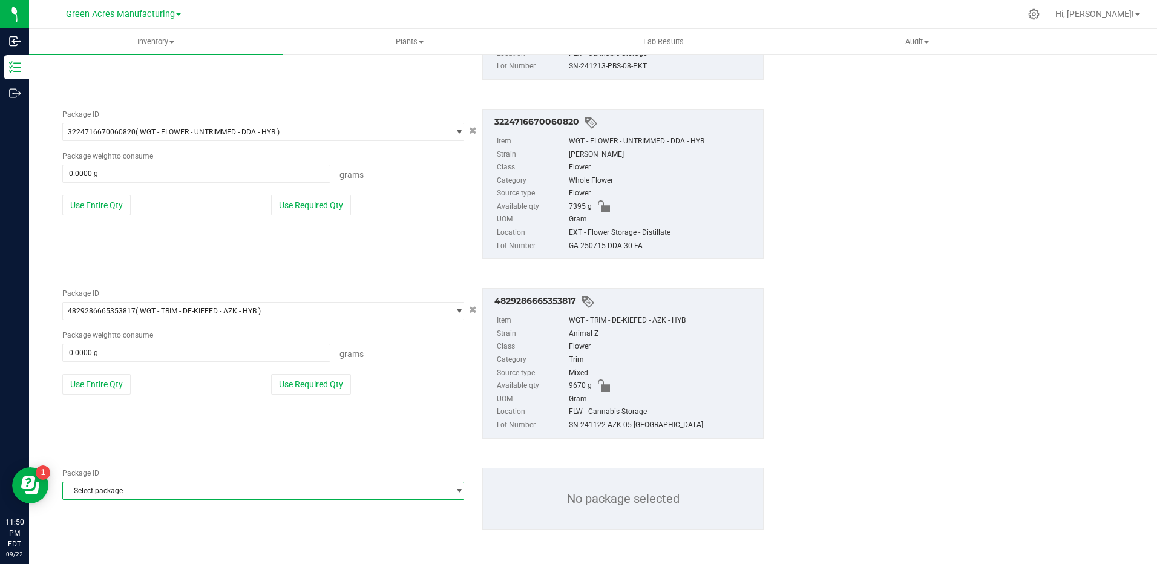
click at [179, 490] on span "Select package" at bounding box center [255, 490] width 385 height 17
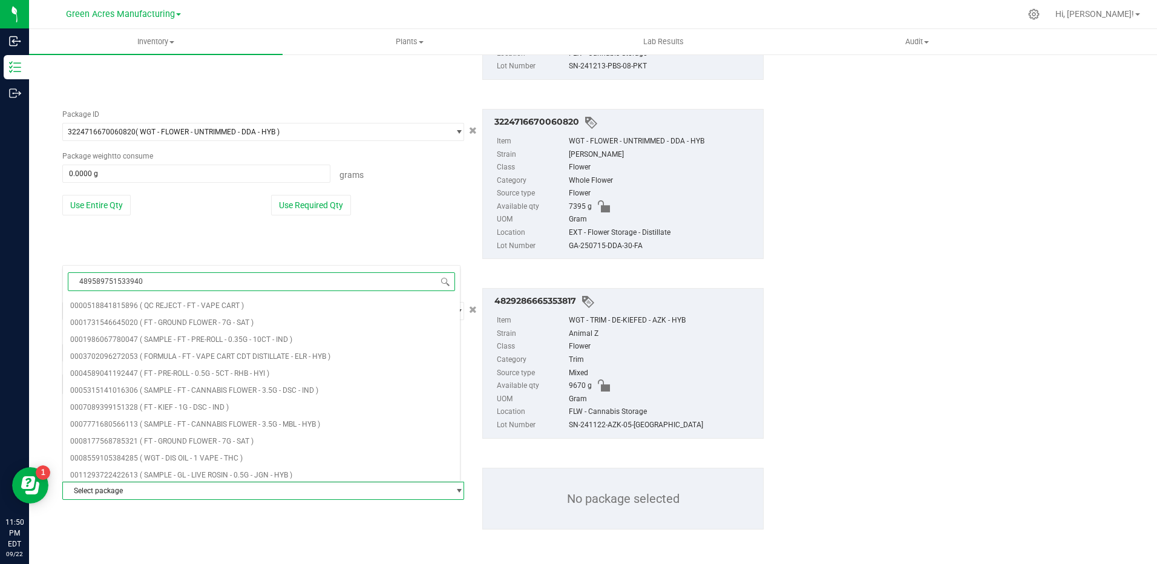
type input "4895897515339401"
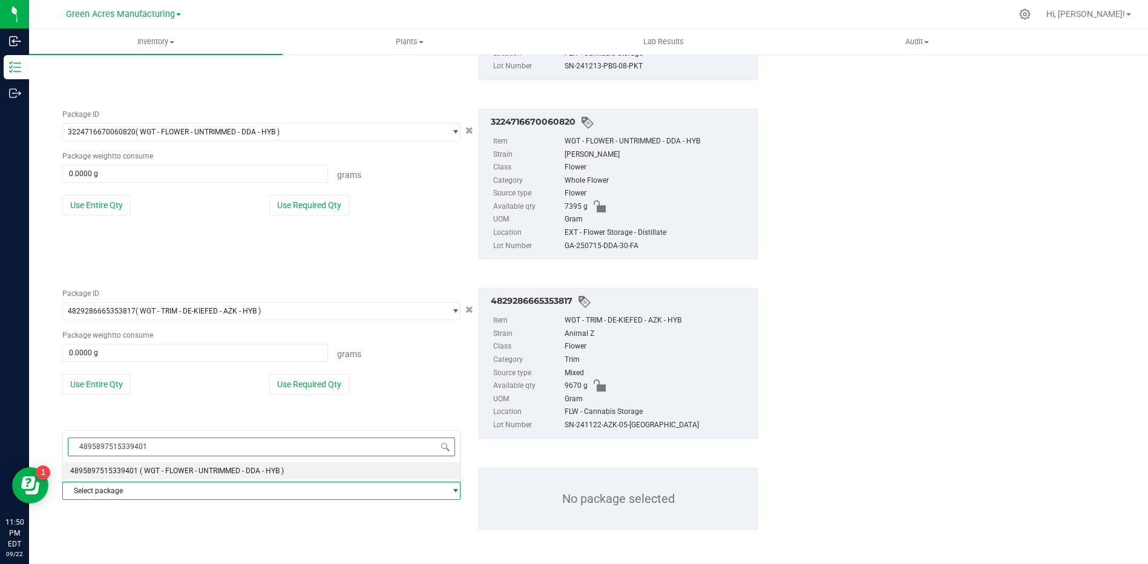
click at [164, 463] on li "4895897515339401 ( WGT - FLOWER - UNTRIMMED - DDA - HYB )" at bounding box center [261, 470] width 397 height 17
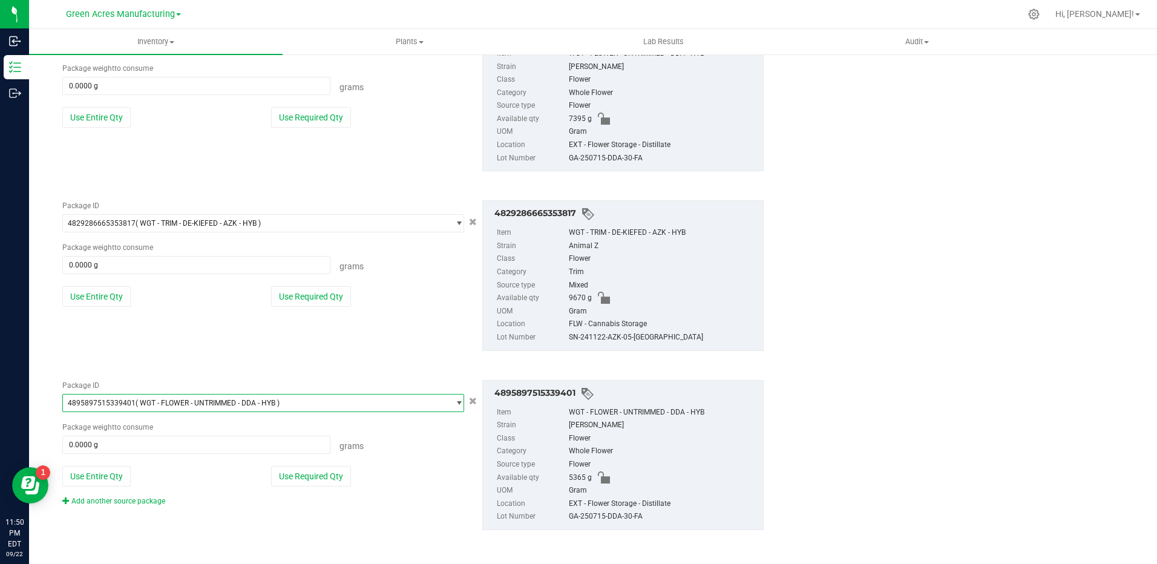
scroll to position [481, 0]
click at [159, 500] on link "Add another source package" at bounding box center [113, 500] width 103 height 8
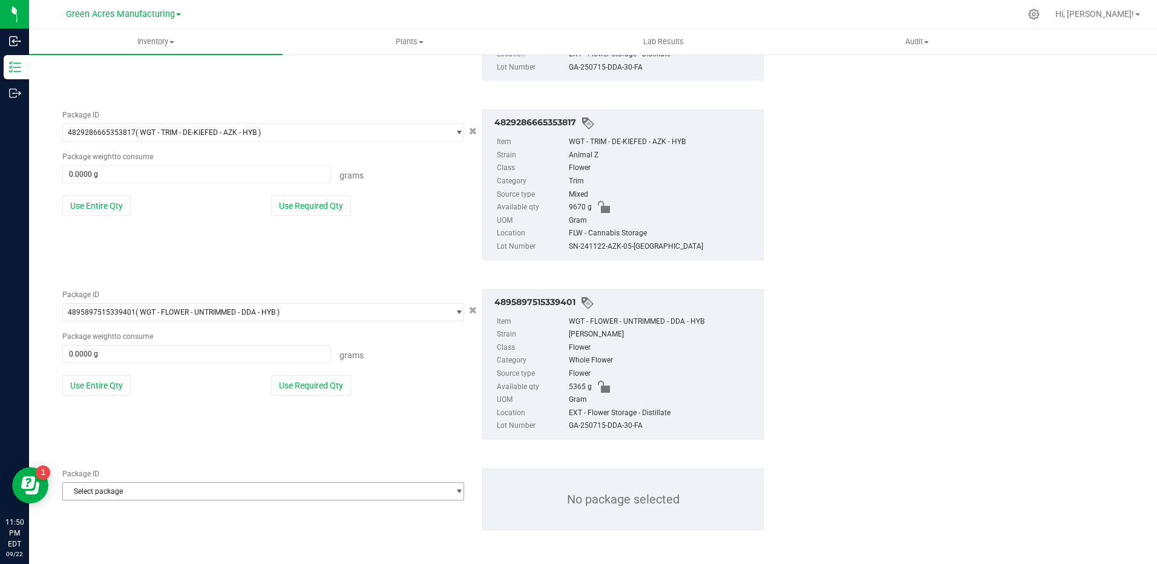
scroll to position [572, 0]
click at [190, 496] on span "Select package" at bounding box center [255, 490] width 385 height 17
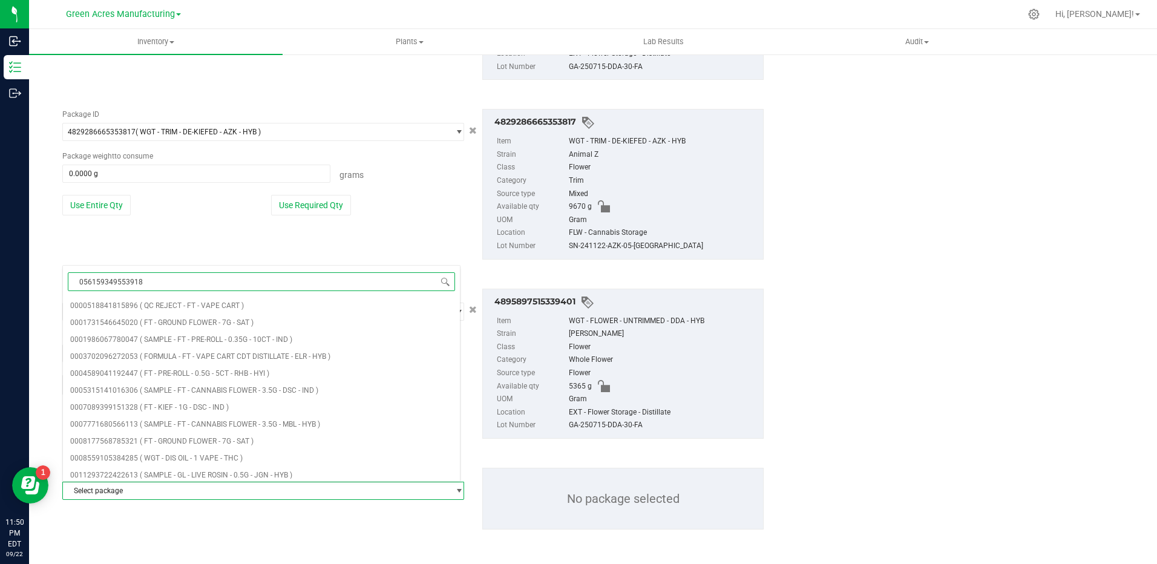
type input "0561593495539182"
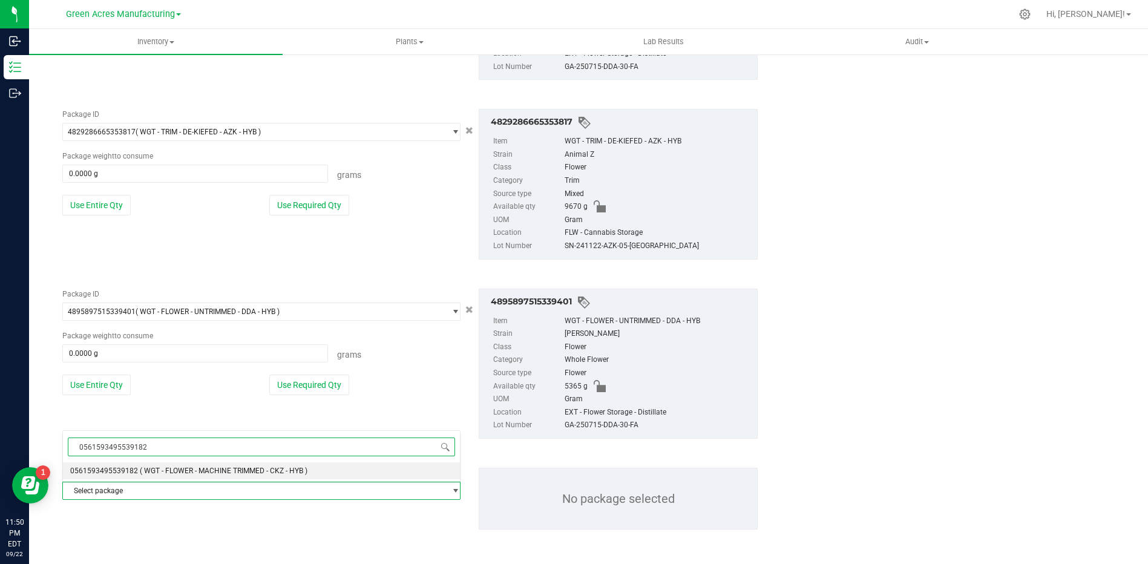
click at [220, 476] on li "0561593495539182 ( WGT - FLOWER - MACHINE TRIMMED - CKZ - HYB )" at bounding box center [261, 470] width 397 height 17
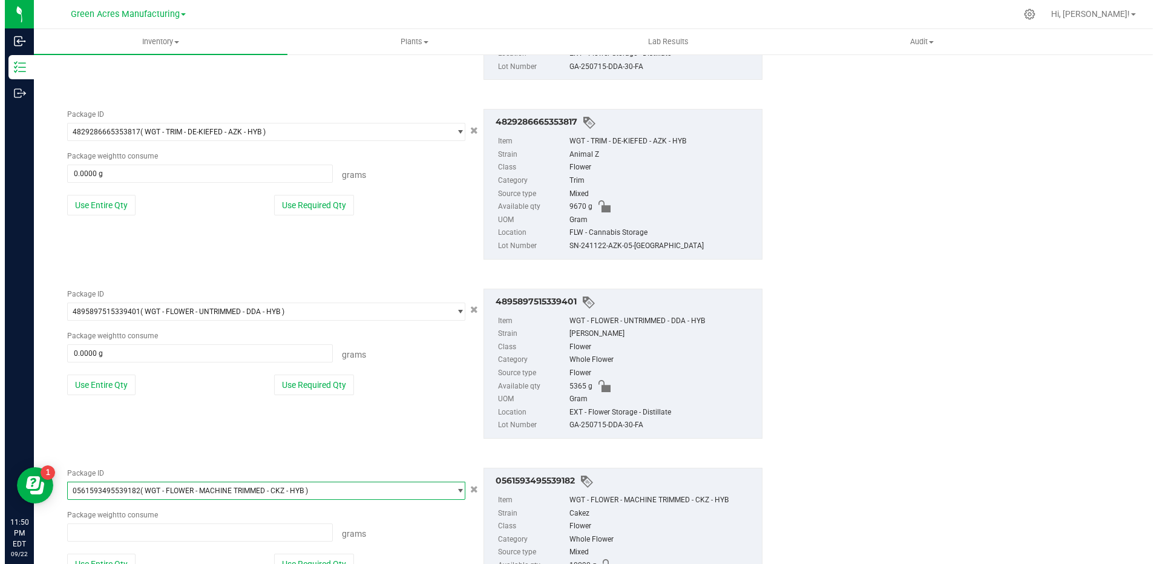
scroll to position [8421, 0]
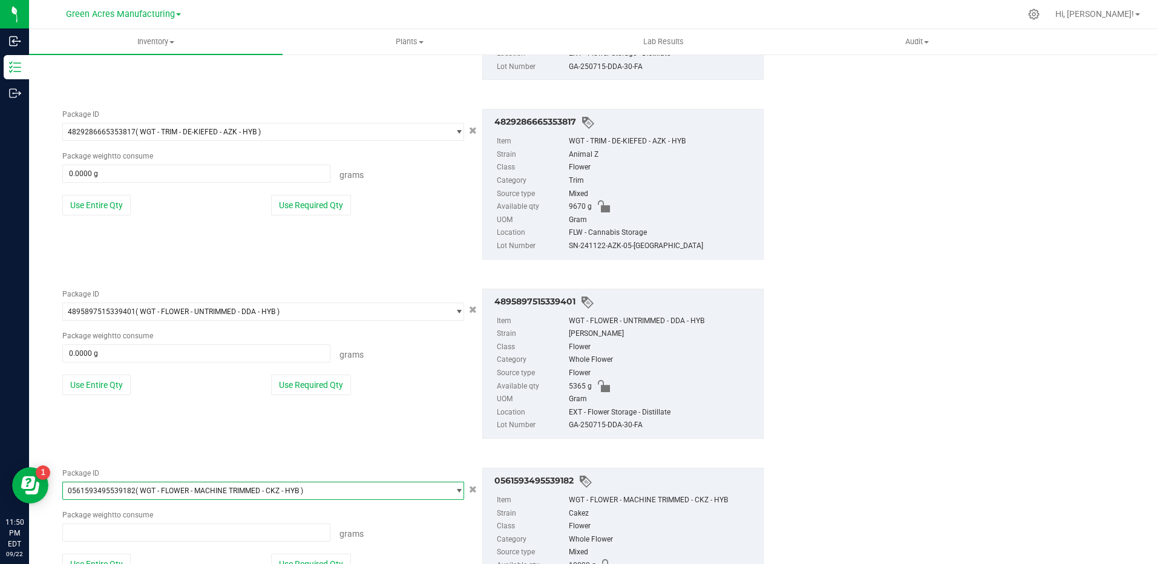
type input "0.0000 g"
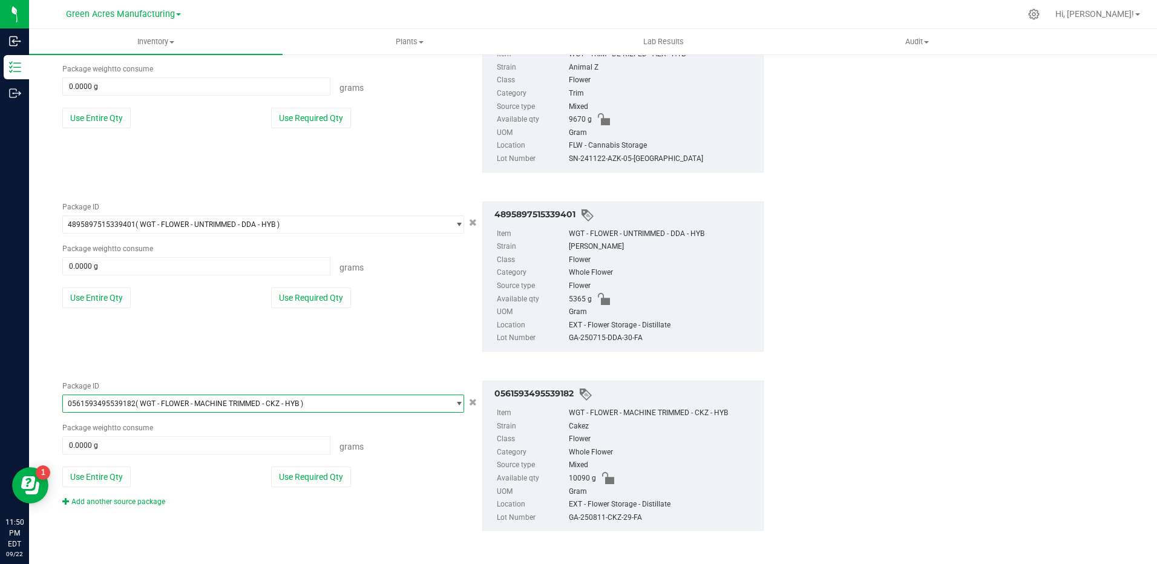
scroll to position [660, 0]
click at [161, 499] on link "Add another source package" at bounding box center [113, 500] width 103 height 8
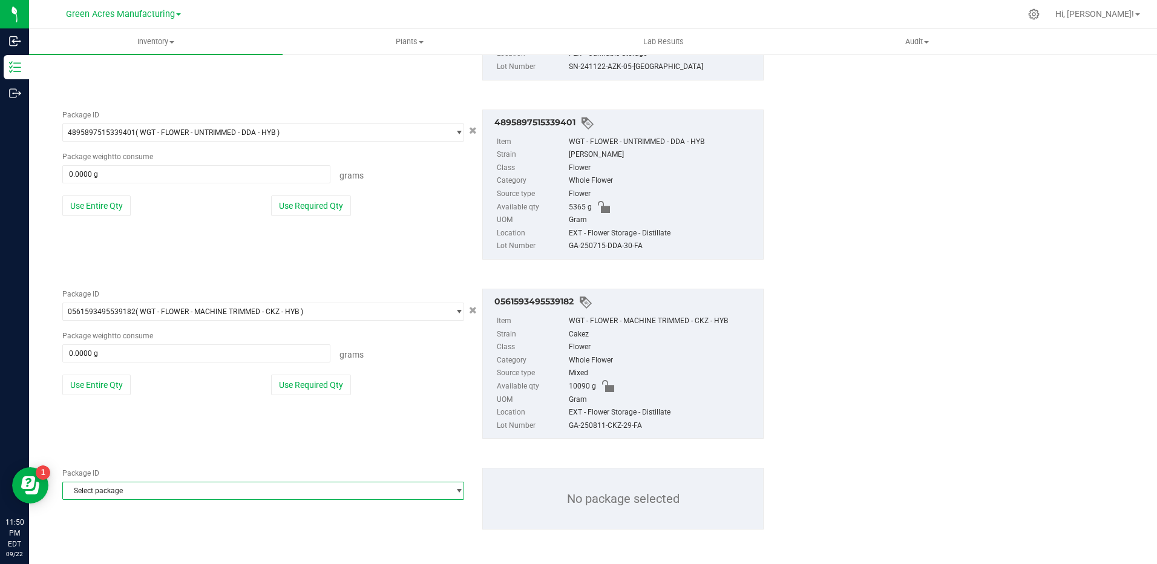
click at [220, 491] on span "Select package" at bounding box center [255, 490] width 385 height 17
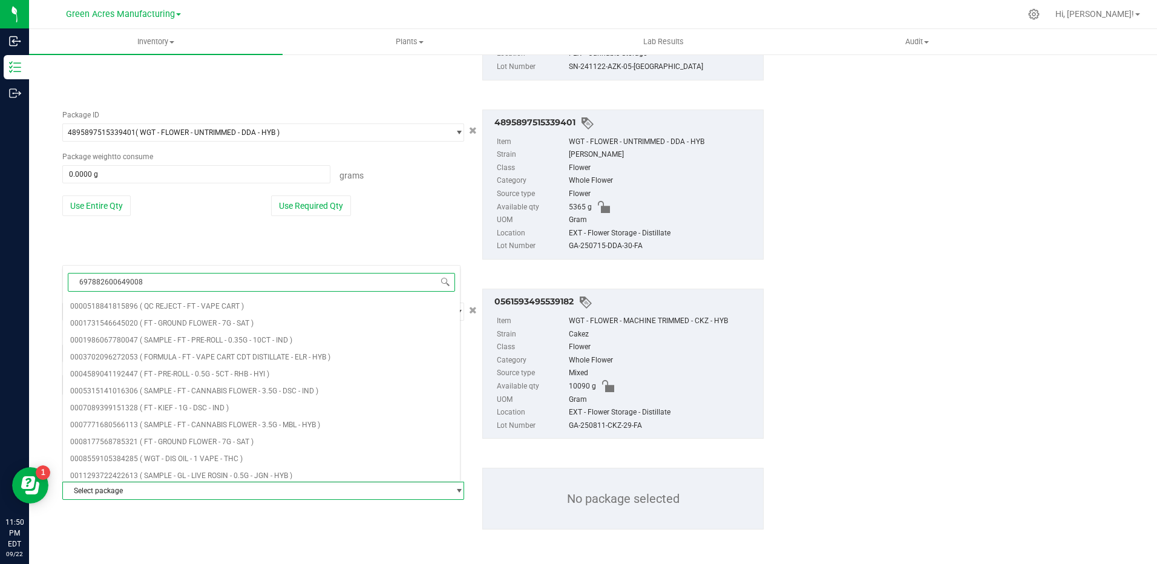
type input "6978826006490085"
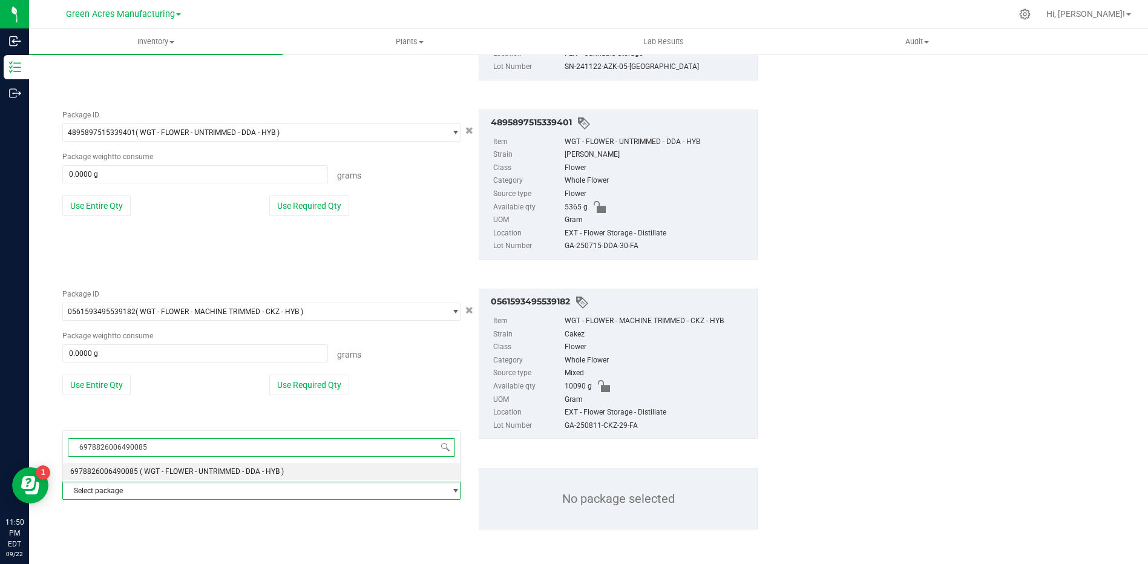
click at [224, 474] on span "( WGT - FLOWER - UNTRIMMED - DDA - HYB )" at bounding box center [212, 471] width 144 height 8
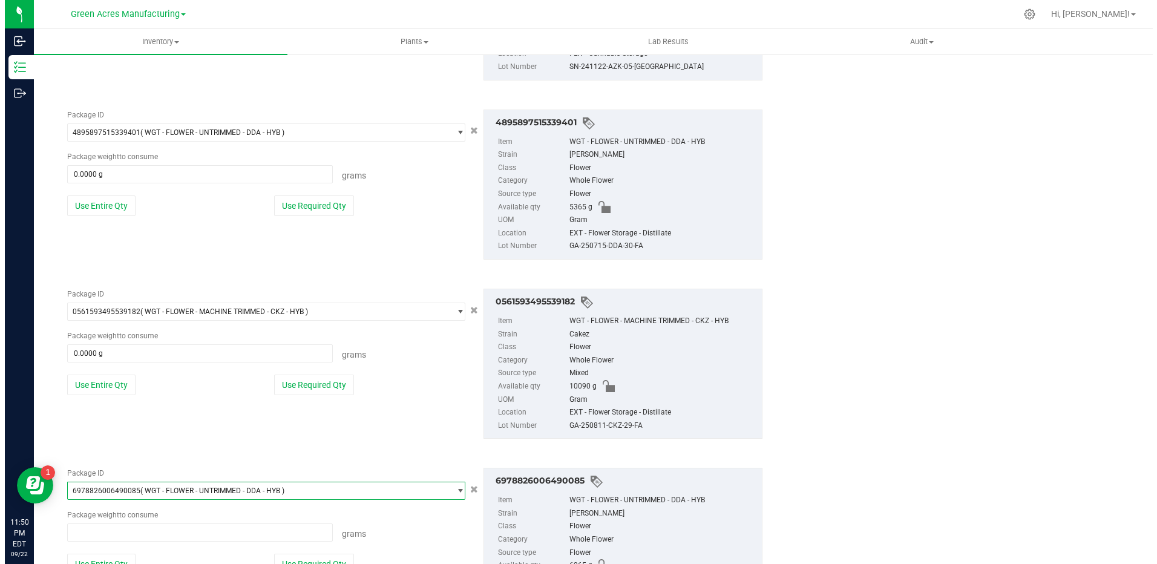
scroll to position [98903, 0]
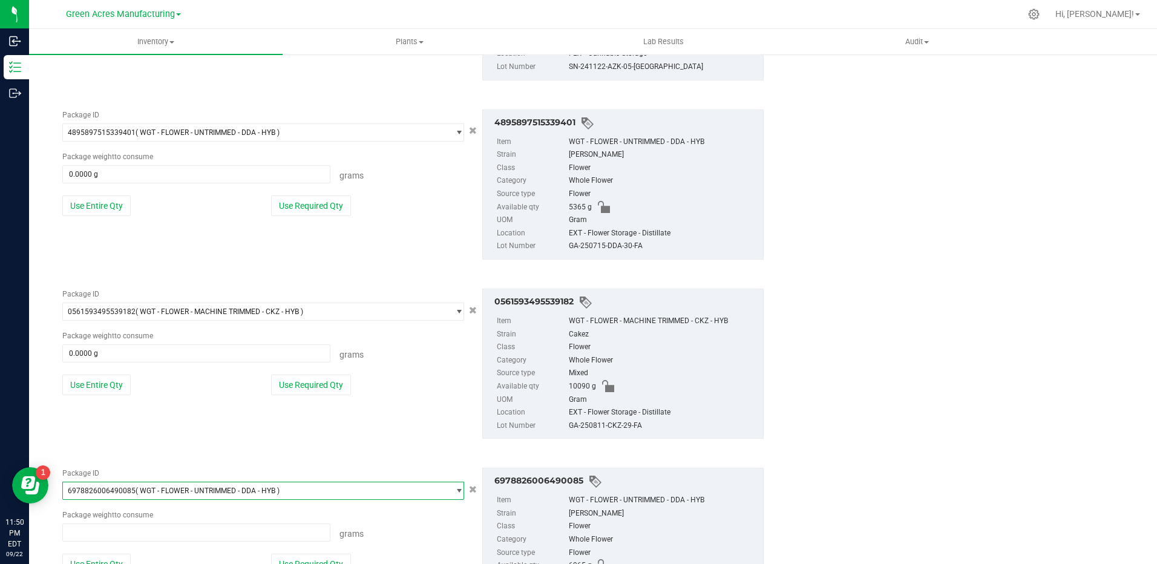
type input "0.0000 g"
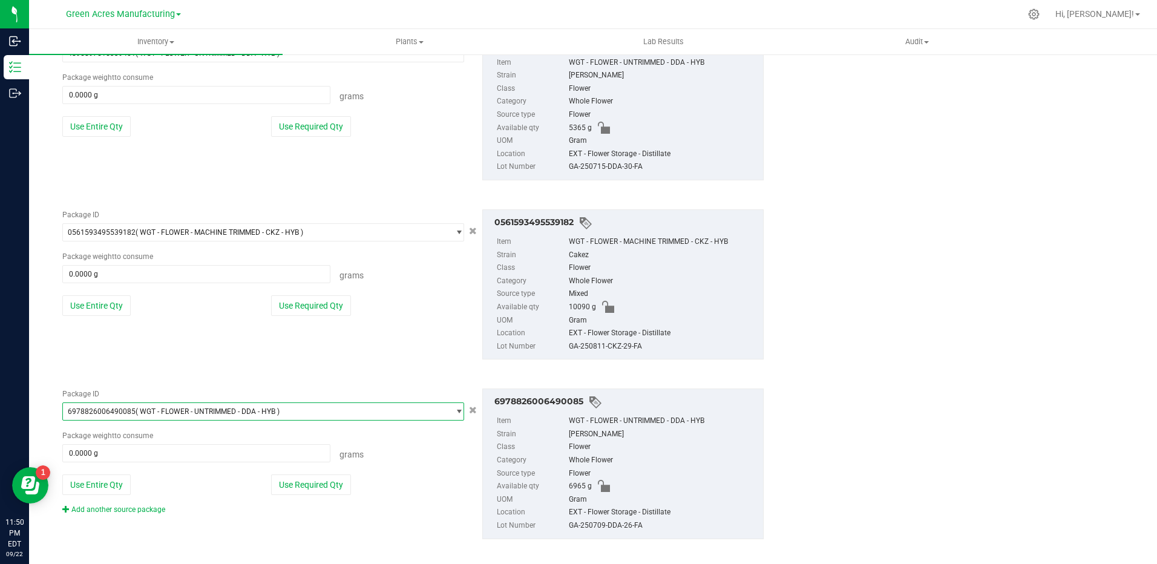
scroll to position [840, 0]
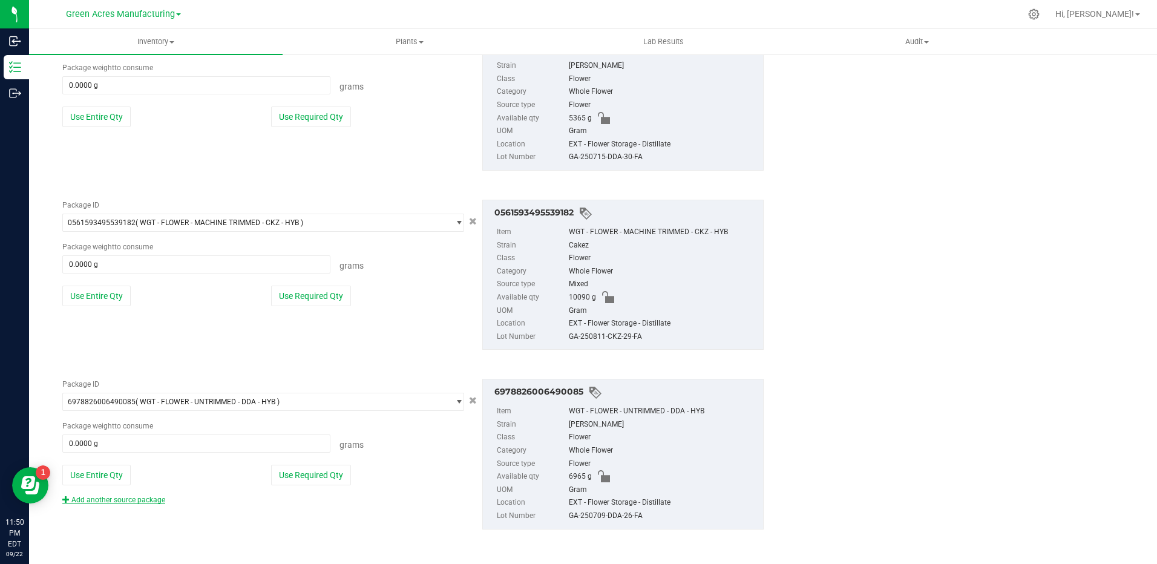
click at [134, 499] on link "Add another source package" at bounding box center [113, 500] width 103 height 8
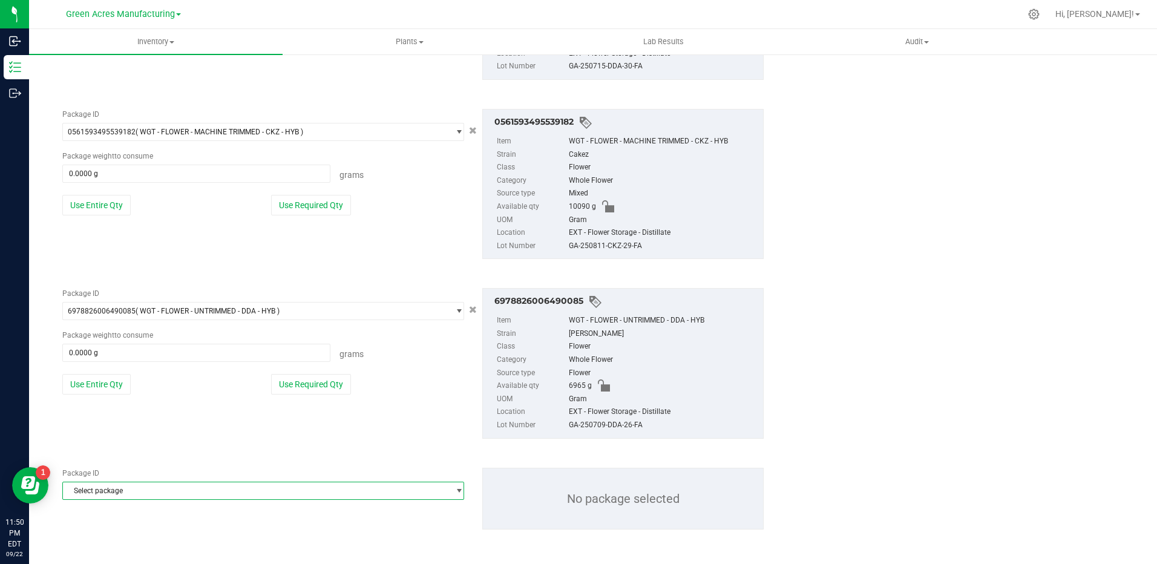
click at [215, 499] on span "Select package" at bounding box center [263, 491] width 402 height 18
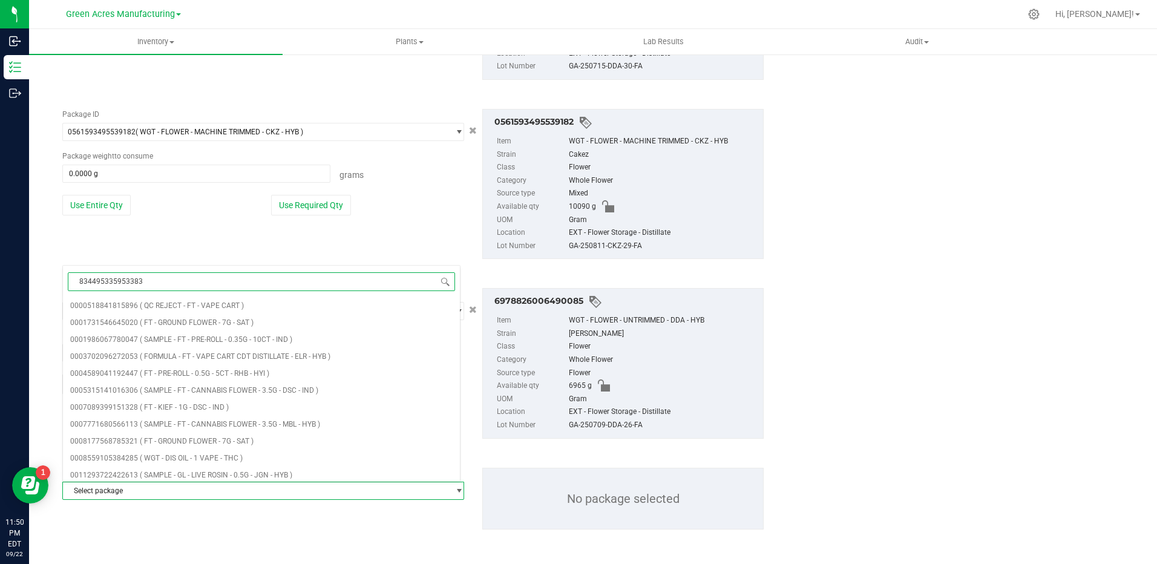
type input "8344953359533834"
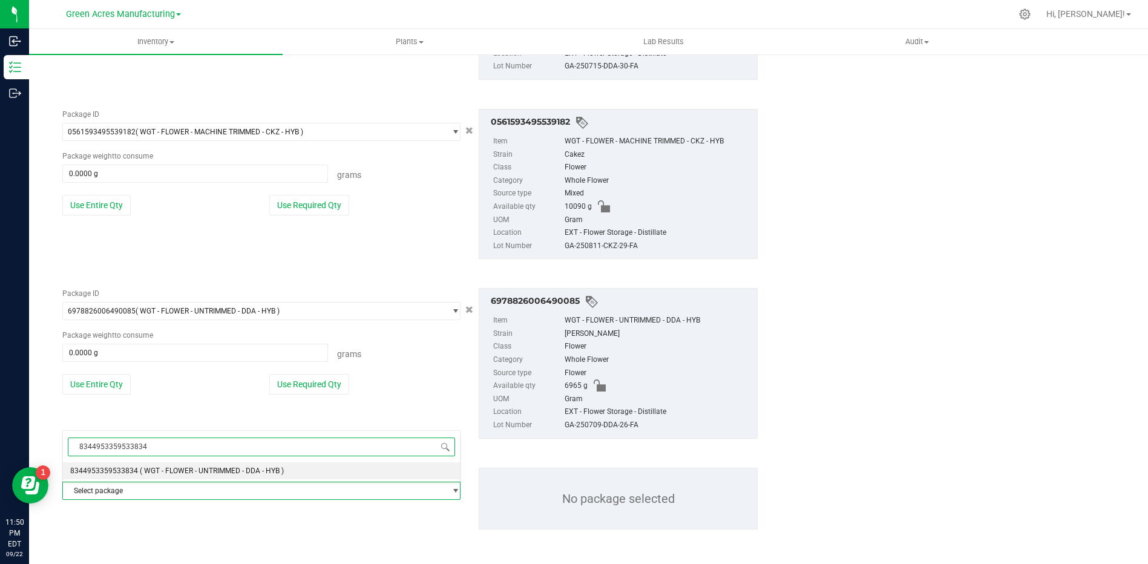
click at [223, 474] on span "( WGT - FLOWER - UNTRIMMED - DDA - HYB )" at bounding box center [212, 471] width 144 height 8
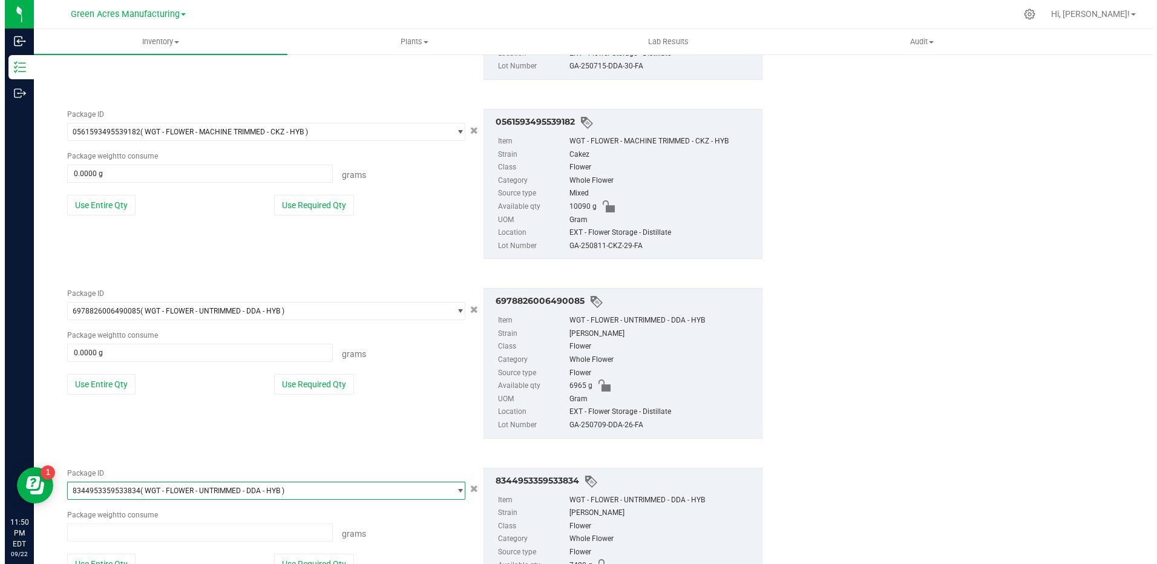
scroll to position [118575, 0]
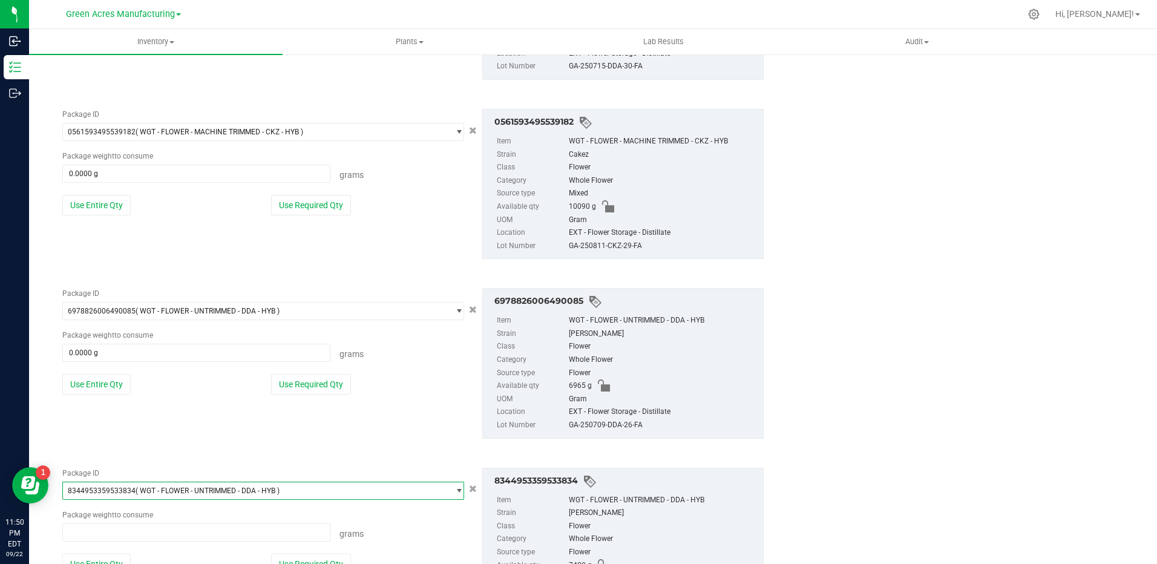
type input "0.0000 g"
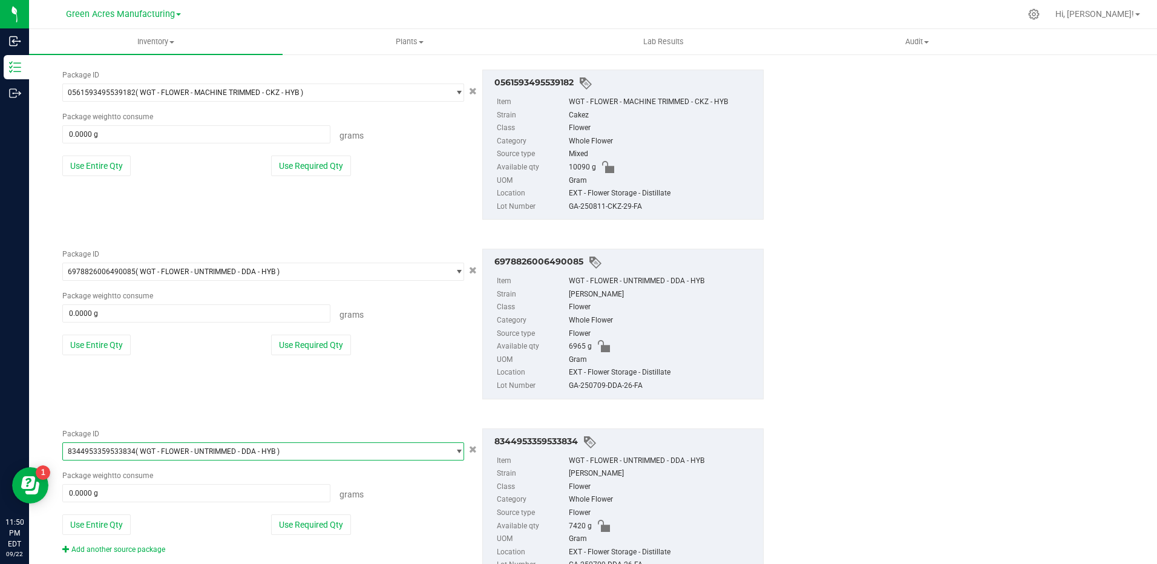
scroll to position [1019, 0]
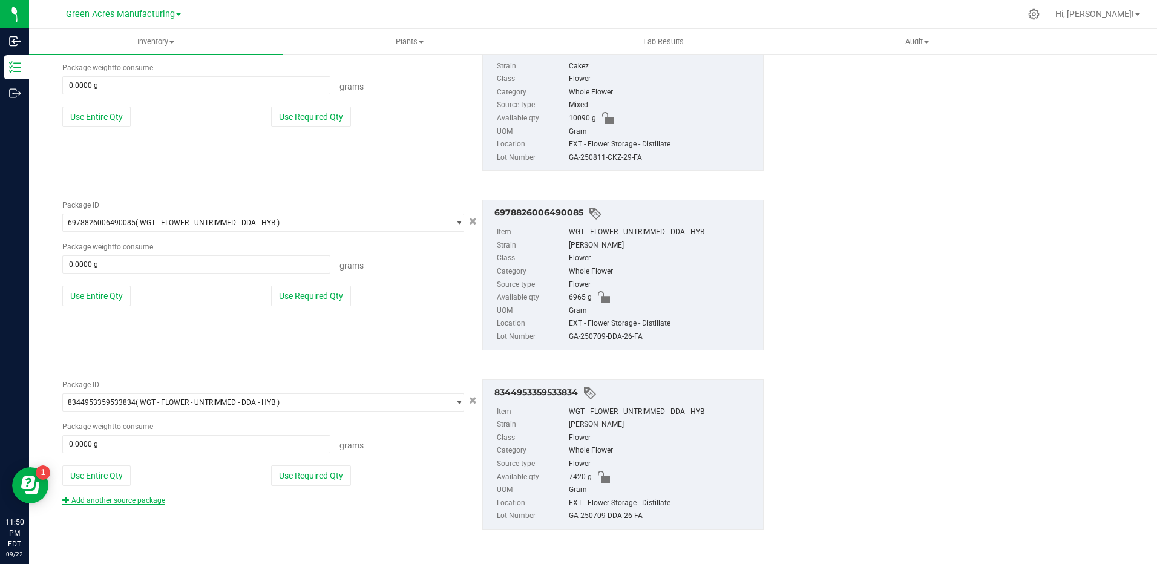
click at [155, 500] on link "Add another source package" at bounding box center [113, 500] width 103 height 8
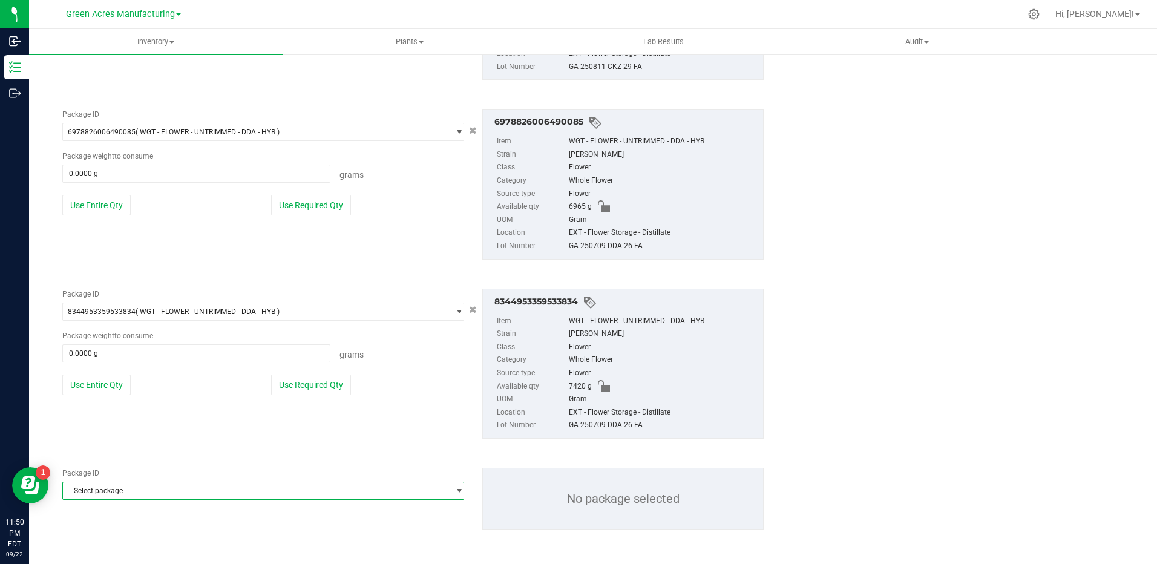
click at [202, 487] on span "Select package" at bounding box center [255, 490] width 385 height 17
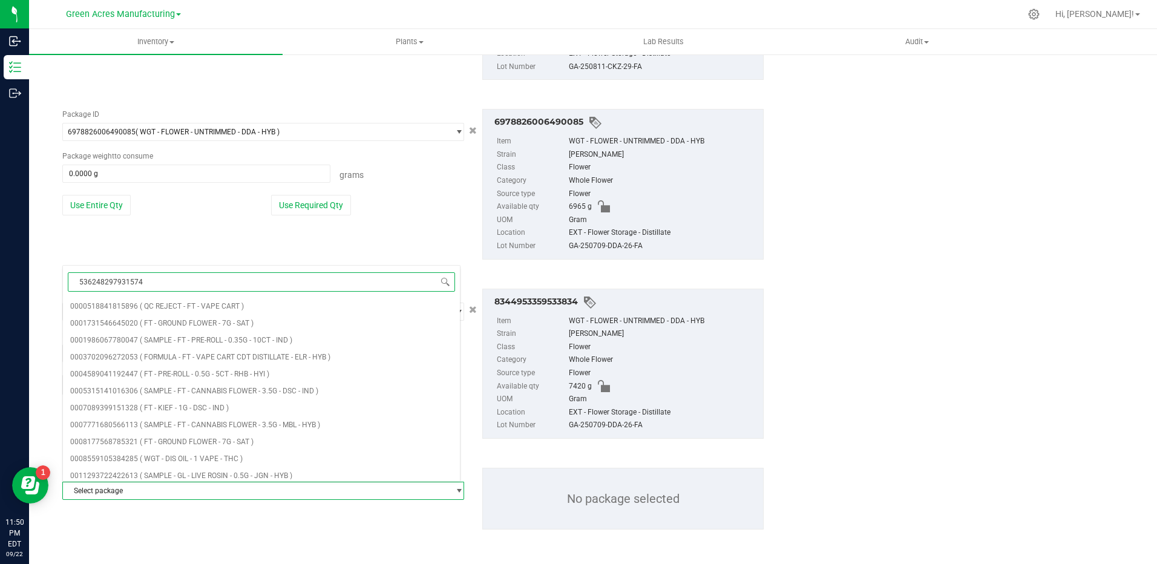
type input "5362482979315740"
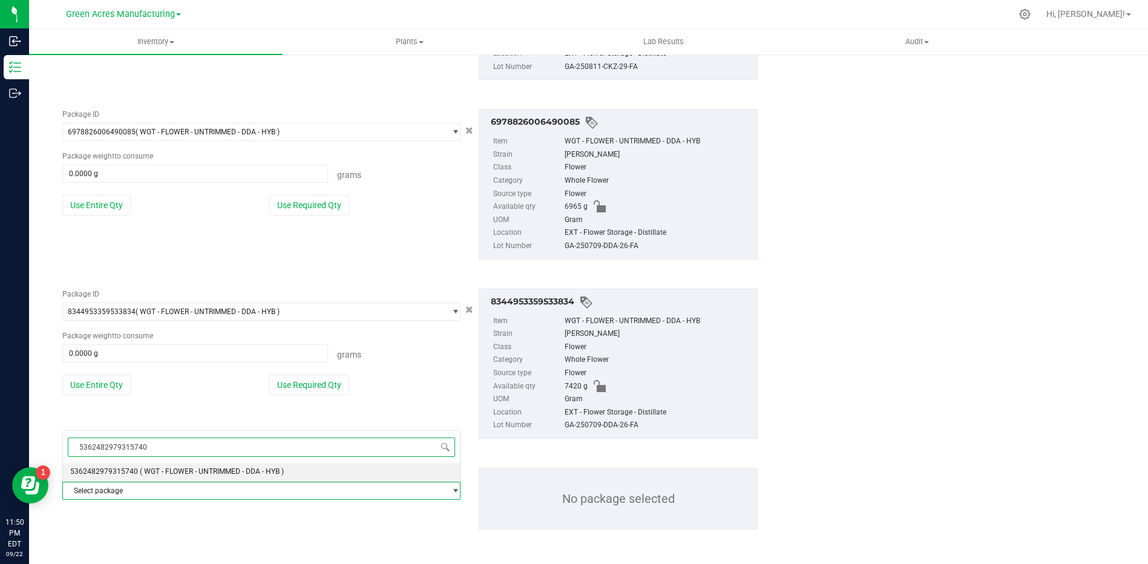
click at [210, 473] on span "( WGT - FLOWER - UNTRIMMED - DDA - HYB )" at bounding box center [212, 471] width 144 height 8
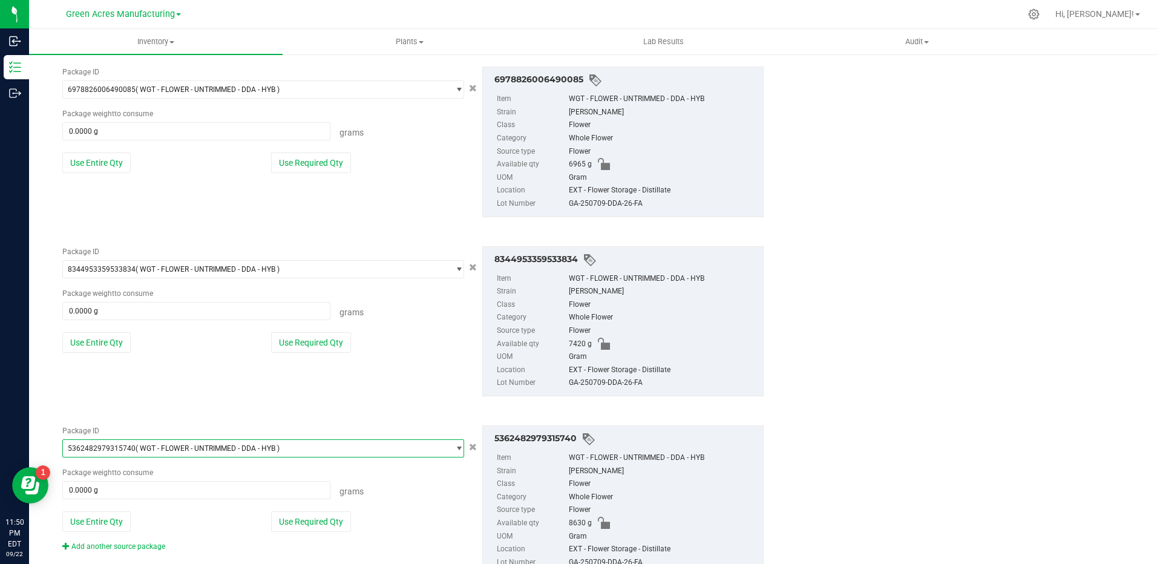
scroll to position [1198, 0]
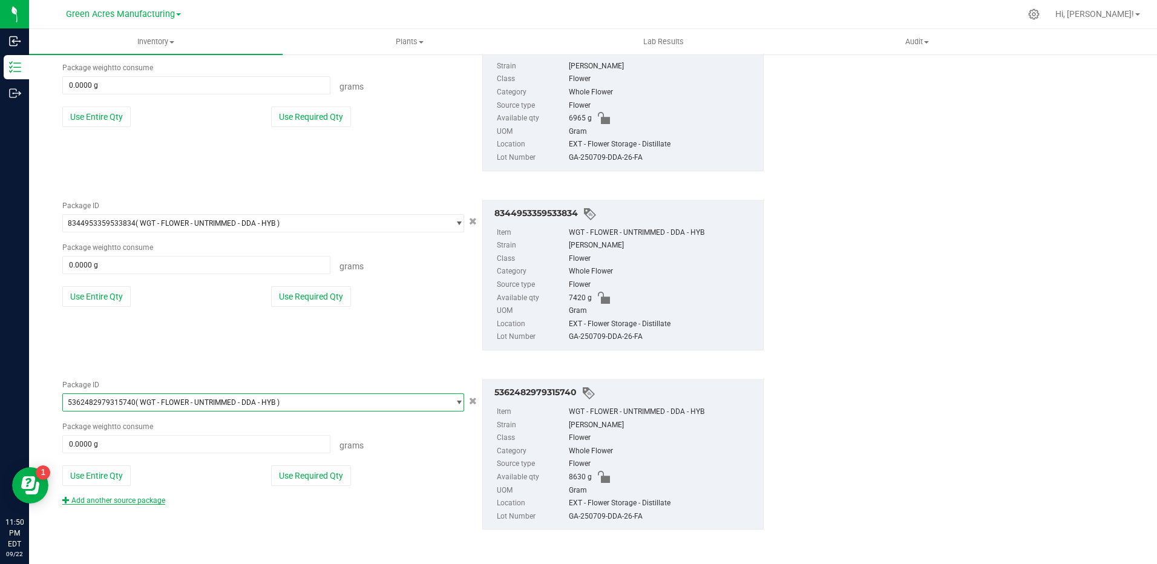
click at [154, 499] on link "Add another source package" at bounding box center [113, 500] width 103 height 8
click at [136, 499] on div "Package ID 5362482979315740 ( WGT - FLOWER - UNTRIMMED - DDA - HYB ) 5353116290…" at bounding box center [413, 454] width 720 height 169
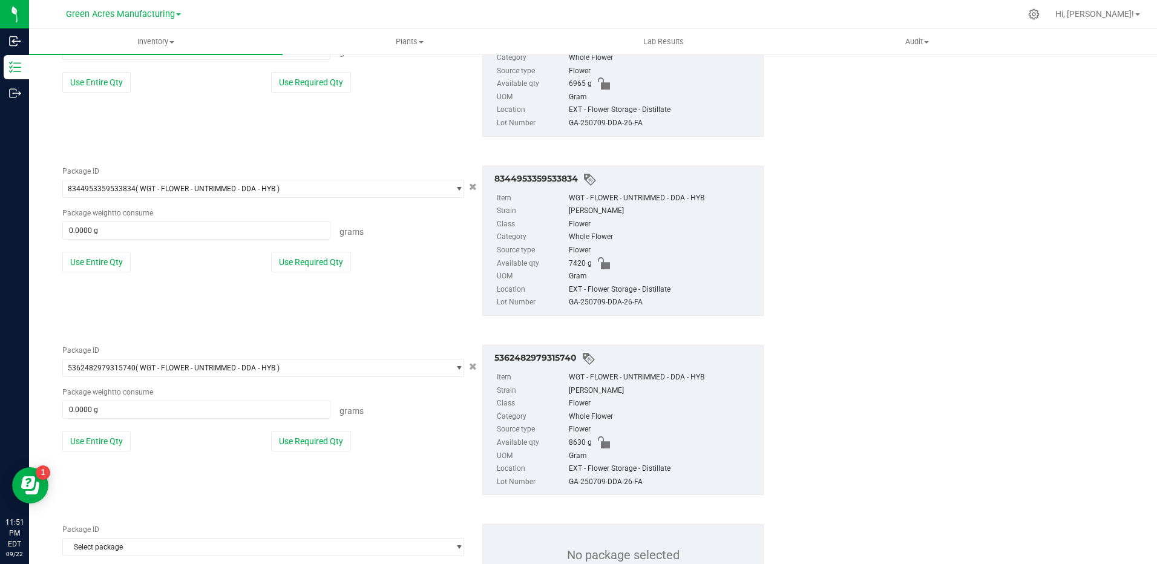
scroll to position [1289, 0]
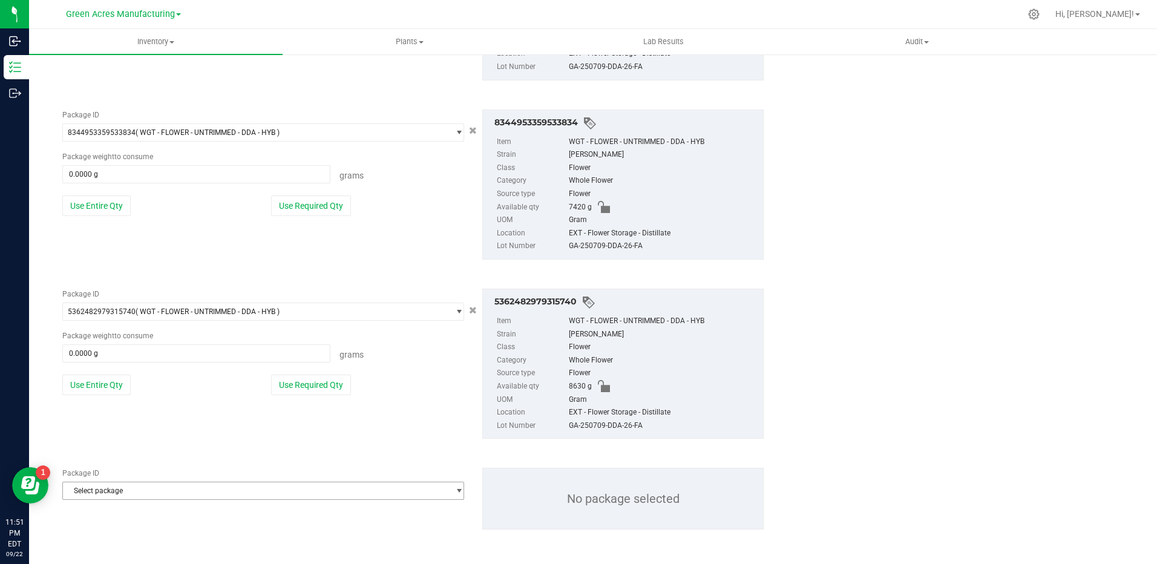
click at [203, 490] on span "Select package" at bounding box center [255, 490] width 385 height 17
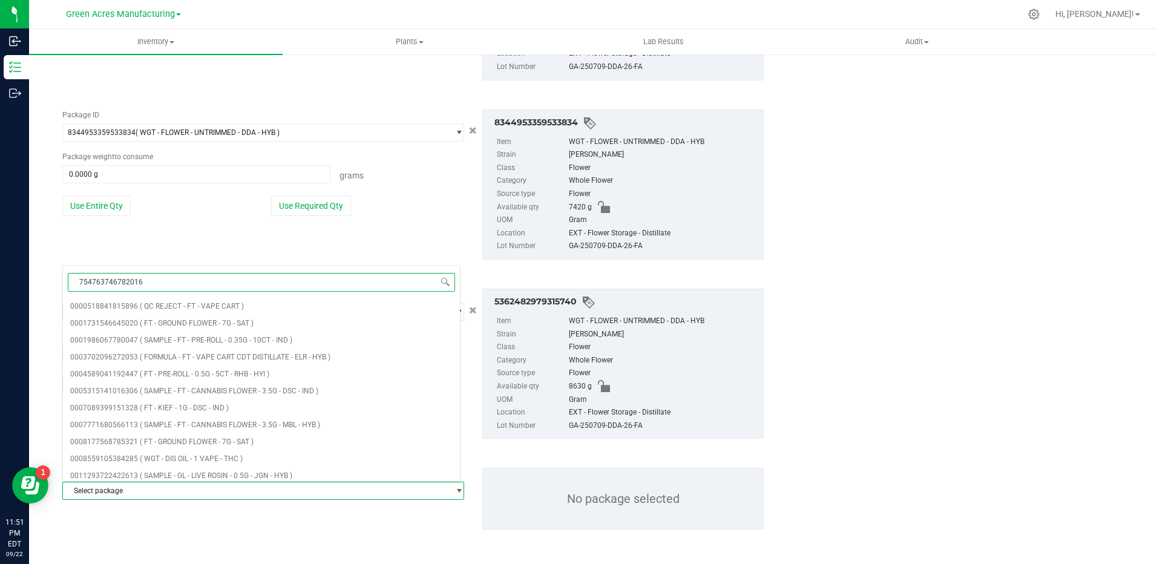
type input "7547637467820167"
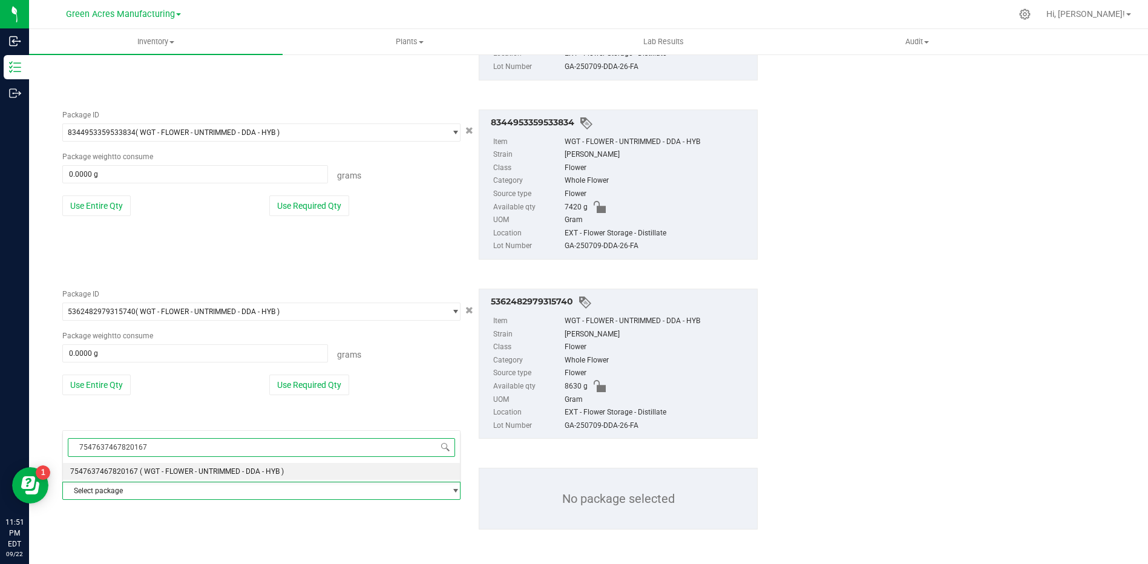
click at [248, 468] on span "( WGT - FLOWER - UNTRIMMED - DDA - HYB )" at bounding box center [212, 471] width 144 height 8
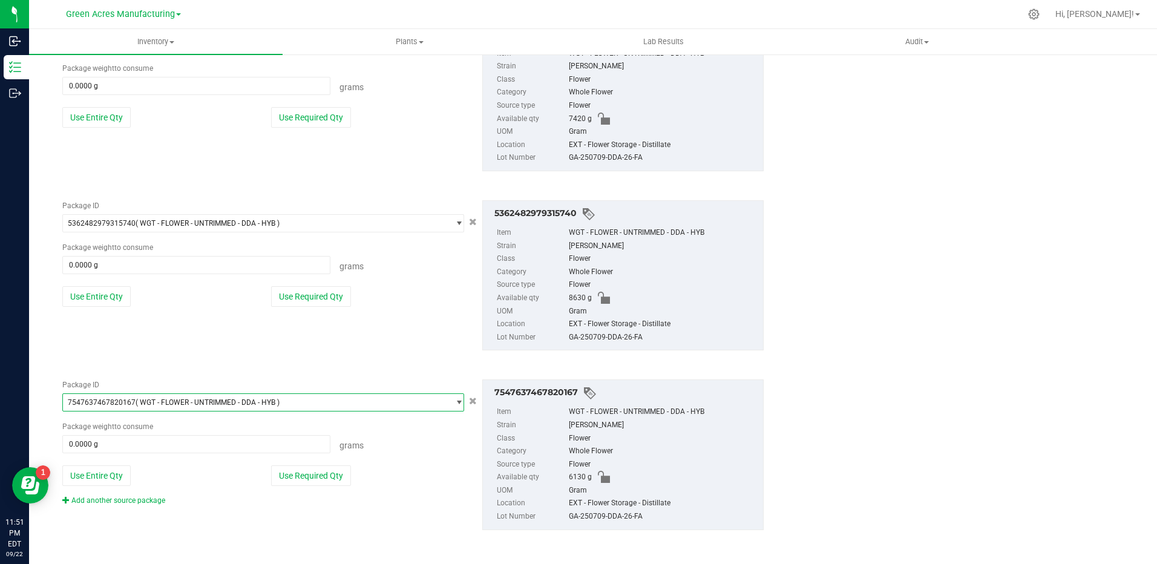
scroll to position [1378, 0]
click at [105, 468] on button "Use Entire Qty" at bounding box center [96, 475] width 68 height 21
type input "6130.0000 g"
click at [100, 304] on button "Use Entire Qty" at bounding box center [96, 296] width 68 height 21
type input "8630.0000 g"
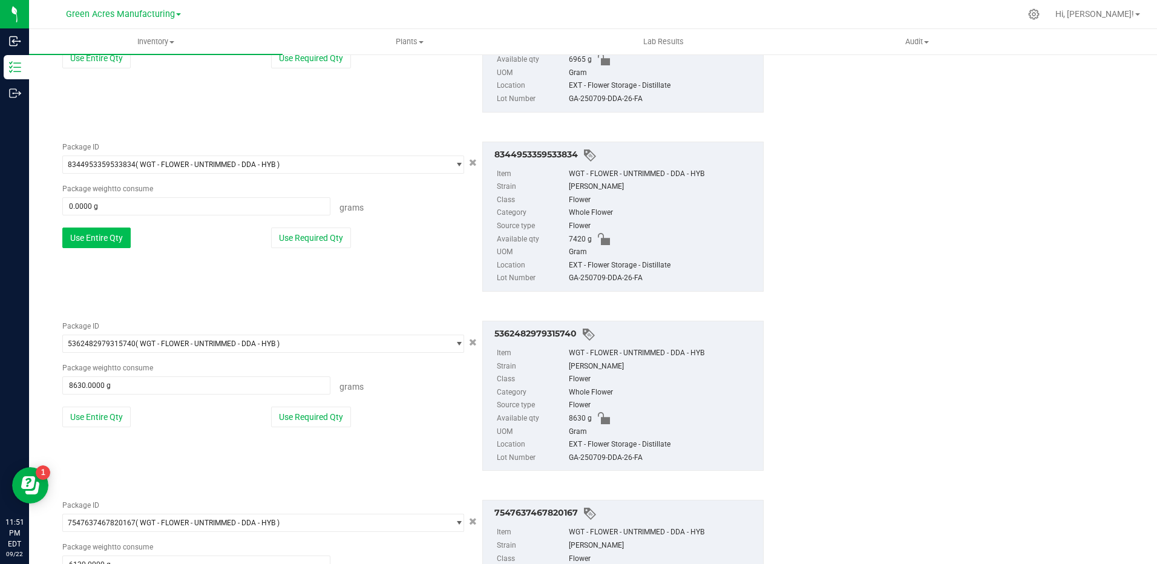
click at [91, 237] on button "Use Entire Qty" at bounding box center [96, 238] width 68 height 21
type input "7420.0000 g"
click at [87, 243] on button "Use Entire Qty" at bounding box center [96, 239] width 68 height 21
type input "6965.0000 g"
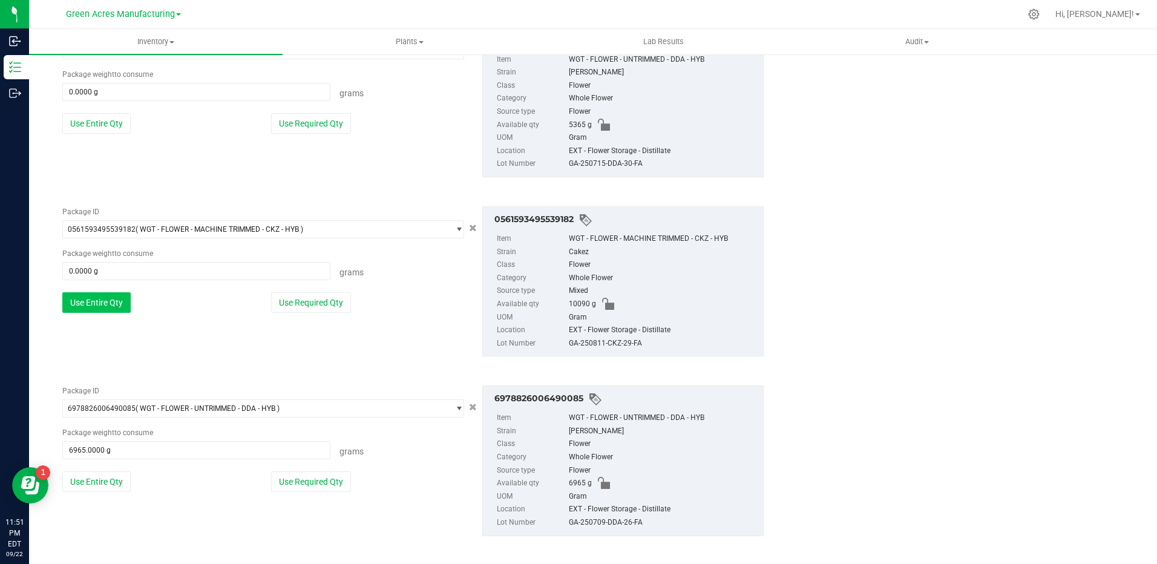
click at [113, 301] on button "Use Entire Qty" at bounding box center [96, 302] width 68 height 21
type input "10090.0000 g"
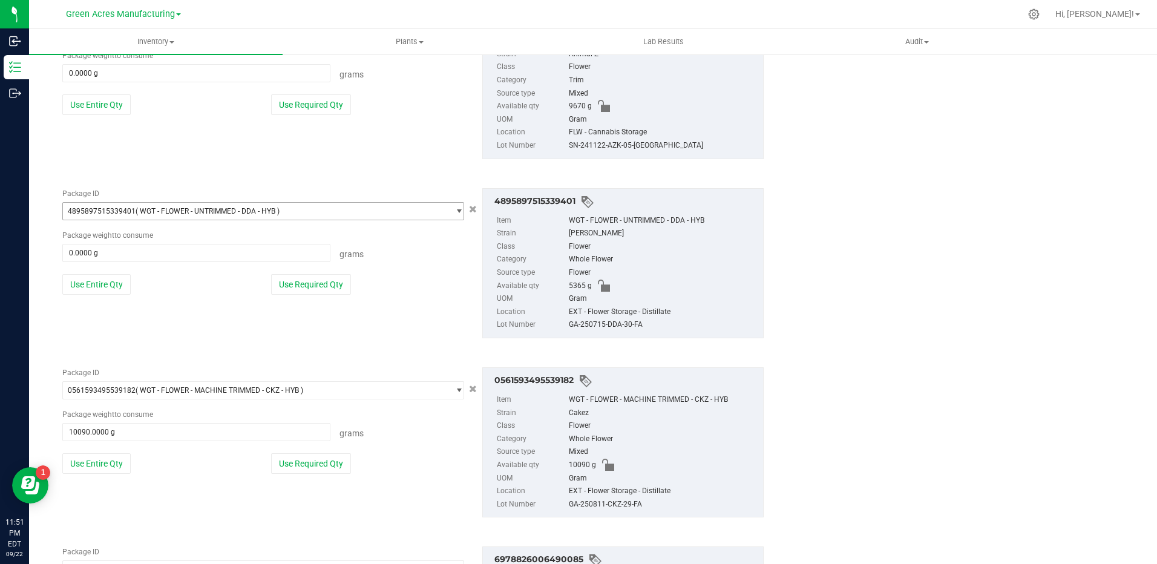
scroll to position [652, 0]
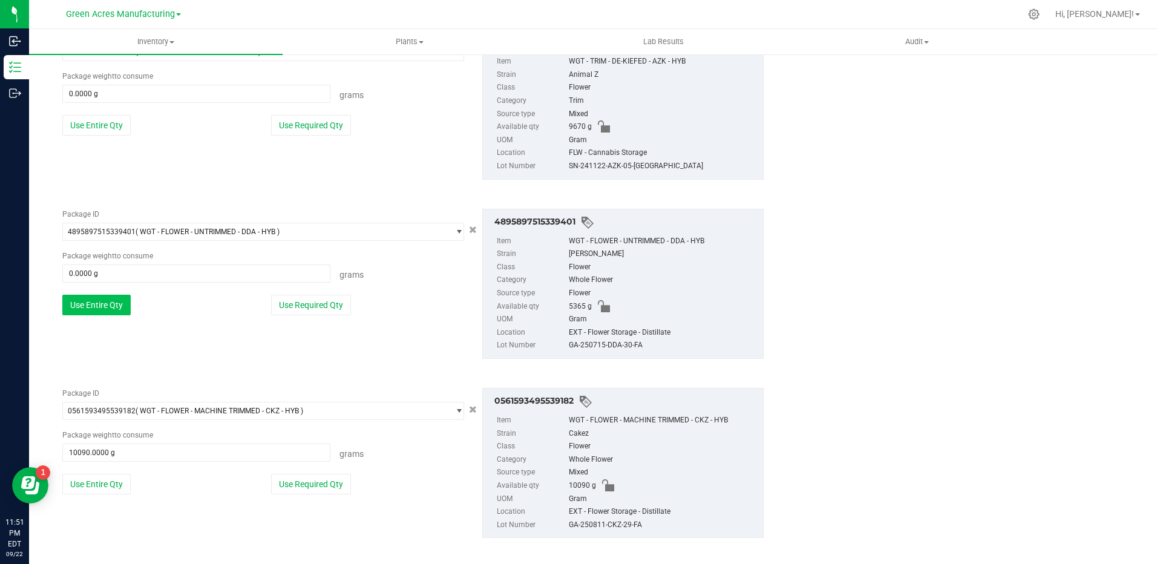
click at [108, 298] on button "Use Entire Qty" at bounding box center [96, 305] width 68 height 21
type input "5365.0000 g"
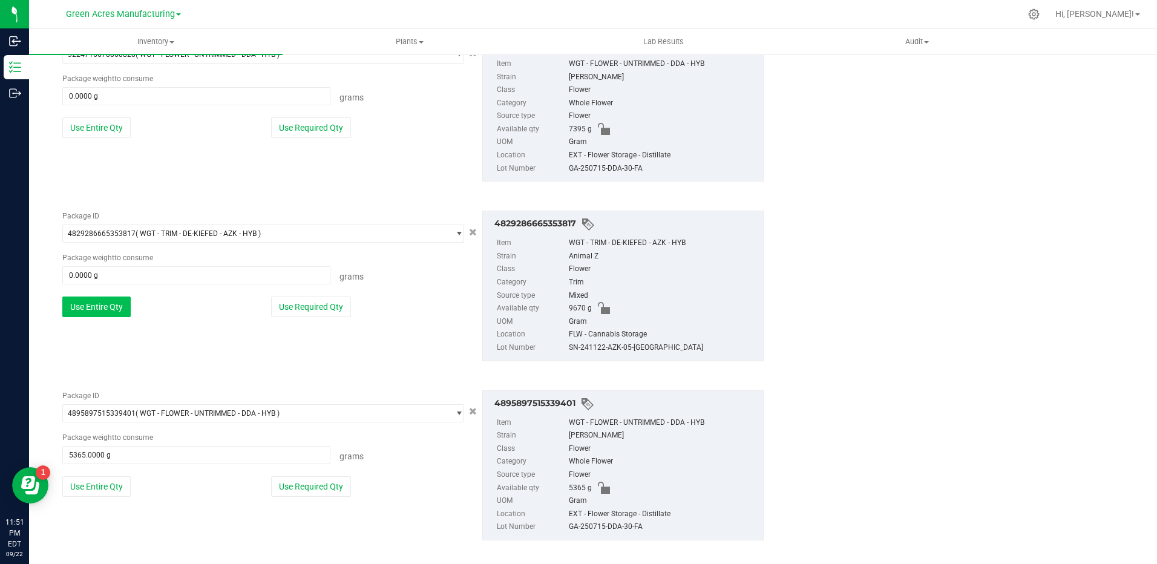
click at [113, 302] on button "Use Entire Qty" at bounding box center [96, 307] width 68 height 21
type input "9670.0000 g"
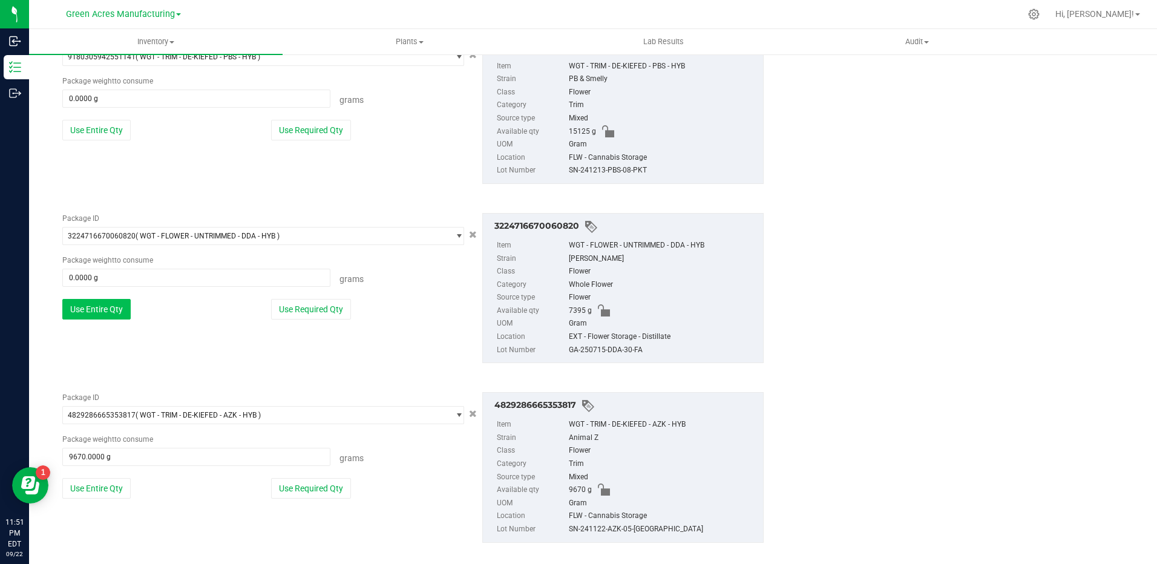
click at [107, 310] on button "Use Entire Qty" at bounding box center [96, 309] width 68 height 21
type input "7395.0000 g"
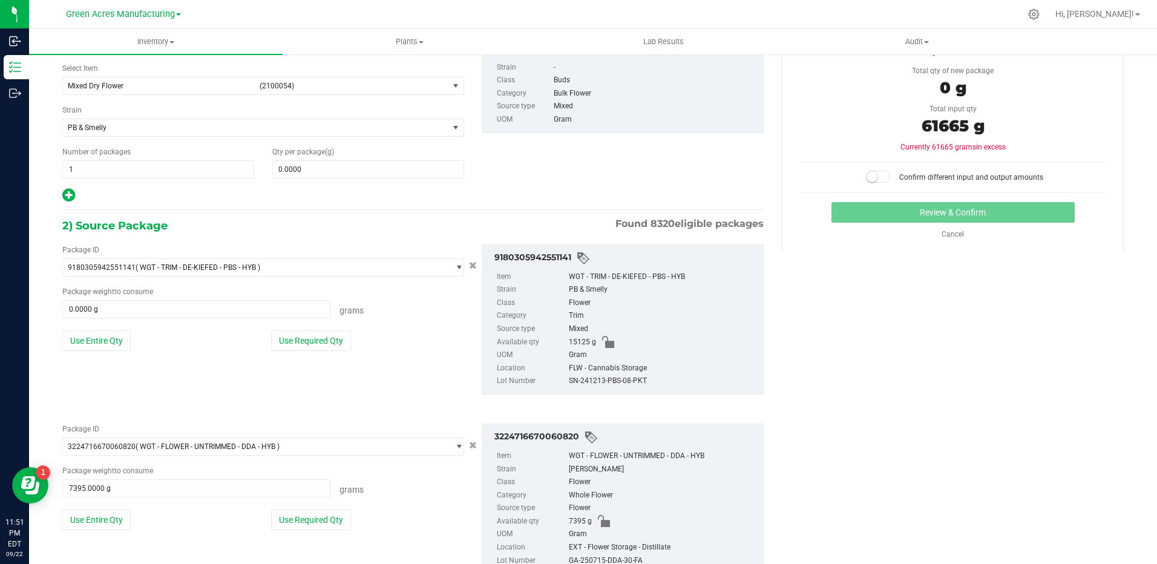
scroll to position [47, 0]
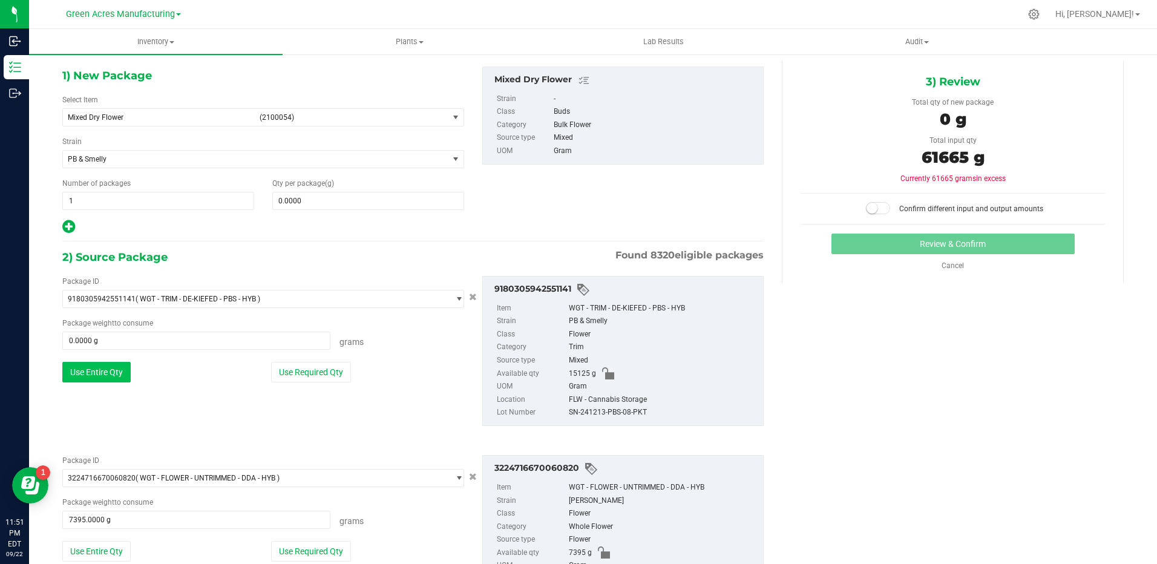
click at [96, 365] on button "Use Entire Qty" at bounding box center [96, 372] width 68 height 21
type input "15125.0000 g"
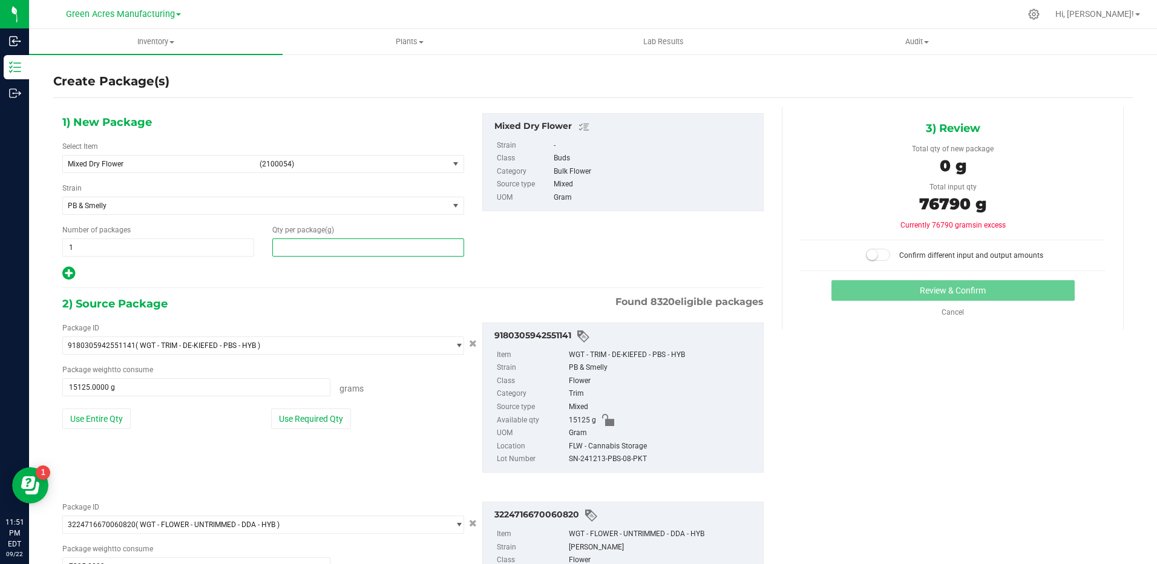
click at [310, 246] on span at bounding box center [368, 247] width 192 height 18
type input "76790"
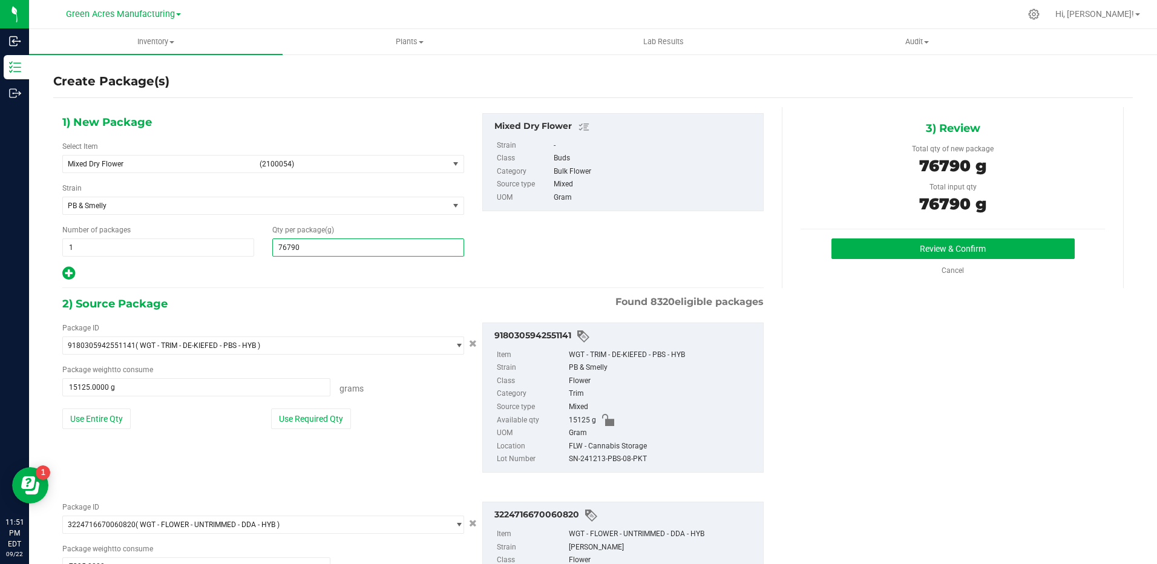
type input "76,790.0000"
click at [913, 246] on button "Review & Confirm" at bounding box center [952, 248] width 243 height 21
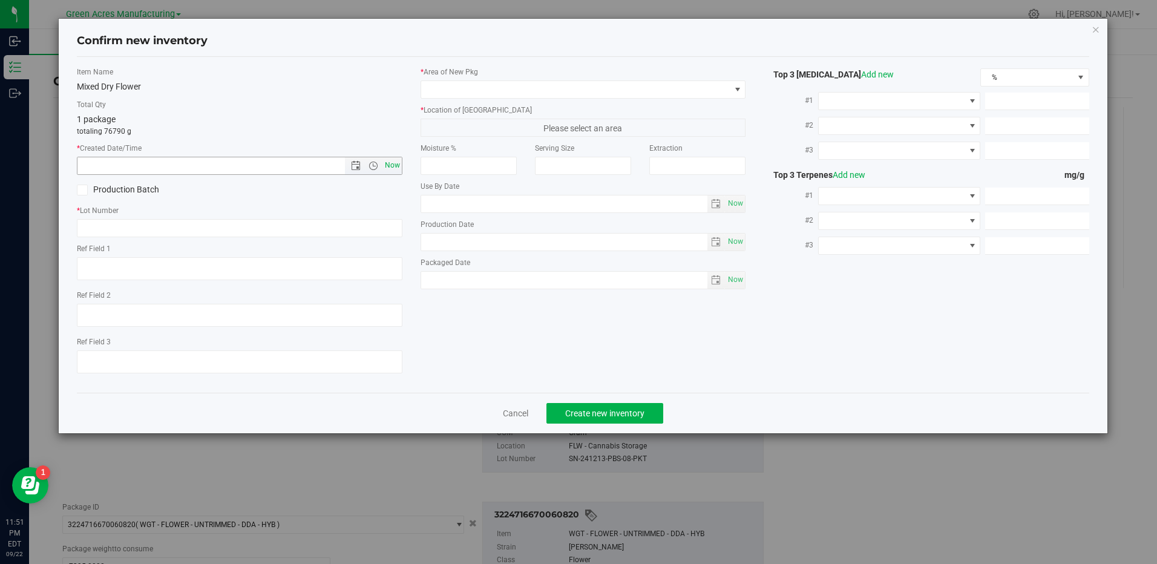
click at [390, 162] on span "Now" at bounding box center [392, 166] width 21 height 18
type input "[DATE] 11:51 PM"
click at [174, 228] on input "text" at bounding box center [239, 228] width 325 height 18
paste input "GA-250922-ETH-HYB-D-THCA08"
type input "GA-250922-ETH-HYB-D-THCA08"
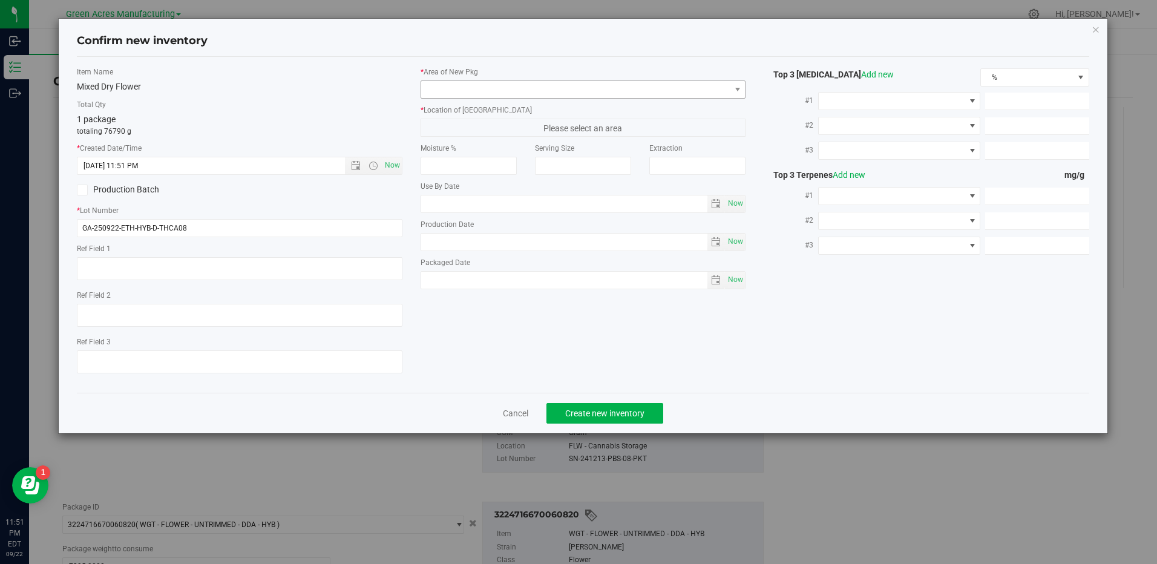
drag, startPoint x: 583, startPoint y: 109, endPoint x: 580, endPoint y: 98, distance: 11.3
click at [582, 103] on div "* Area of [GEOGRAPHIC_DATA] * Location of [GEOGRAPHIC_DATA] Please select an ar…" at bounding box center [583, 181] width 343 height 229
click at [580, 93] on span at bounding box center [575, 89] width 309 height 17
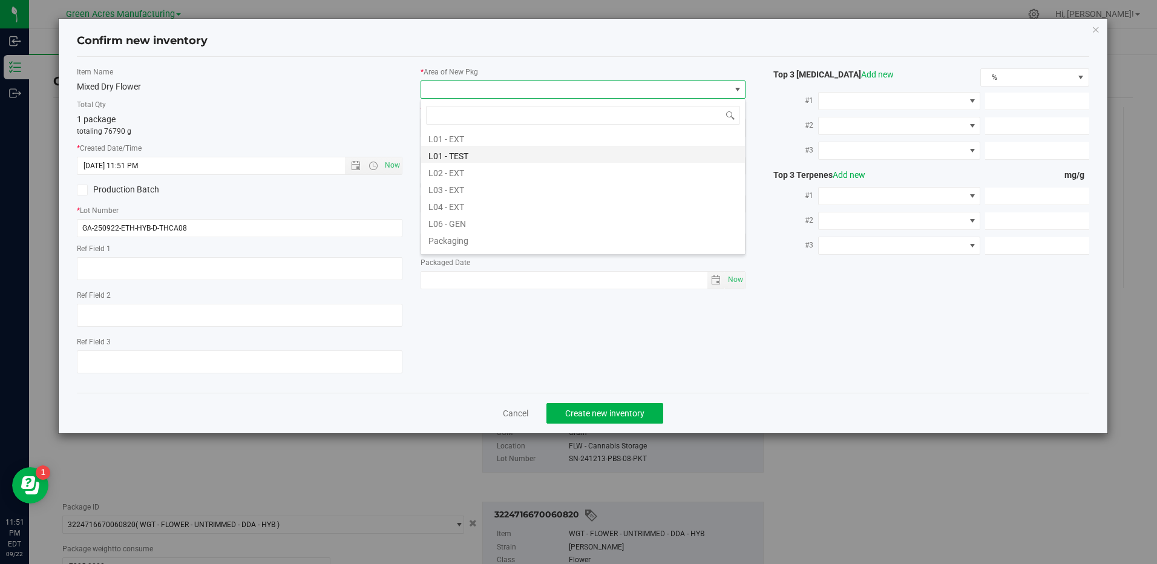
scroll to position [242, 0]
click at [461, 183] on li "L04 - EXT" at bounding box center [583, 185] width 324 height 17
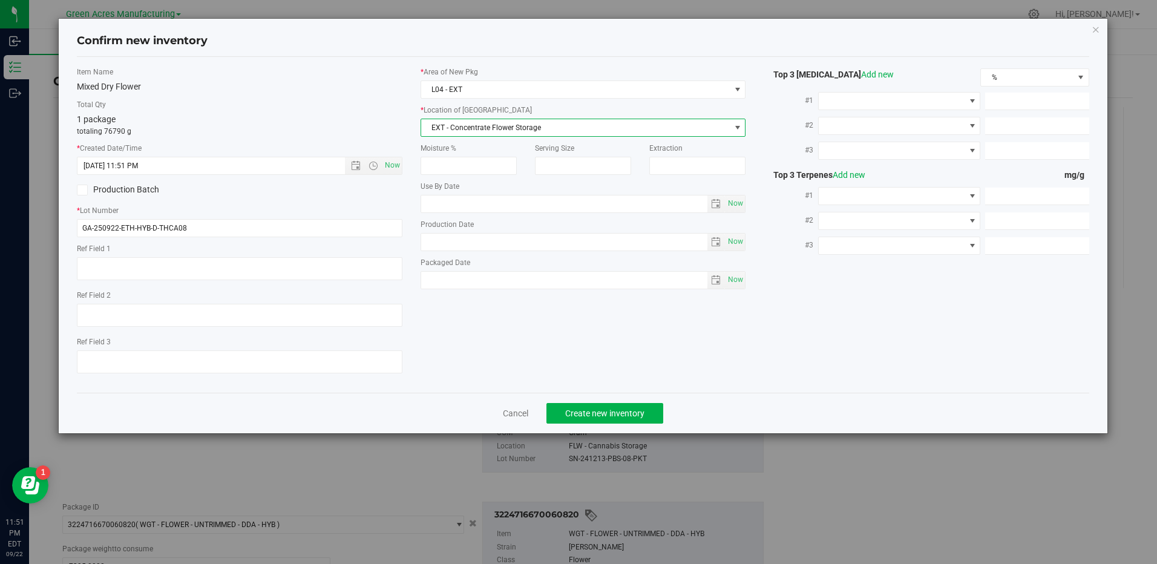
click at [502, 129] on span "EXT - Concentrate Flower Storage" at bounding box center [575, 127] width 309 height 17
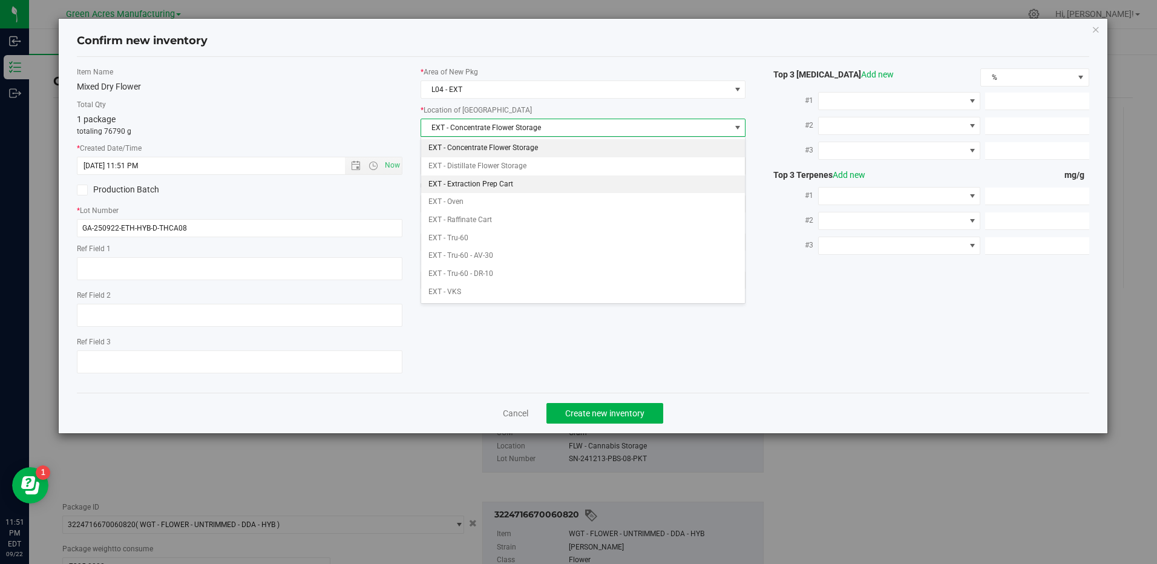
click at [526, 182] on li "EXT - Extraction Prep Cart" at bounding box center [583, 184] width 324 height 18
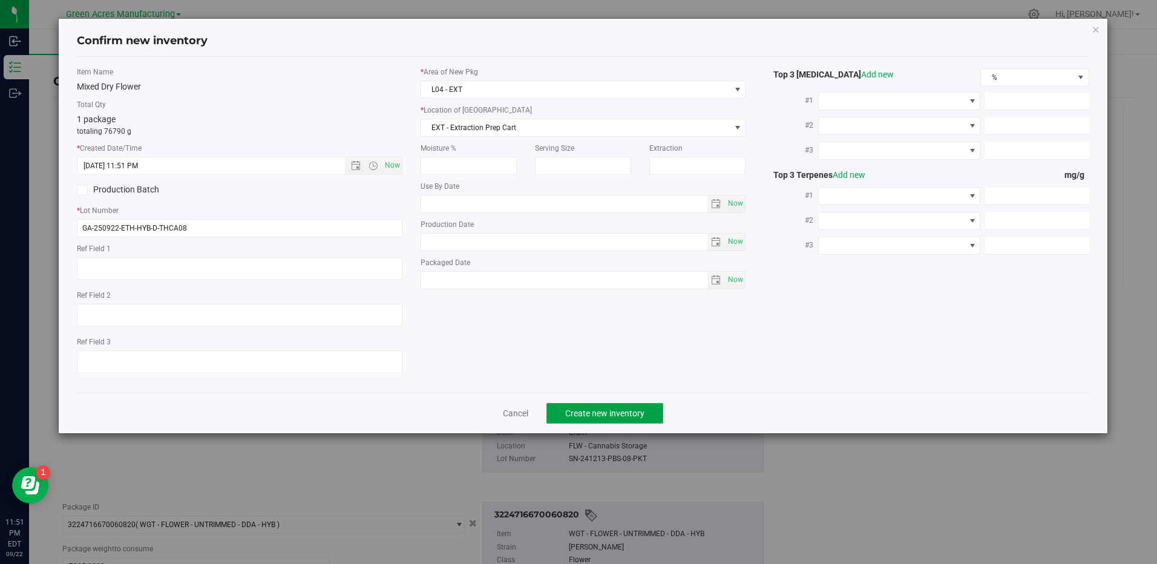
click at [608, 416] on span "Create new inventory" at bounding box center [604, 413] width 79 height 10
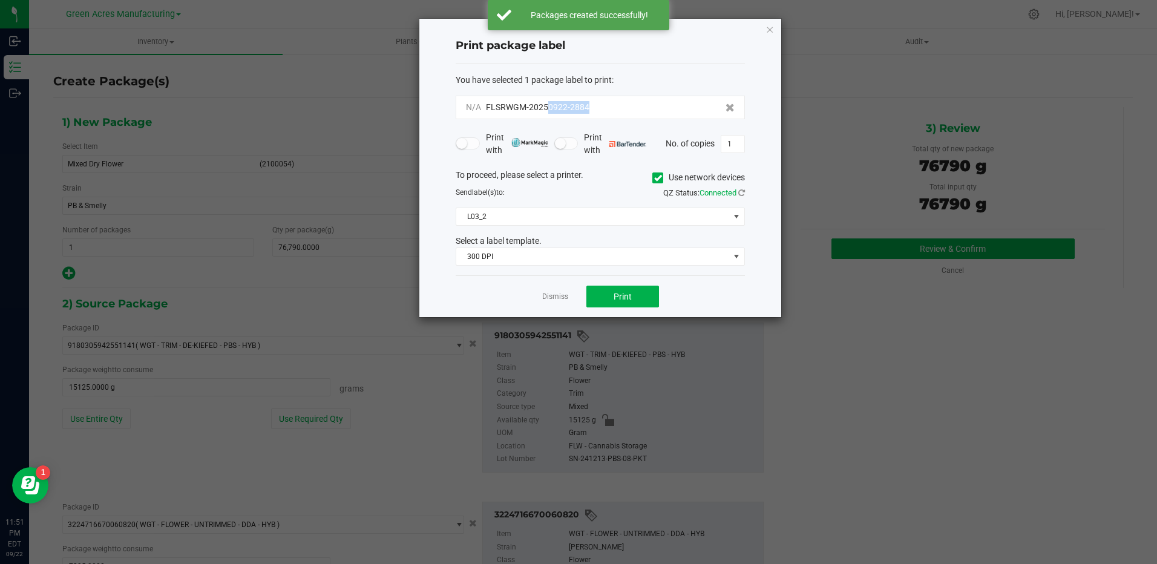
drag, startPoint x: 611, startPoint y: 108, endPoint x: 549, endPoint y: 114, distance: 62.6
click at [549, 114] on div "N/A FLSRWGM-20250922-2884" at bounding box center [600, 108] width 289 height 24
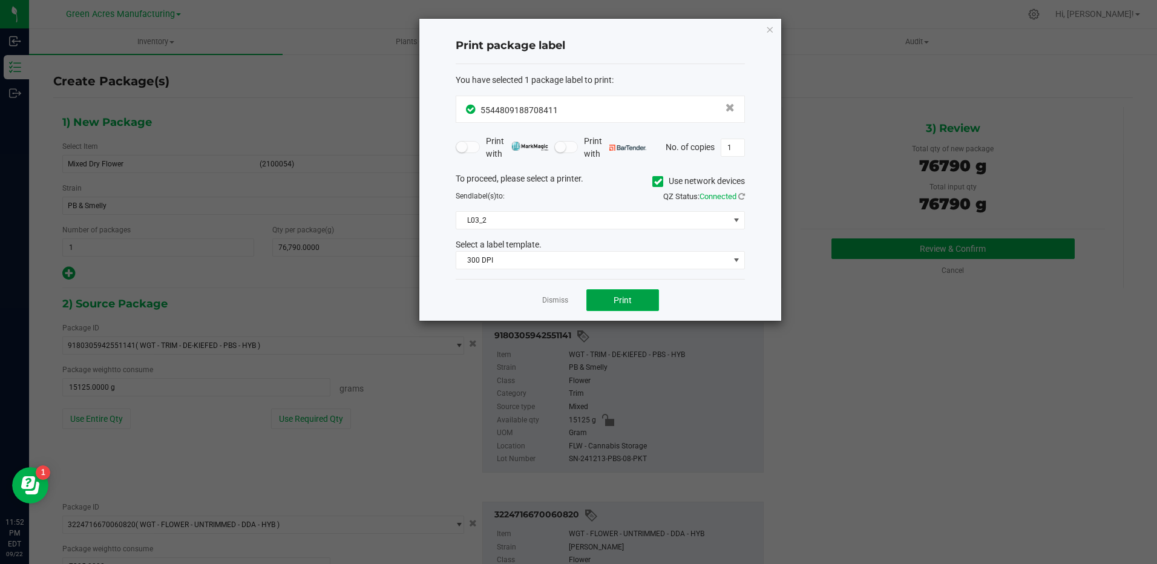
click at [634, 302] on button "Print" at bounding box center [622, 300] width 73 height 22
click at [623, 300] on span "Print" at bounding box center [623, 300] width 18 height 10
click at [620, 298] on span "Print" at bounding box center [623, 300] width 18 height 10
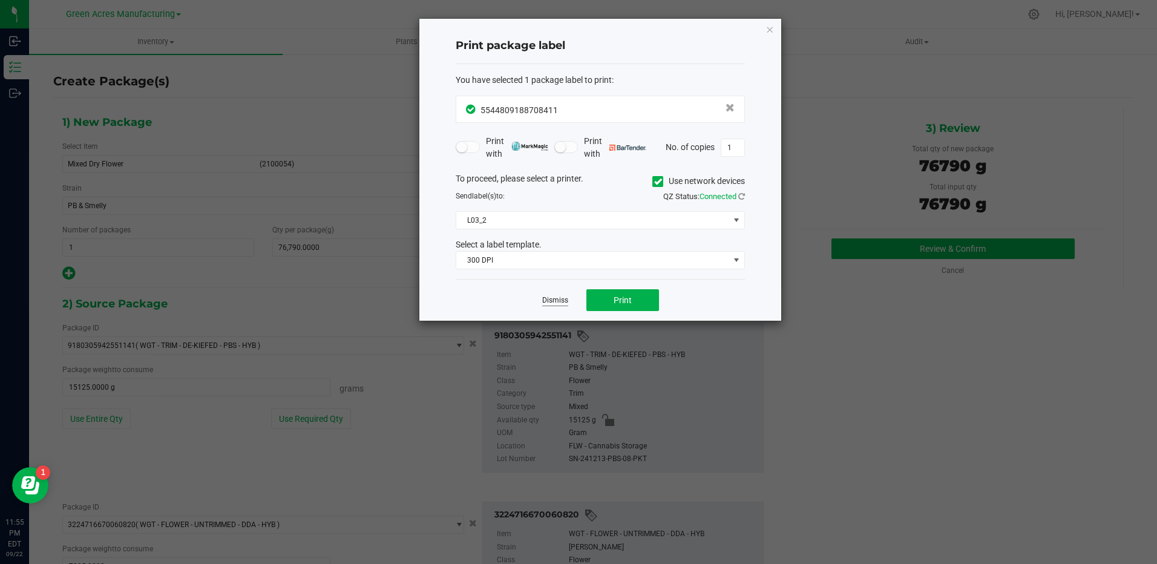
click at [562, 298] on link "Dismiss" at bounding box center [555, 300] width 26 height 10
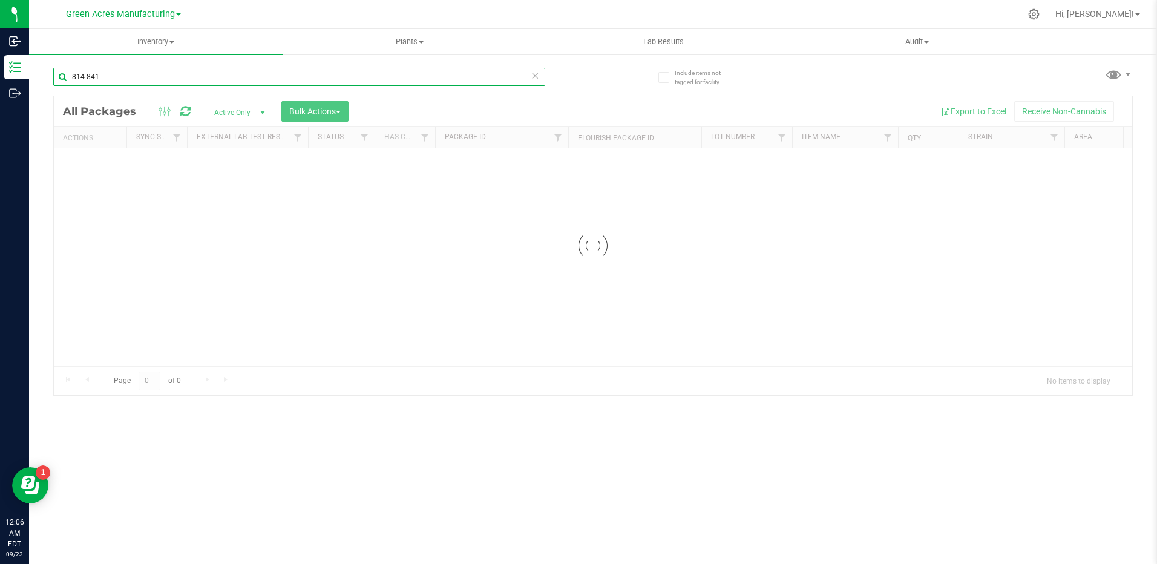
click at [159, 76] on input "814-841" at bounding box center [299, 77] width 492 height 18
drag, startPoint x: 87, startPoint y: 81, endPoint x: 70, endPoint y: 79, distance: 16.4
click at [70, 79] on input "814-841" at bounding box center [299, 77] width 492 height 18
type input "0922-2883"
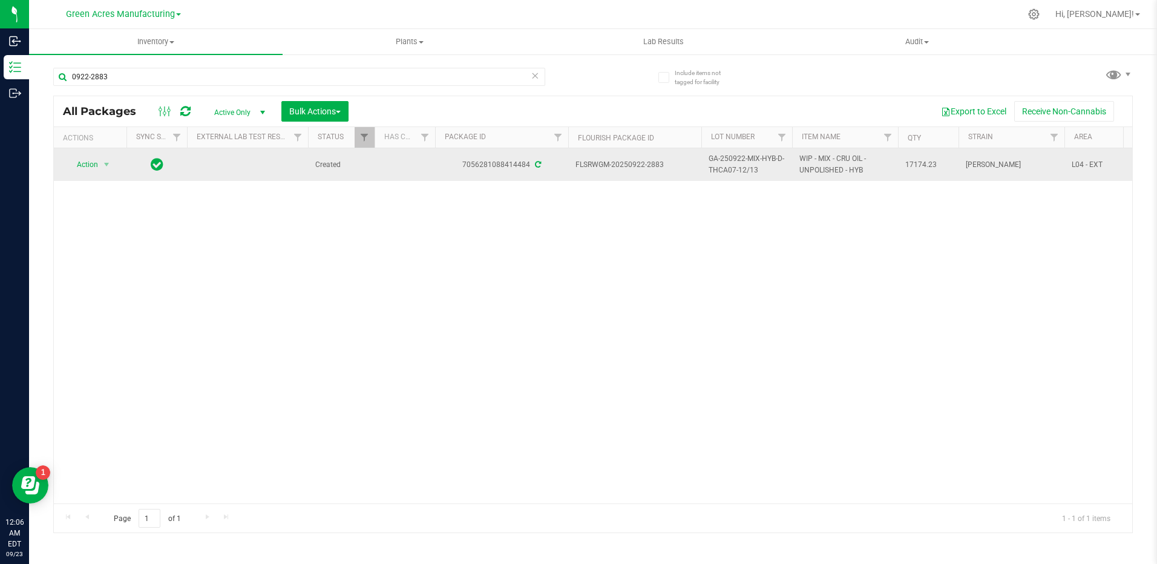
drag, startPoint x: 760, startPoint y: 173, endPoint x: 691, endPoint y: 166, distance: 69.4
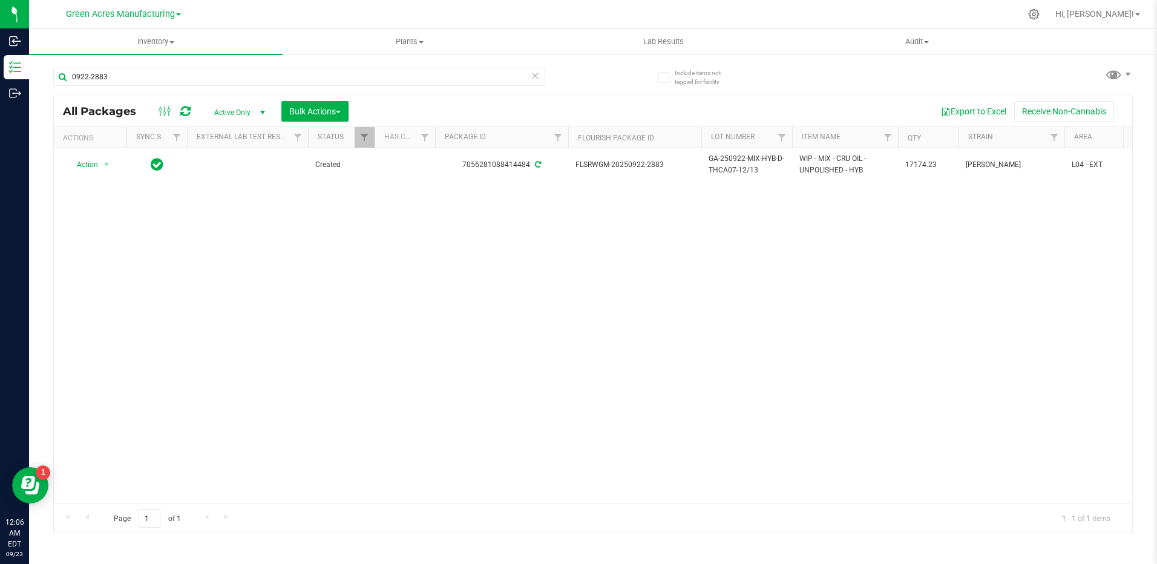
copy tr "GA-250922-MIX-HYB-D-THCA07-12/13"
